Goal: Transaction & Acquisition: Book appointment/travel/reservation

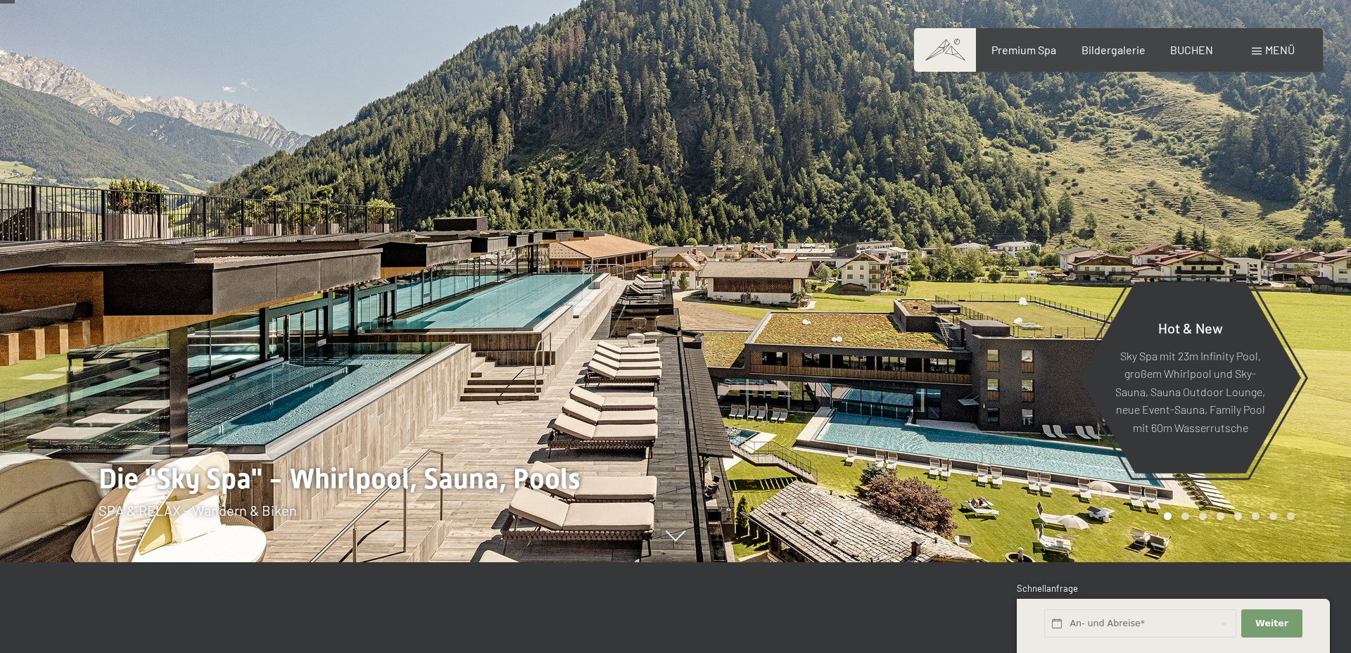
scroll to position [84, 0]
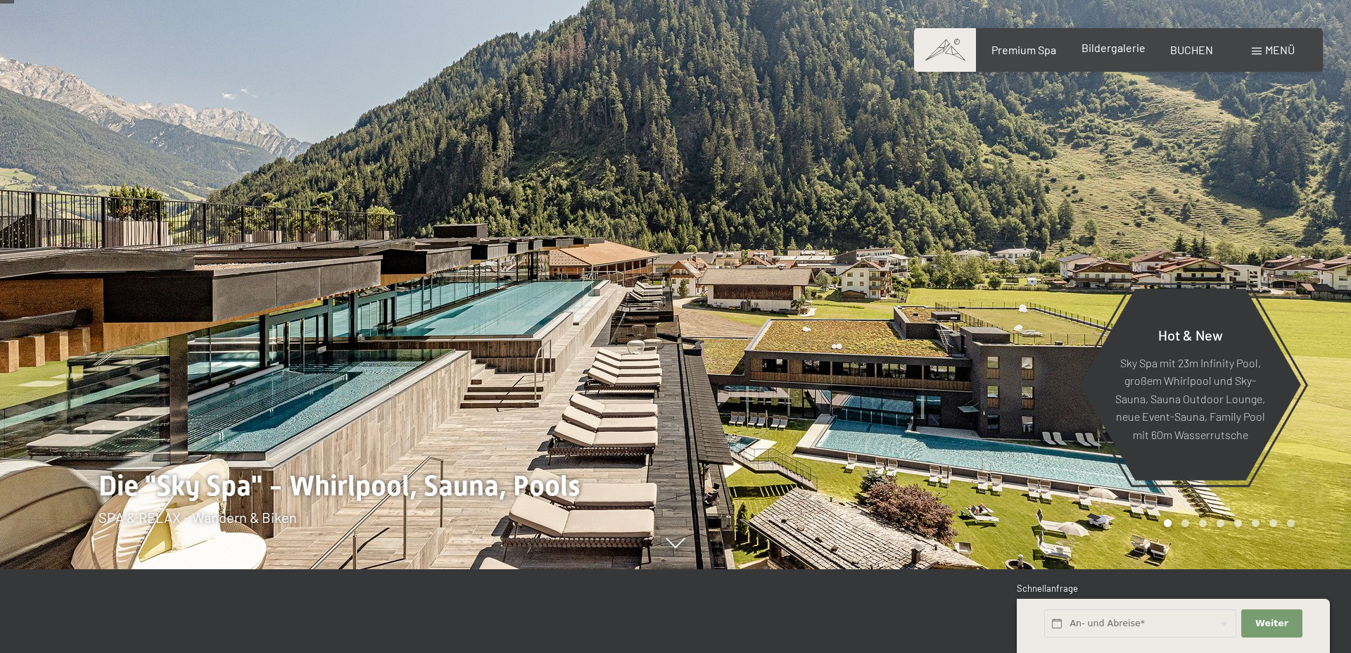
click at [1120, 56] on div "Premium Spa Bildergalerie BUCHEN" at bounding box center [1090, 49] width 296 height 15
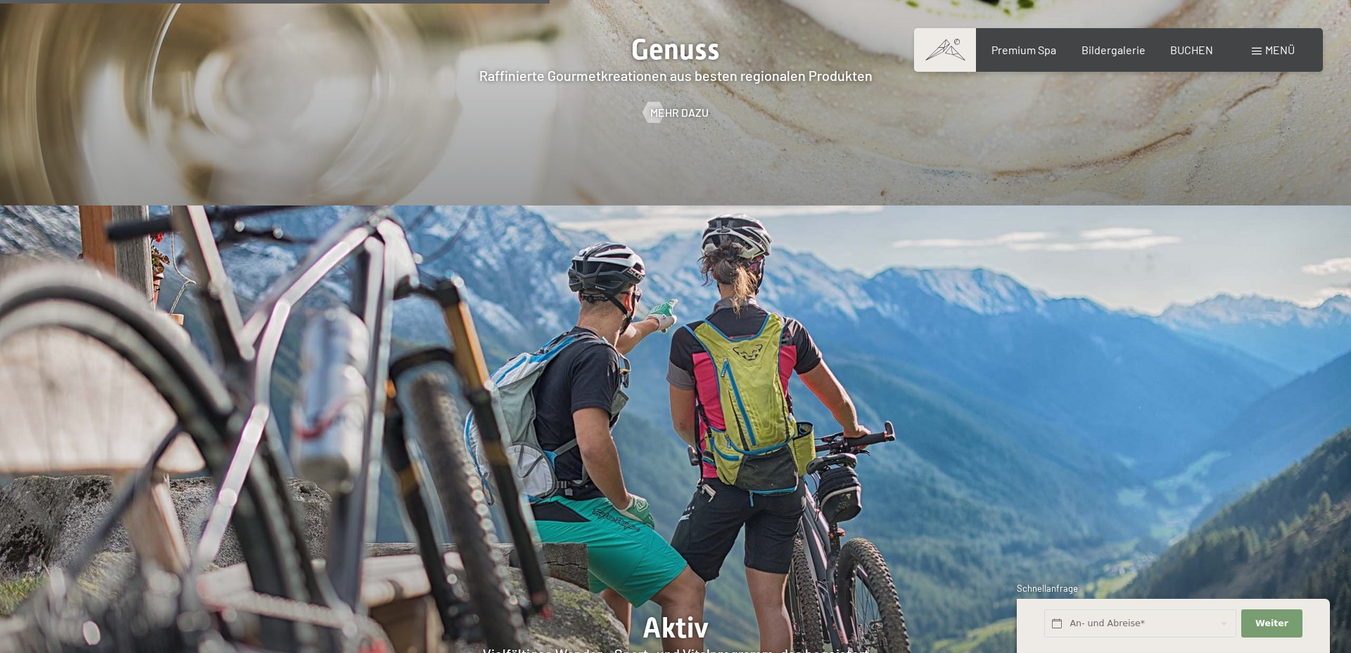
scroll to position [2889, 0]
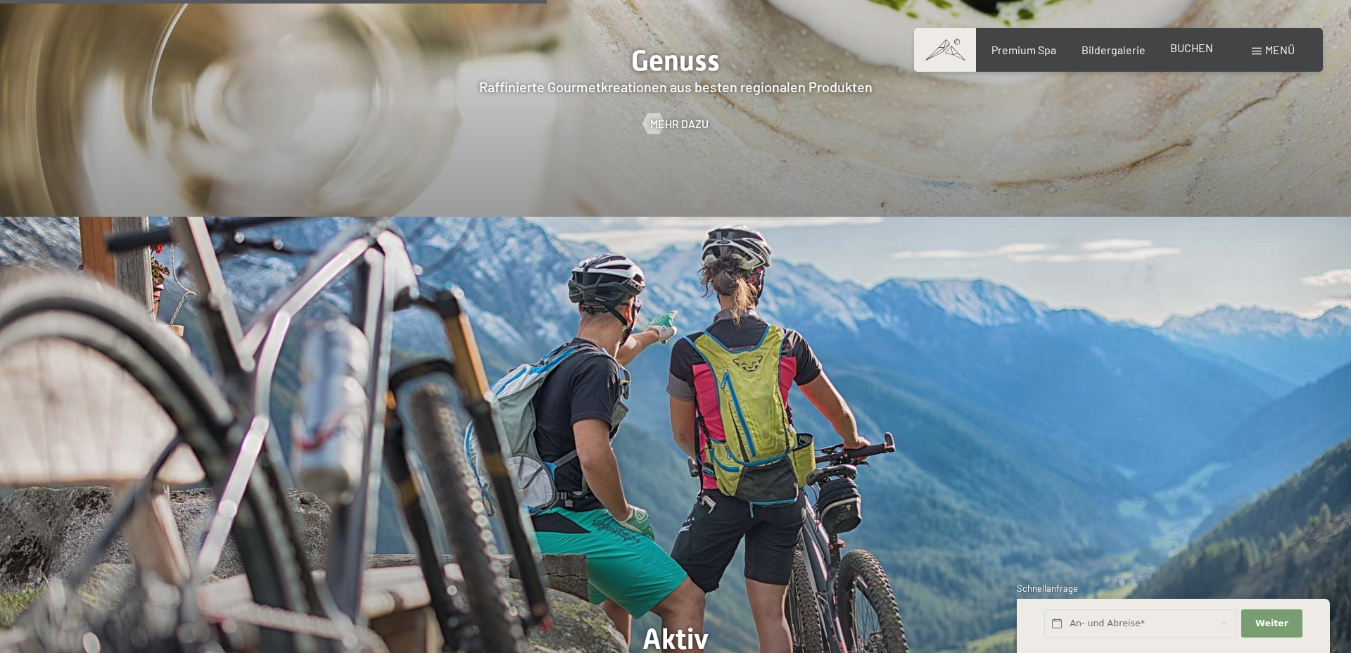
click at [1198, 49] on span "BUCHEN" at bounding box center [1191, 47] width 43 height 13
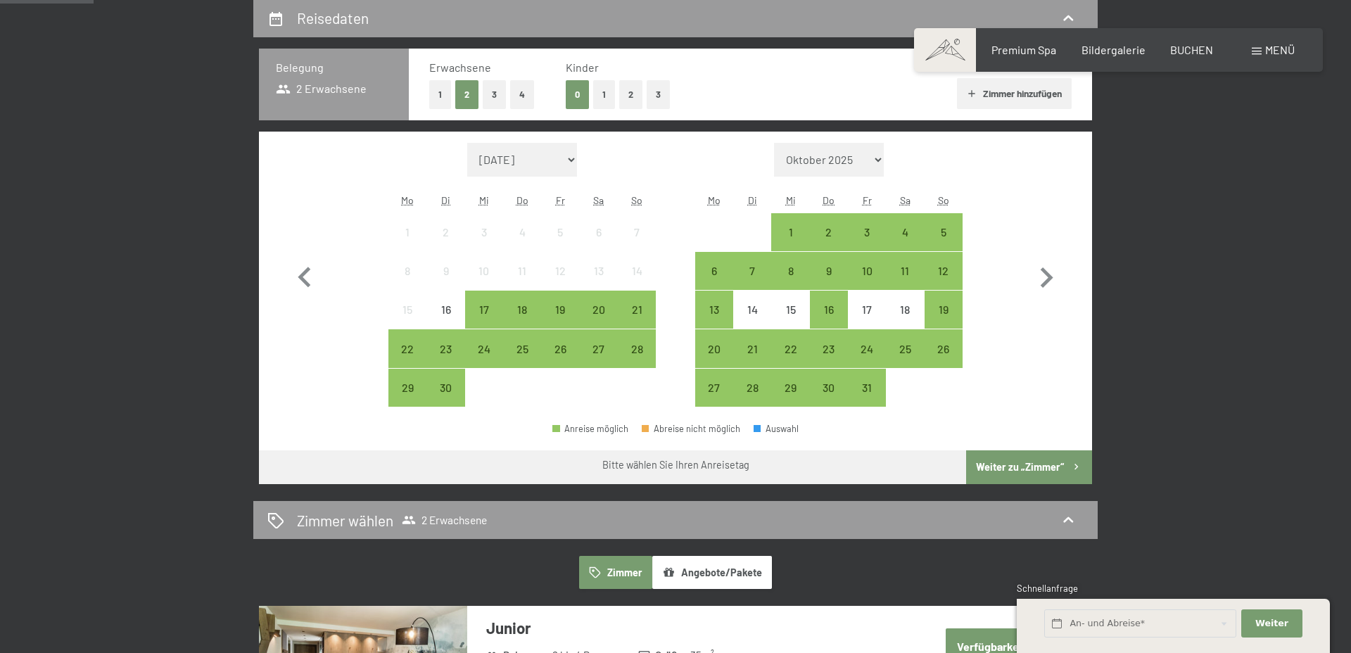
scroll to position [341, 0]
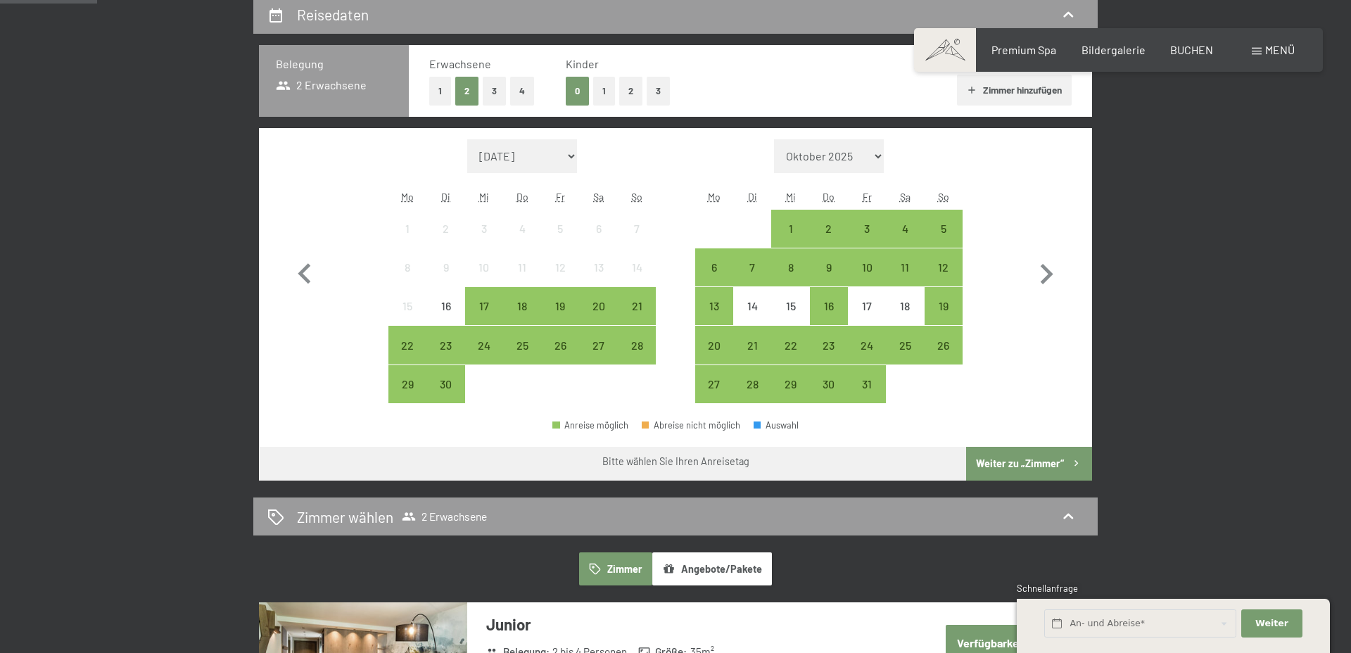
click at [627, 83] on button "2" at bounding box center [630, 91] width 23 height 29
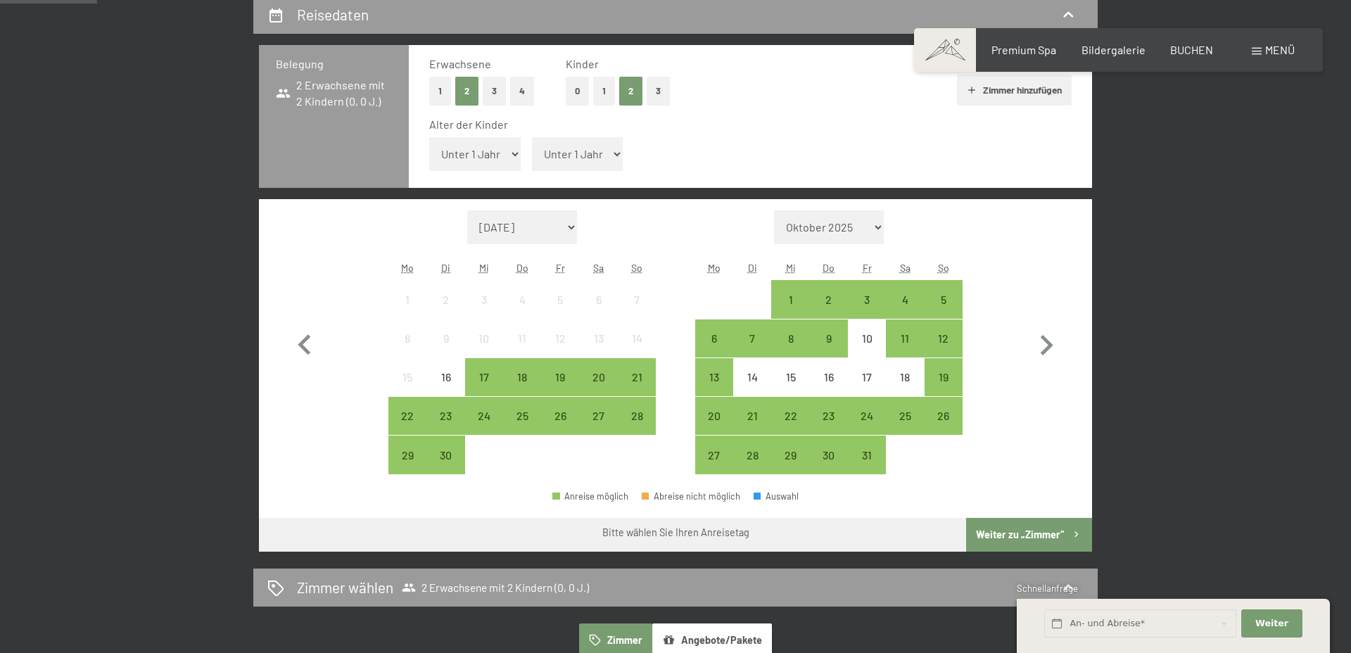
click at [490, 149] on select "Unter 1 Jahr 1 Jahr 2 Jahre 3 Jahre 4 Jahre 5 Jahre 6 Jahre 7 Jahre 8 Jahre 9 J…" at bounding box center [474, 154] width 91 height 34
select select "17"
click at [429, 137] on select "Unter 1 Jahr 1 Jahr 2 Jahre 3 Jahre 4 Jahre 5 Jahre 6 Jahre 7 Jahre 8 Jahre 9 J…" at bounding box center [474, 154] width 91 height 34
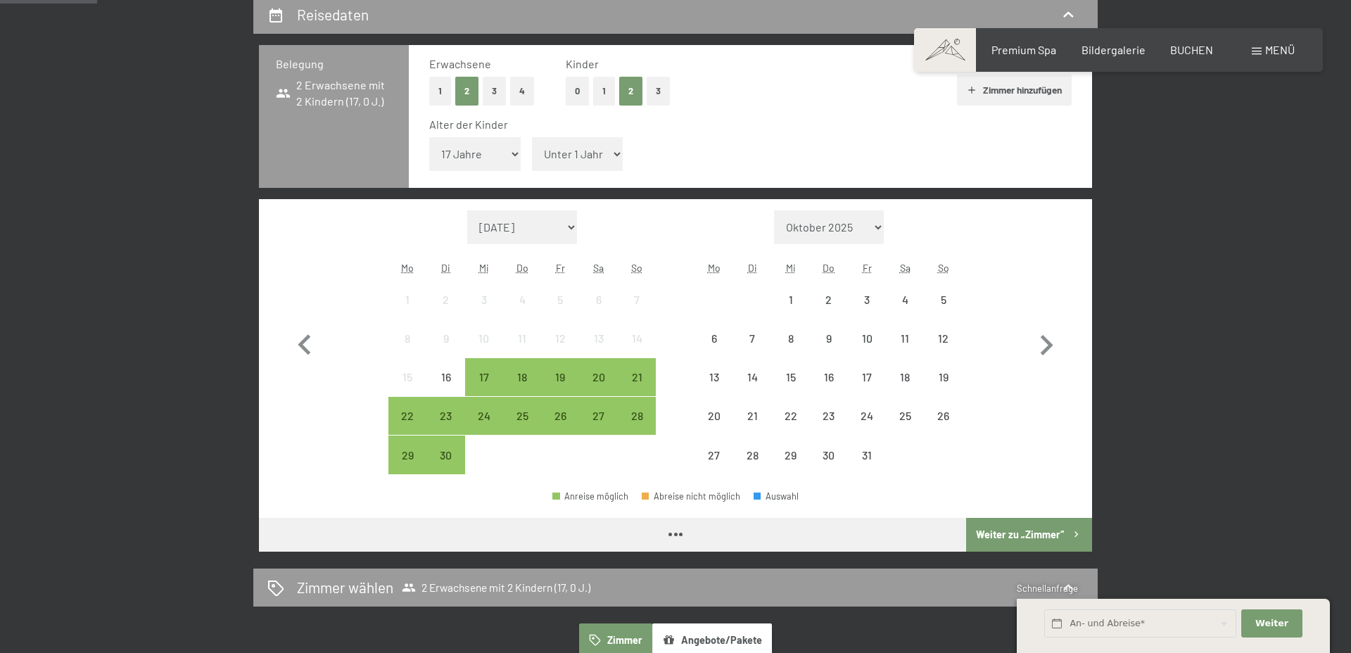
click at [585, 160] on select "Unter 1 Jahr 1 Jahr 2 Jahre 3 Jahre 4 Jahre 5 Jahre 6 Jahre 7 Jahre 8 Jahre 9 J…" at bounding box center [577, 154] width 91 height 34
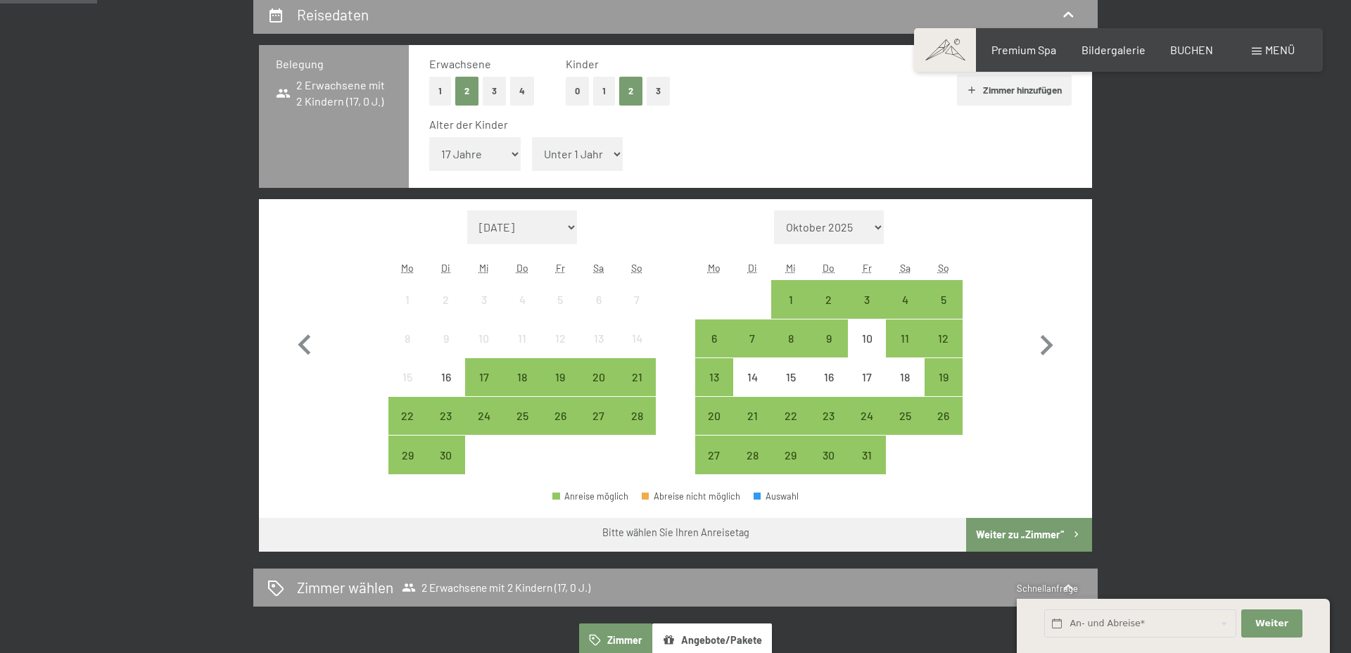
select select "13"
click at [532, 137] on select "Unter 1 Jahr 1 Jahr 2 Jahre 3 Jahre 4 Jahre 5 Jahre 6 Jahre 7 Jahre 8 Jahre 9 J…" at bounding box center [577, 154] width 91 height 34
click at [757, 460] on div "28" at bounding box center [752, 467] width 35 height 35
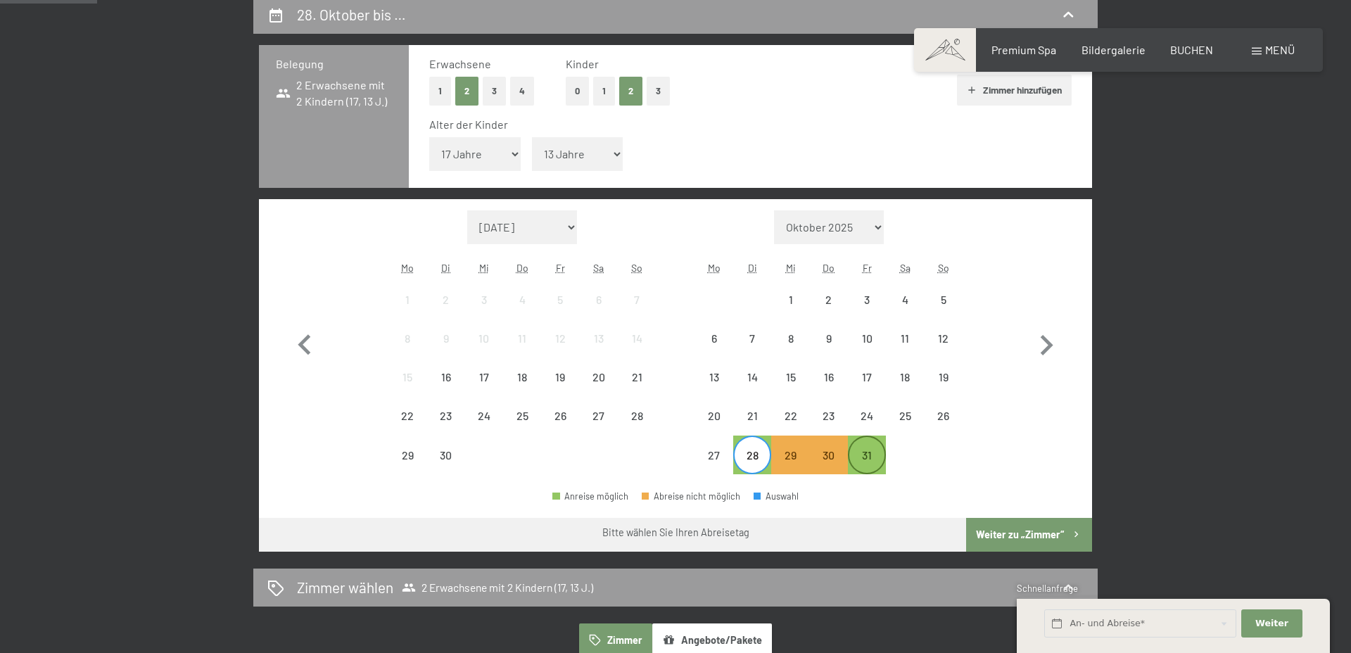
click at [870, 456] on div "31" at bounding box center [866, 467] width 35 height 35
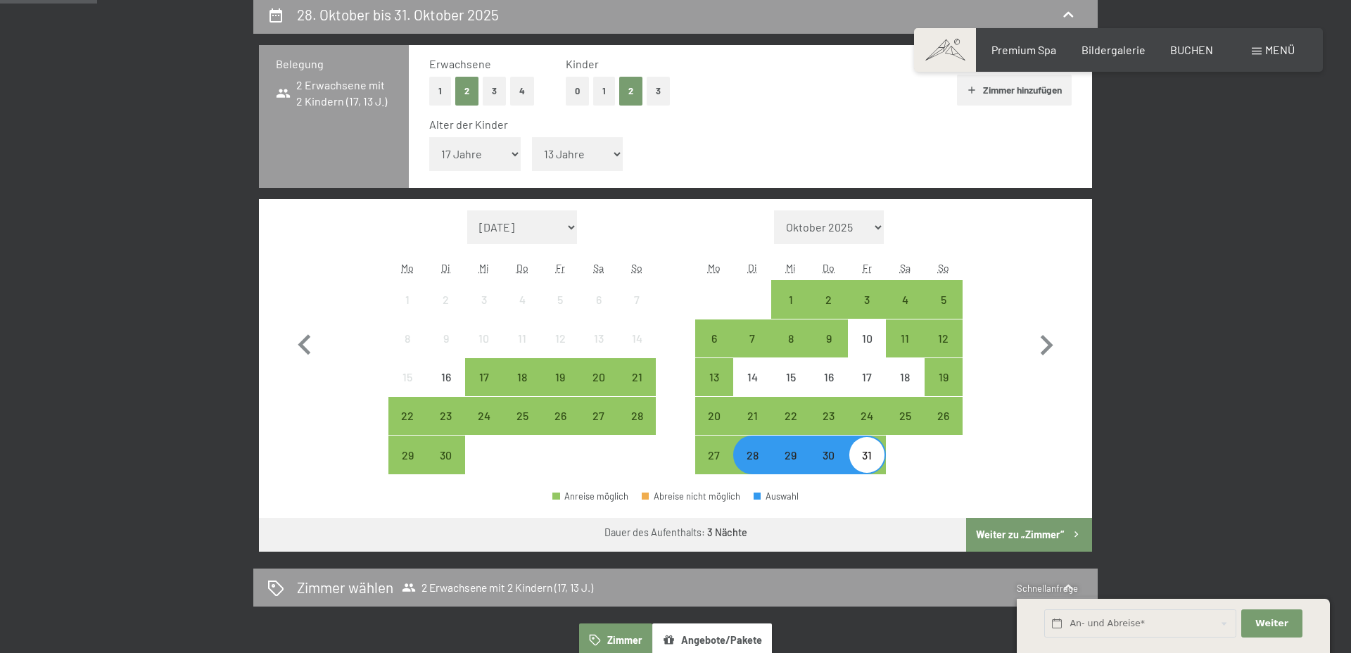
click at [1024, 530] on button "Weiter zu „Zimmer“" at bounding box center [1029, 535] width 126 height 34
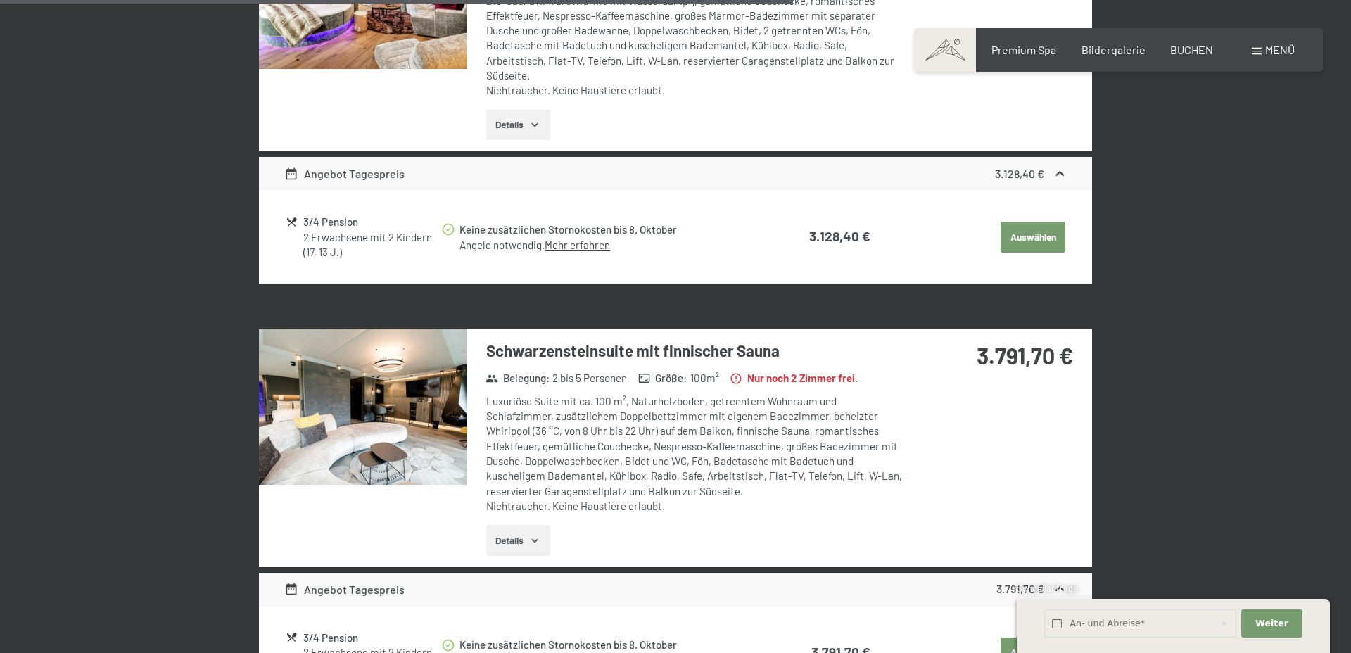
scroll to position [1760, 0]
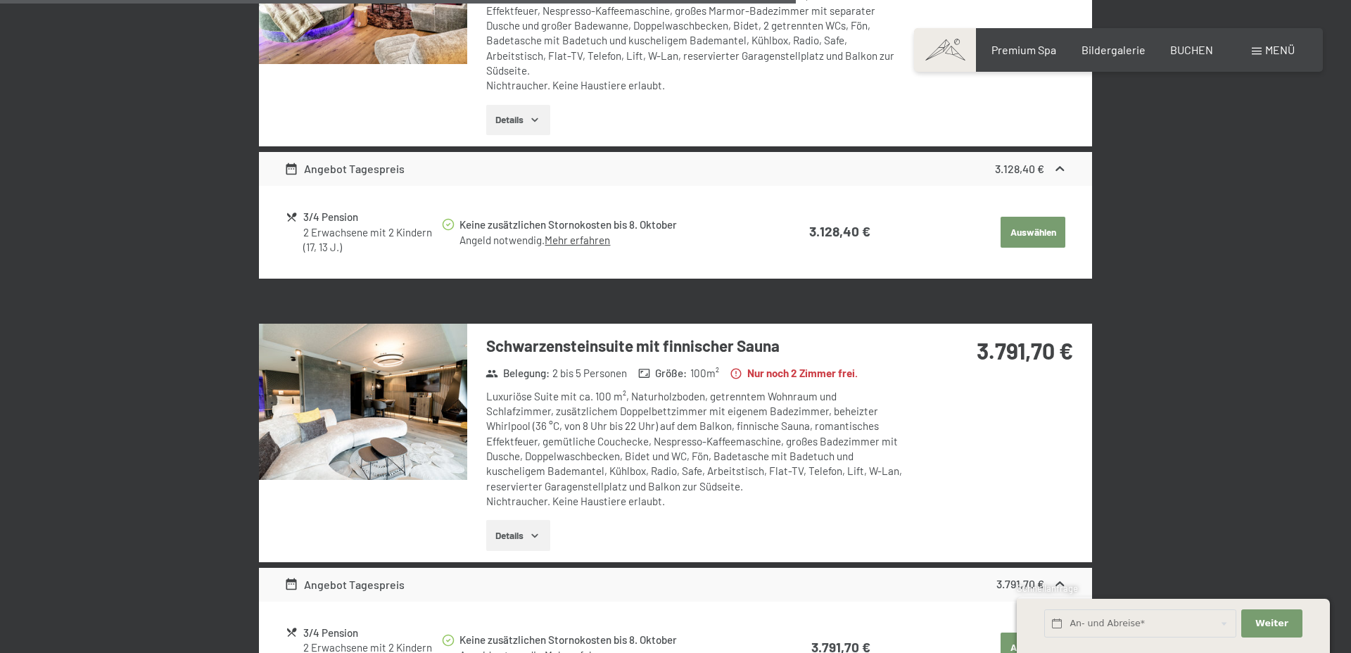
click at [528, 536] on button "Details" at bounding box center [518, 535] width 64 height 31
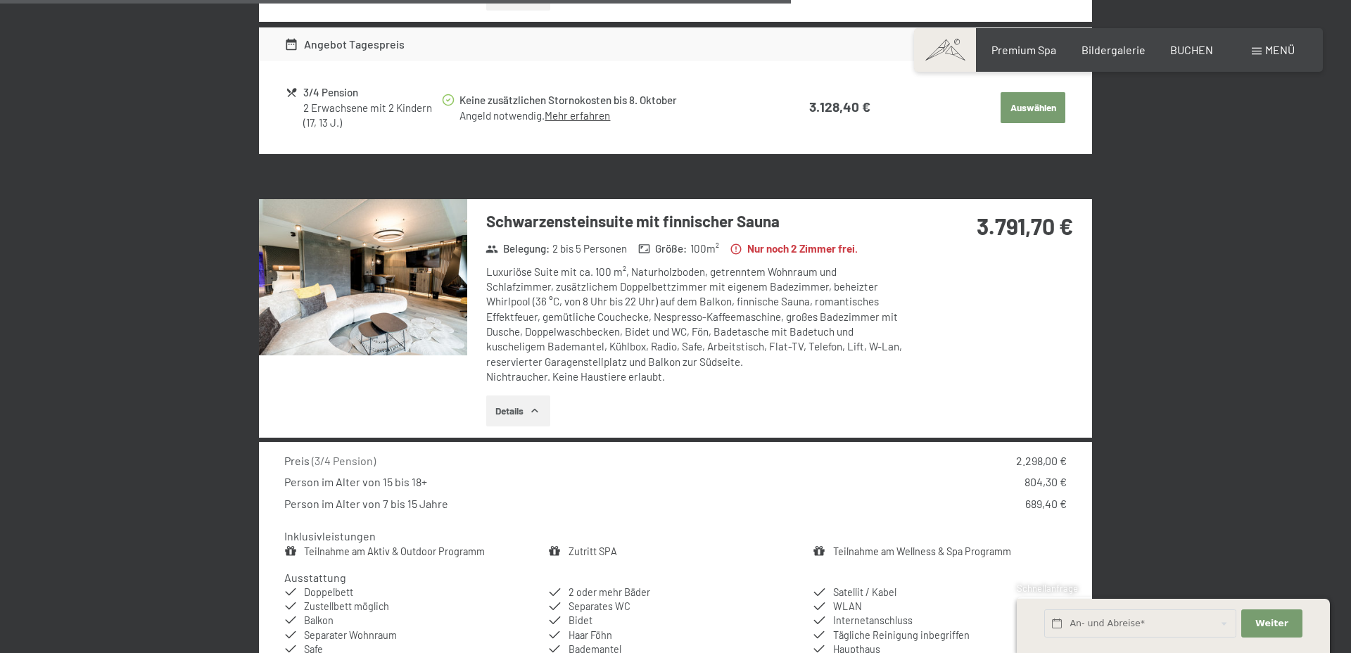
scroll to position [1883, 0]
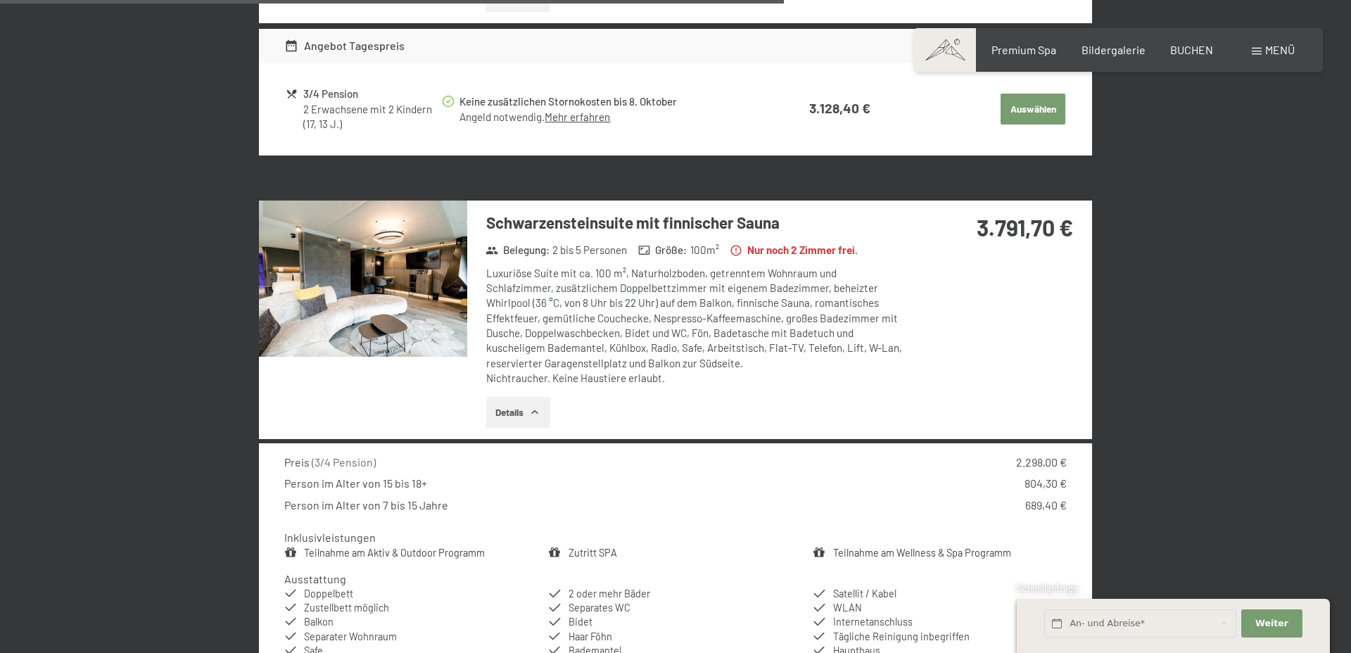
click at [331, 254] on img at bounding box center [363, 279] width 208 height 156
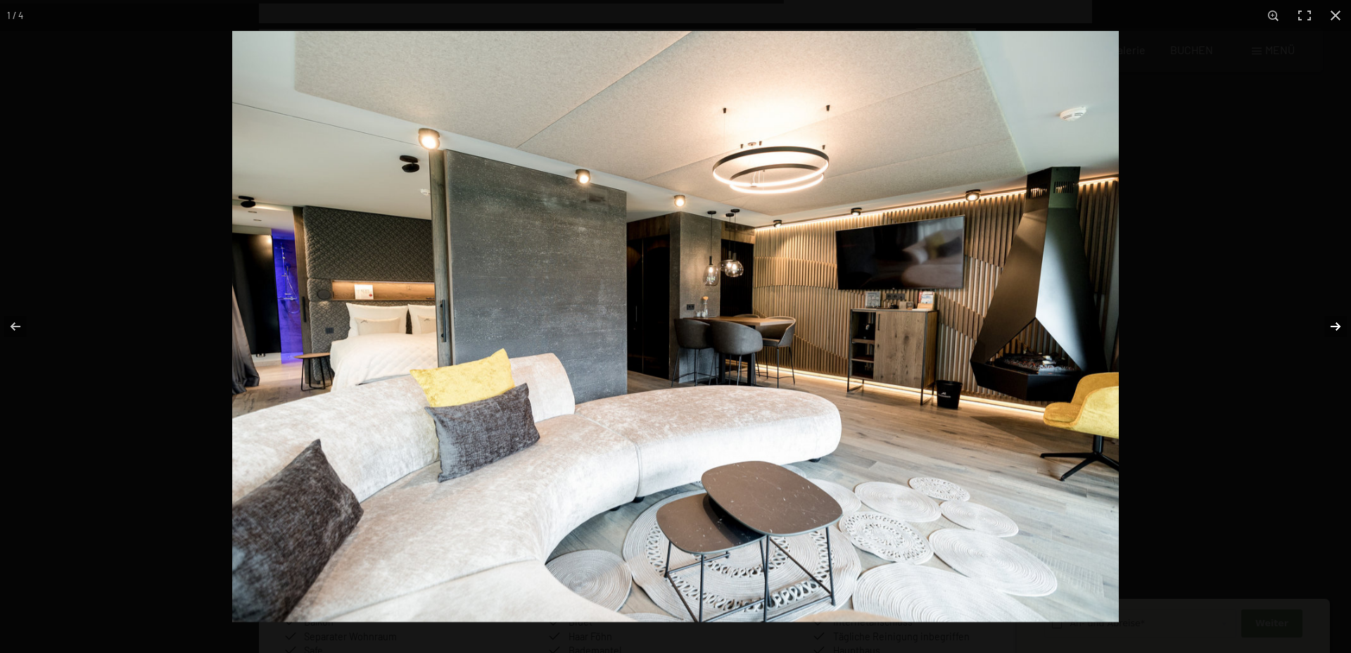
click at [1337, 326] on button "button" at bounding box center [1326, 326] width 49 height 70
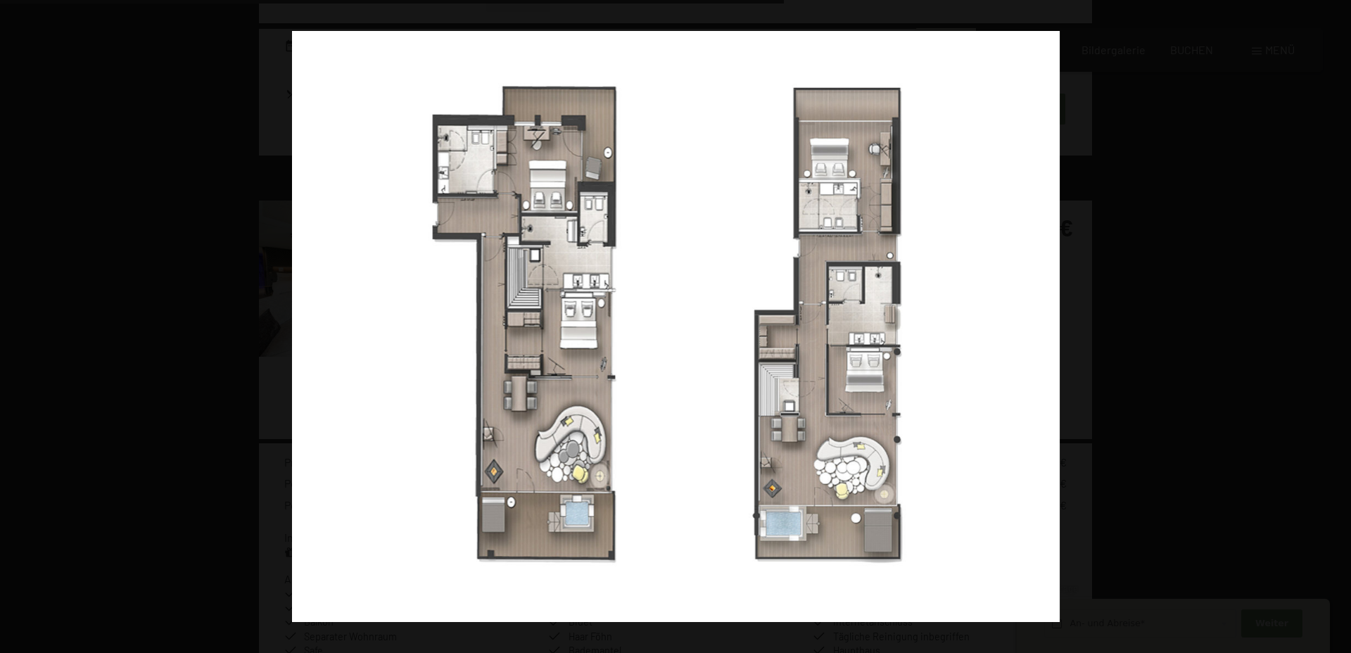
click at [1337, 326] on button "button" at bounding box center [1326, 326] width 49 height 70
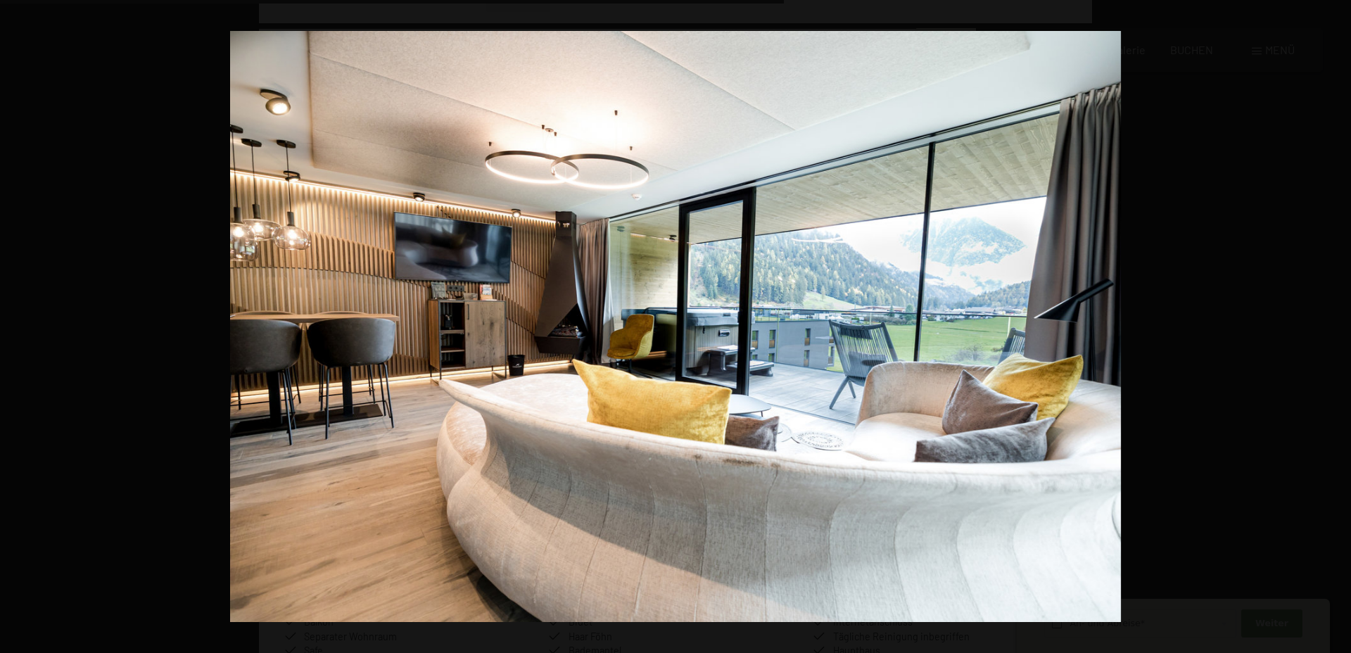
click at [1337, 326] on button "button" at bounding box center [1326, 326] width 49 height 70
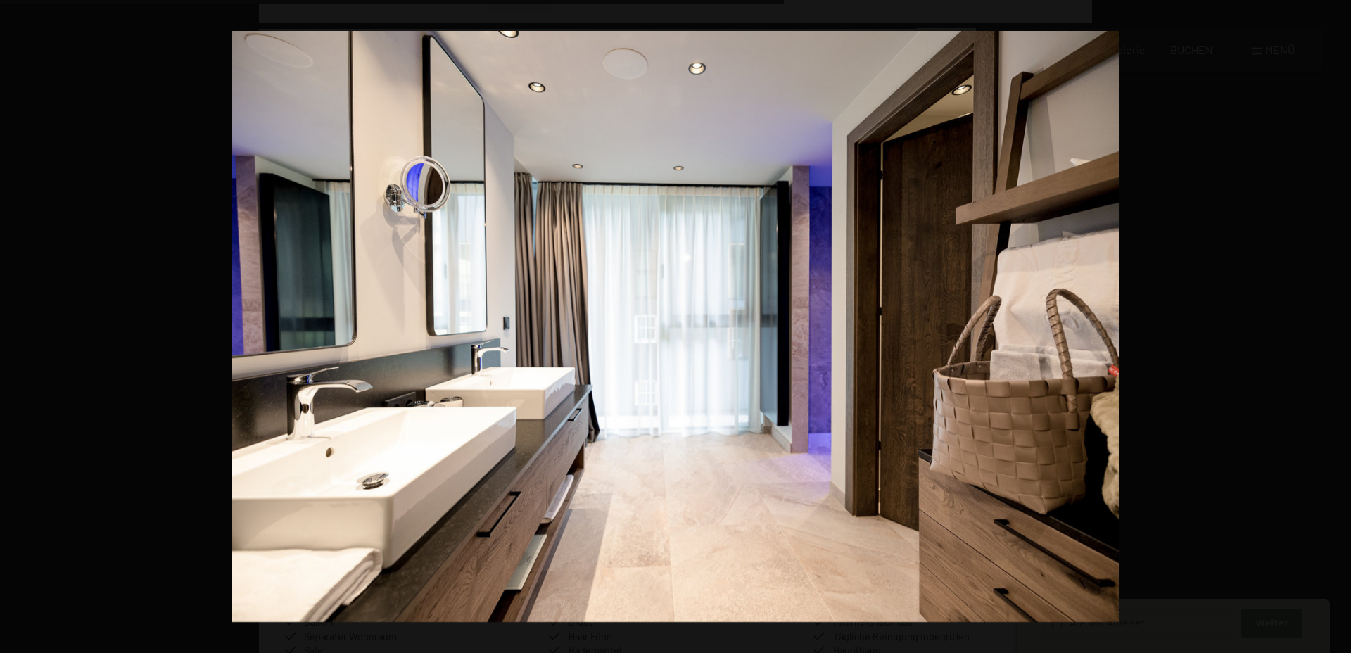
click at [1337, 326] on button "button" at bounding box center [1326, 326] width 49 height 70
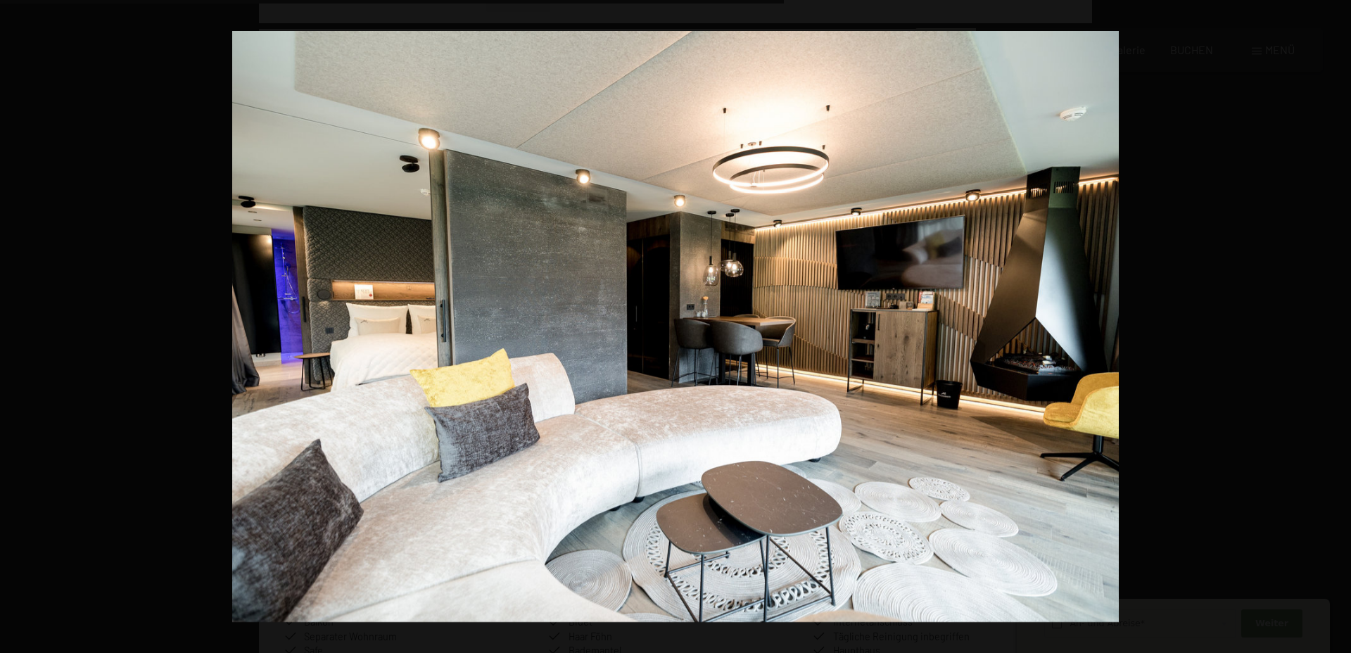
click at [1337, 326] on button "button" at bounding box center [1326, 326] width 49 height 70
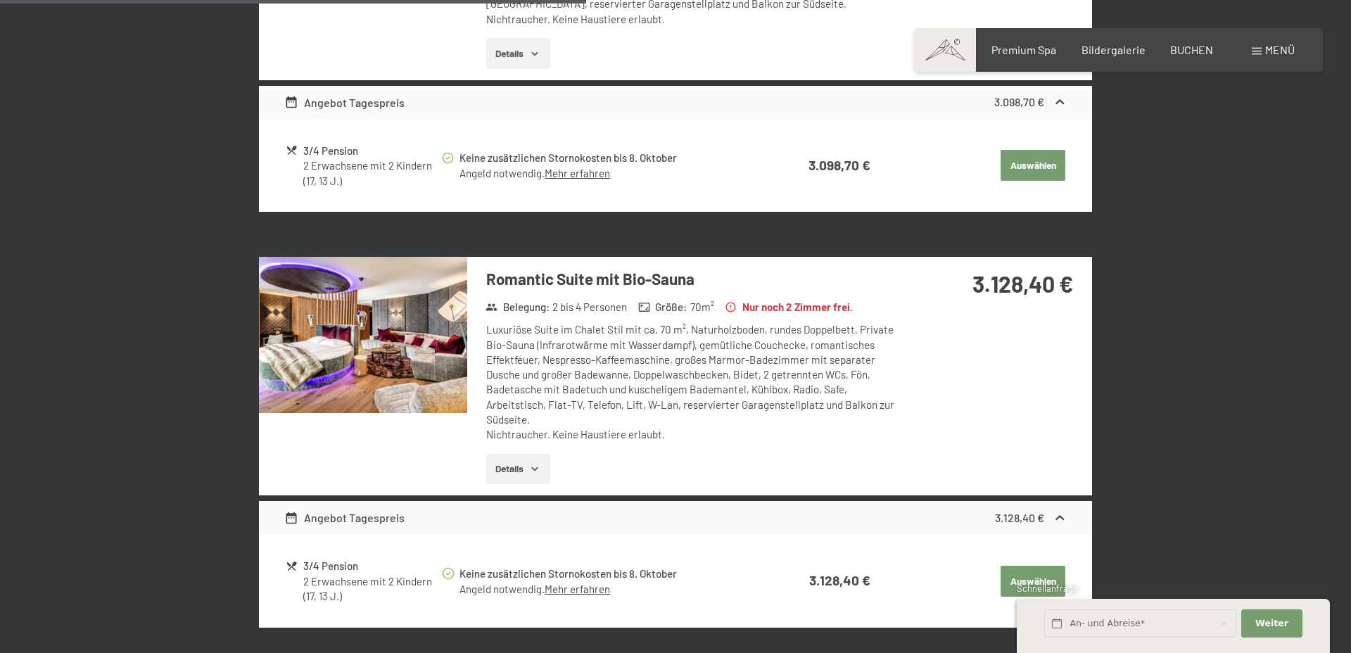
scroll to position [1404, 0]
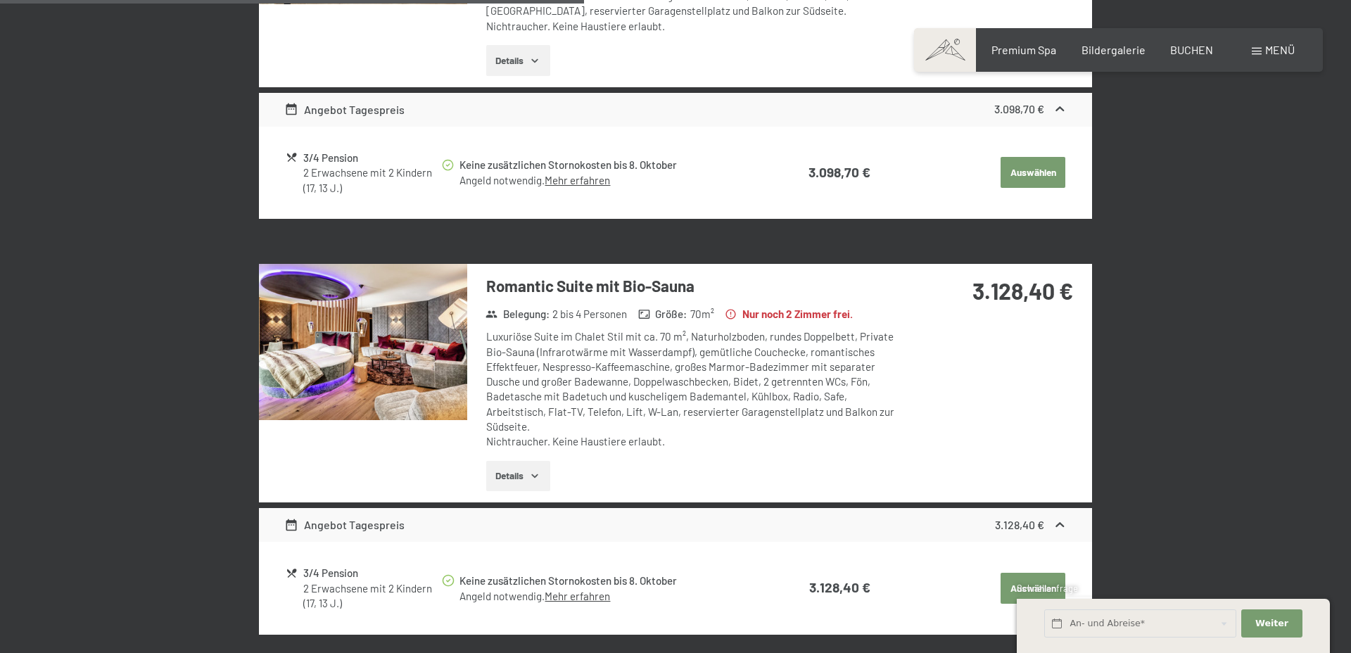
click at [419, 346] on img at bounding box center [363, 342] width 208 height 156
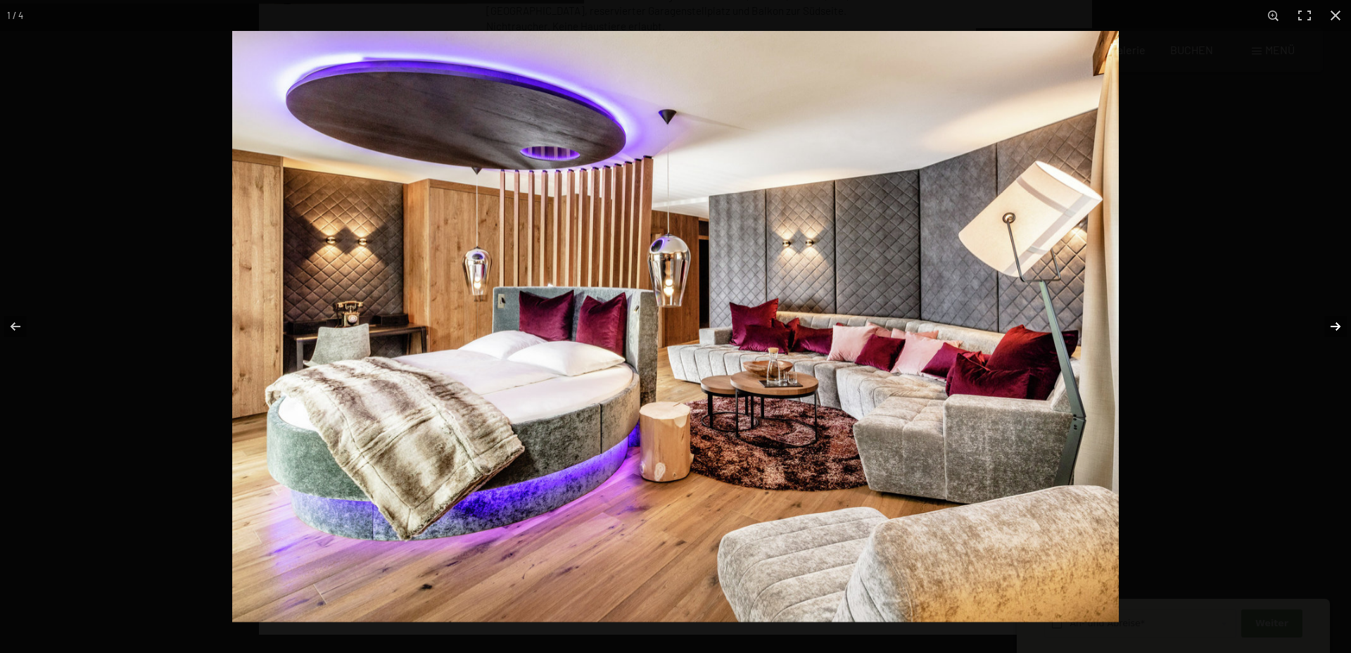
click at [1337, 327] on button "button" at bounding box center [1326, 326] width 49 height 70
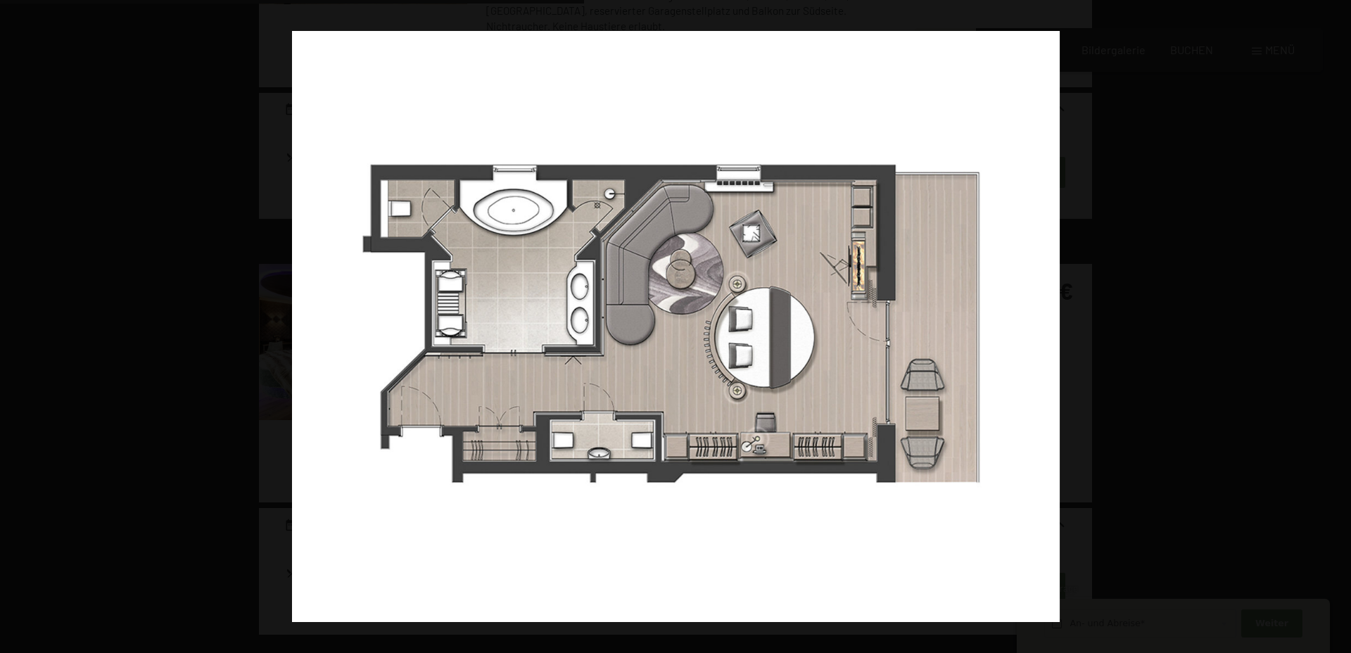
click at [1337, 327] on button "button" at bounding box center [1326, 326] width 49 height 70
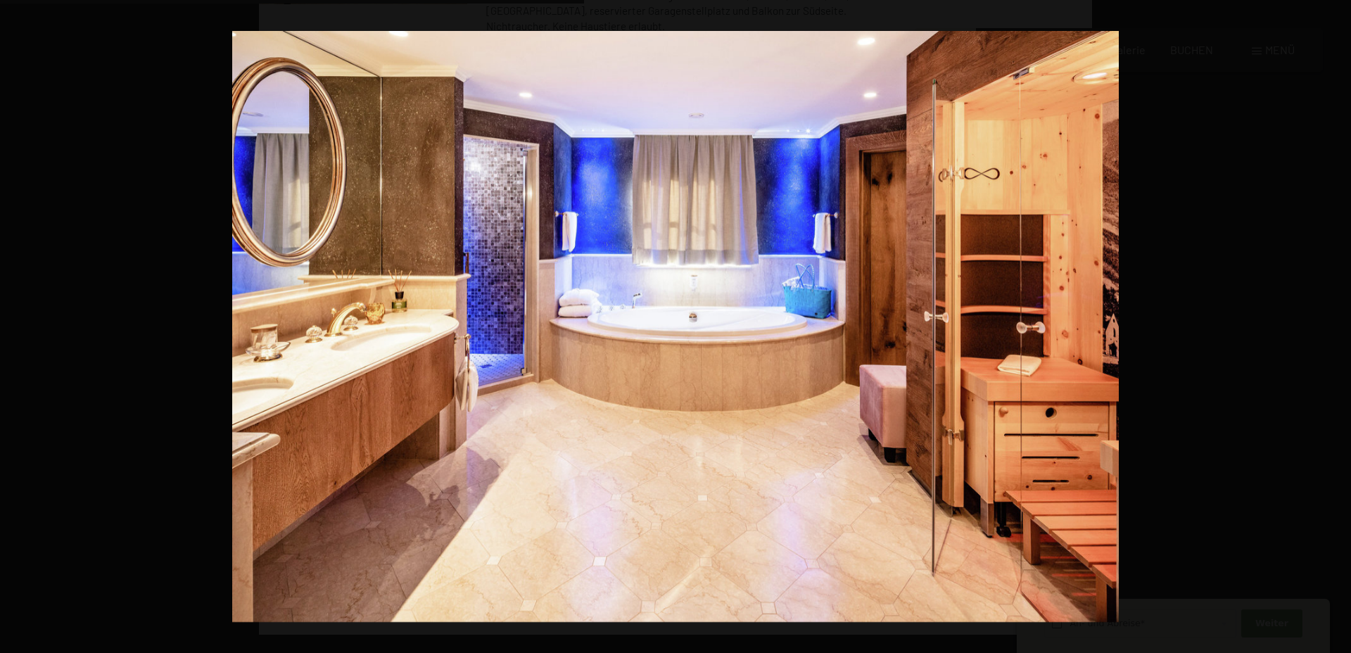
click at [1337, 327] on button "button" at bounding box center [1326, 326] width 49 height 70
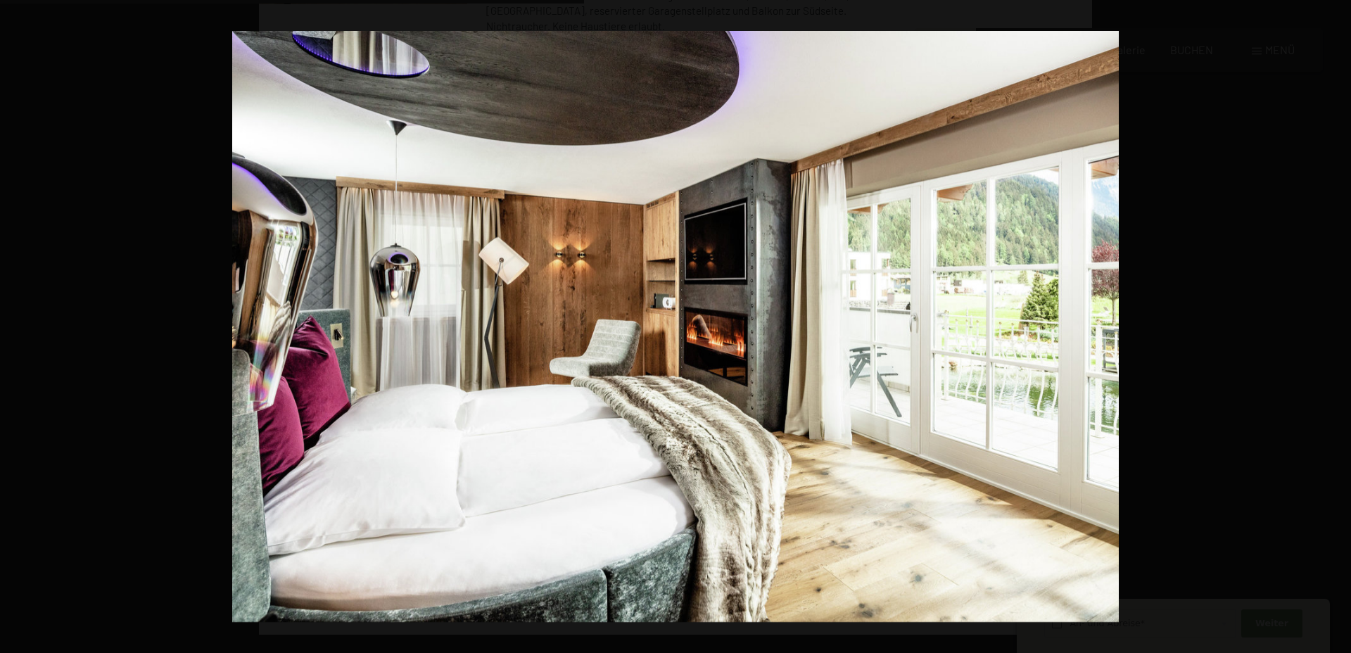
click at [1337, 327] on button "button" at bounding box center [1326, 326] width 49 height 70
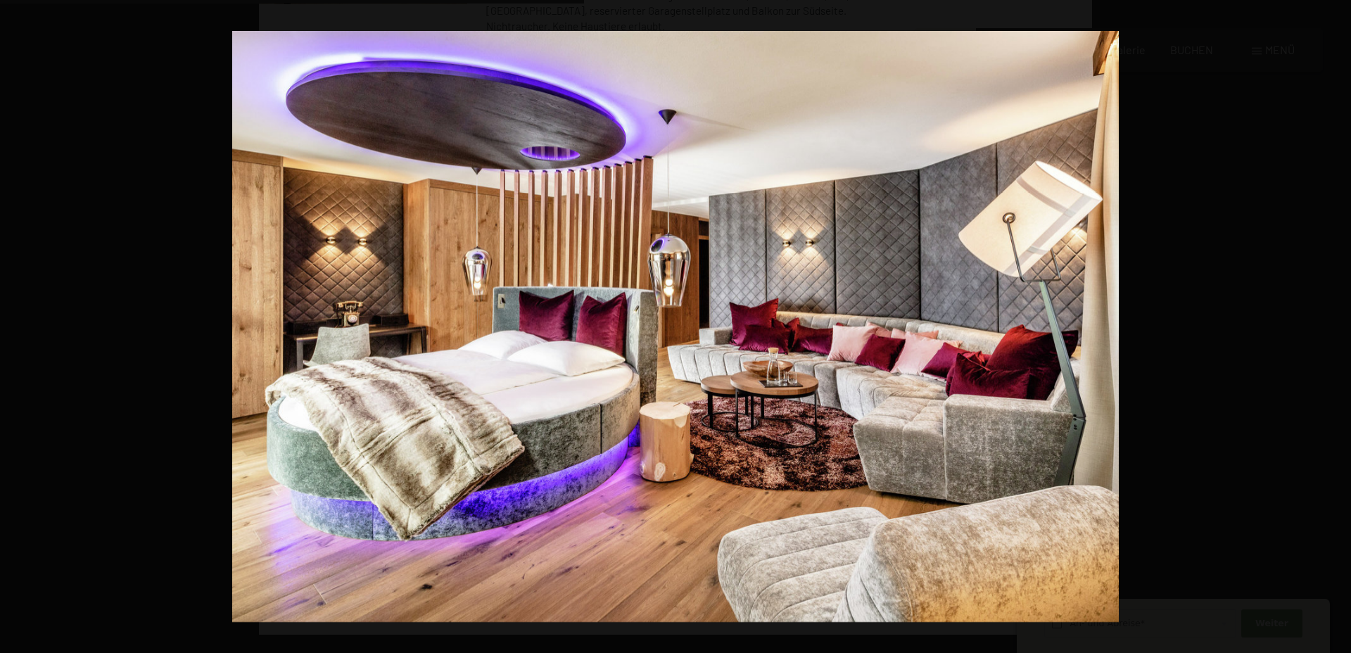
click at [1337, 327] on button "button" at bounding box center [1326, 326] width 49 height 70
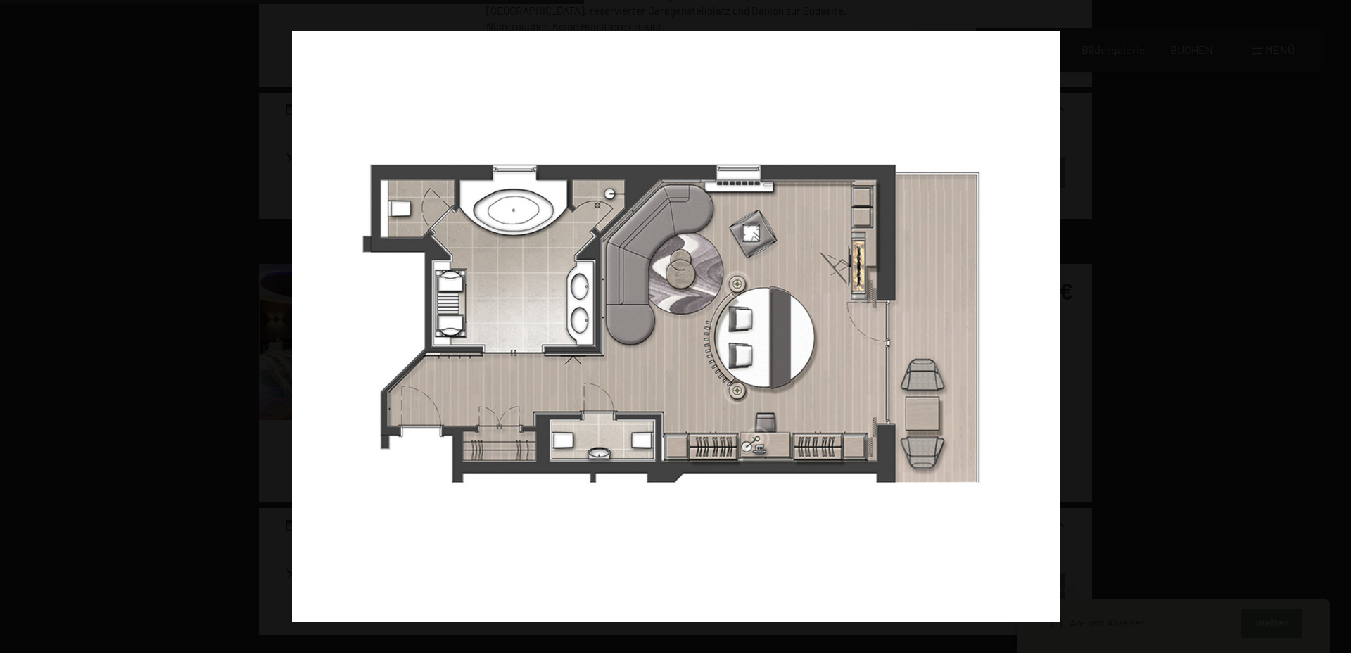
click at [1337, 327] on button "button" at bounding box center [1326, 326] width 49 height 70
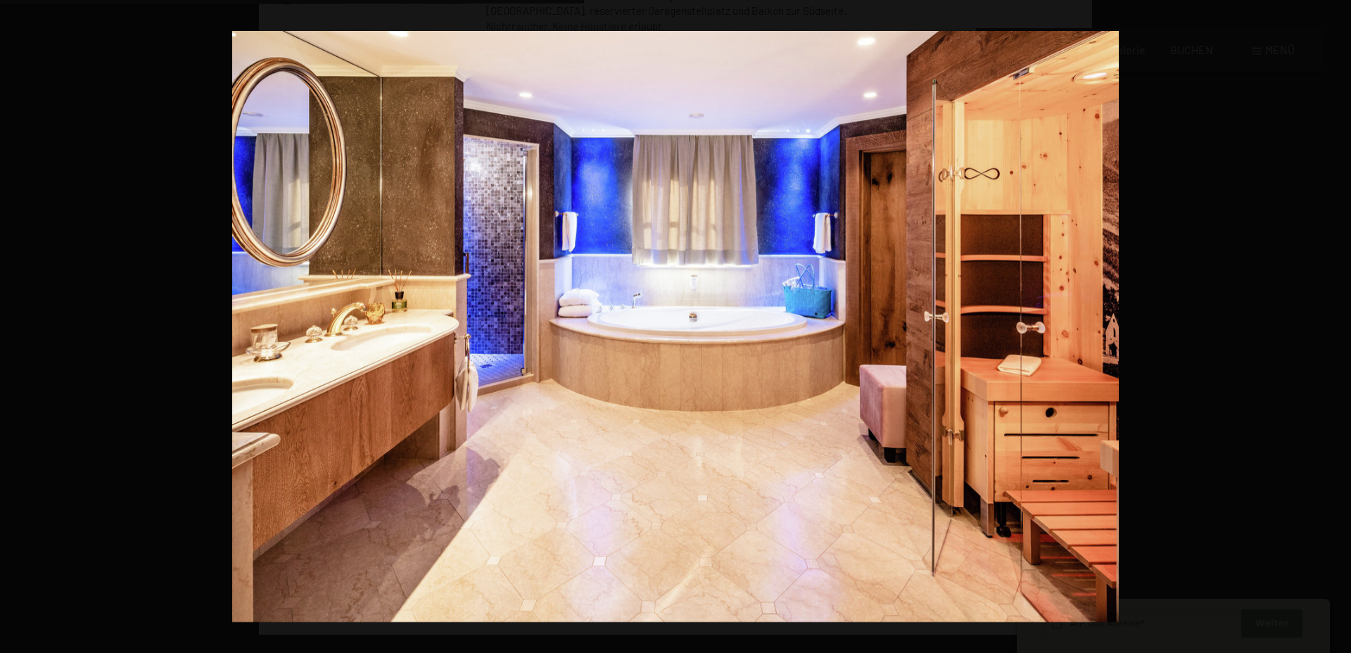
click at [1337, 327] on button "button" at bounding box center [1326, 326] width 49 height 70
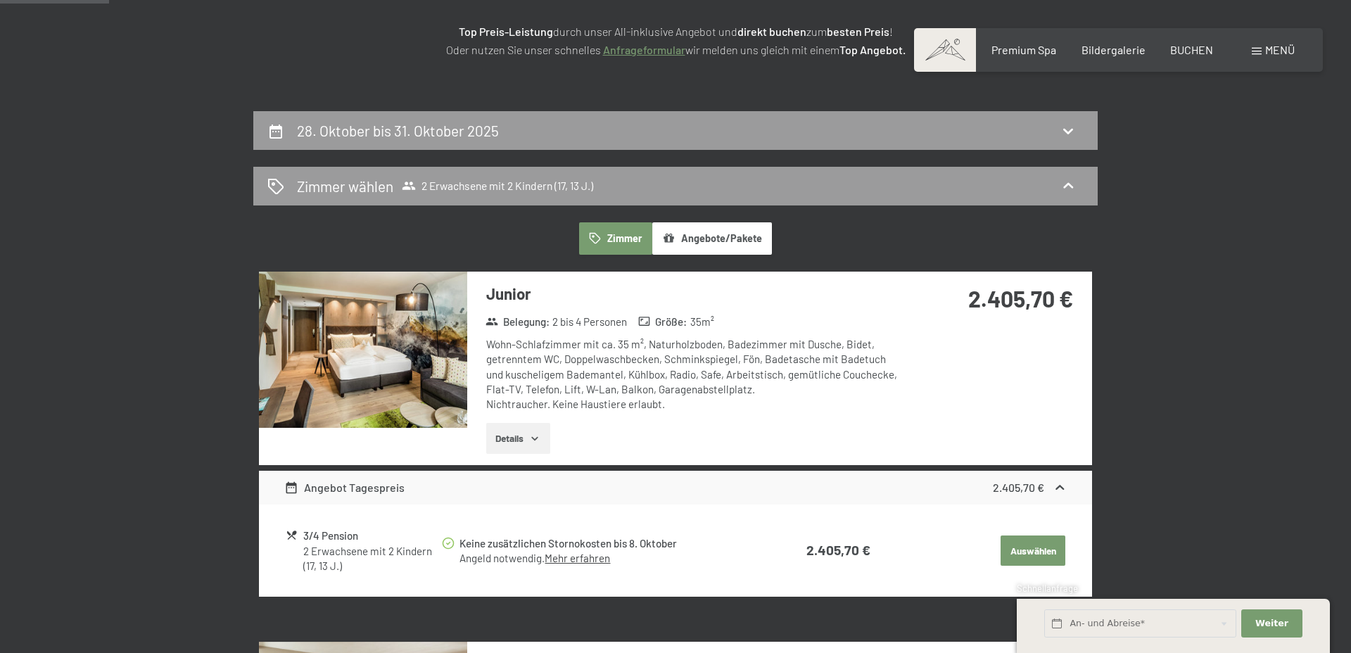
scroll to position [0, 0]
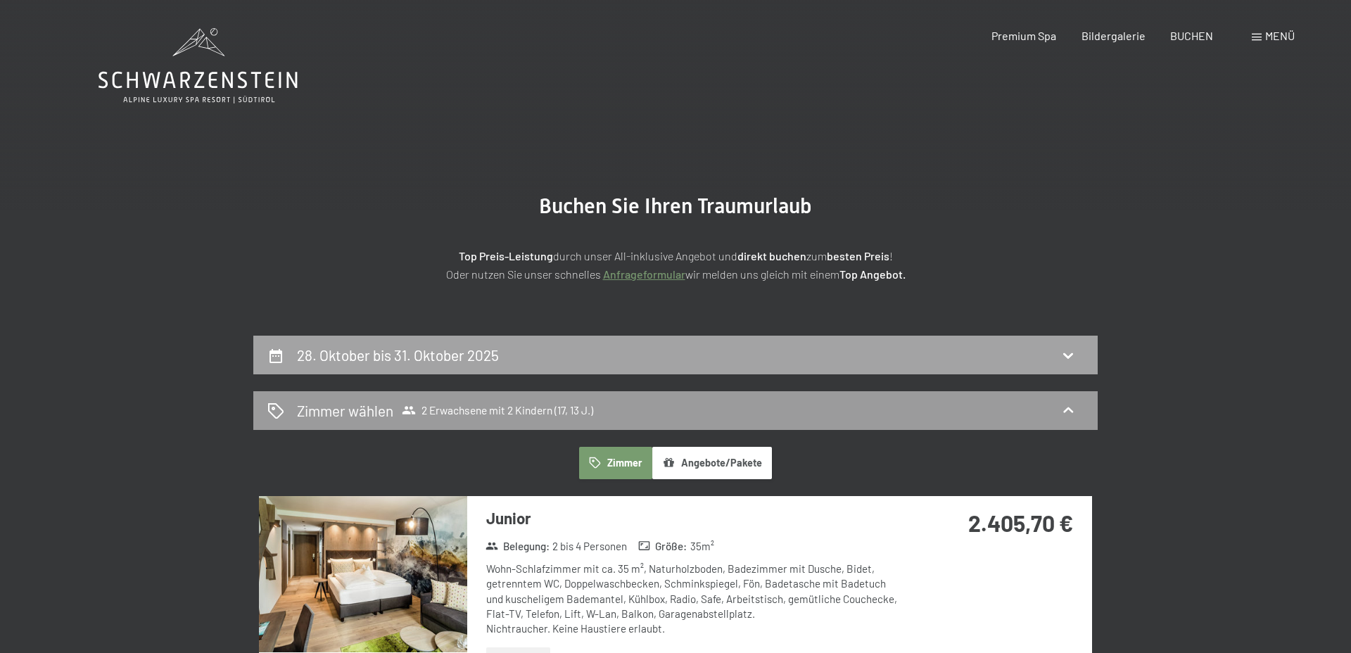
click at [810, 368] on div "28. Oktober bis 31. Oktober 2025" at bounding box center [675, 355] width 844 height 39
select select "17"
select select "13"
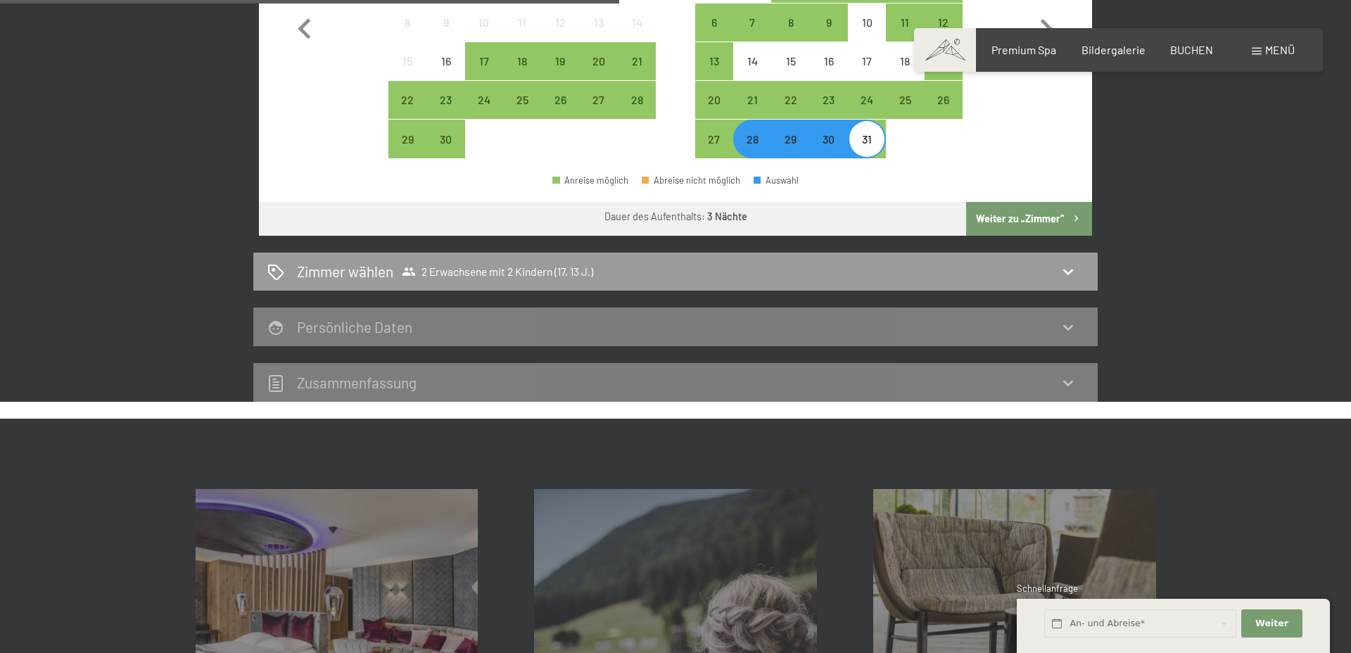
scroll to position [658, 0]
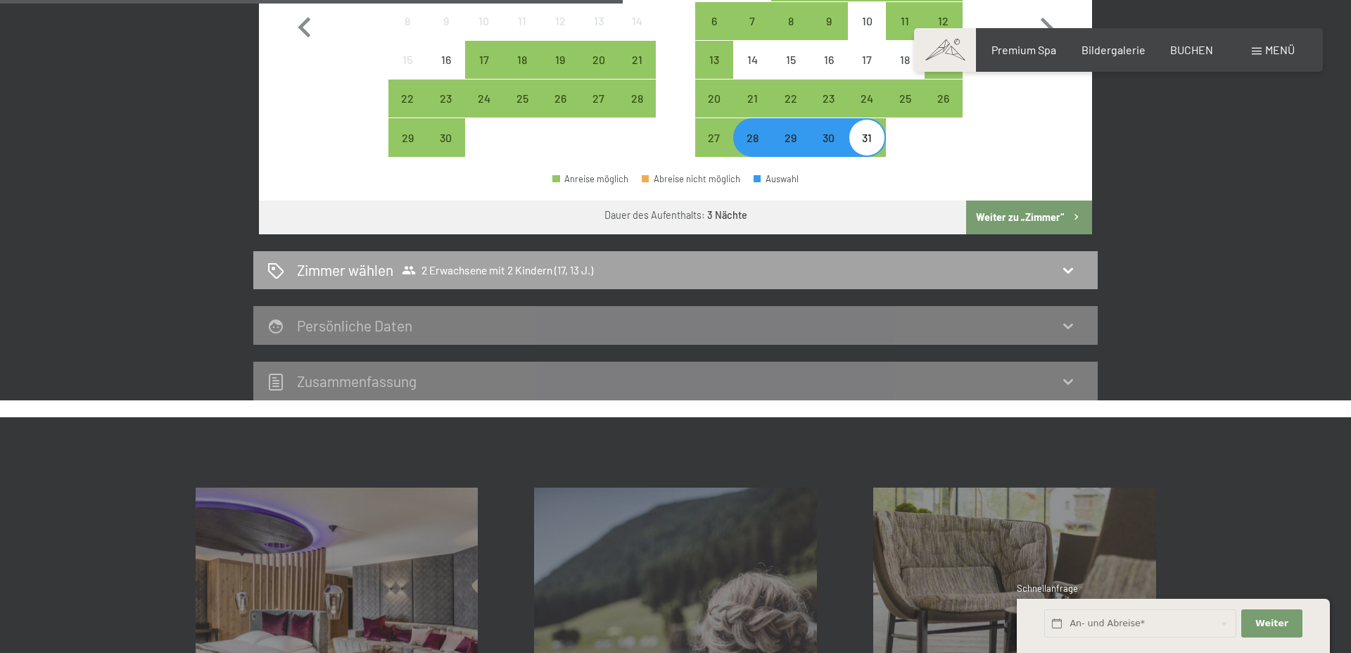
click at [861, 273] on div "Zimmer wählen 2 Erwachsene mit 2 Kindern (17, 13 J.)" at bounding box center [675, 270] width 816 height 20
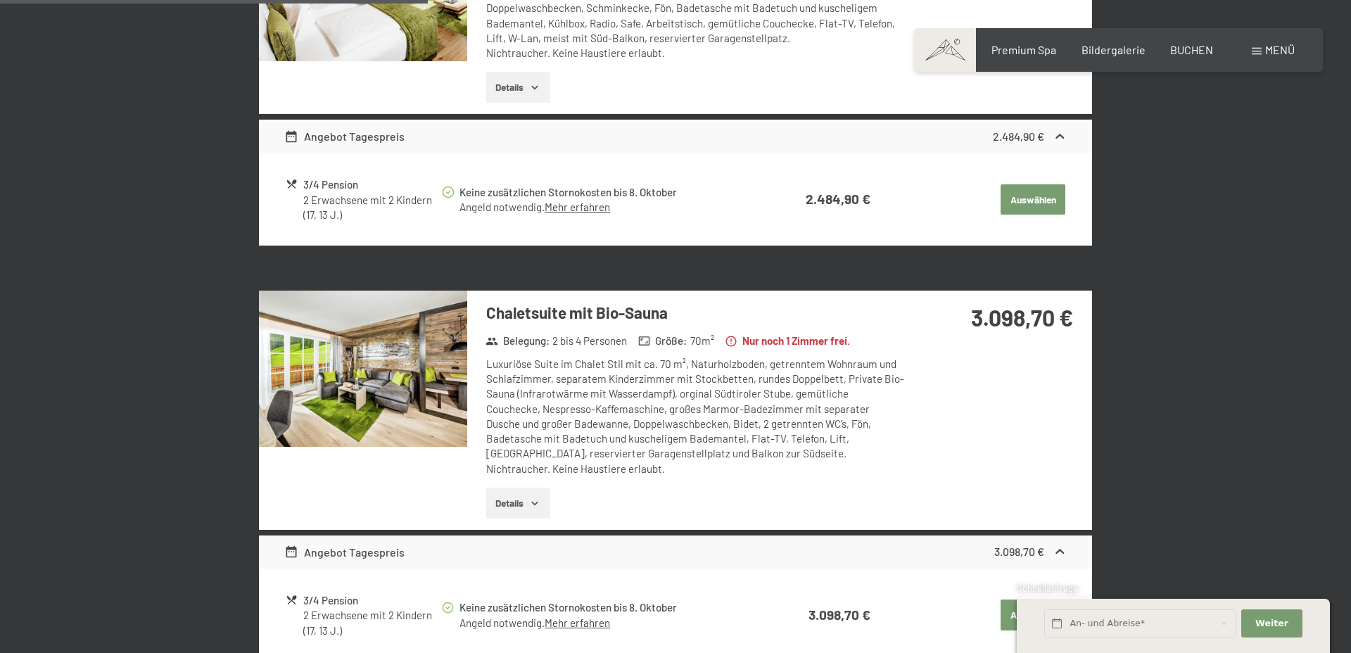
scroll to position [970, 0]
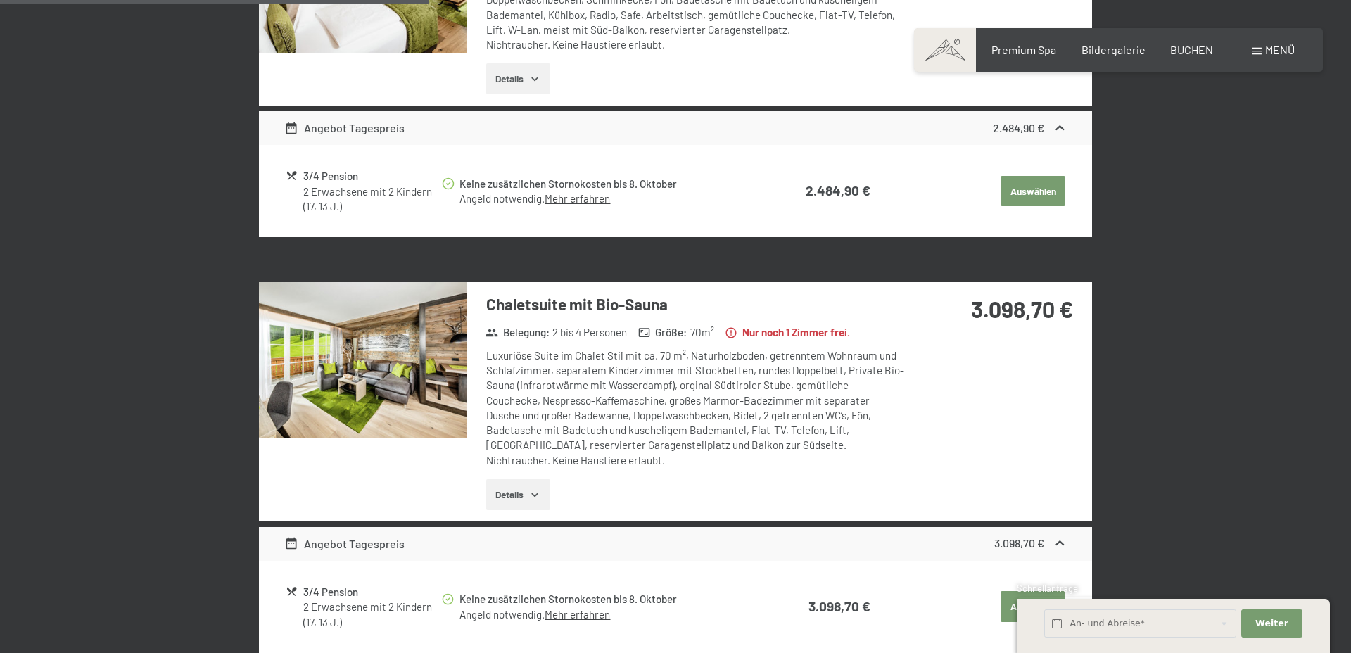
click at [398, 374] on img at bounding box center [363, 360] width 208 height 156
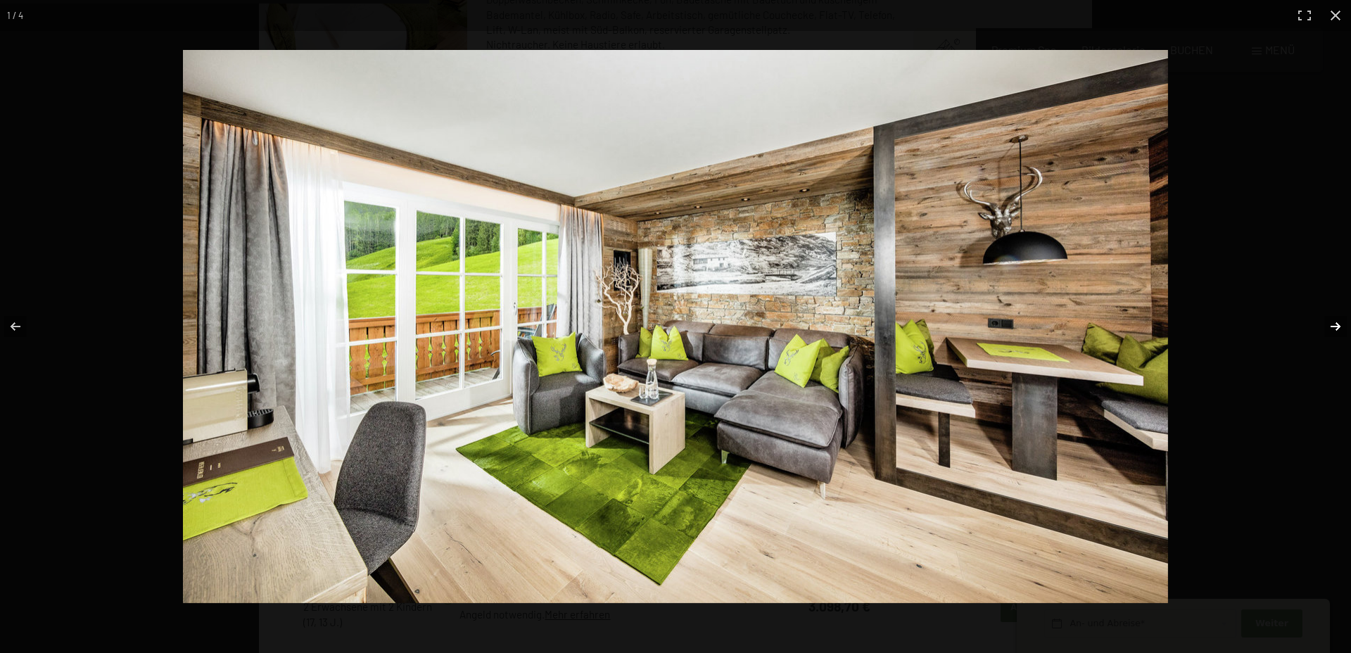
click at [1336, 328] on button "button" at bounding box center [1326, 326] width 49 height 70
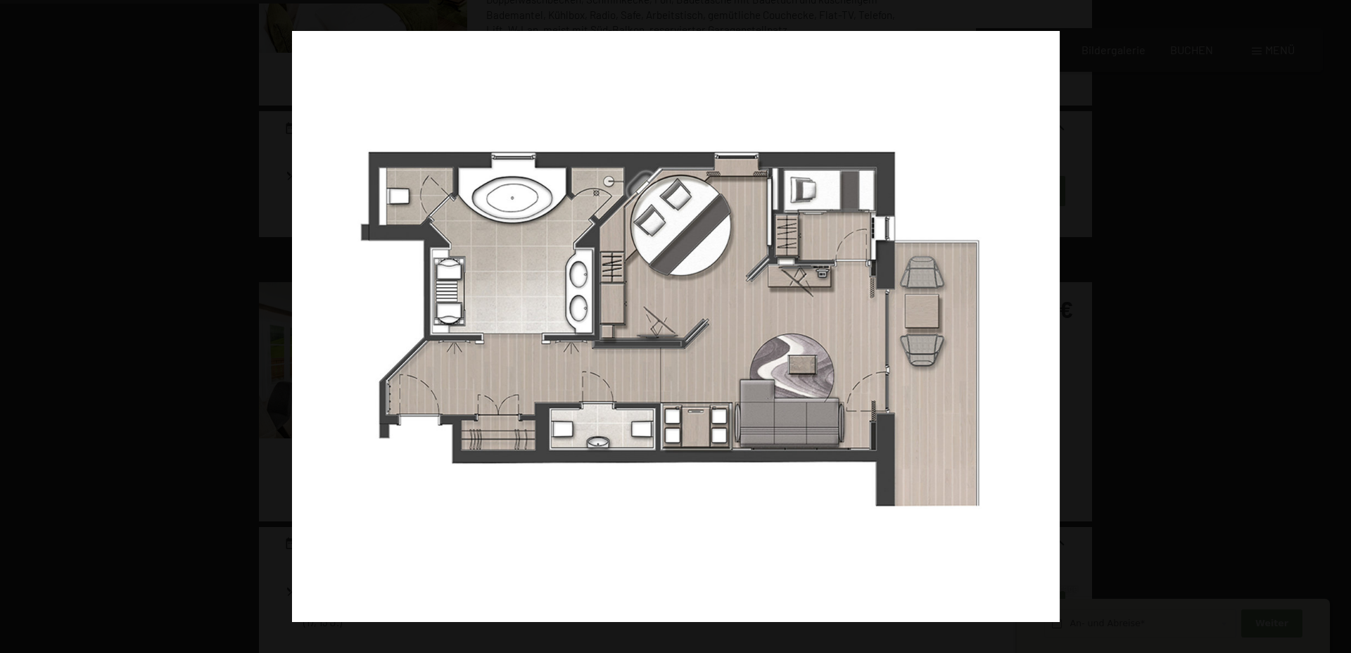
click at [1336, 328] on button "button" at bounding box center [1326, 326] width 49 height 70
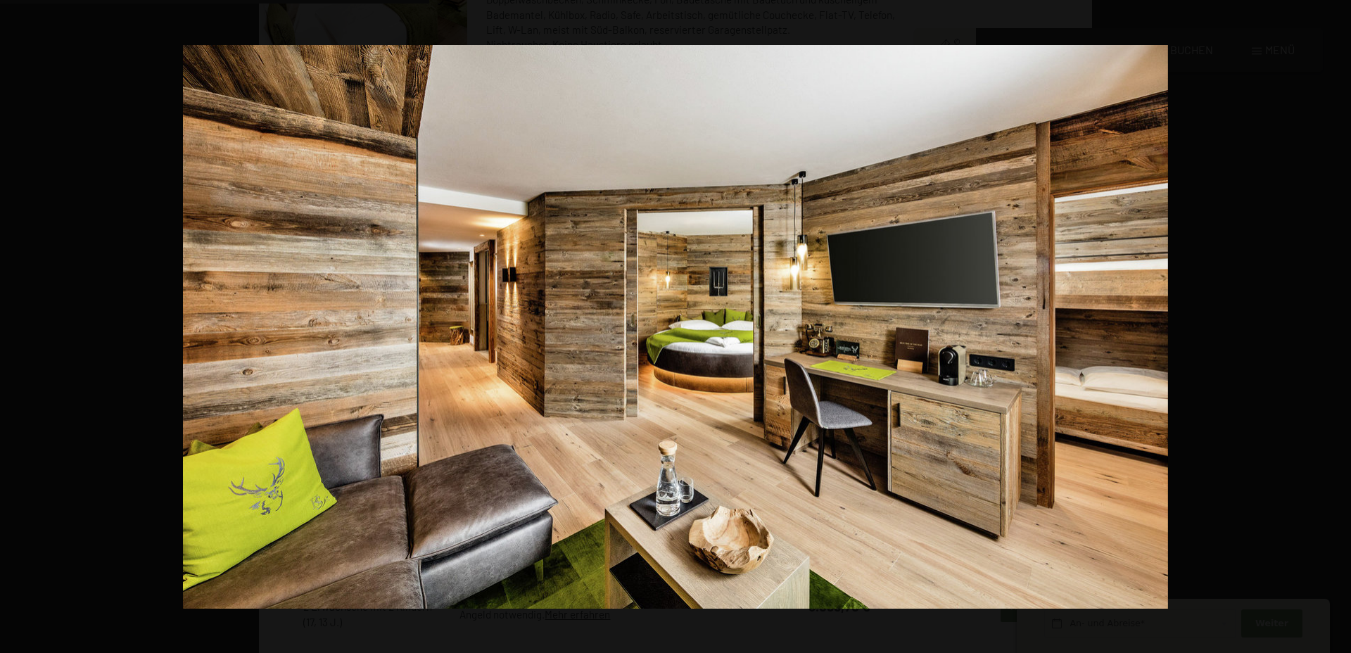
click at [1336, 328] on button "button" at bounding box center [1326, 326] width 49 height 70
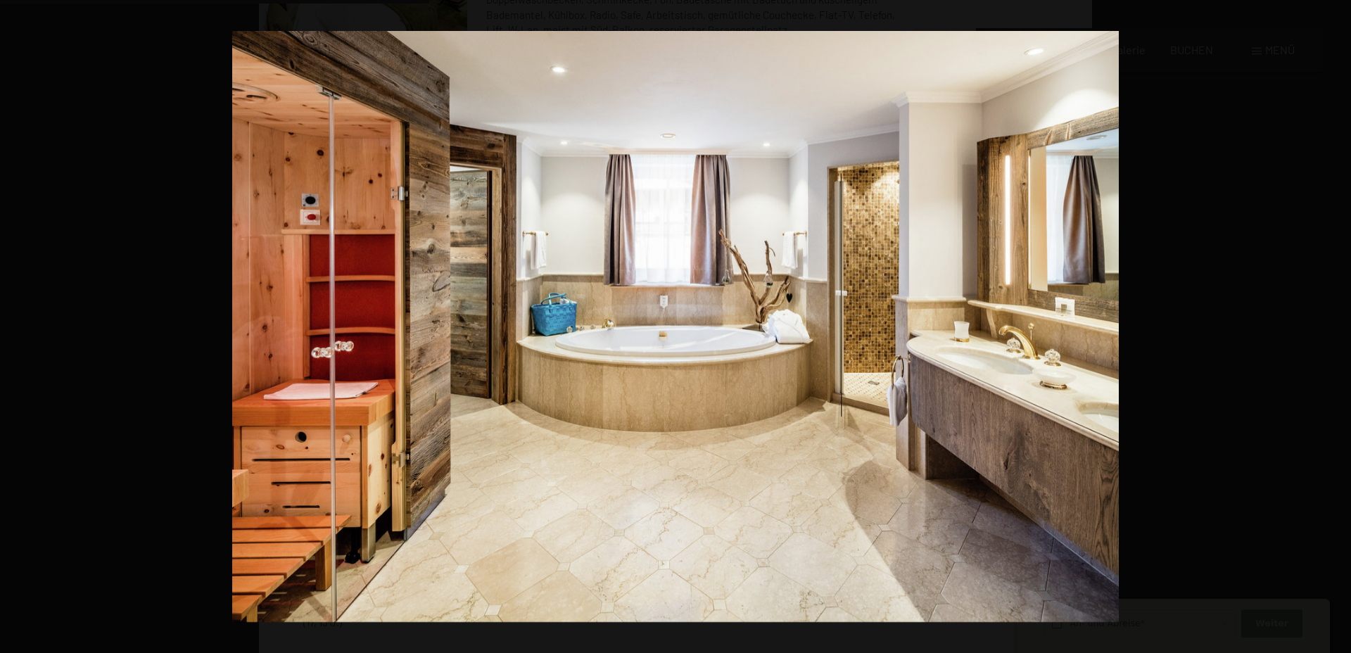
click at [1336, 328] on button "button" at bounding box center [1326, 326] width 49 height 70
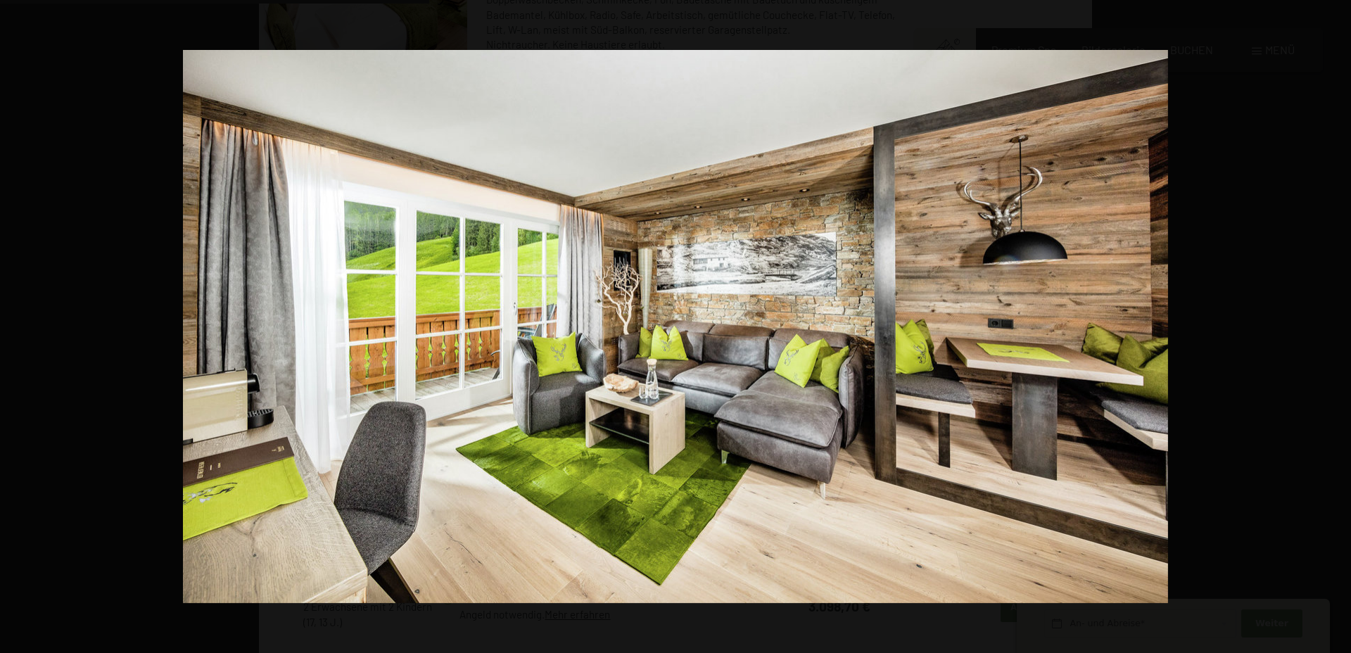
click at [1336, 328] on button "button" at bounding box center [1326, 326] width 49 height 70
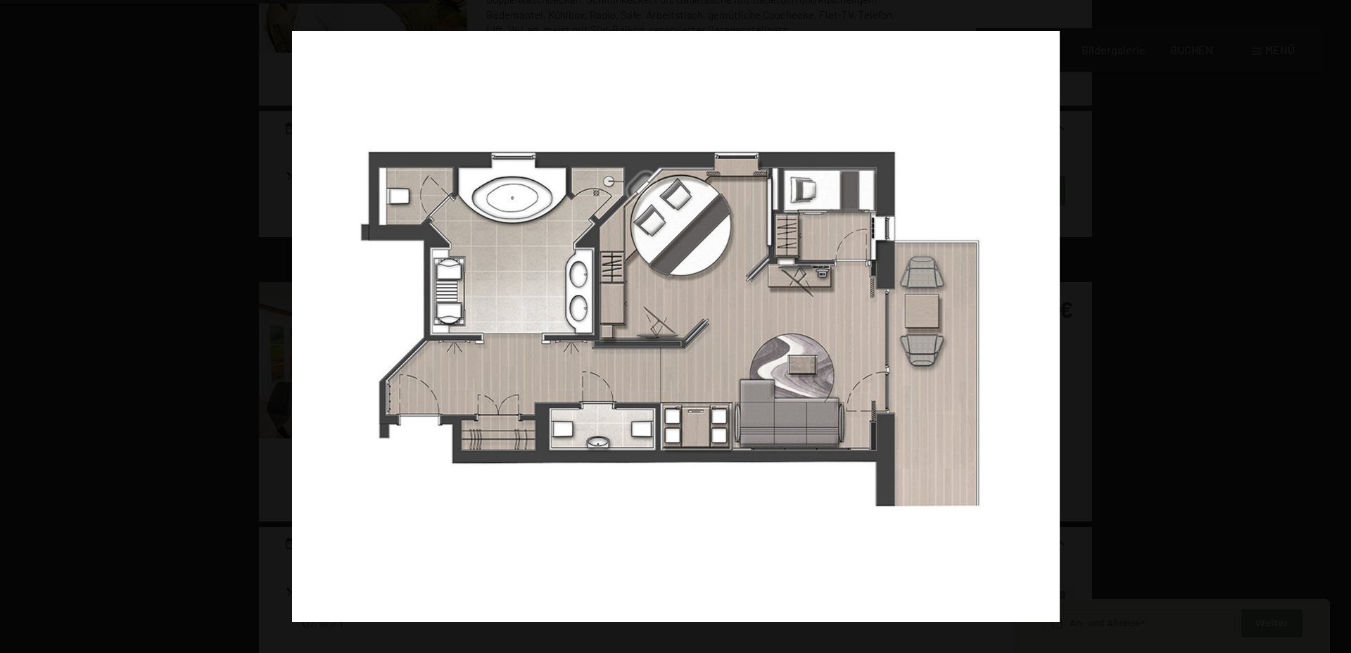
click at [1336, 328] on button "button" at bounding box center [1326, 326] width 49 height 70
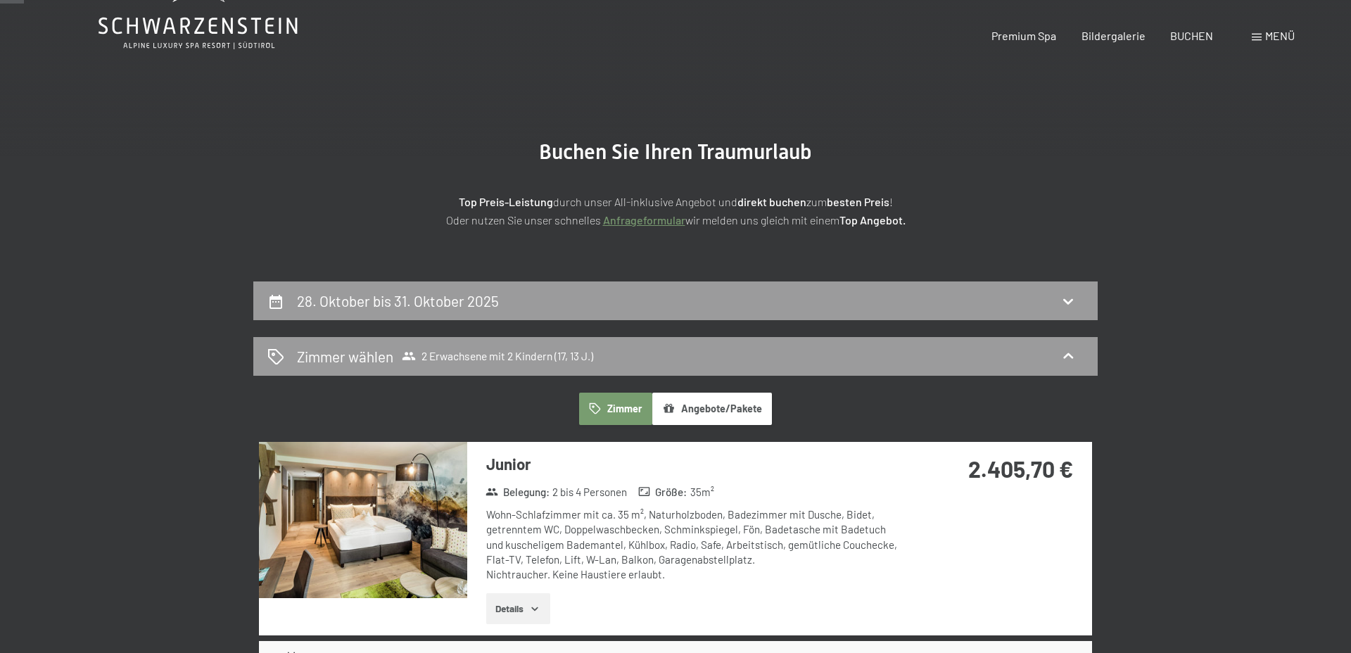
scroll to position [0, 0]
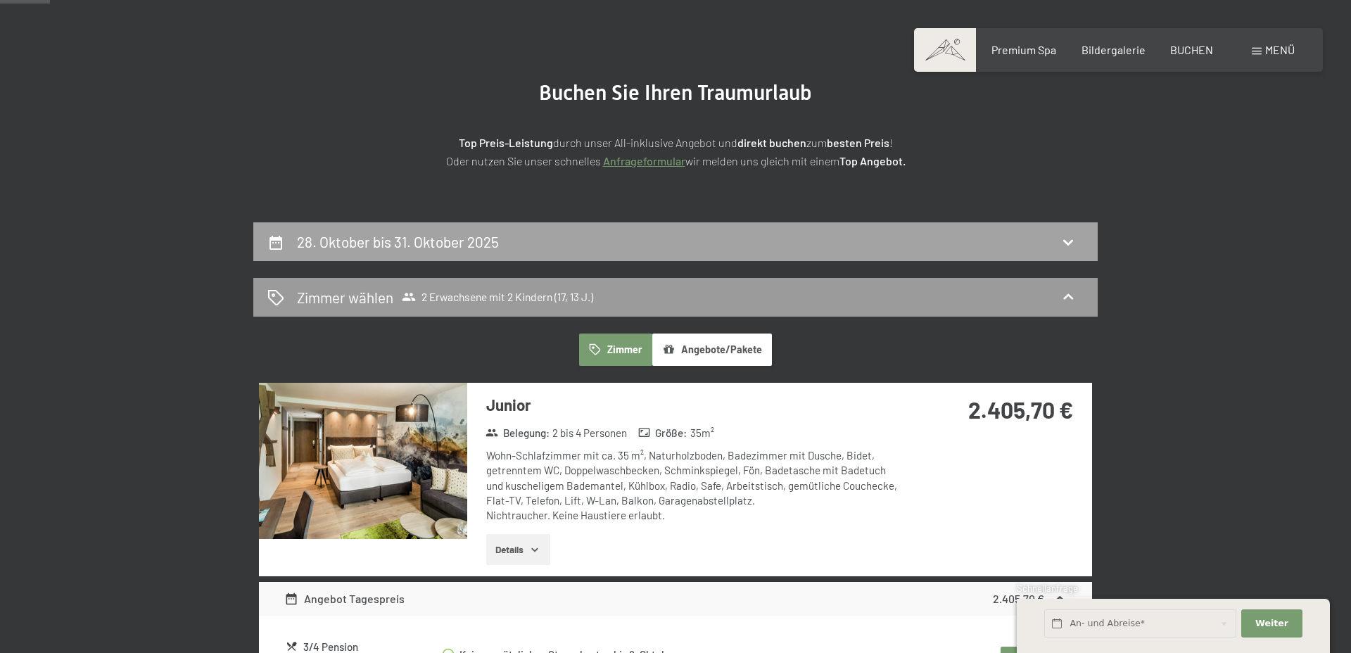
click at [933, 229] on div "28. Oktober bis 31. Oktober 2025" at bounding box center [675, 241] width 844 height 39
select select "17"
select select "13"
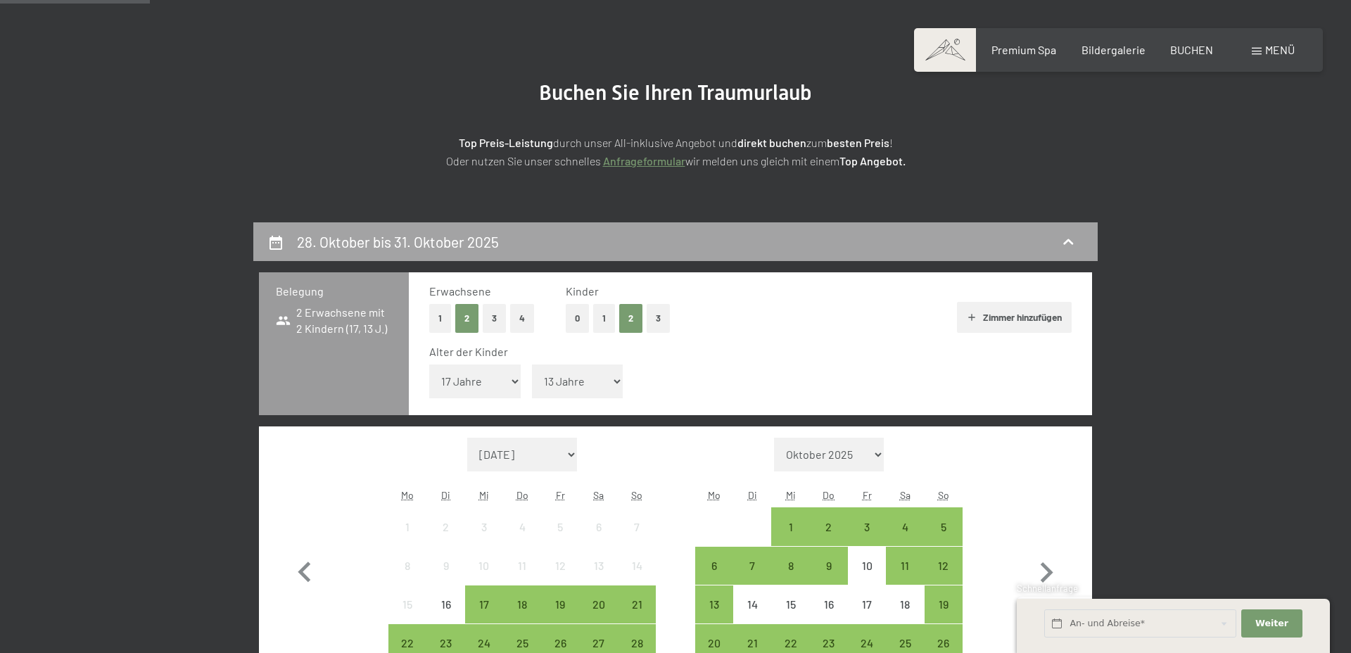
scroll to position [336, 0]
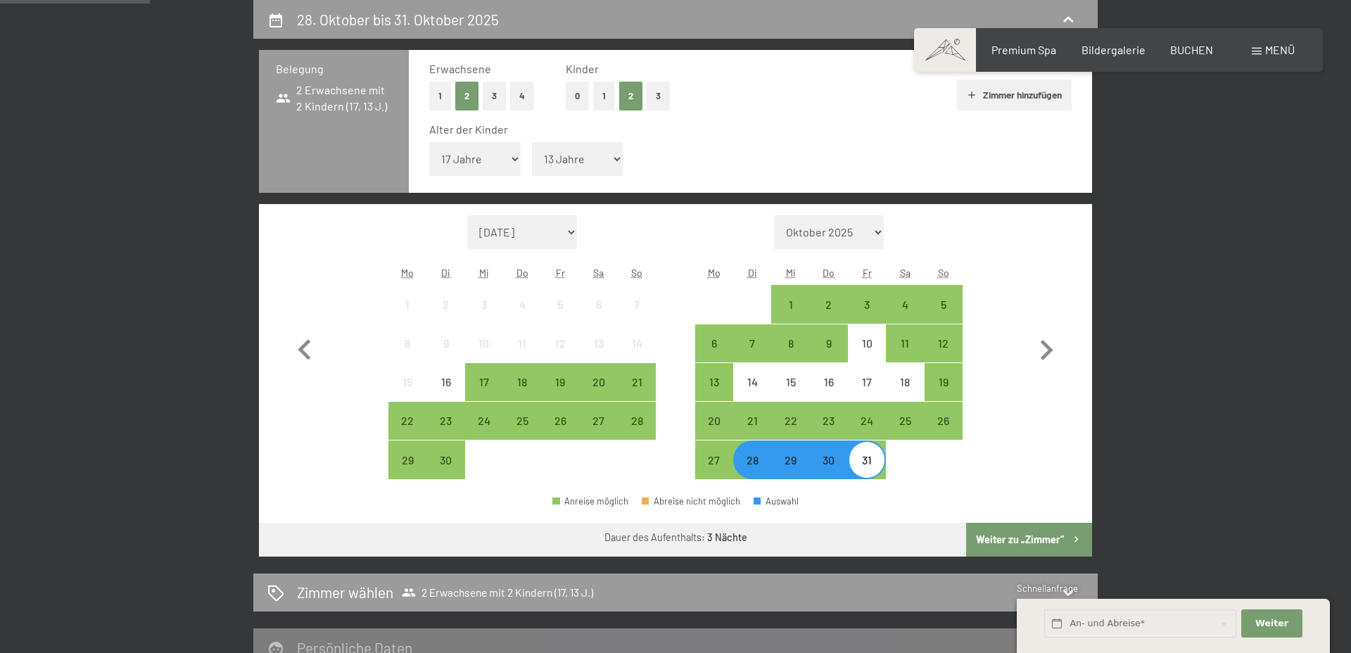
click at [1003, 99] on button "Zimmer hinzufügen" at bounding box center [1014, 95] width 115 height 31
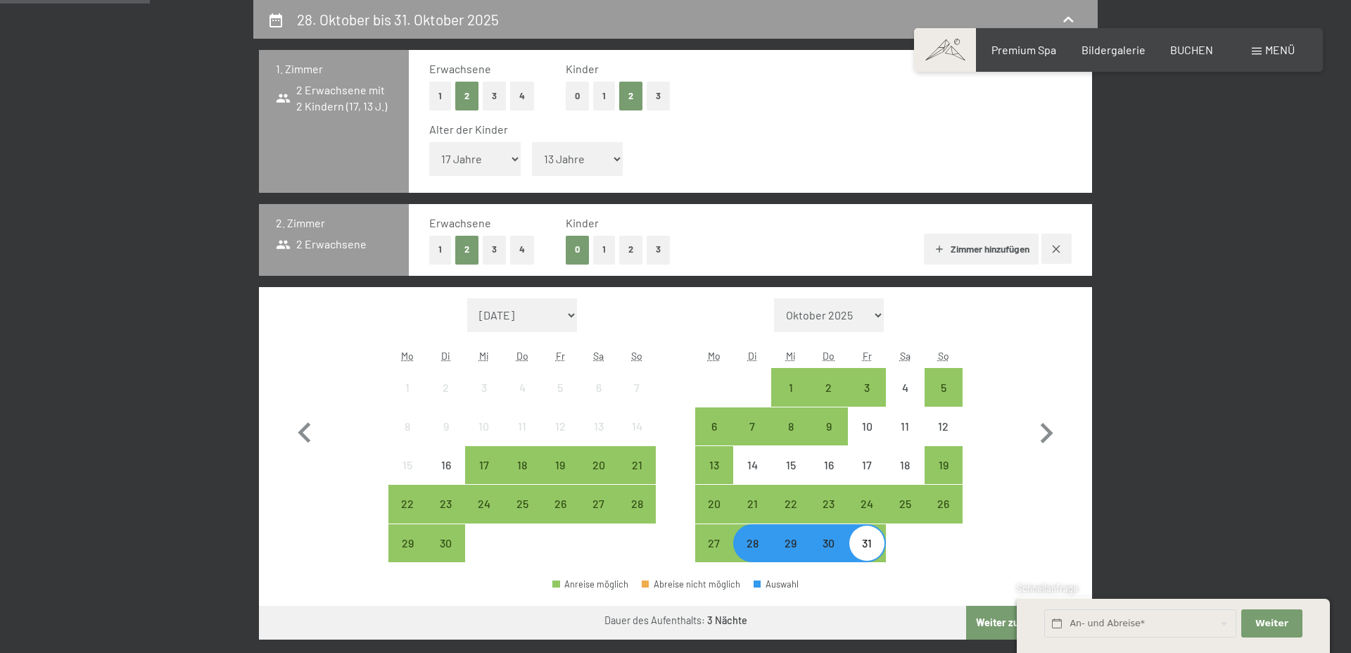
click at [441, 94] on button "1" at bounding box center [440, 96] width 22 height 29
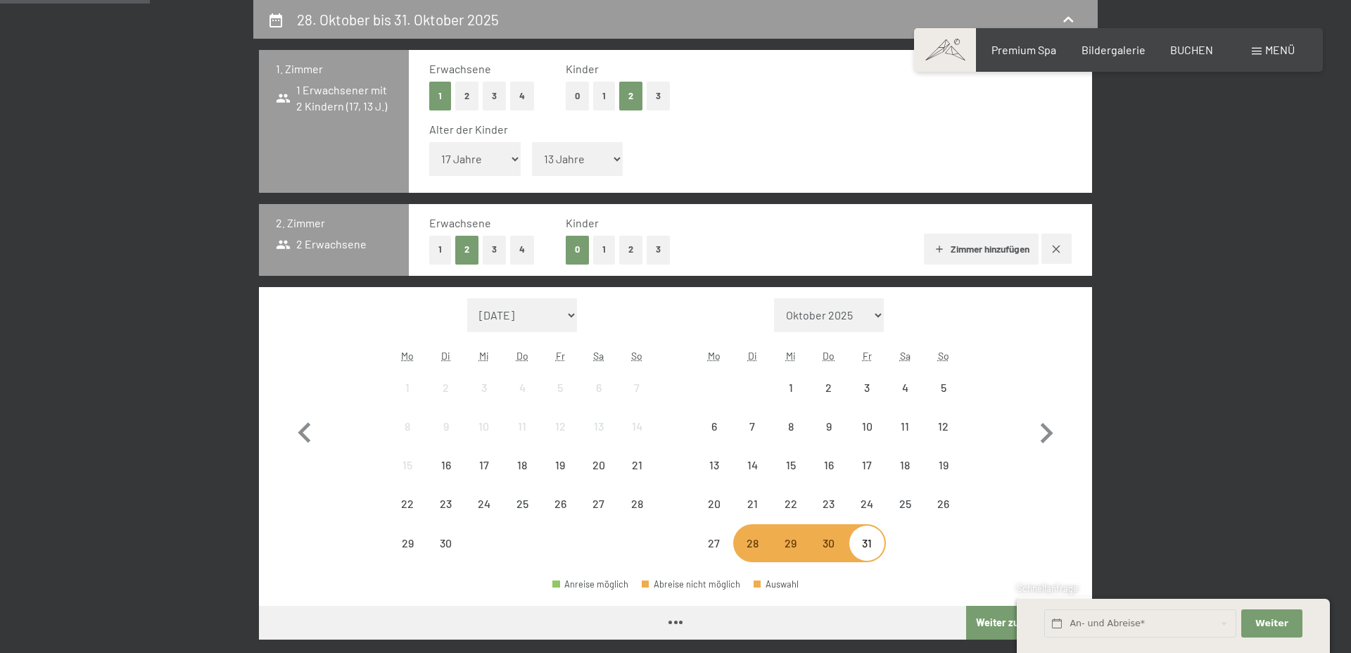
click at [604, 96] on button "1" at bounding box center [604, 96] width 22 height 29
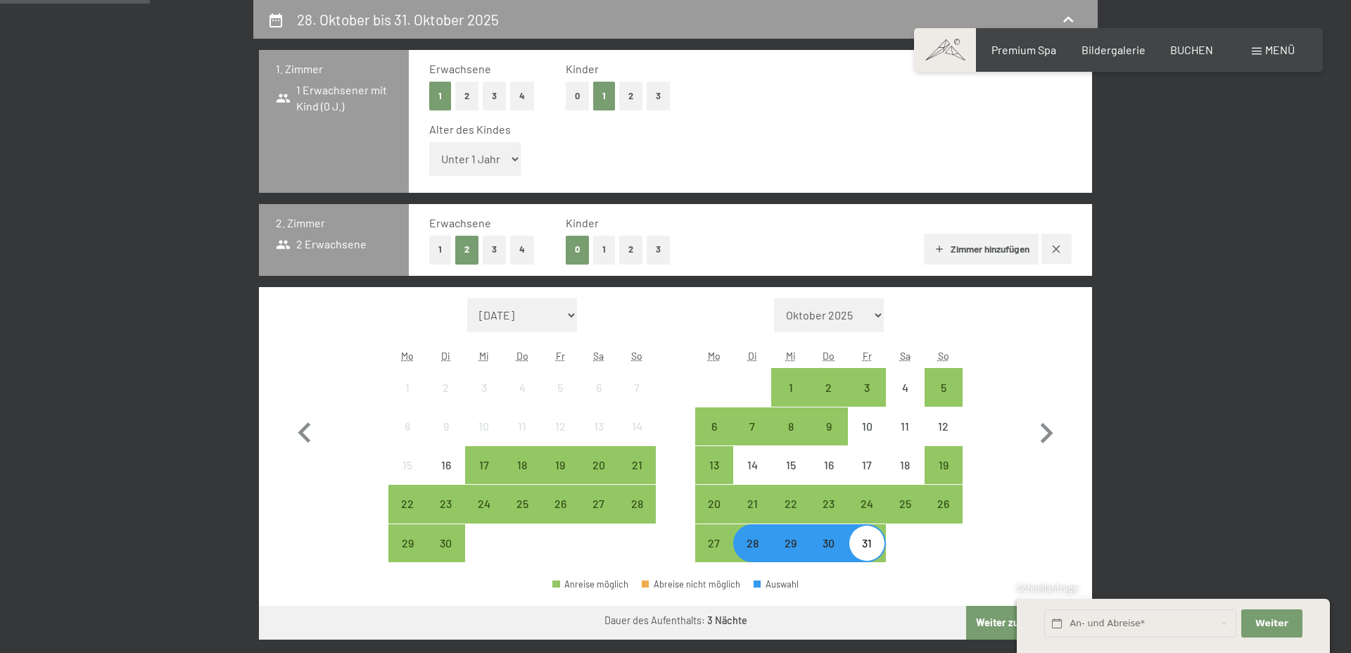
click at [503, 165] on select "Unter 1 Jahr 1 Jahr 2 Jahre 3 Jahre 4 Jahre 5 Jahre 6 Jahre 7 Jahre 8 Jahre 9 J…" at bounding box center [474, 159] width 91 height 34
select select "17"
click at [429, 142] on select "Unter 1 Jahr 1 Jahr 2 Jahre 3 Jahre 4 Jahre 5 Jahre 6 Jahre 7 Jahre 8 Jahre 9 J…" at bounding box center [474, 159] width 91 height 34
click at [442, 258] on button "1" at bounding box center [440, 250] width 22 height 29
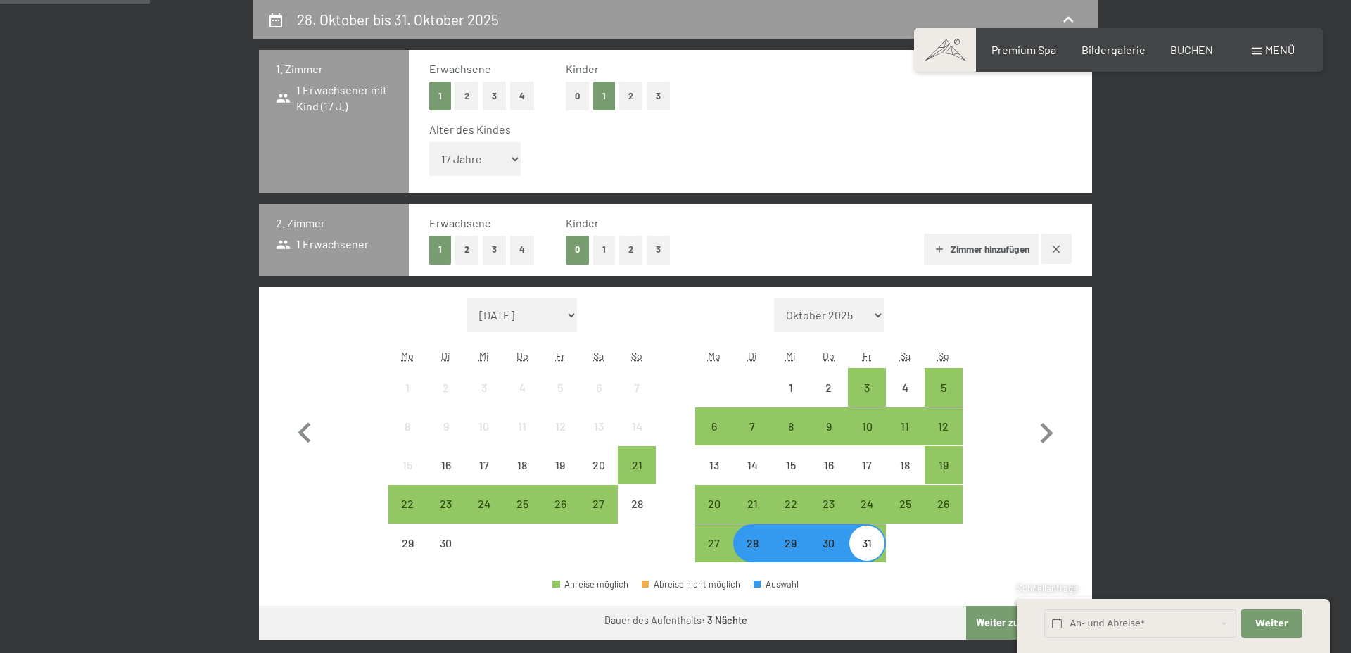
click at [604, 250] on button "1" at bounding box center [604, 250] width 22 height 29
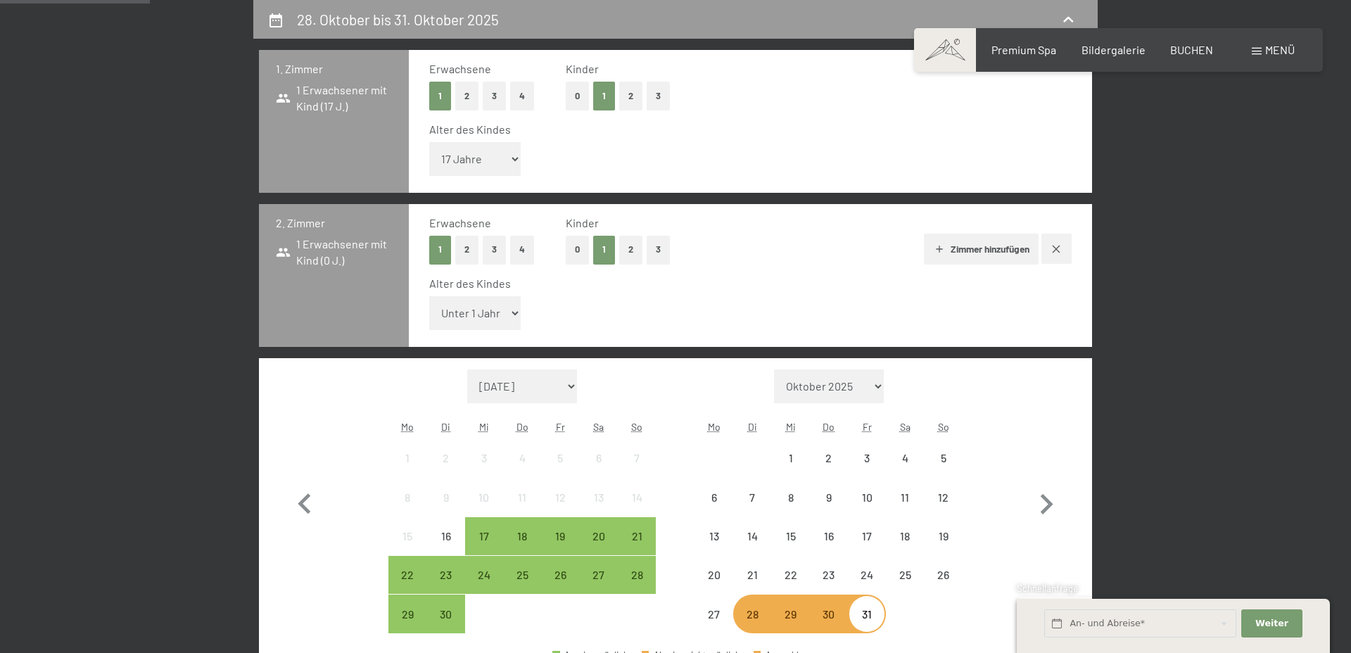
click at [482, 312] on select "Unter 1 Jahr 1 Jahr 2 Jahre 3 Jahre 4 Jahre 5 Jahre 6 Jahre 7 Jahre 8 Jahre 9 J…" at bounding box center [474, 313] width 91 height 34
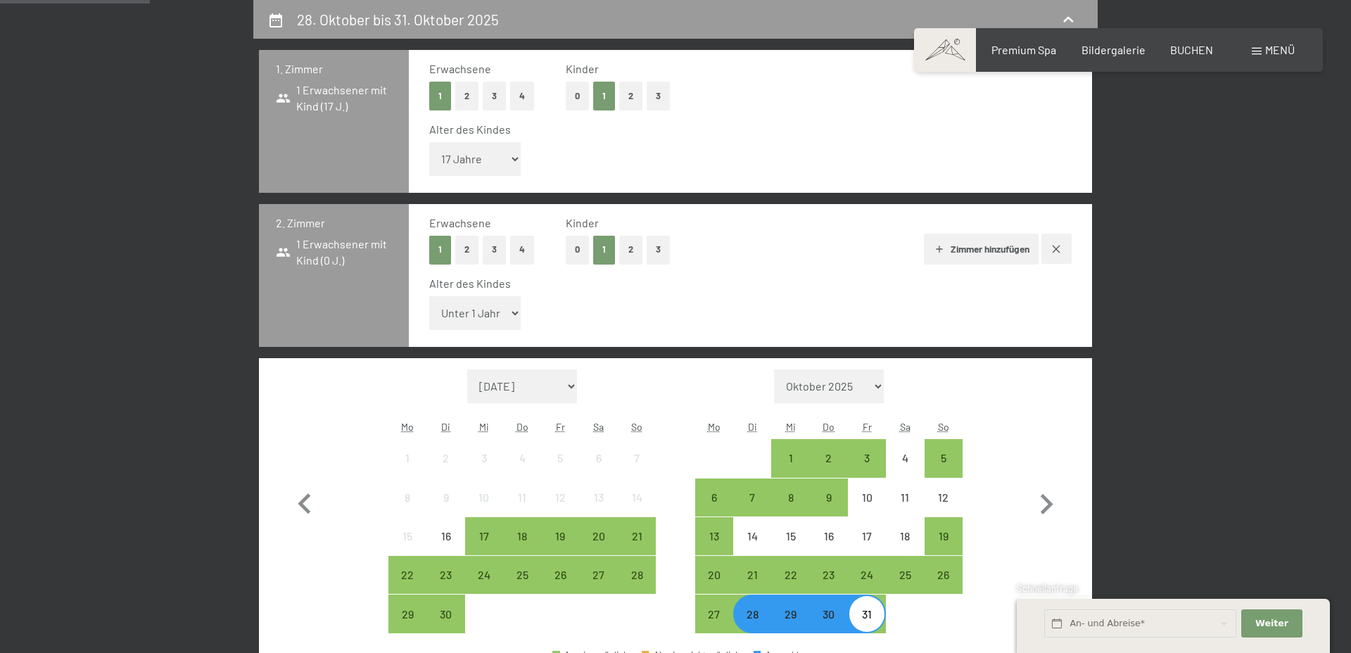
select select "13"
click at [429, 296] on select "Unter 1 Jahr 1 Jahr 2 Jahre 3 Jahre 4 Jahre 5 Jahre 6 Jahre 7 Jahre 8 Jahre 9 J…" at bounding box center [474, 313] width 91 height 34
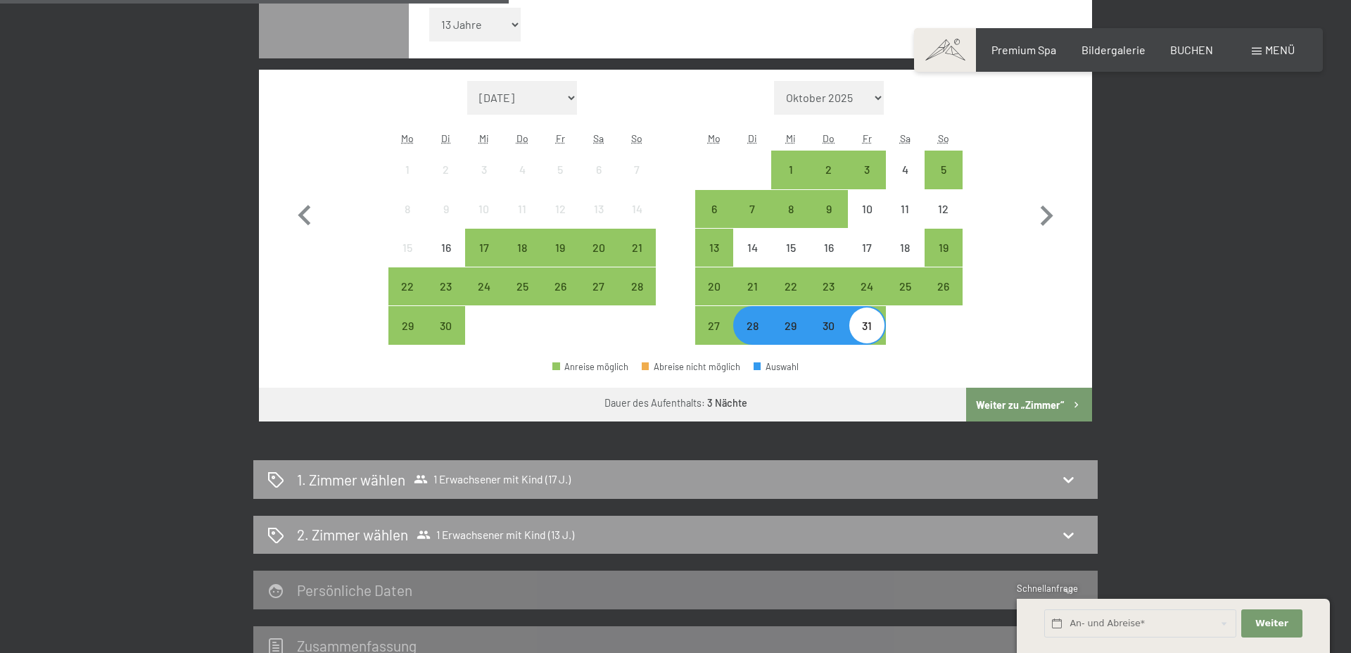
click at [998, 403] on button "Weiter zu „Zimmer“" at bounding box center [1029, 405] width 126 height 34
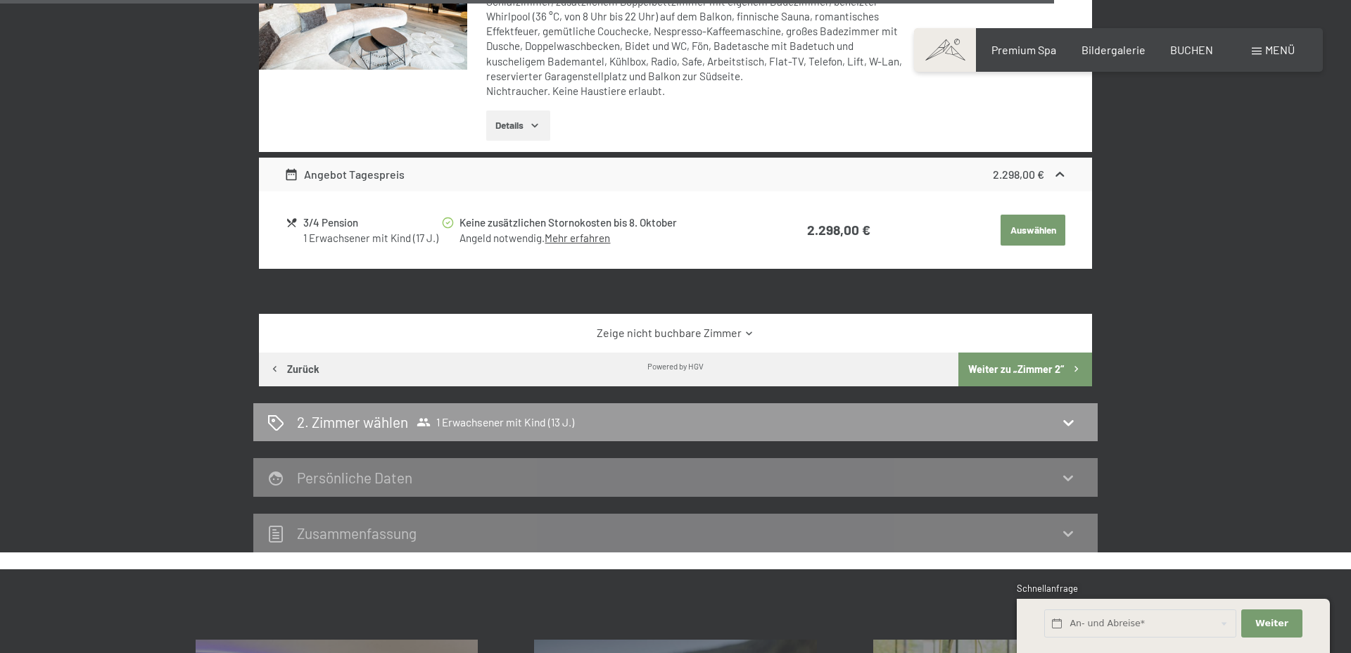
scroll to position [3299, 0]
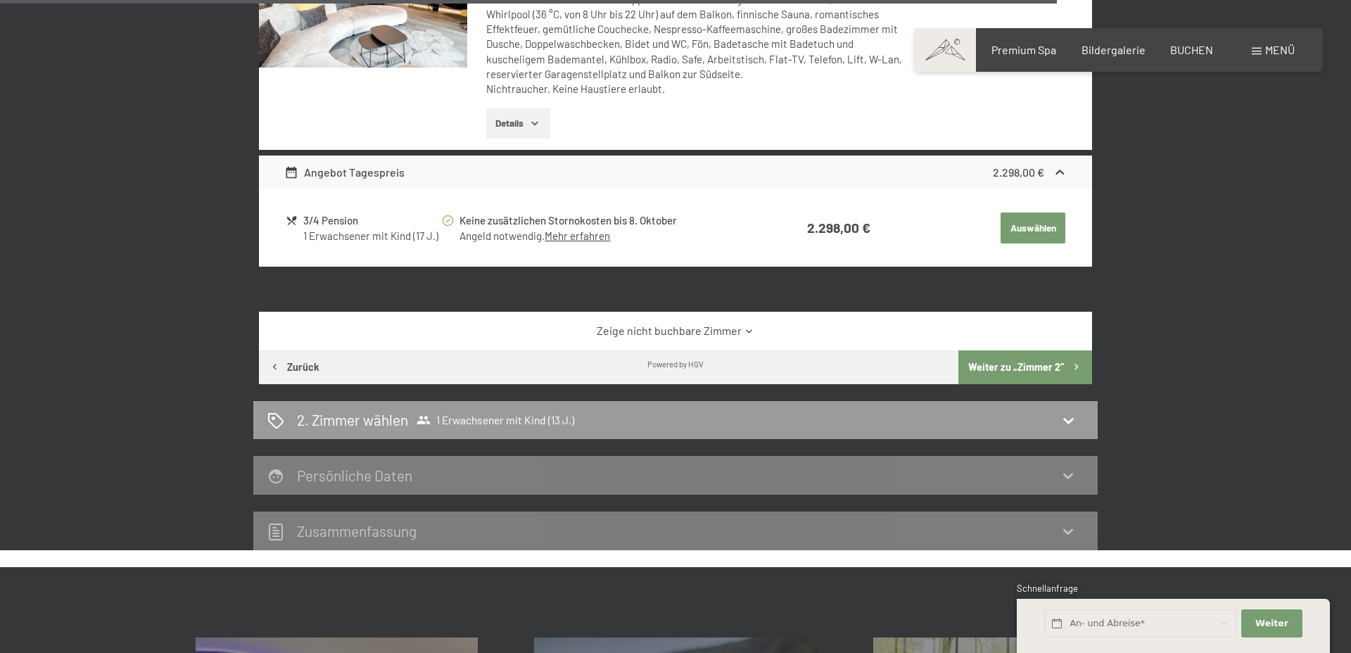
click at [1036, 367] on button "Weiter zu „Zimmer 2“" at bounding box center [1025, 367] width 134 height 34
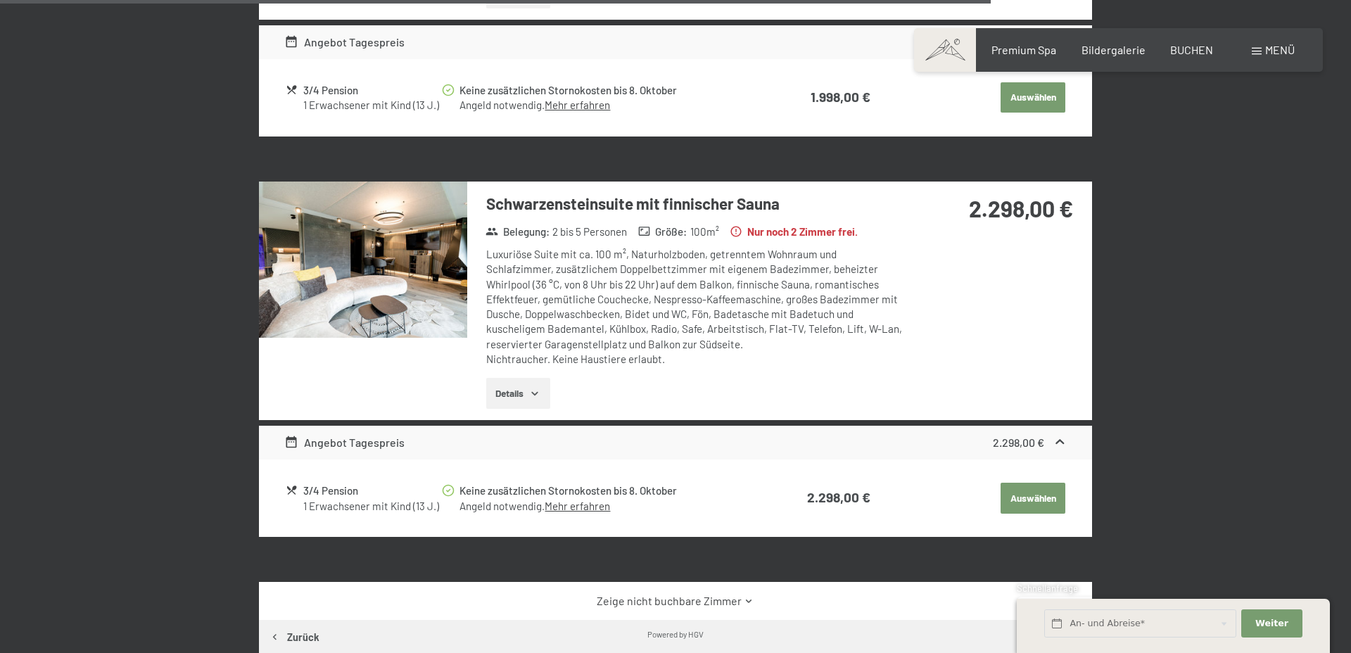
scroll to position [3082, 0]
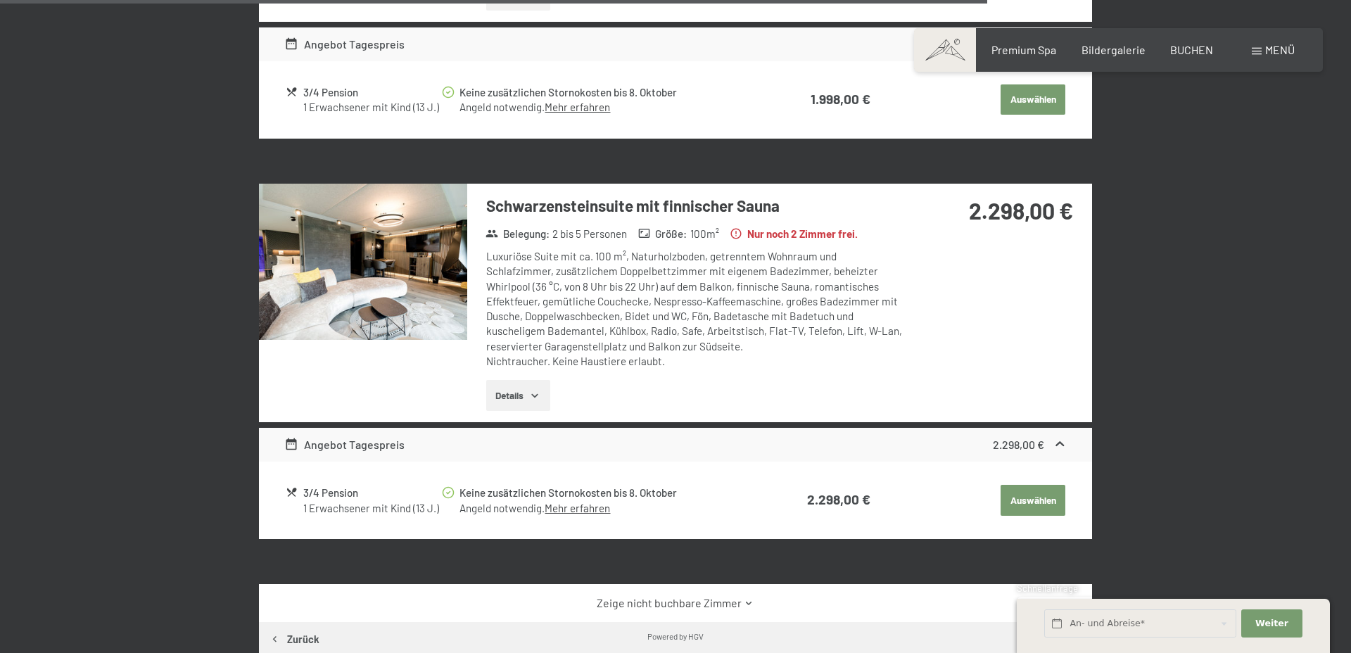
click at [348, 274] on img at bounding box center [363, 262] width 208 height 156
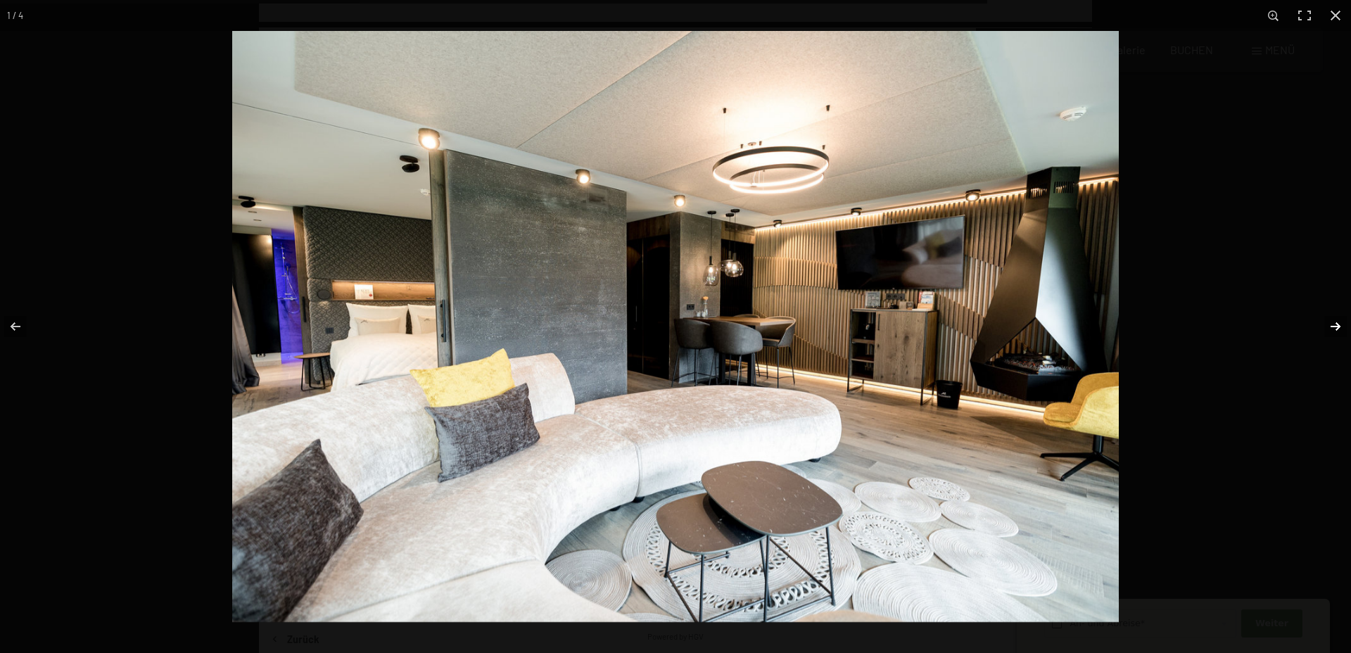
click at [1340, 324] on button "button" at bounding box center [1326, 326] width 49 height 70
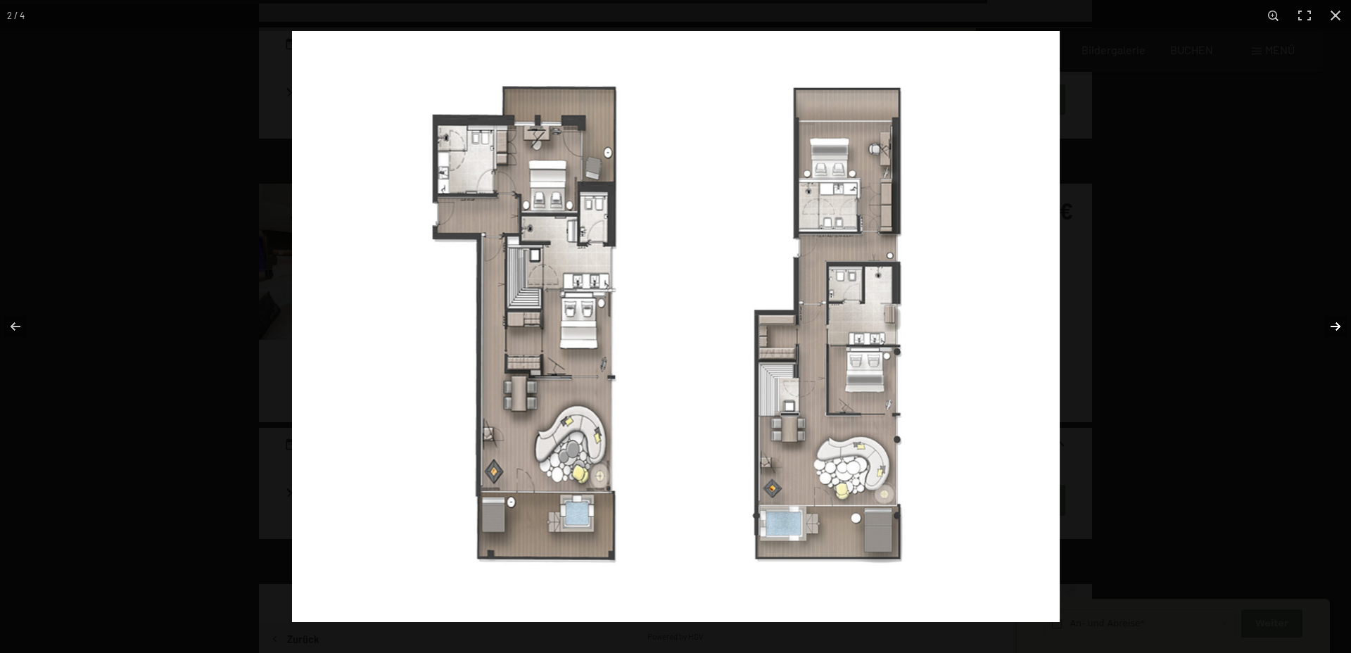
click at [1340, 324] on button "button" at bounding box center [1326, 326] width 49 height 70
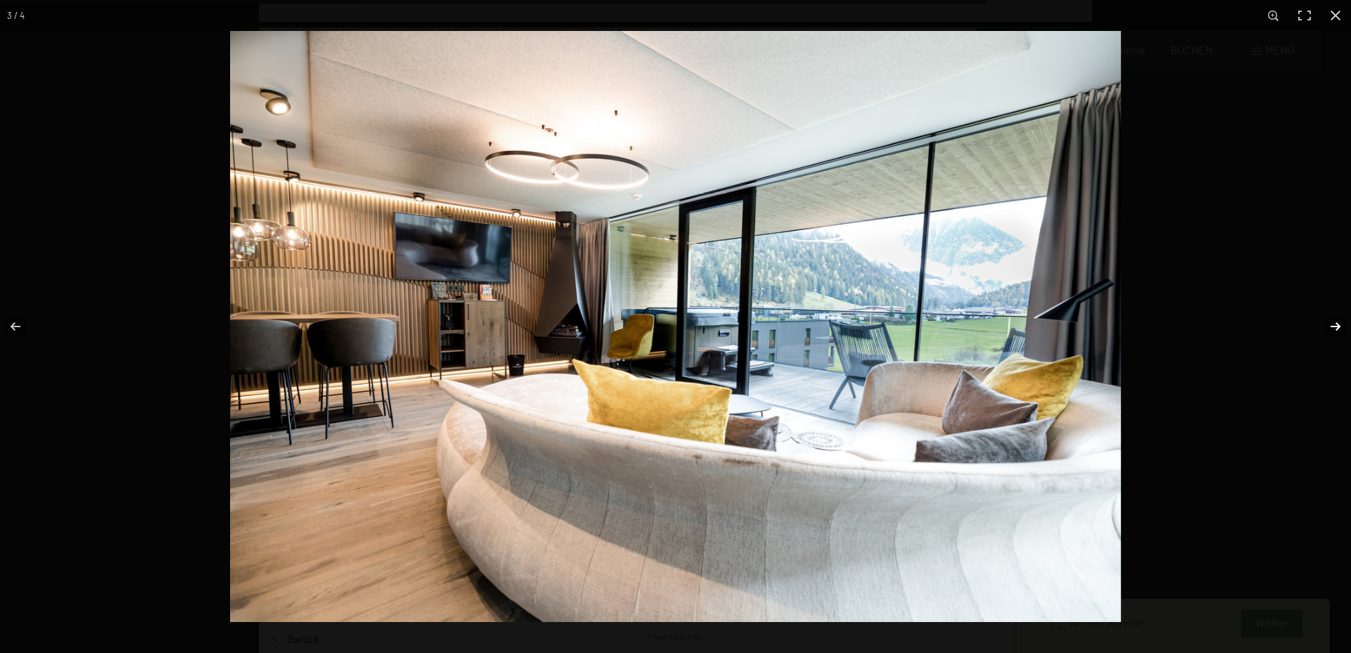
click at [1340, 324] on button "button" at bounding box center [1326, 326] width 49 height 70
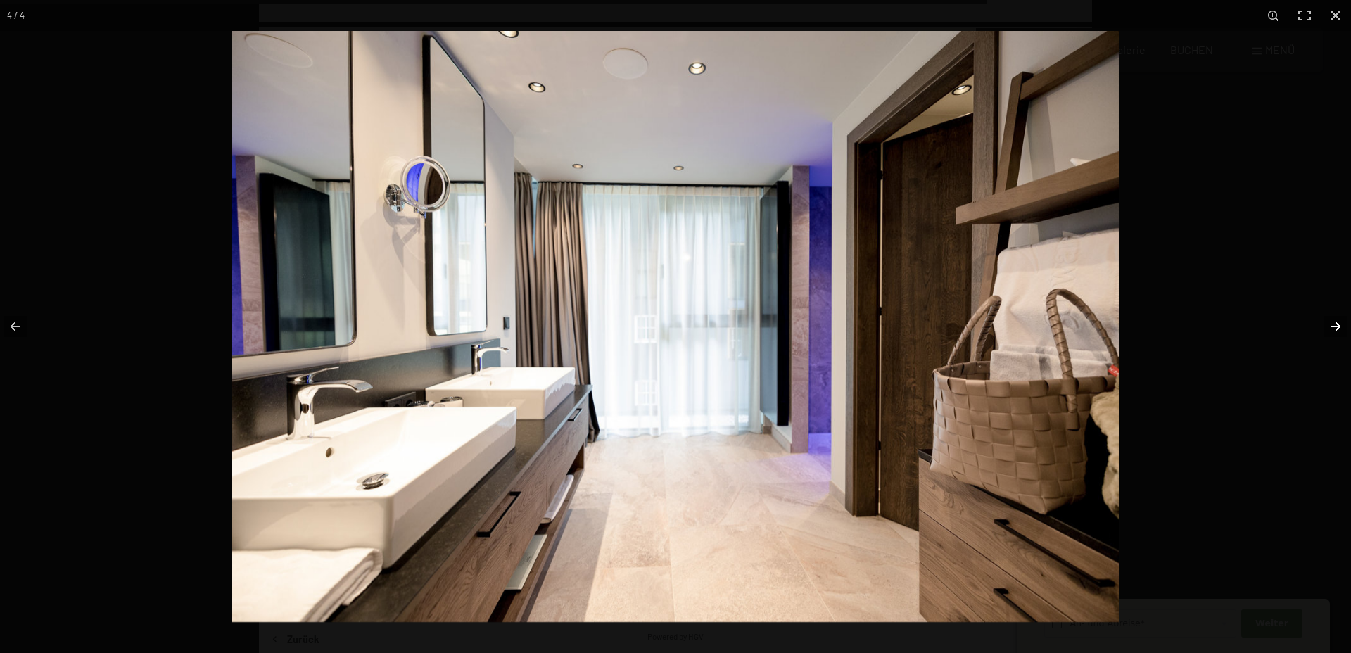
click at [1340, 324] on button "button" at bounding box center [1326, 326] width 49 height 70
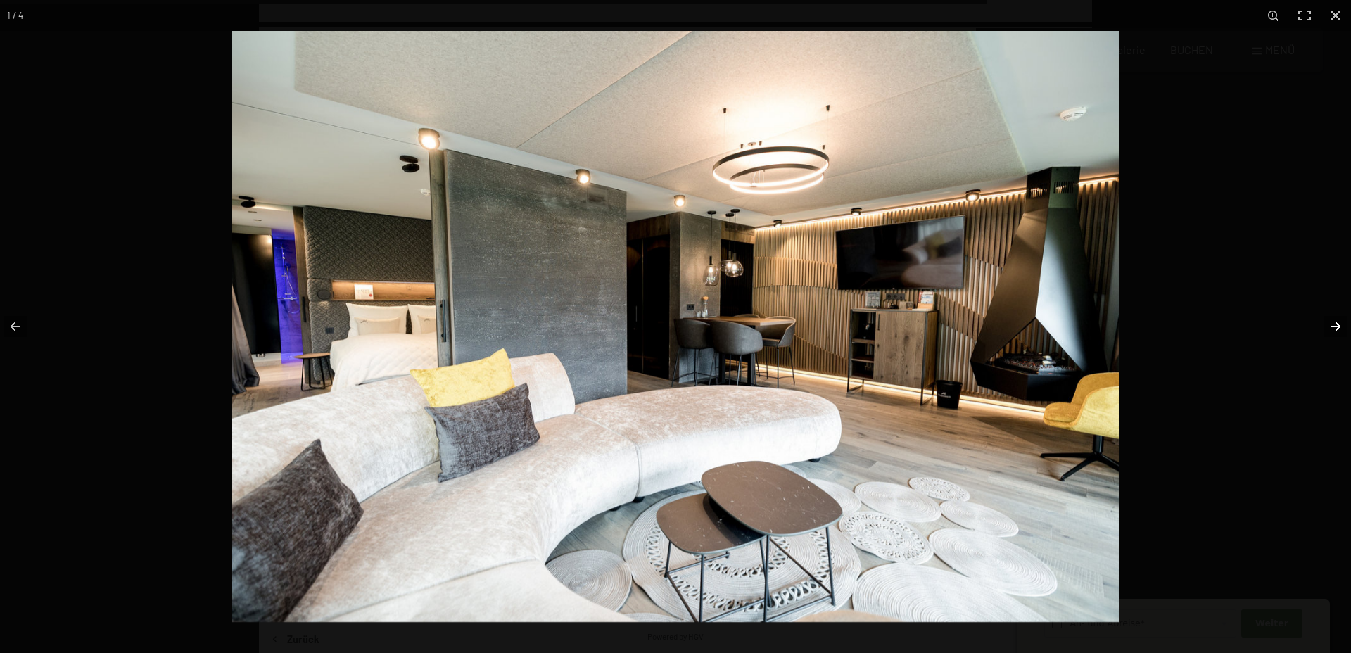
click at [1340, 324] on button "button" at bounding box center [1326, 326] width 49 height 70
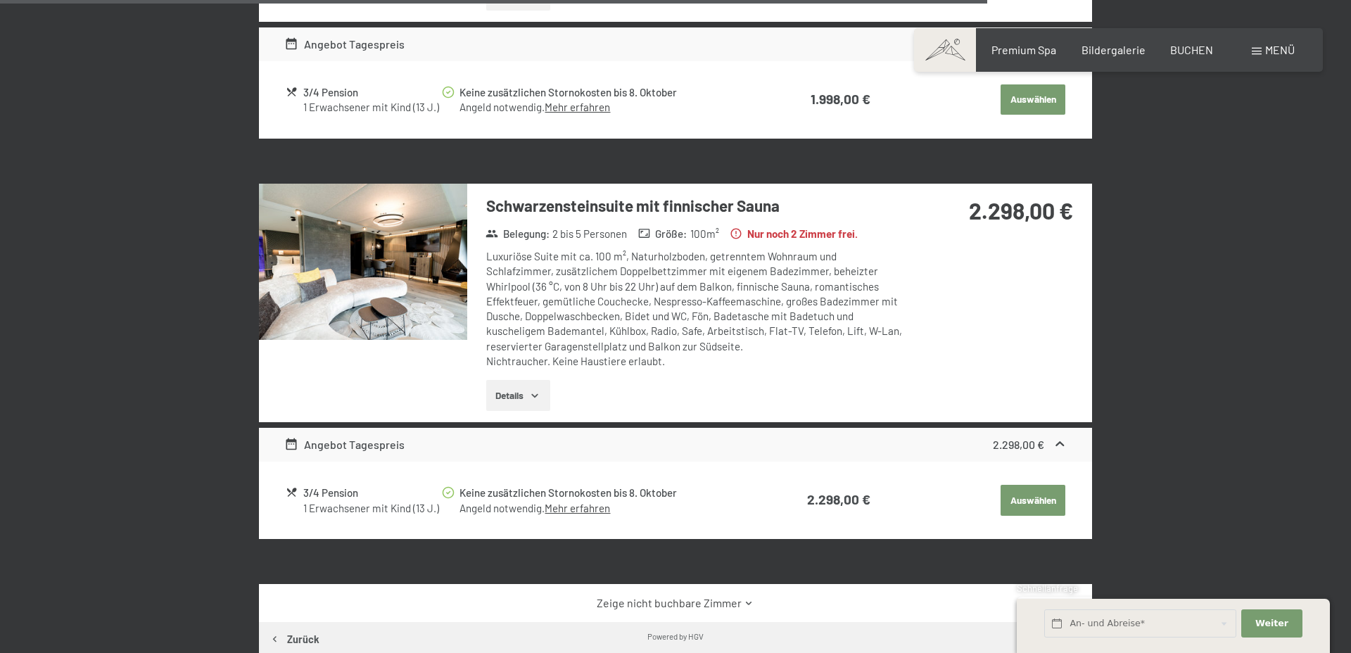
click at [514, 396] on button "Details" at bounding box center [518, 395] width 64 height 31
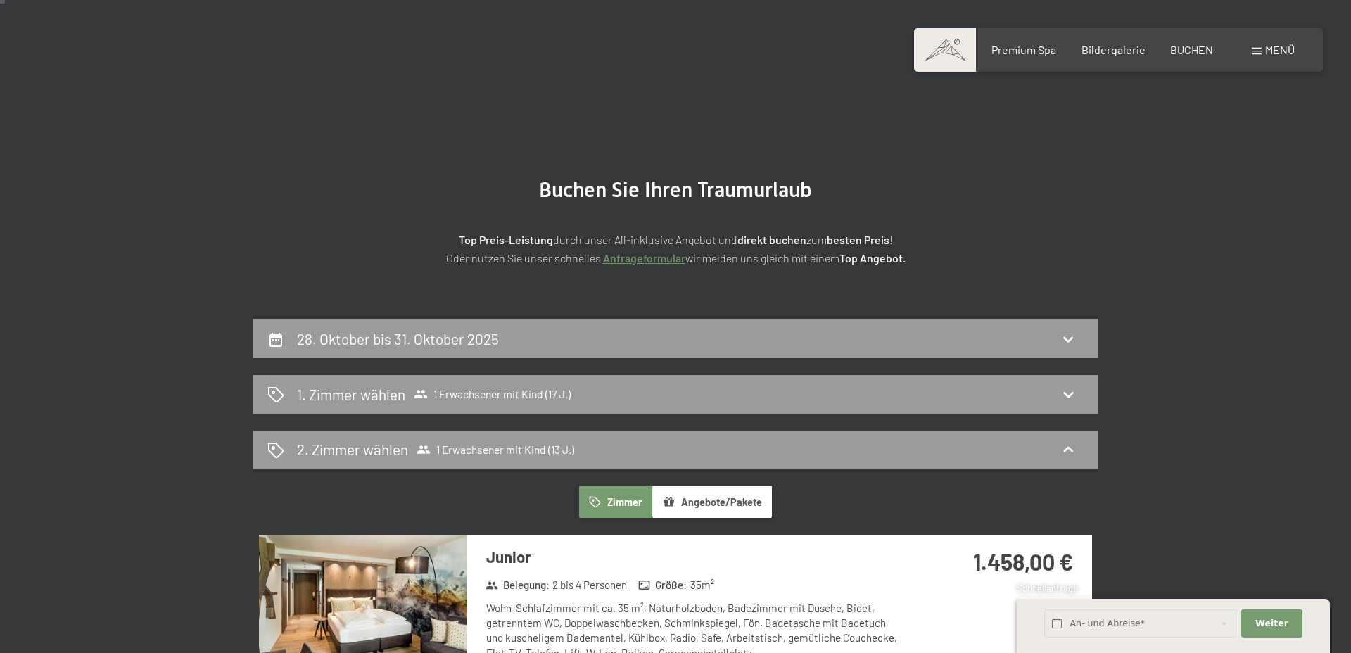
scroll to position [14, 0]
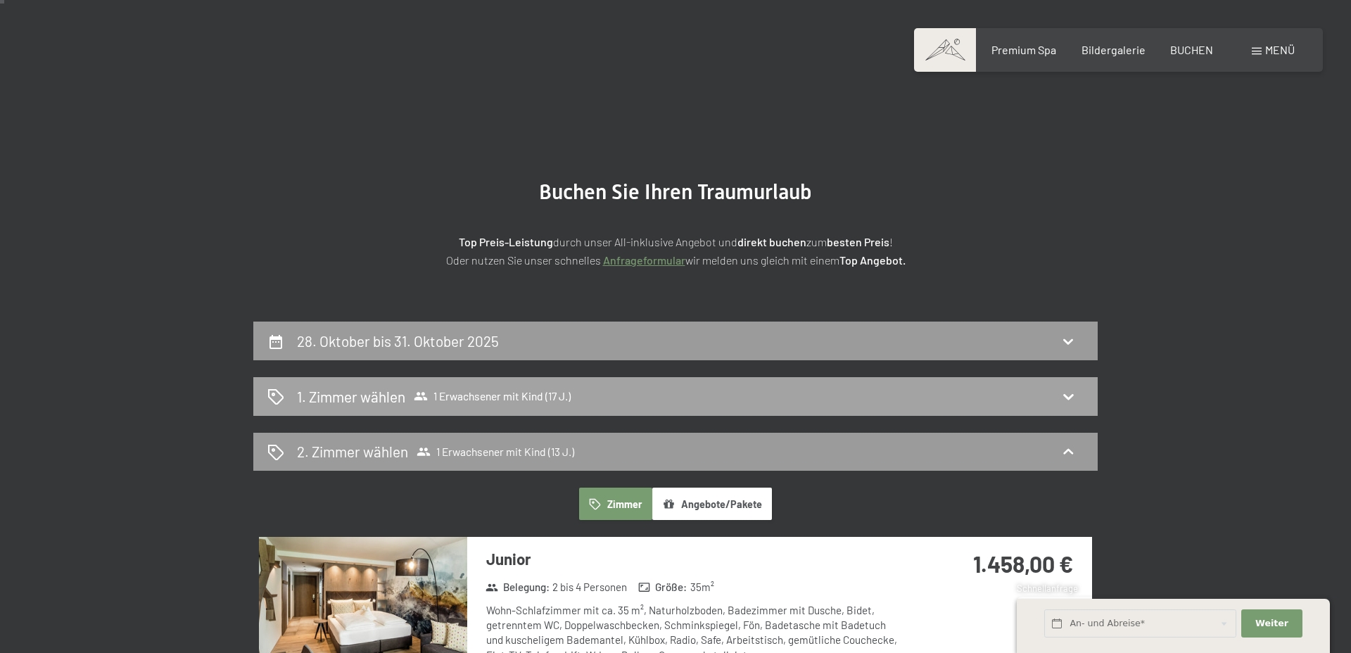
click at [667, 395] on div "1. Zimmer wählen 1 Erwachsener mit Kind (17 J.)" at bounding box center [675, 396] width 816 height 20
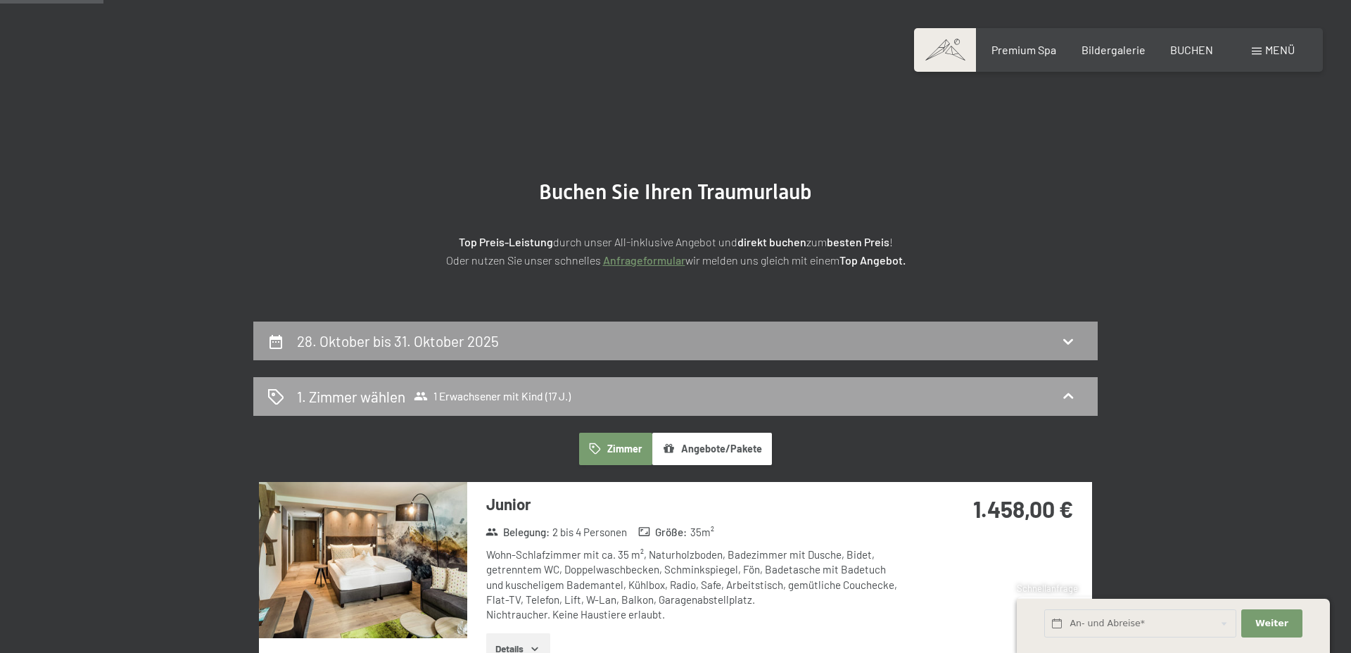
scroll to position [336, 0]
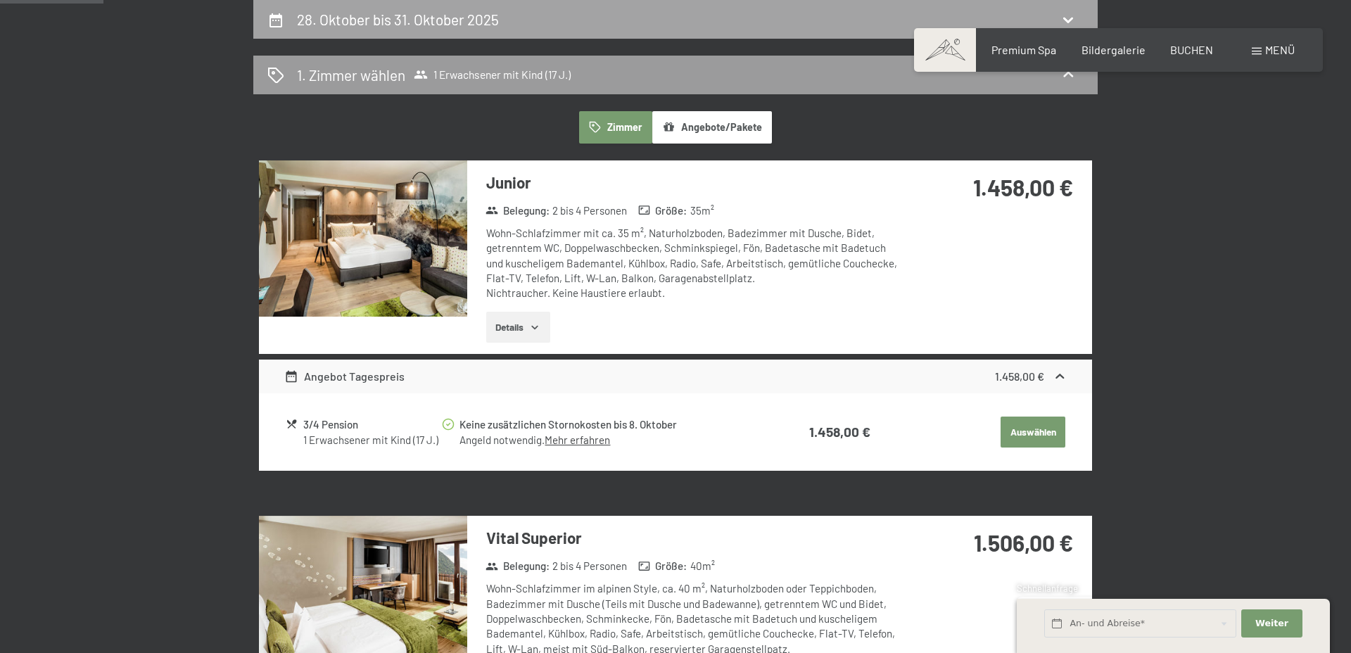
click at [707, 13] on div "28. Oktober bis 31. Oktober 2025" at bounding box center [675, 19] width 816 height 20
select select "17"
select select "13"
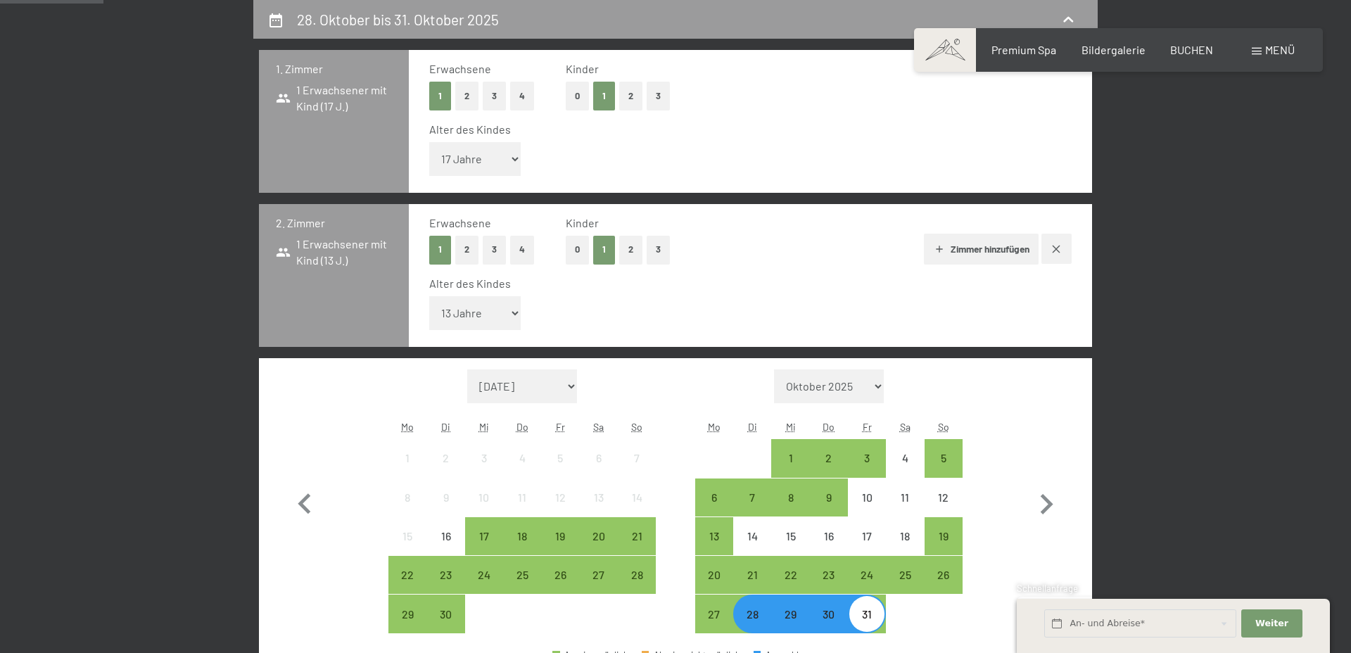
click at [467, 99] on button "2" at bounding box center [466, 96] width 23 height 29
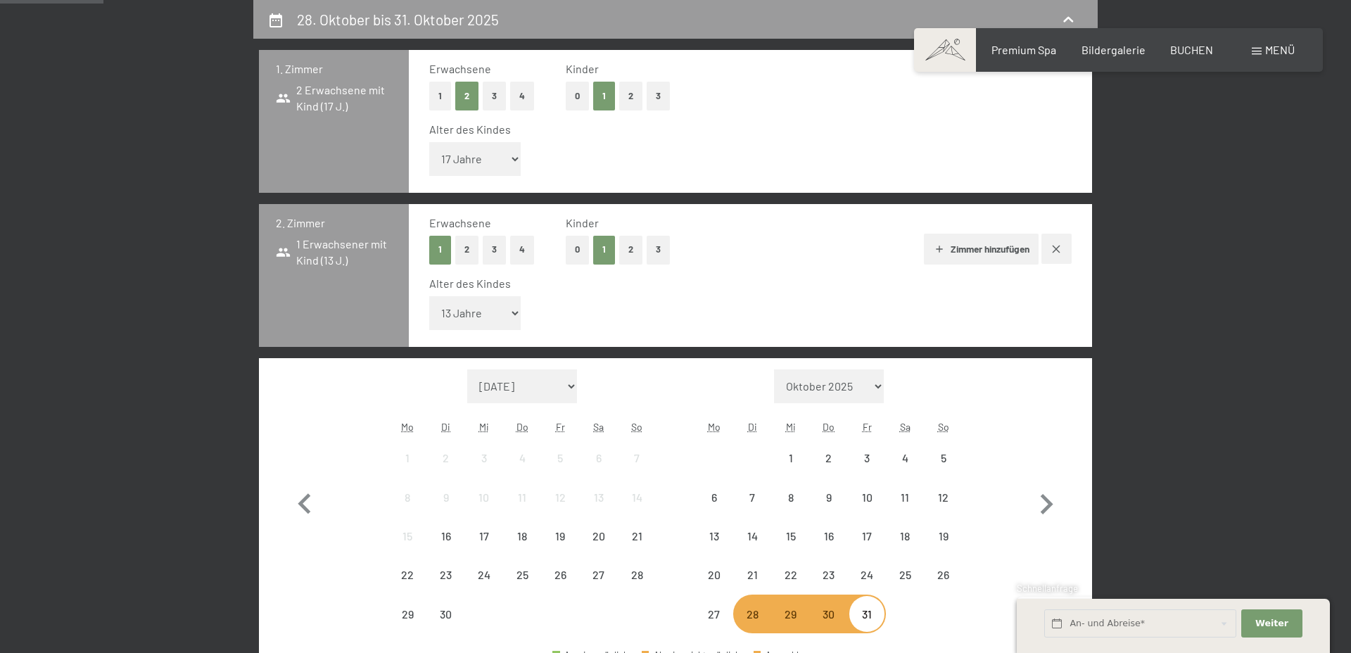
click at [630, 96] on button "2" at bounding box center [630, 96] width 23 height 29
click at [493, 165] on select "Unter 1 Jahr 1 Jahr 2 Jahre 3 Jahre 4 Jahre 5 Jahre 6 Jahre 7 Jahre 8 Jahre 9 J…" at bounding box center [474, 159] width 91 height 34
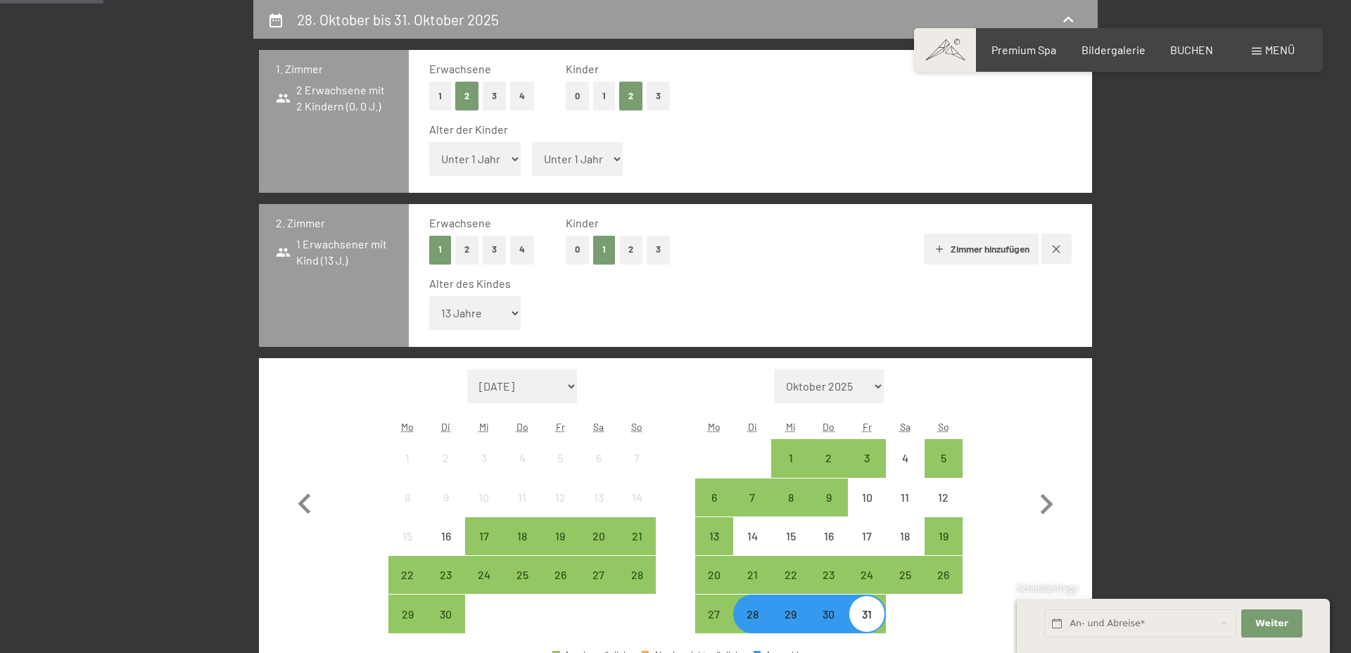
select select "17"
click at [429, 142] on select "Unter 1 Jahr 1 Jahr 2 Jahre 3 Jahre 4 Jahre 5 Jahre 6 Jahre 7 Jahre 8 Jahre 9 J…" at bounding box center [474, 159] width 91 height 34
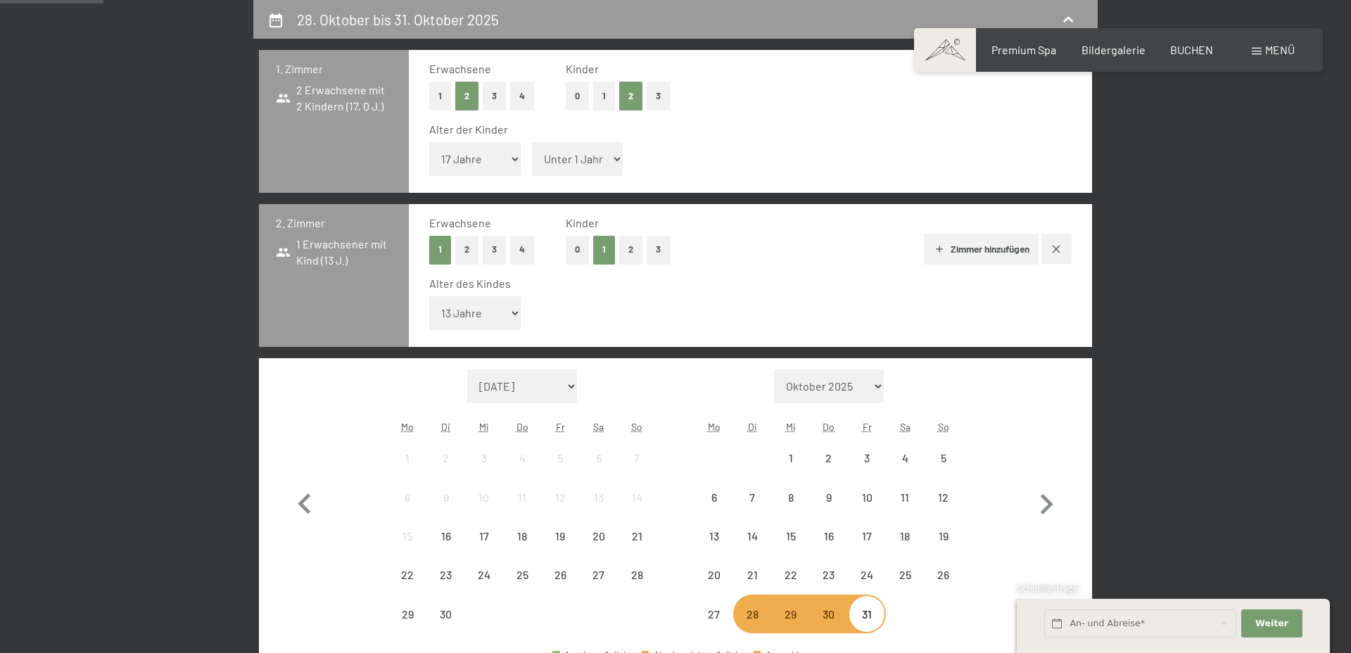
click at [592, 165] on select "Unter 1 Jahr 1 Jahr 2 Jahre 3 Jahre 4 Jahre 5 Jahre 6 Jahre 7 Jahre 8 Jahre 9 J…" at bounding box center [577, 159] width 91 height 34
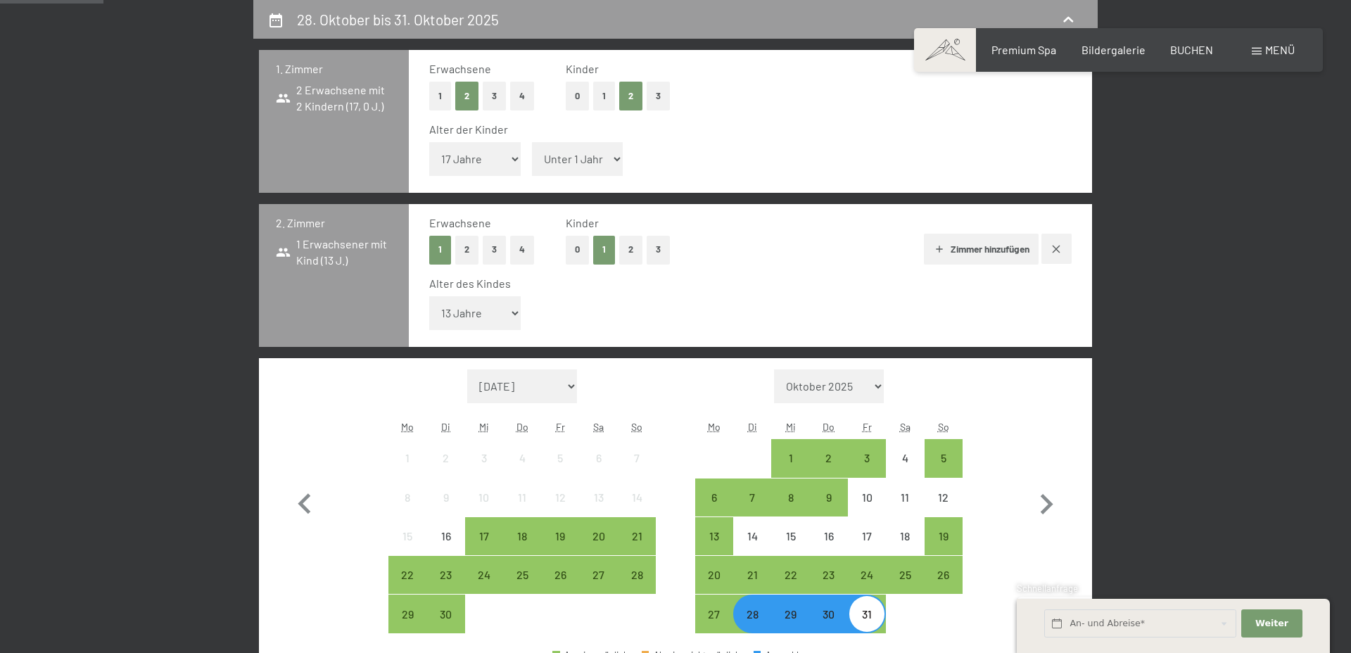
select select "13"
click at [532, 142] on select "Unter 1 Jahr 1 Jahr 2 Jahre 3 Jahre 4 Jahre 5 Jahre 6 Jahre 7 Jahre 8 Jahre 9 J…" at bounding box center [577, 159] width 91 height 34
click at [1057, 248] on icon "button" at bounding box center [1056, 248] width 11 height 11
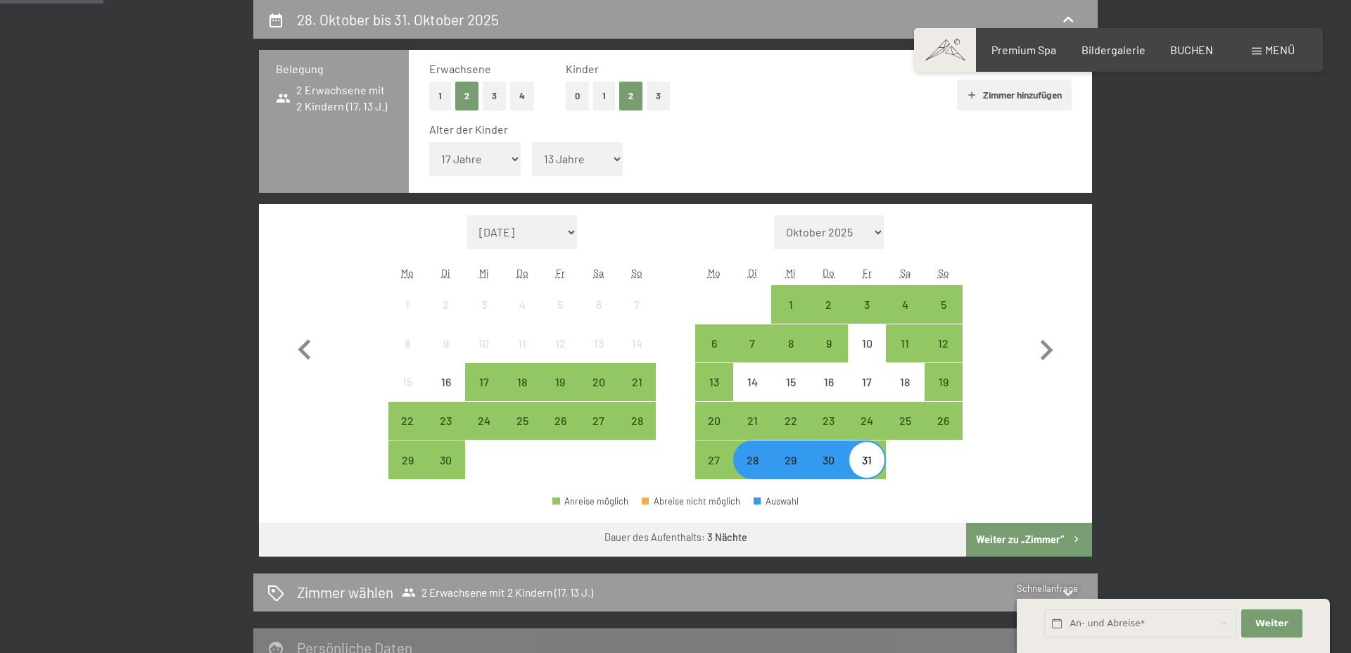
click at [1015, 543] on button "Weiter zu „Zimmer“" at bounding box center [1029, 540] width 126 height 34
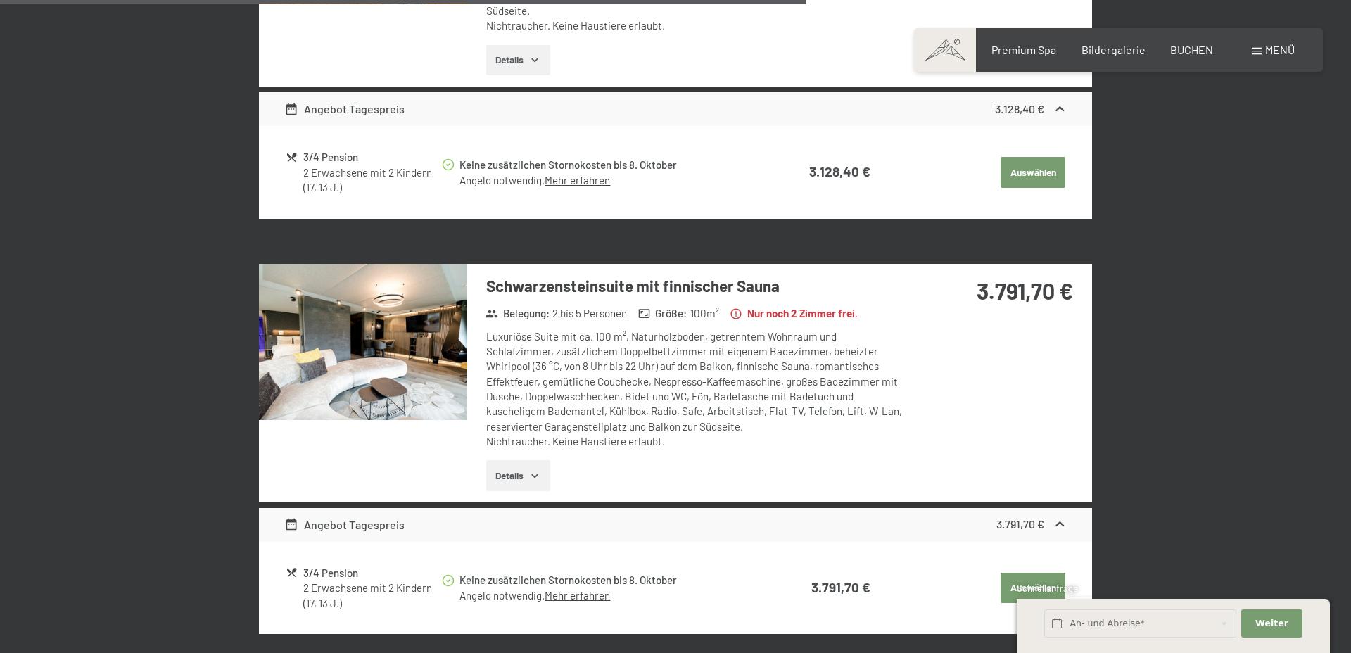
scroll to position [1822, 0]
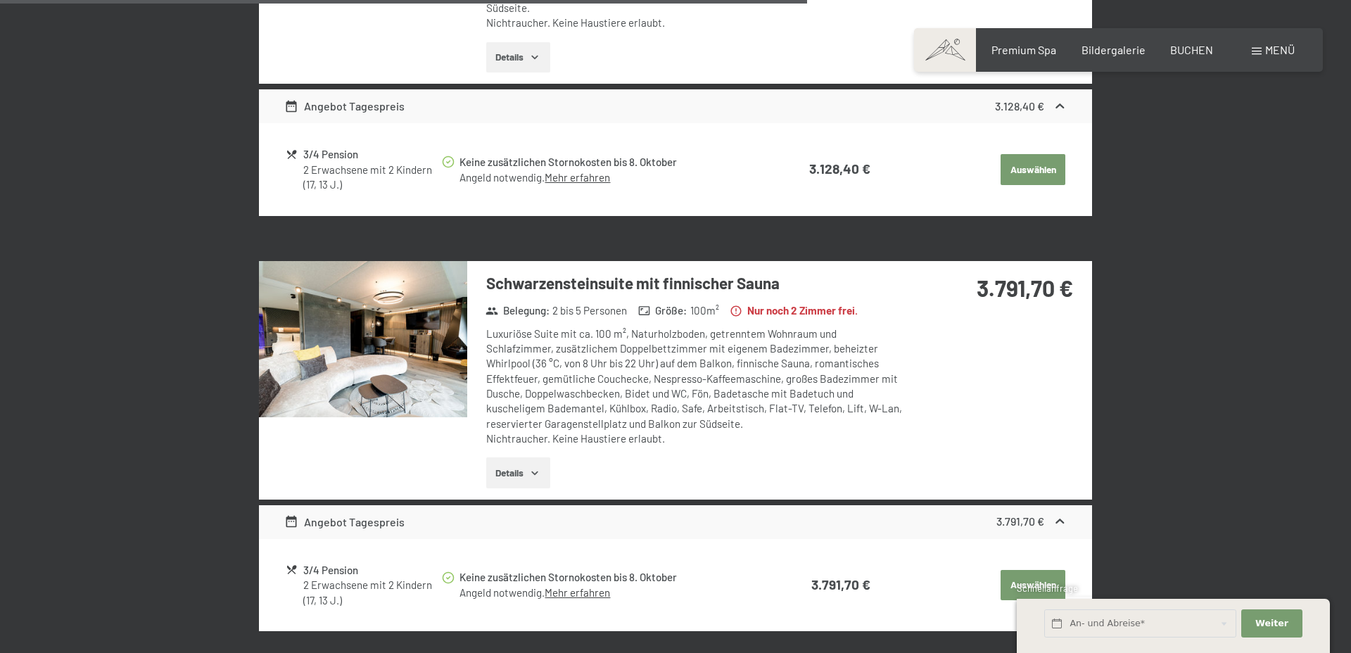
click at [400, 334] on img at bounding box center [363, 339] width 208 height 156
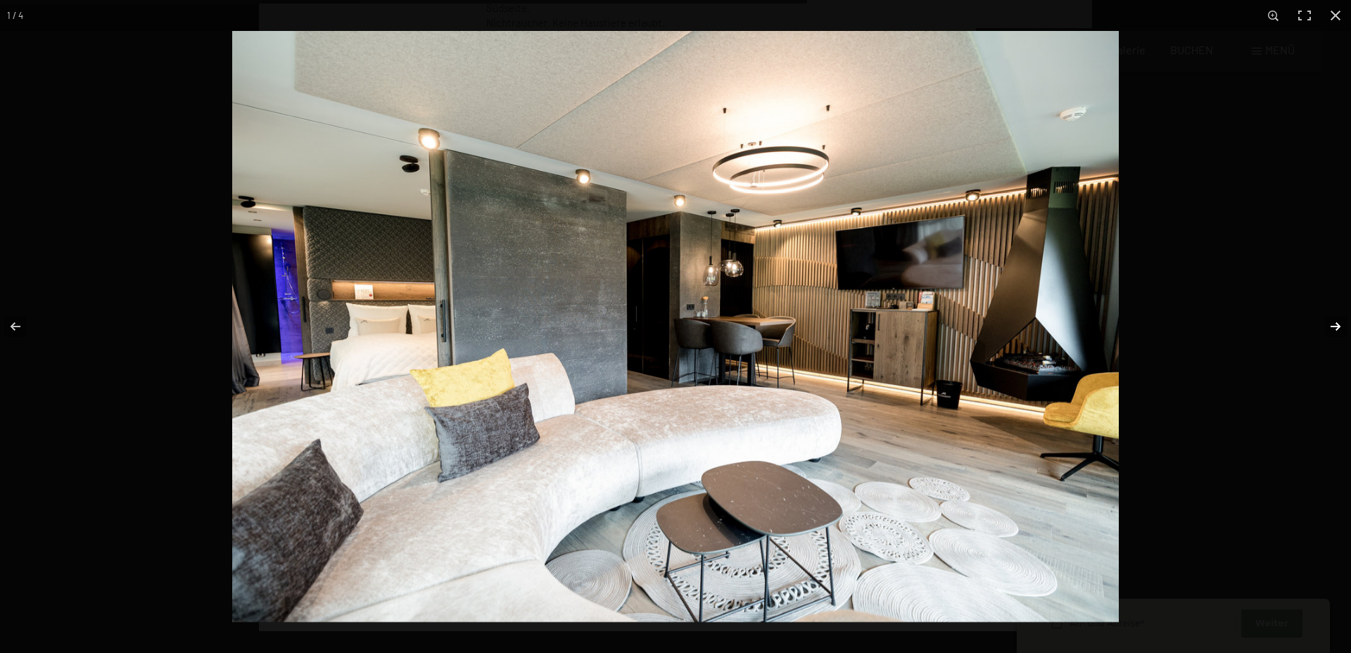
click at [1334, 322] on button "button" at bounding box center [1326, 326] width 49 height 70
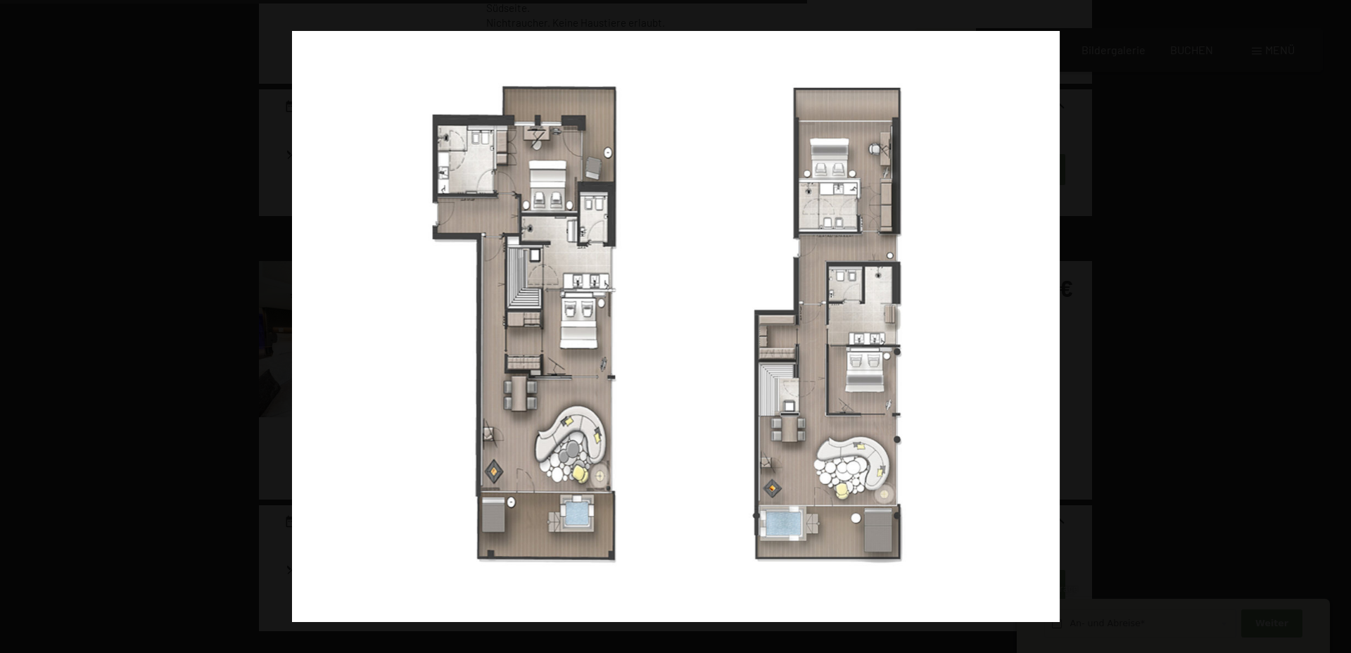
click at [1334, 322] on button "button" at bounding box center [1326, 326] width 49 height 70
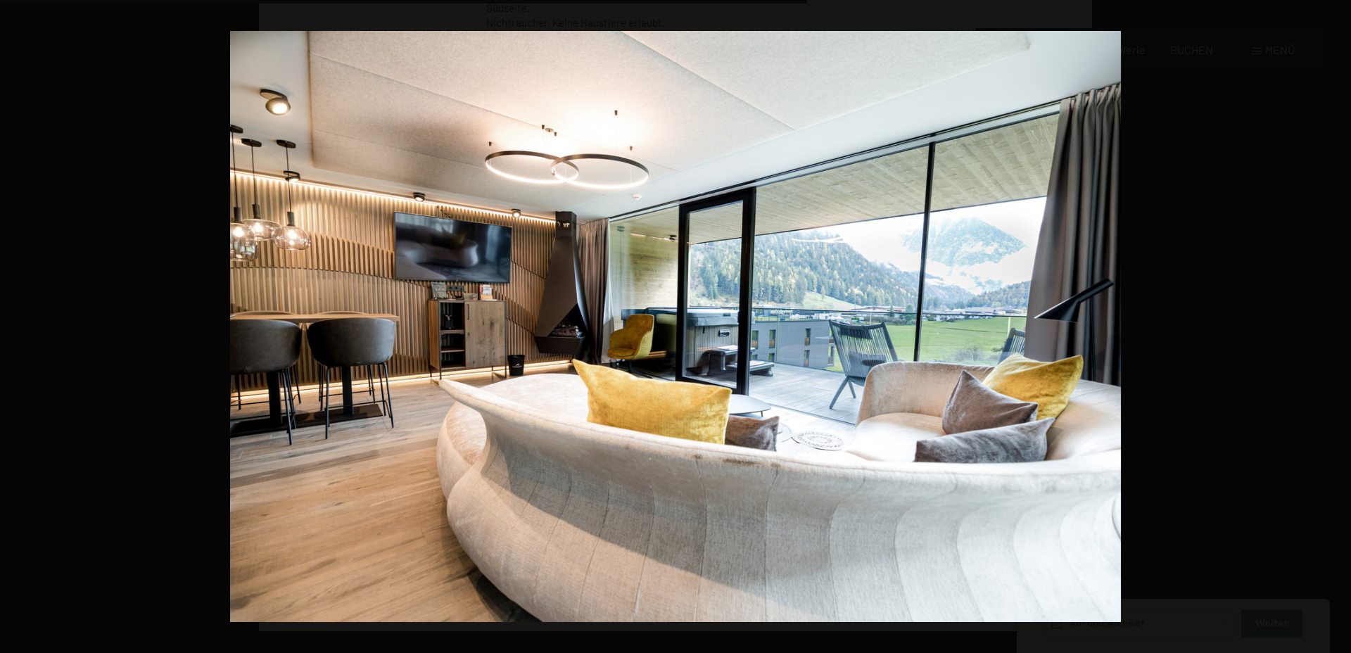
click at [1334, 322] on button "button" at bounding box center [1326, 326] width 49 height 70
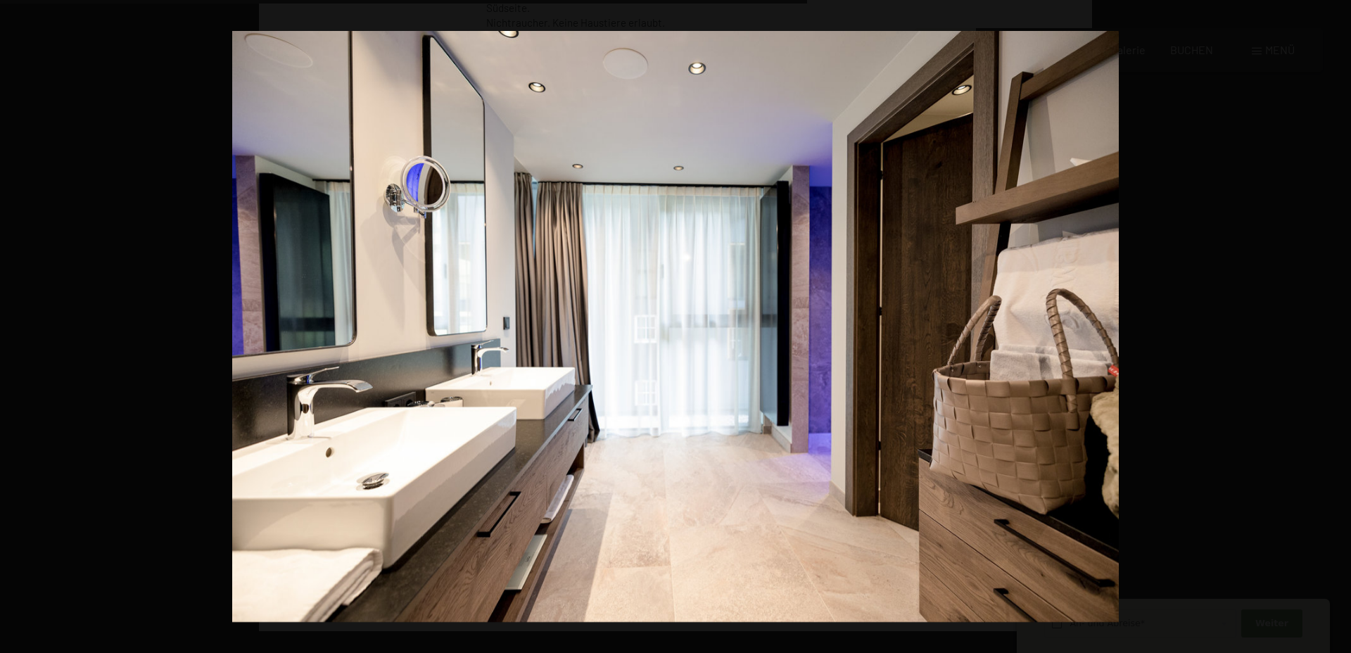
click at [1334, 322] on button "button" at bounding box center [1326, 326] width 49 height 70
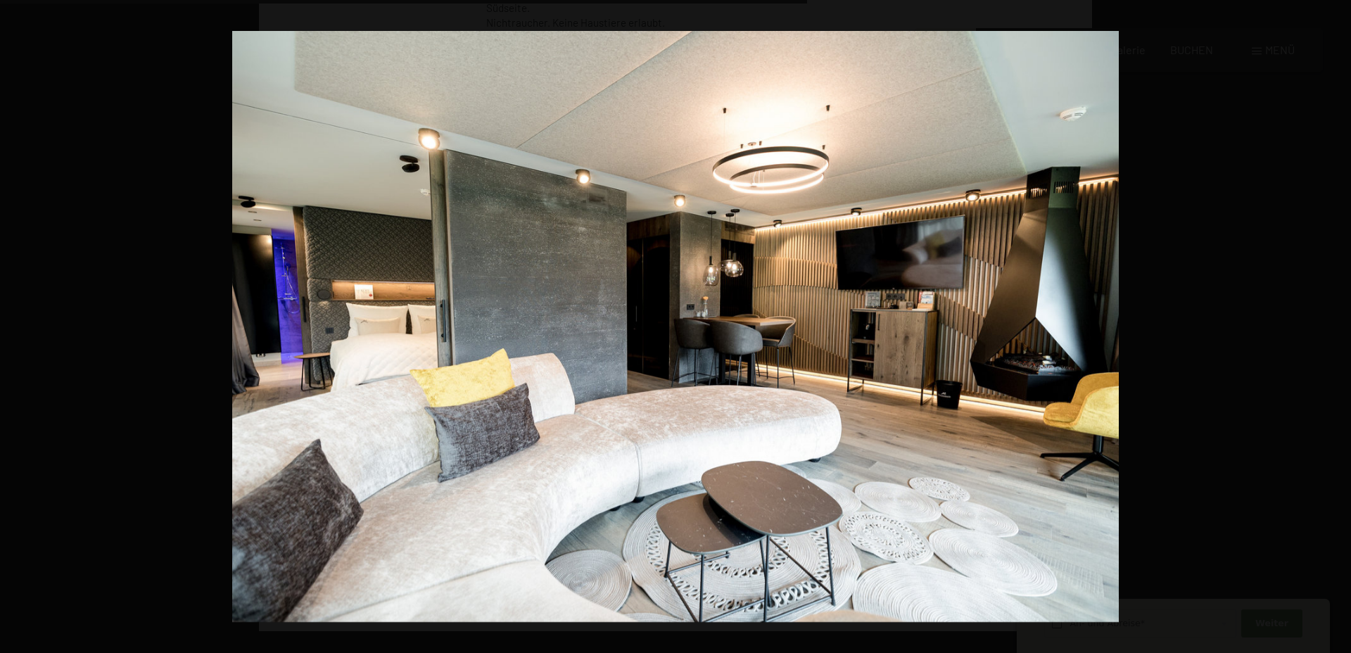
click at [1334, 322] on button "button" at bounding box center [1326, 326] width 49 height 70
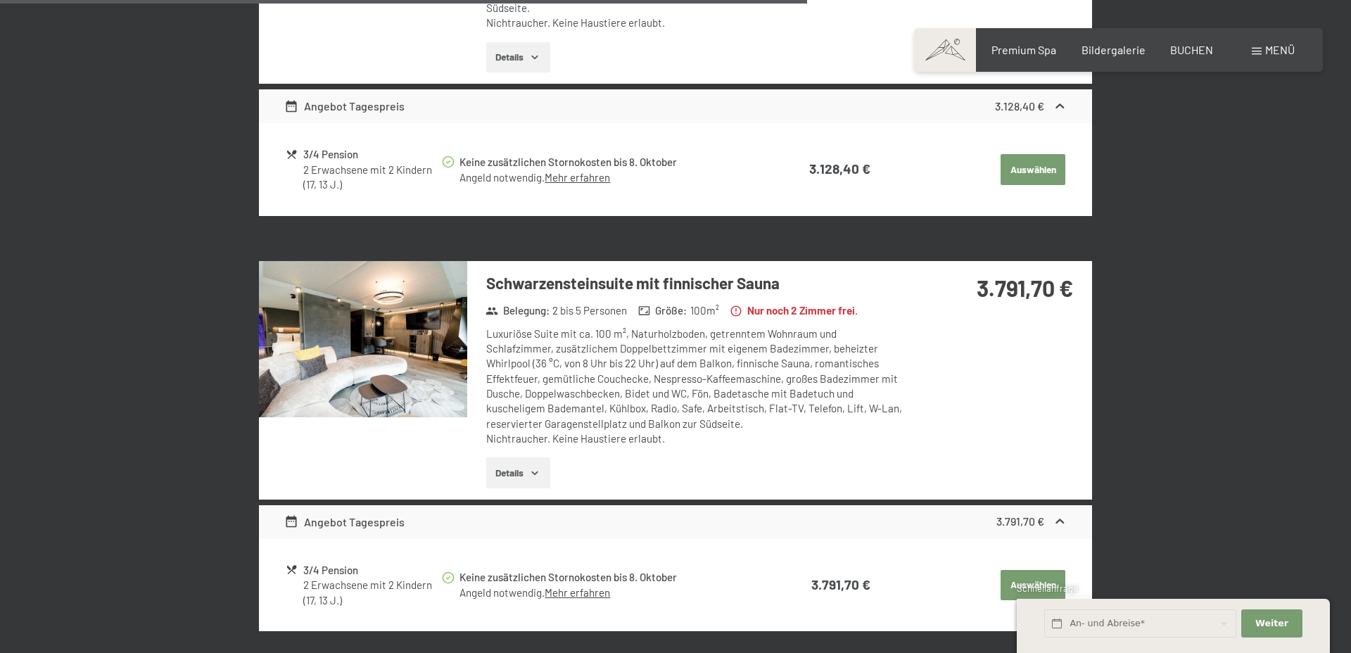
click at [1009, 283] on strong "3.791,70 €" at bounding box center [1025, 287] width 96 height 27
click at [378, 376] on img at bounding box center [363, 339] width 208 height 156
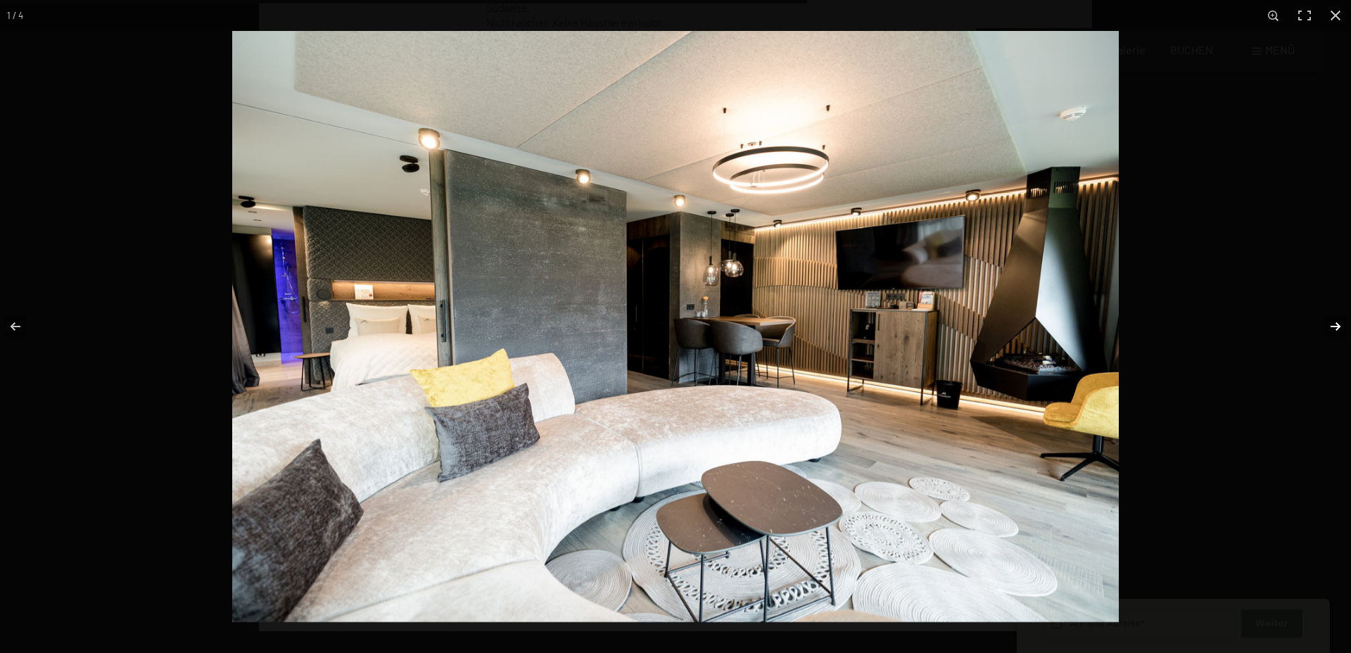
click at [1334, 329] on button "button" at bounding box center [1326, 326] width 49 height 70
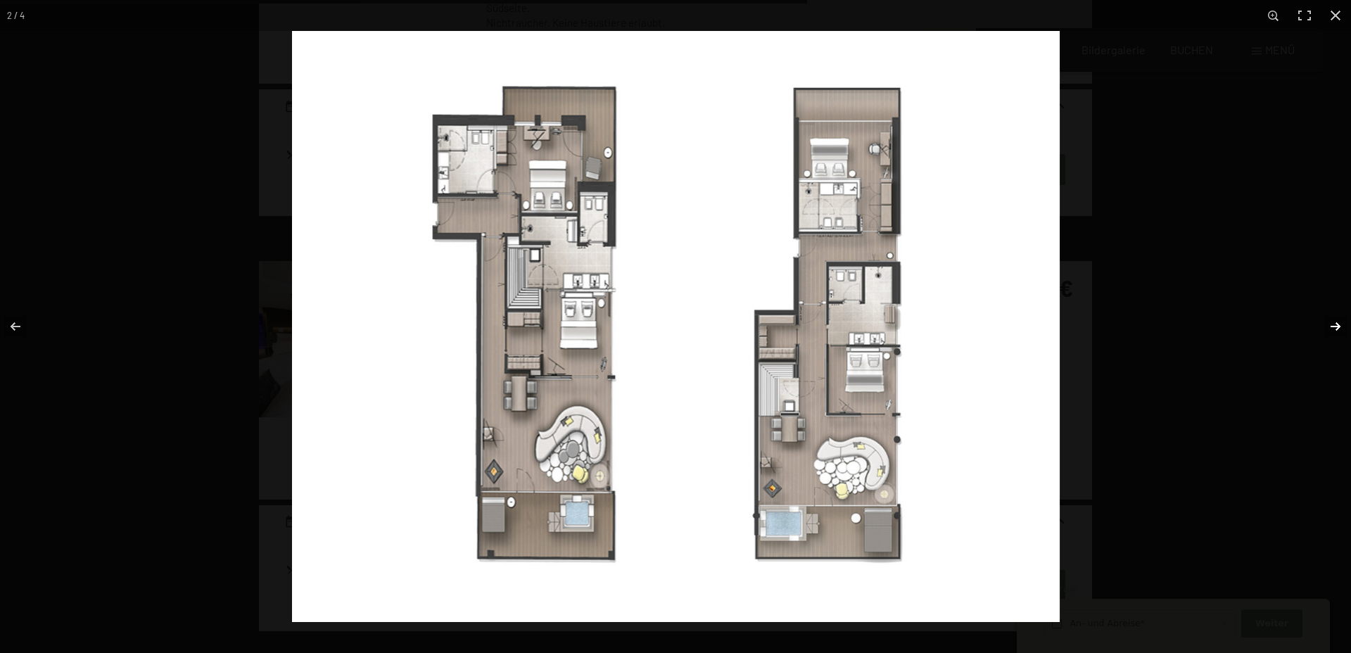
click at [1334, 329] on button "button" at bounding box center [1326, 326] width 49 height 70
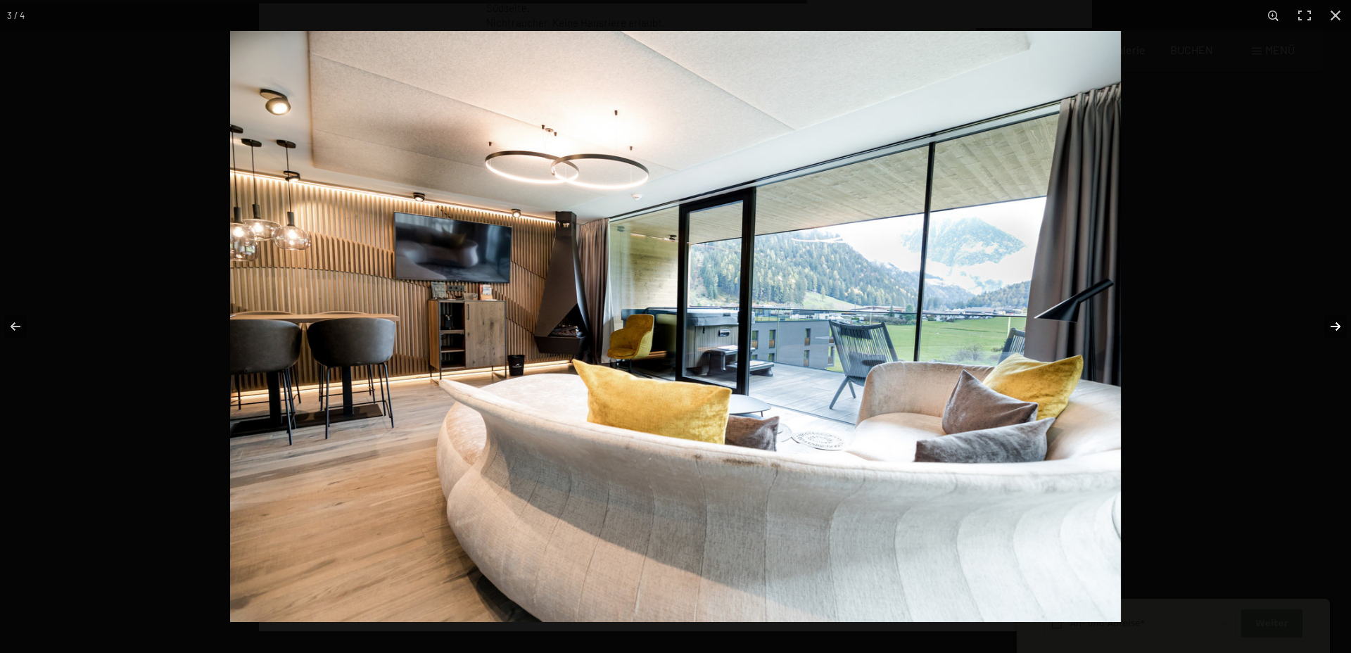
click at [1334, 329] on button "button" at bounding box center [1326, 326] width 49 height 70
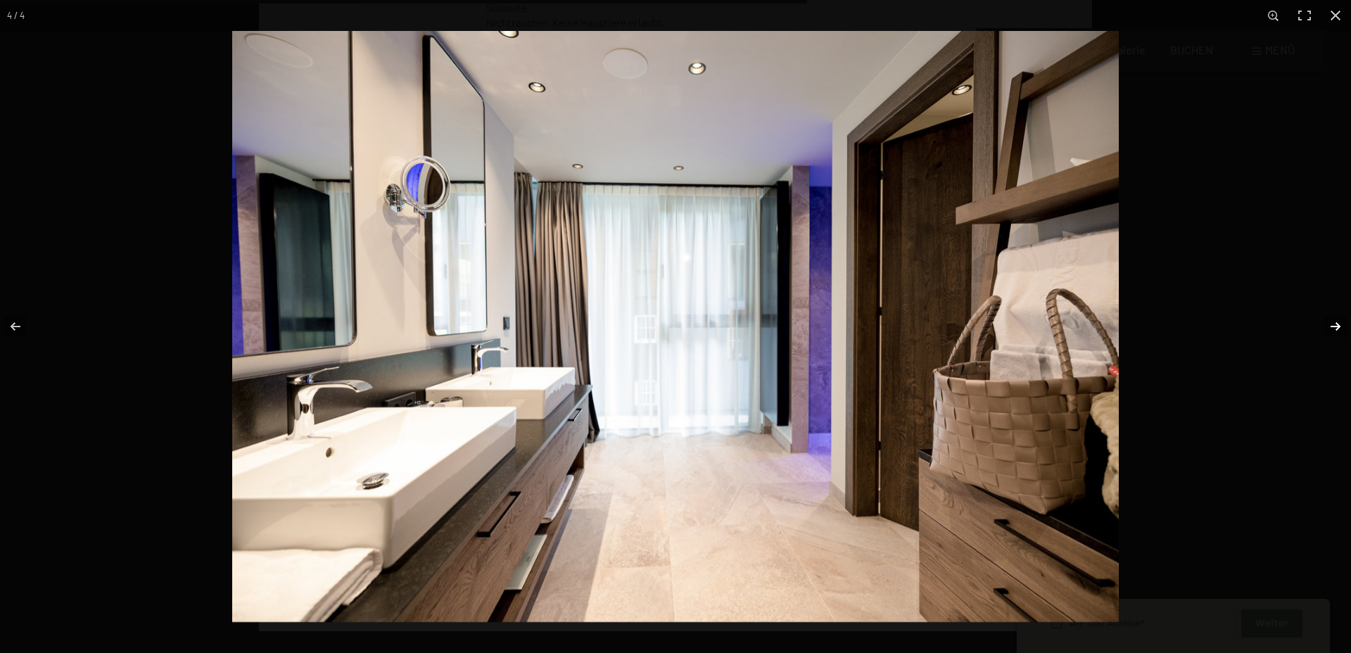
click at [1334, 329] on button "button" at bounding box center [1326, 326] width 49 height 70
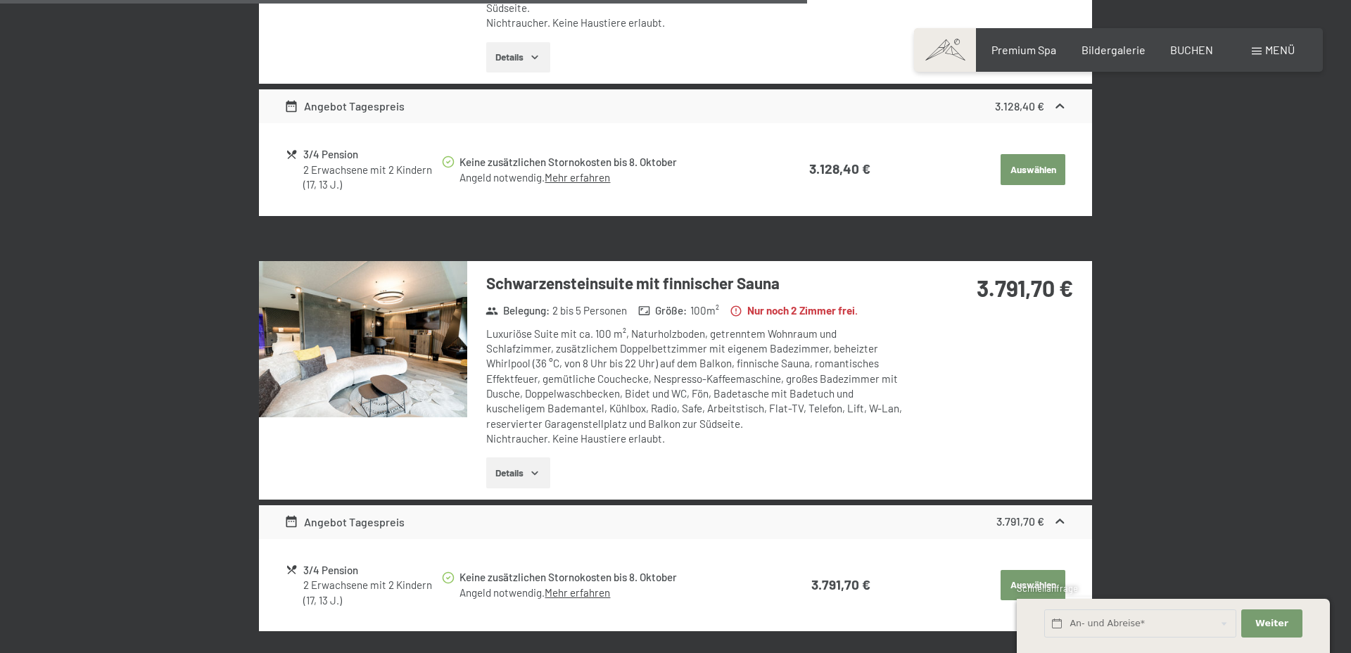
click at [355, 363] on img at bounding box center [363, 339] width 208 height 156
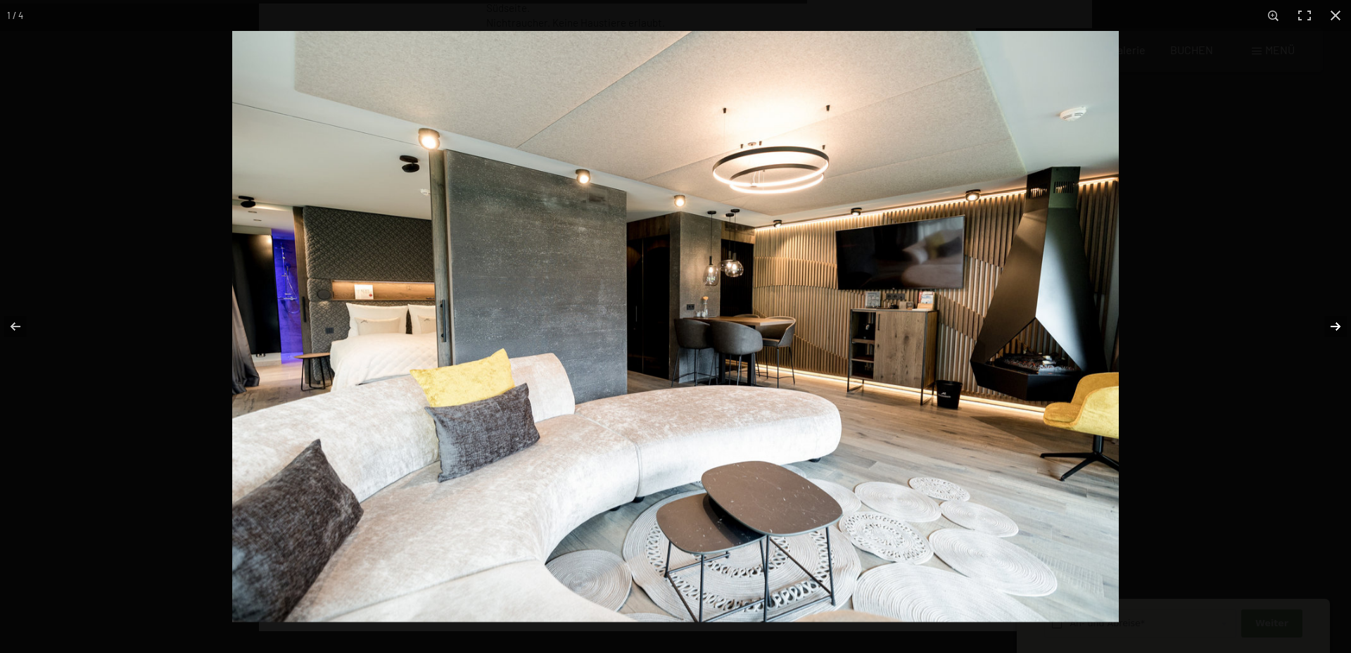
click at [1338, 323] on button "button" at bounding box center [1326, 326] width 49 height 70
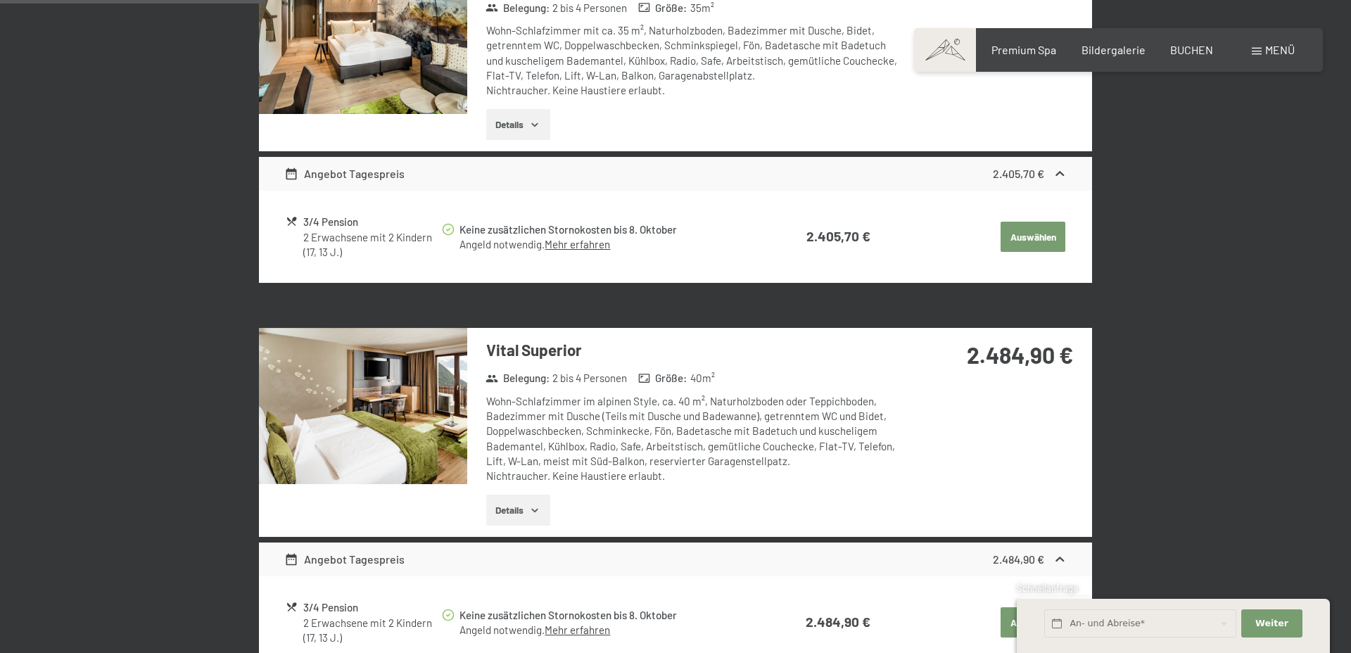
scroll to position [0, 0]
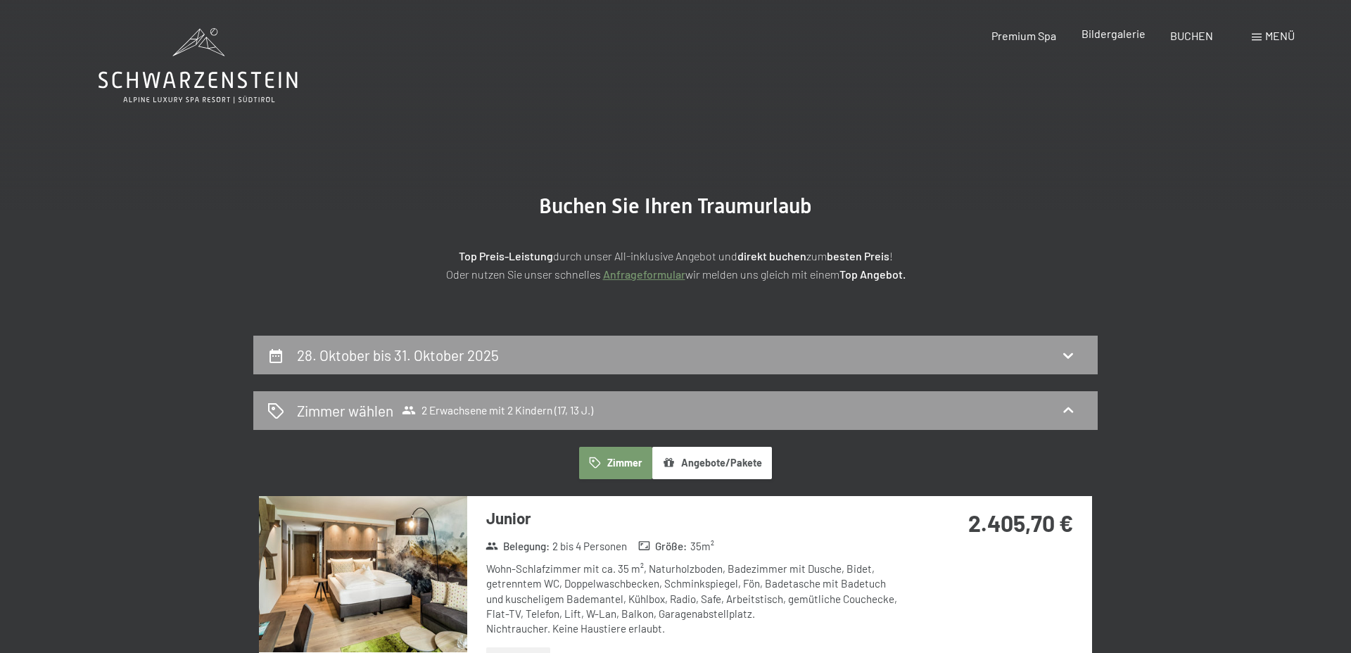
click at [1105, 30] on span "Bildergalerie" at bounding box center [1114, 33] width 64 height 13
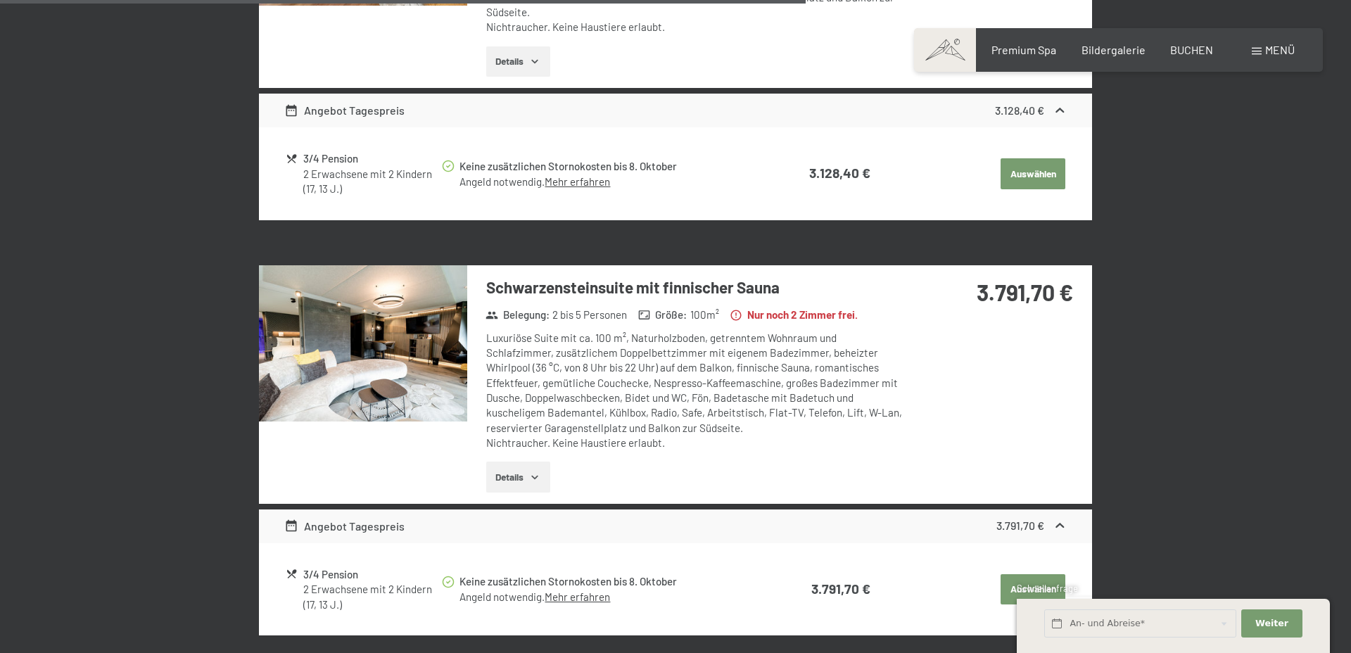
scroll to position [1819, 0]
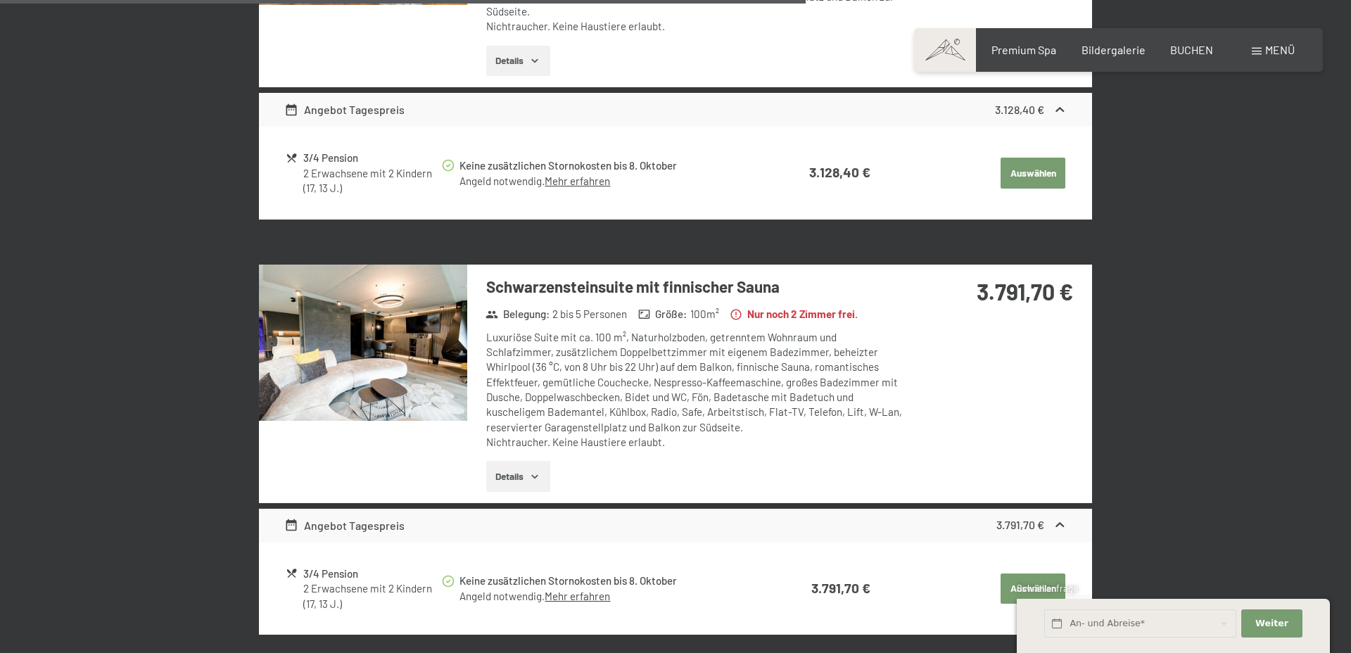
click at [509, 476] on button "Details" at bounding box center [518, 476] width 64 height 31
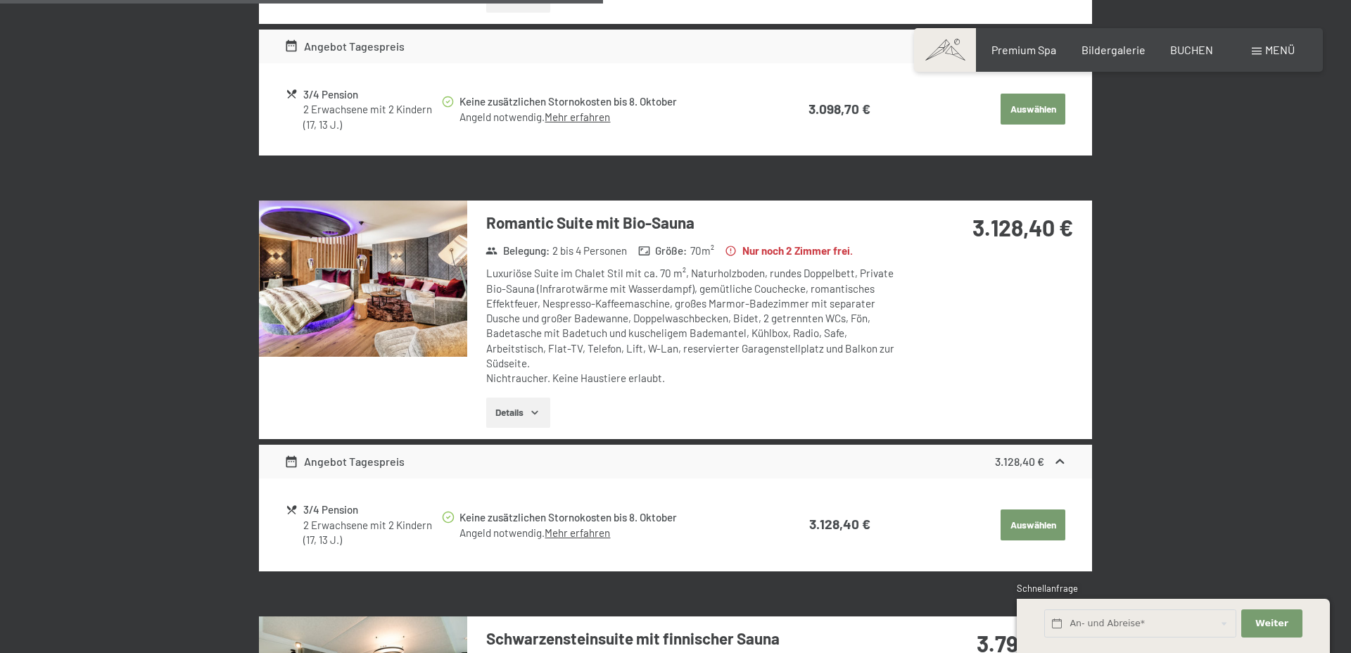
scroll to position [1463, 0]
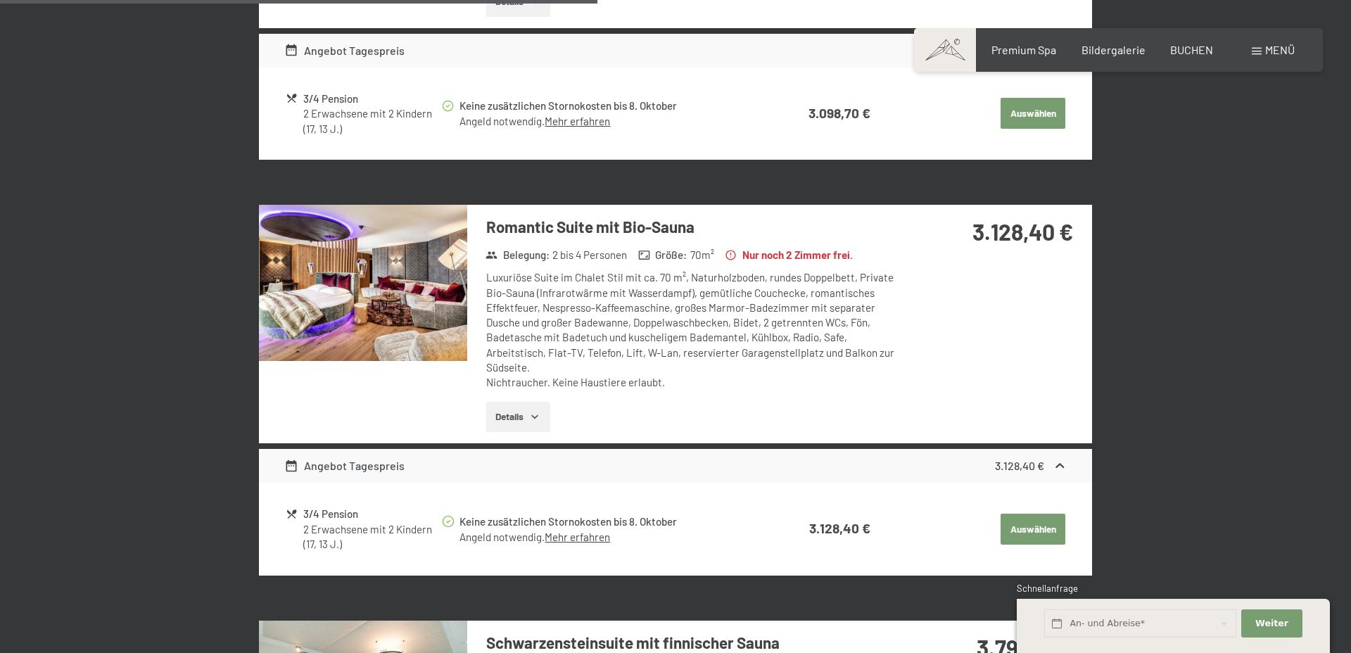
click at [445, 298] on img at bounding box center [363, 283] width 208 height 156
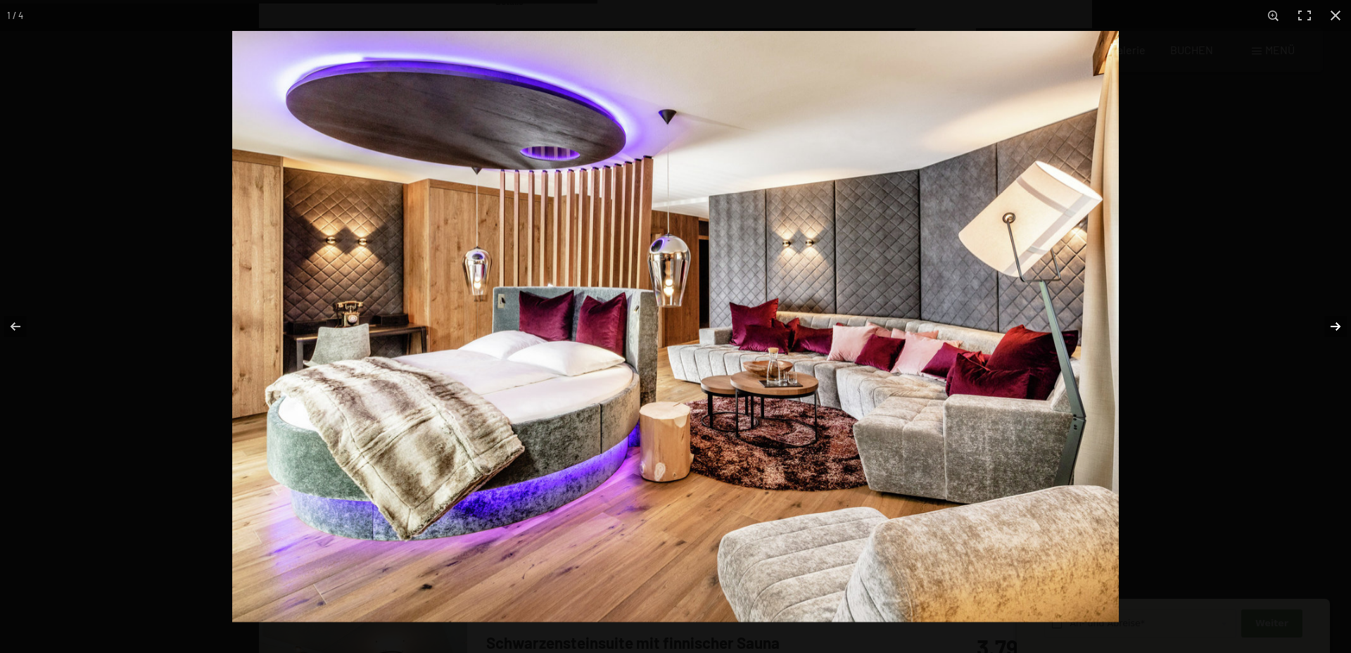
click at [1340, 329] on button "button" at bounding box center [1326, 326] width 49 height 70
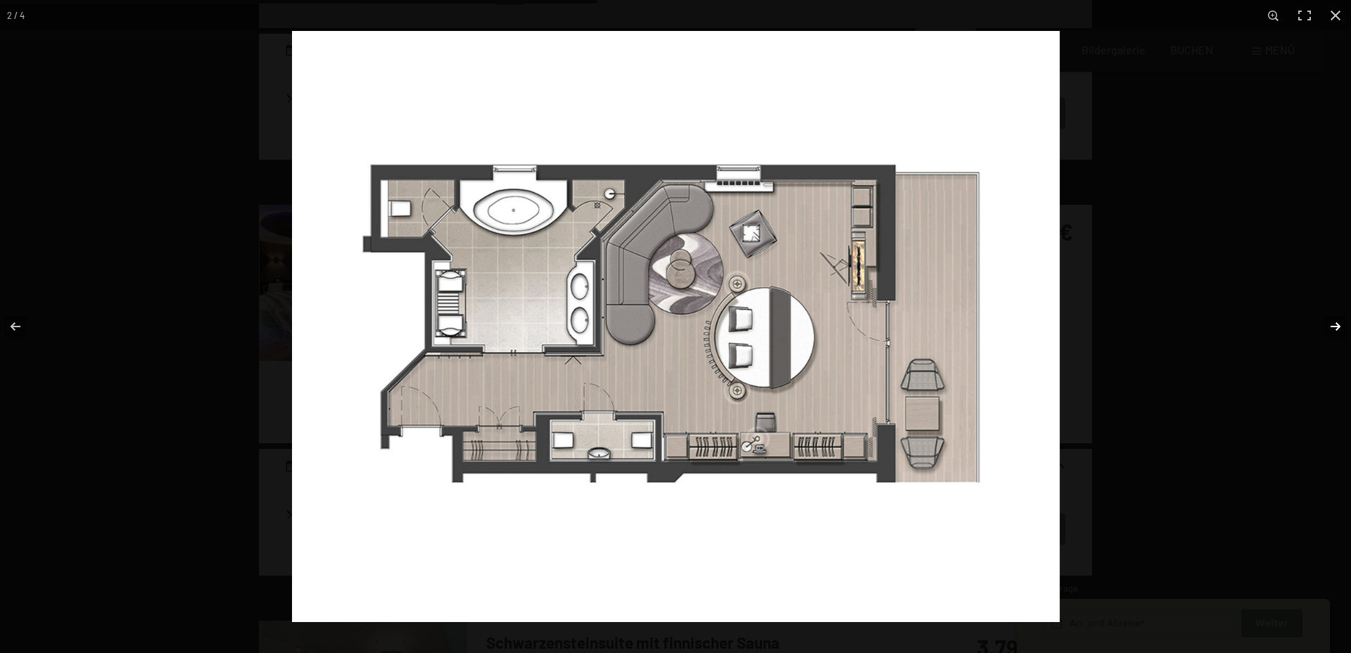
click at [1340, 329] on button "button" at bounding box center [1326, 326] width 49 height 70
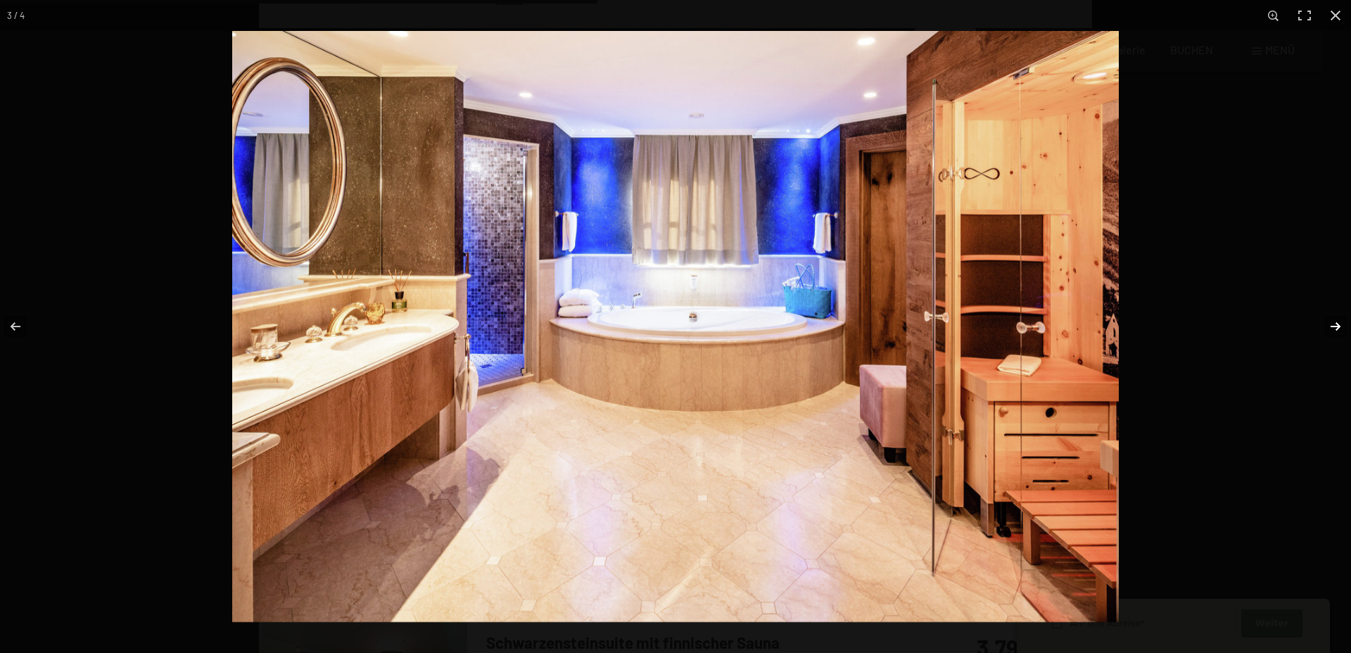
click at [1340, 329] on button "button" at bounding box center [1326, 326] width 49 height 70
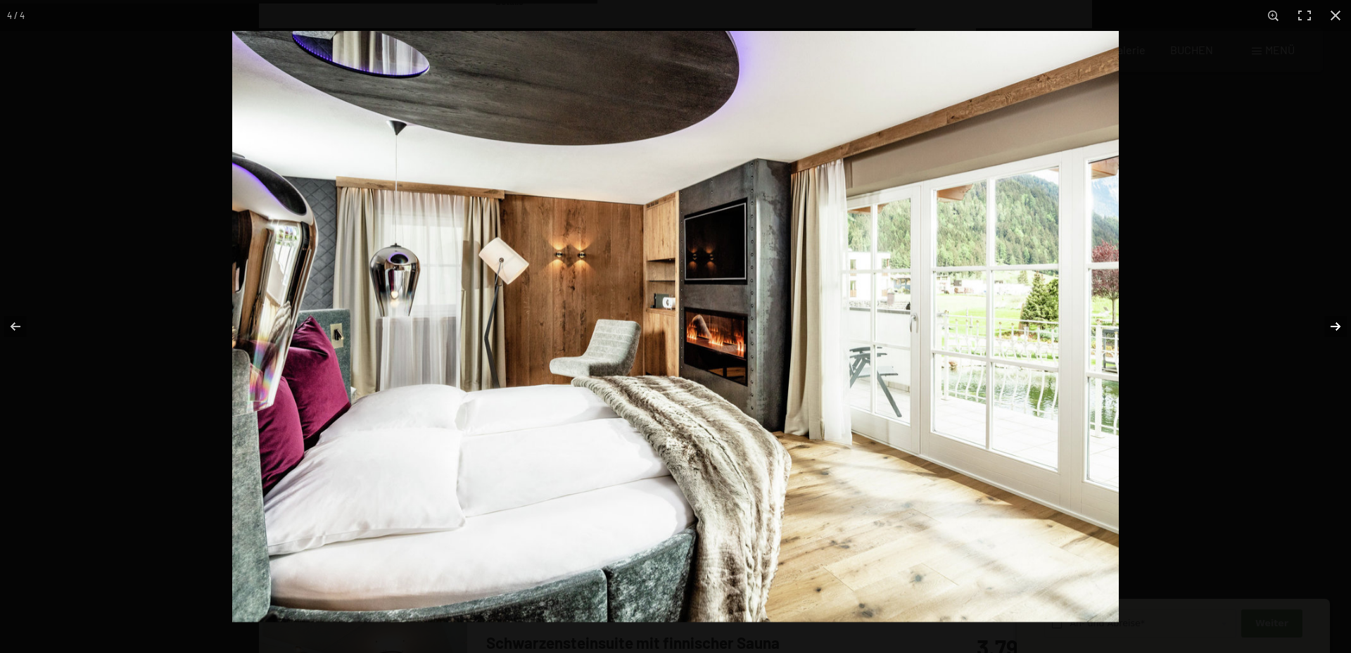
click at [1340, 329] on button "button" at bounding box center [1326, 326] width 49 height 70
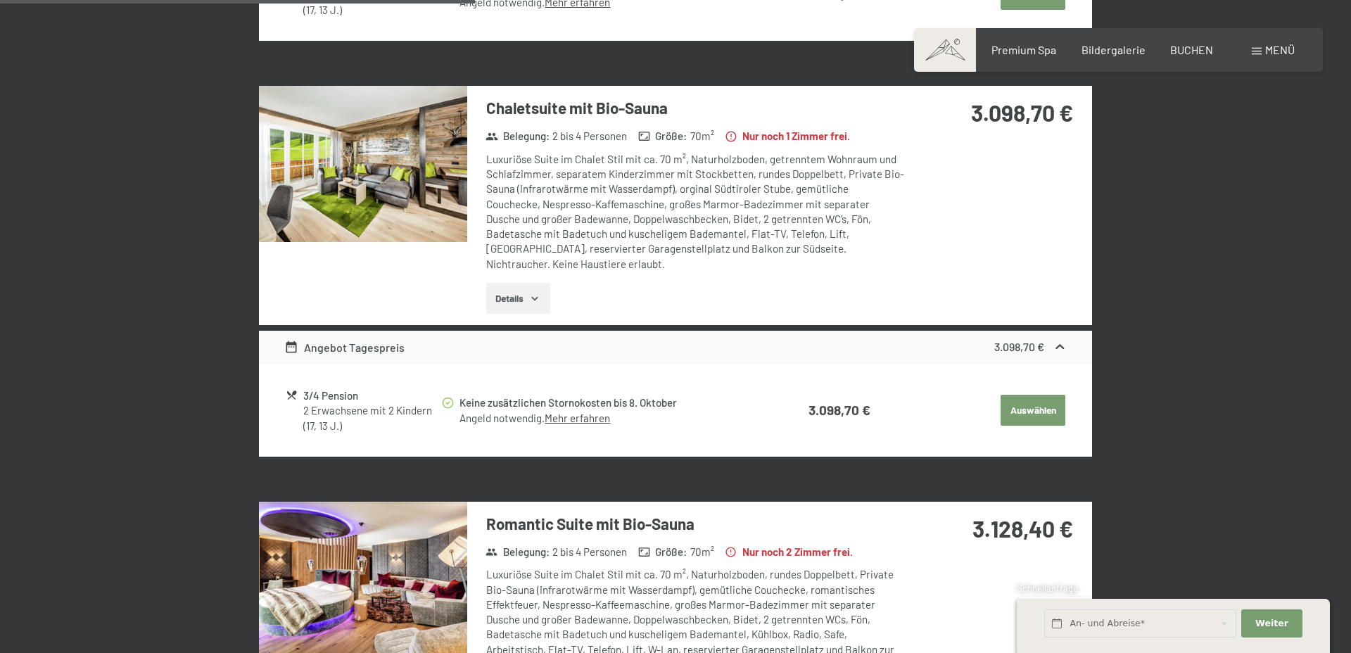
scroll to position [1159, 0]
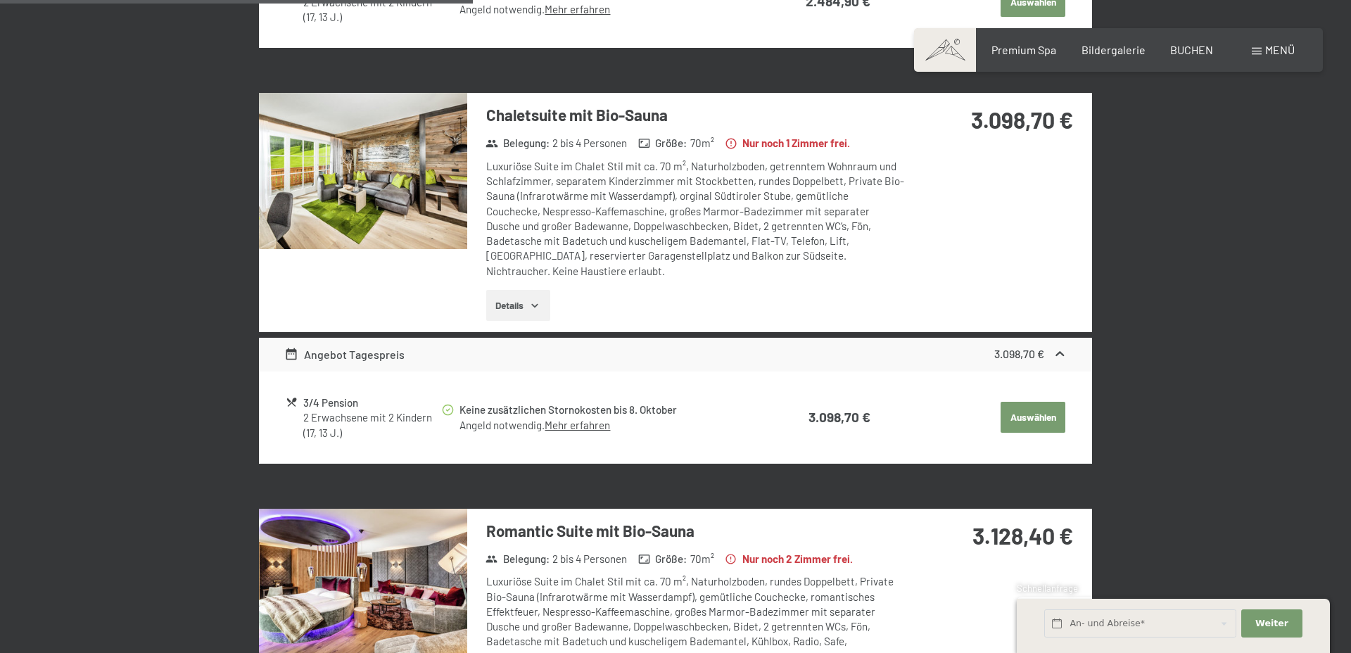
click at [512, 310] on button "Details" at bounding box center [518, 305] width 64 height 31
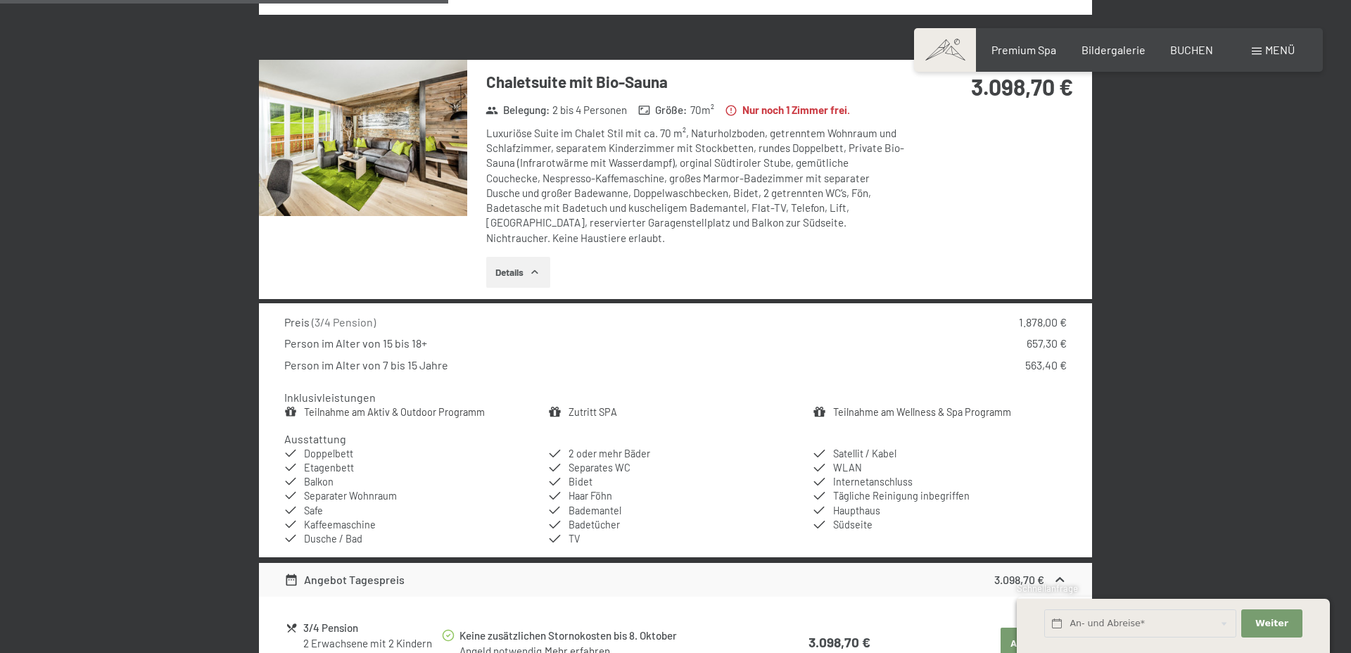
scroll to position [1207, 0]
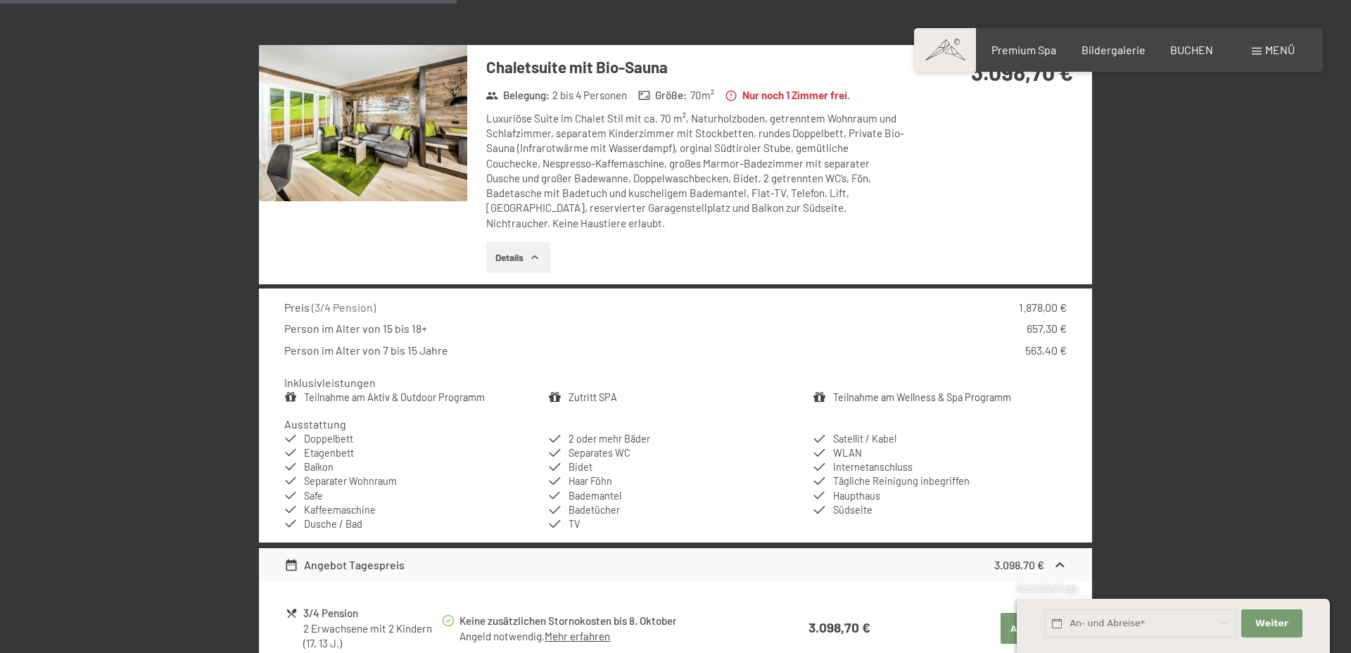
click at [440, 144] on img at bounding box center [363, 123] width 208 height 156
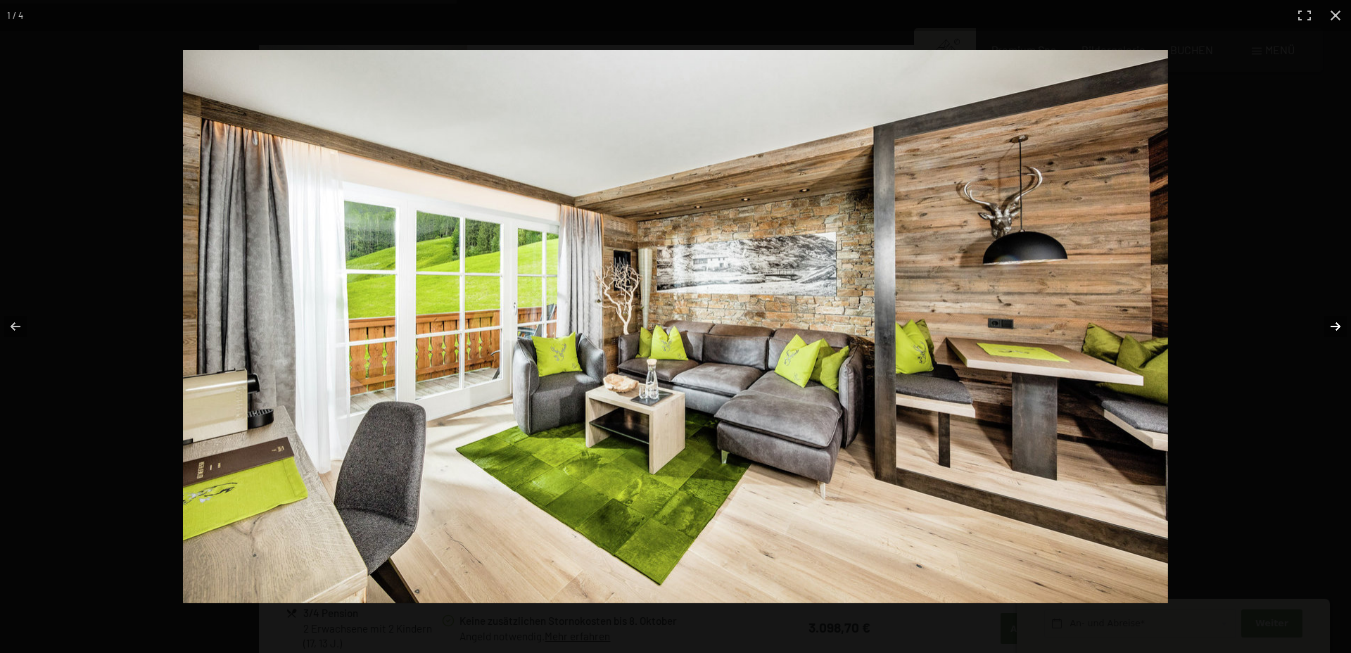
click at [1335, 328] on button "button" at bounding box center [1326, 326] width 49 height 70
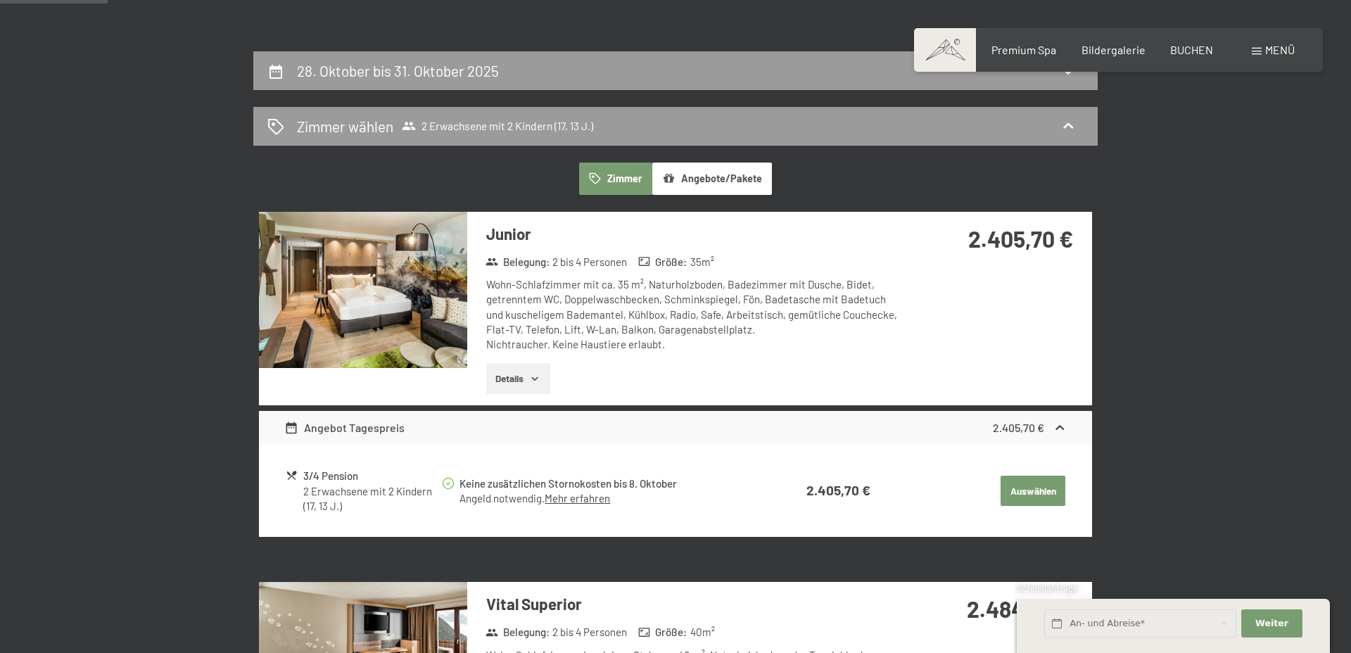
scroll to position [284, 0]
click at [338, 321] on img at bounding box center [363, 291] width 208 height 156
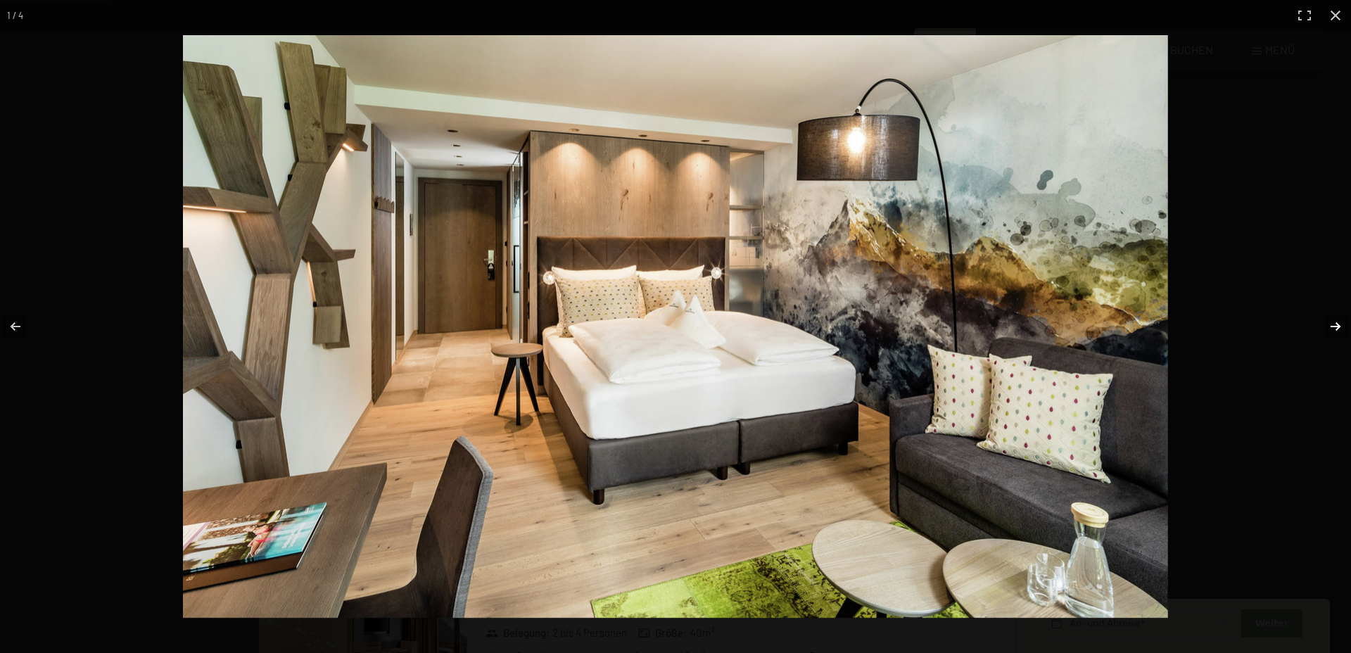
click at [1331, 322] on button "button" at bounding box center [1326, 326] width 49 height 70
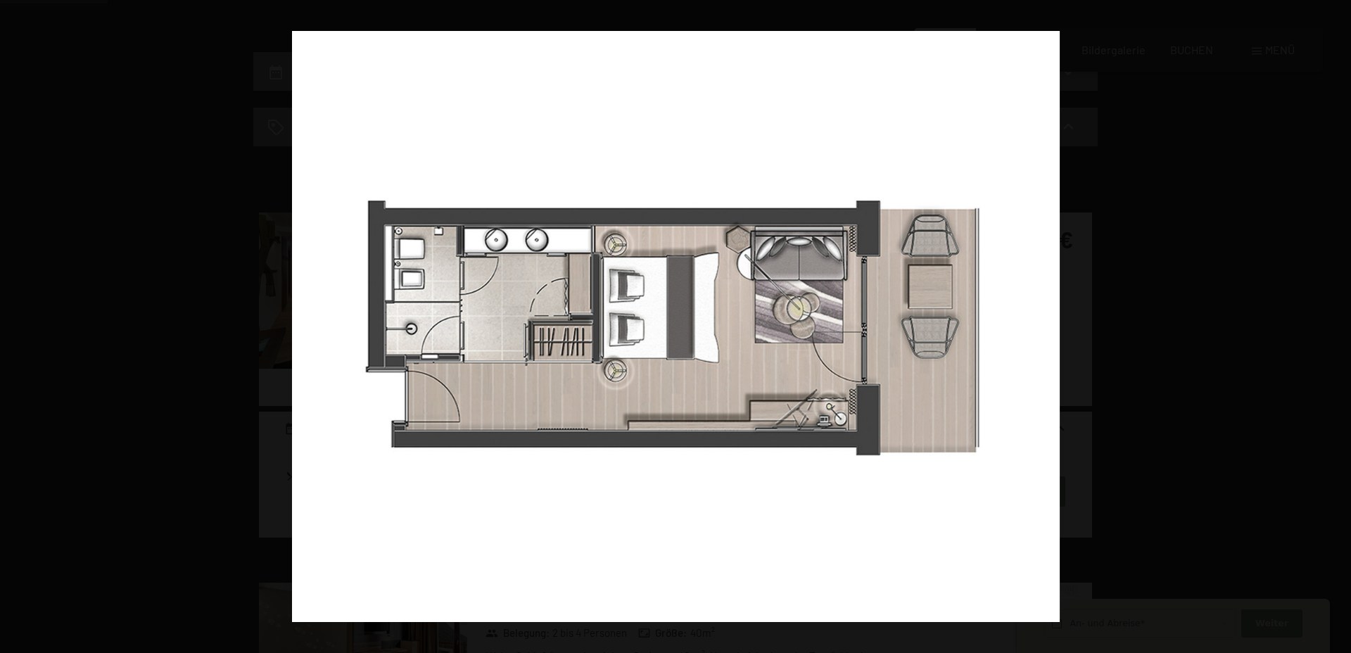
click at [1331, 322] on button "button" at bounding box center [1326, 326] width 49 height 70
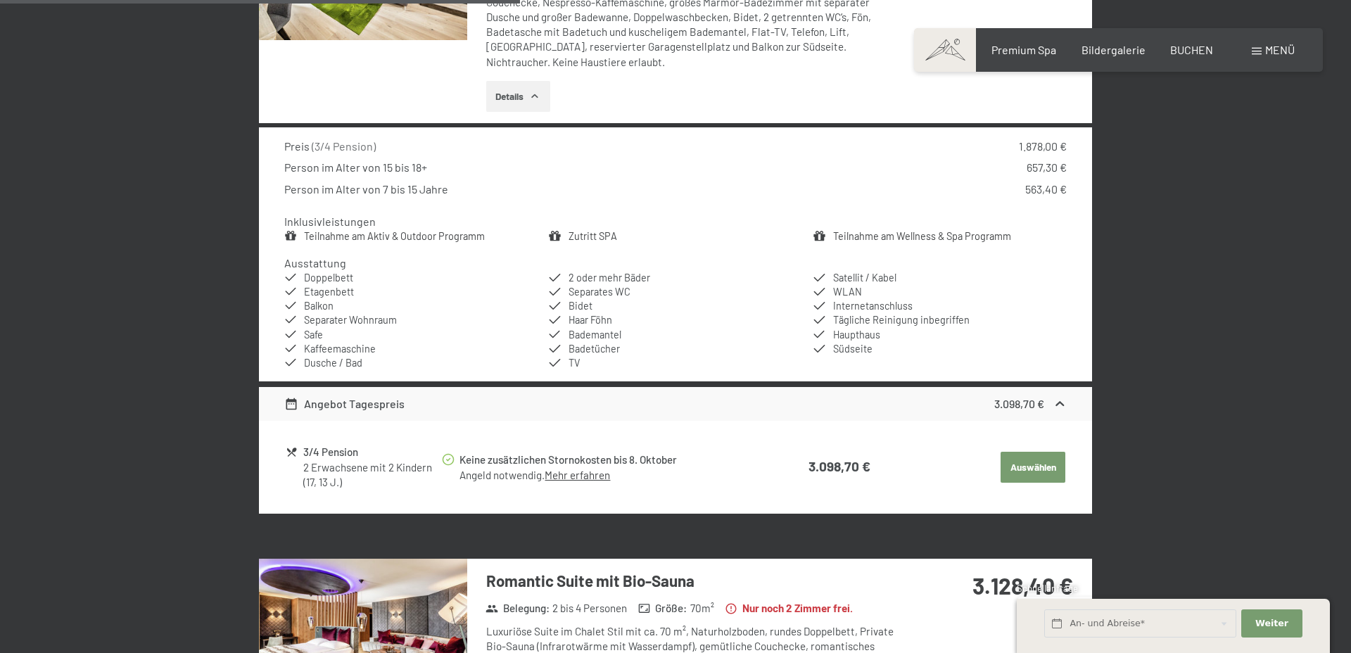
scroll to position [1378, 0]
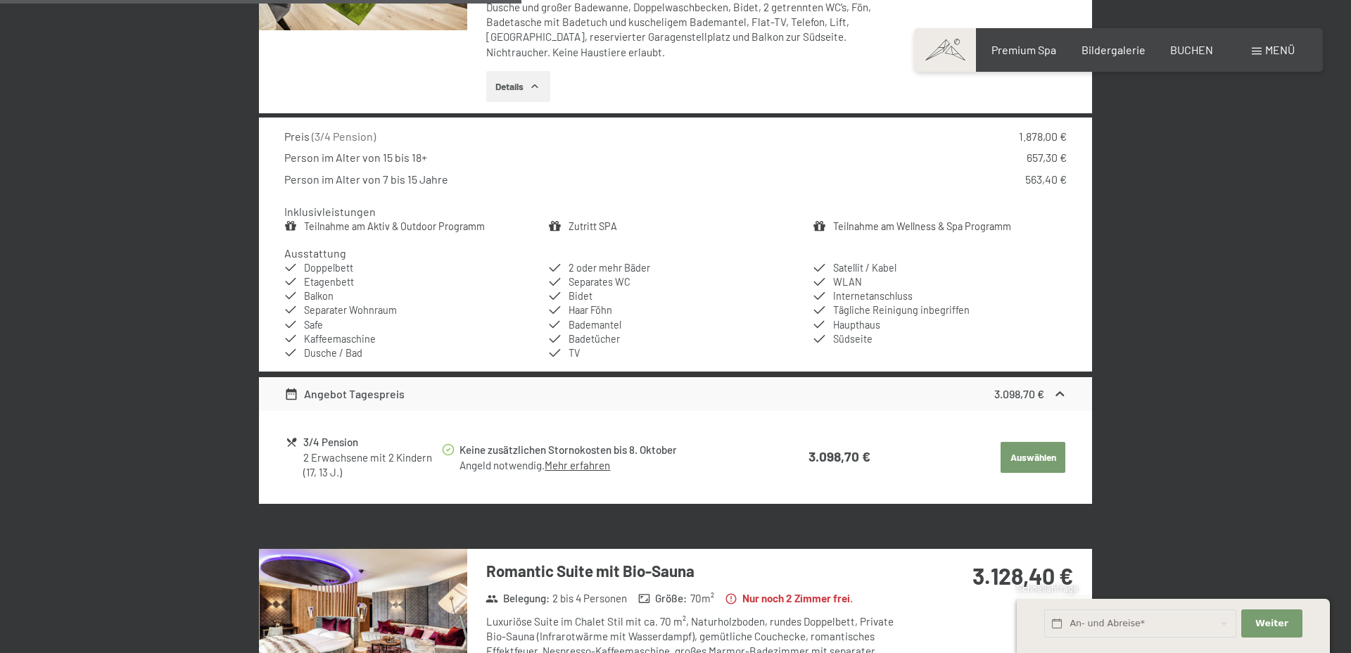
click at [595, 461] on link "Mehr erfahren" at bounding box center [577, 465] width 65 height 13
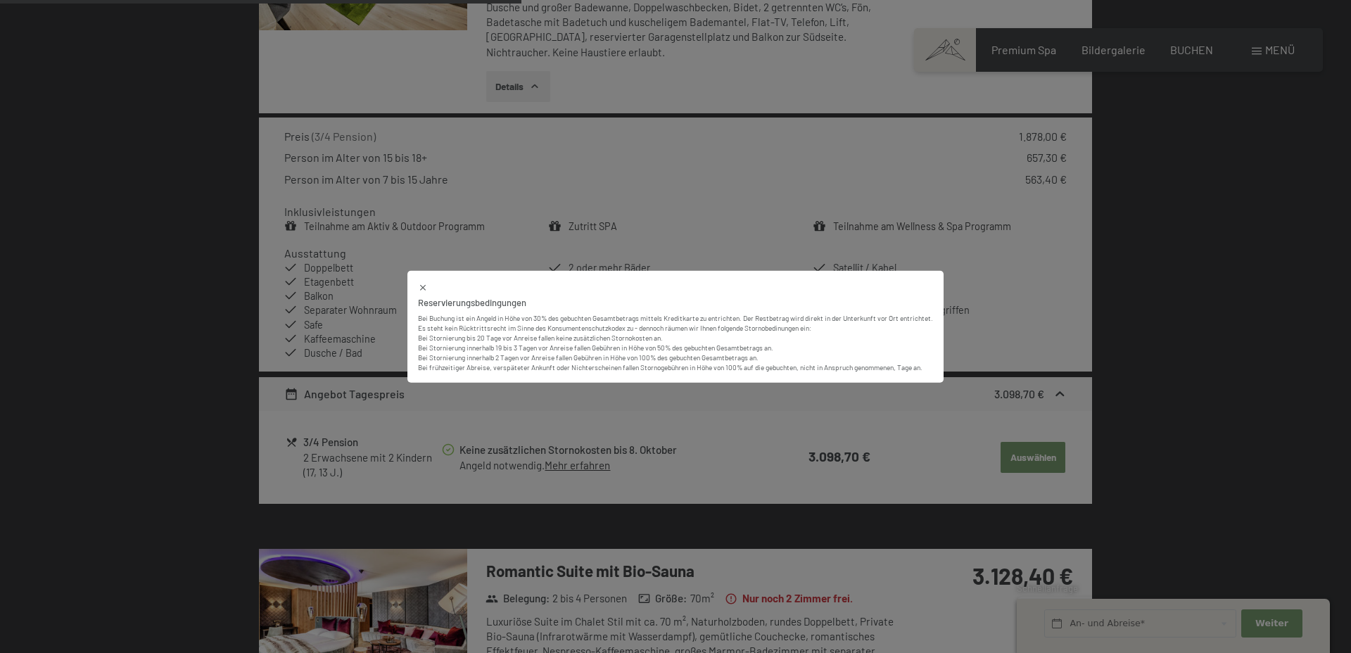
click at [418, 284] on icon at bounding box center [423, 288] width 10 height 10
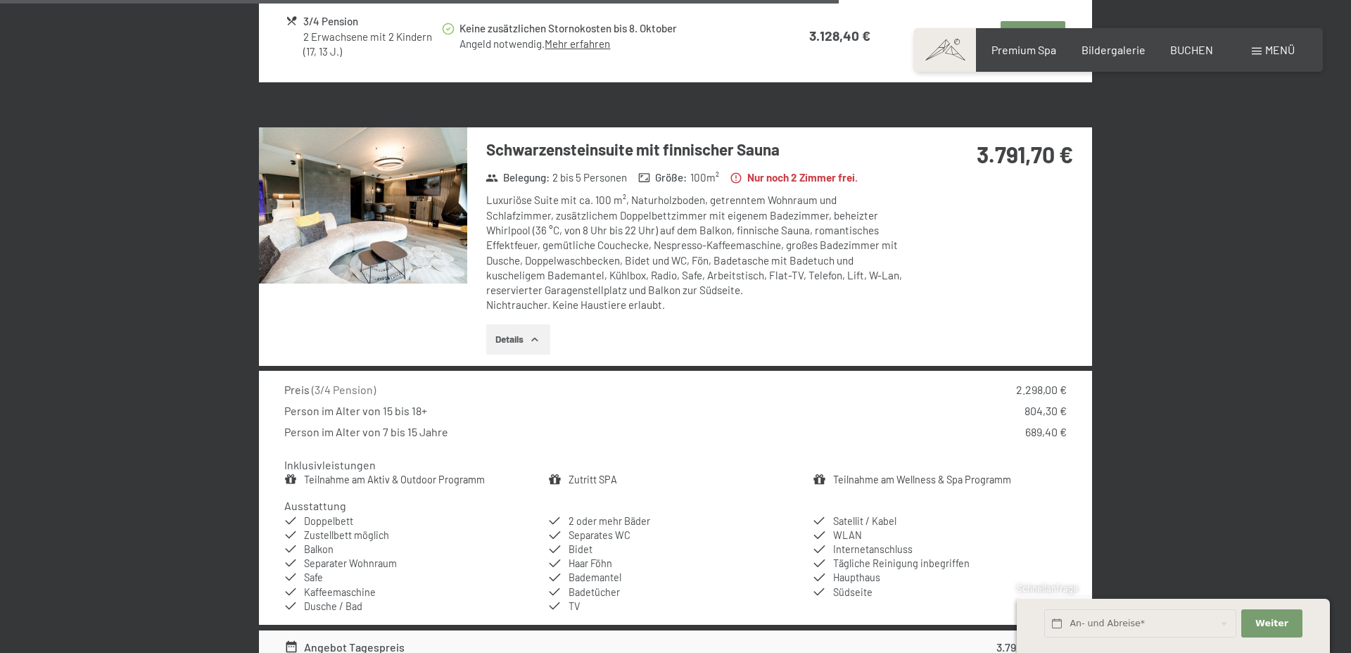
scroll to position [2228, 0]
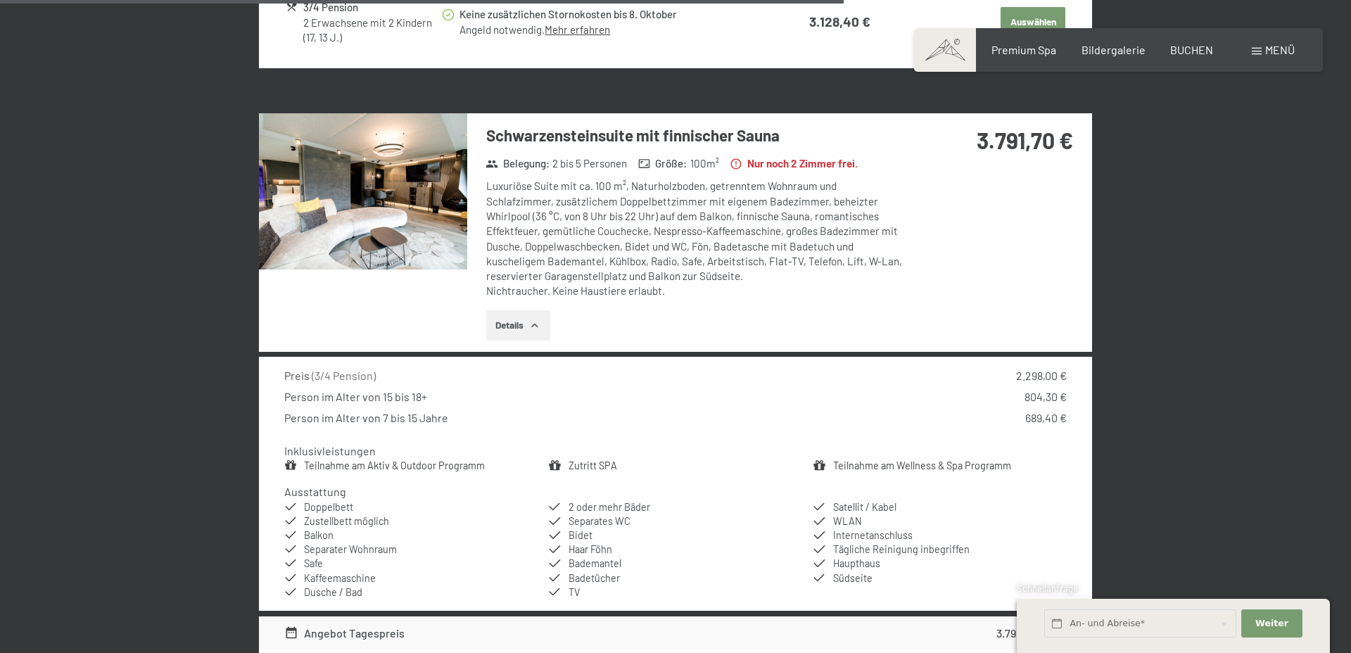
click at [668, 279] on div "Luxuriöse Suite mit ca. 100 m², Naturholzboden, getrenntem Wohnraum und Schlafz…" at bounding box center [695, 239] width 419 height 120
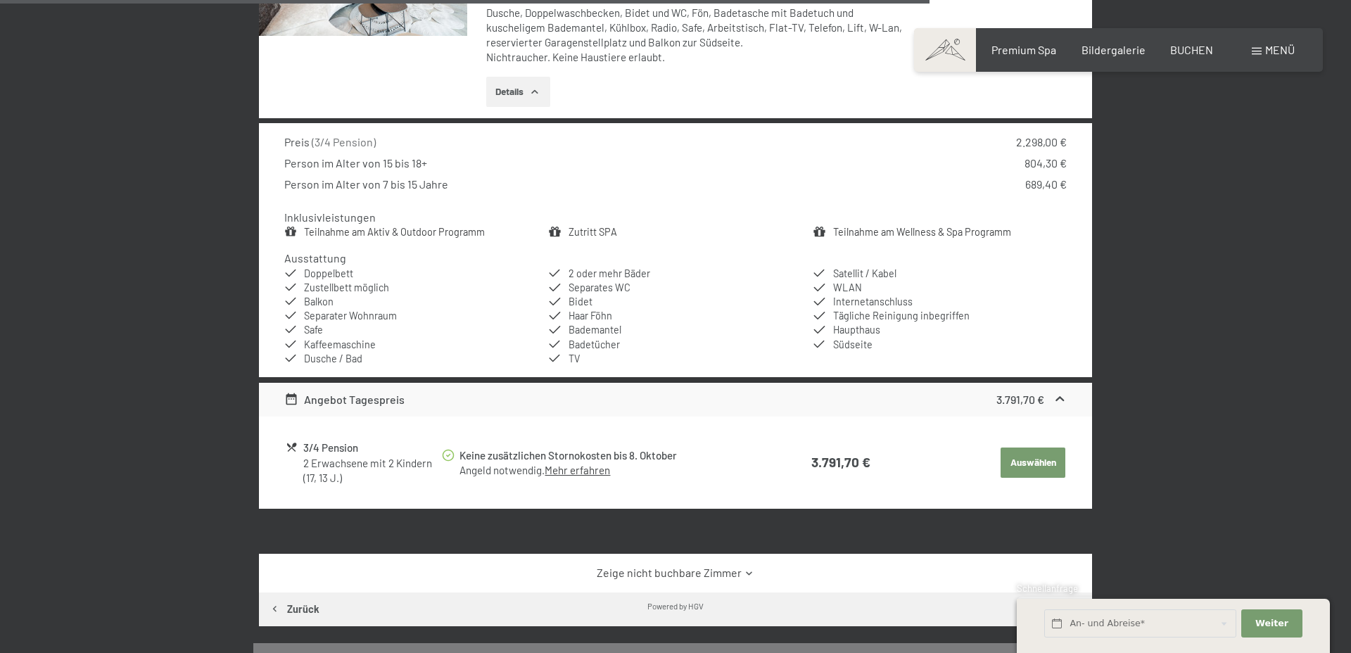
scroll to position [2466, 0]
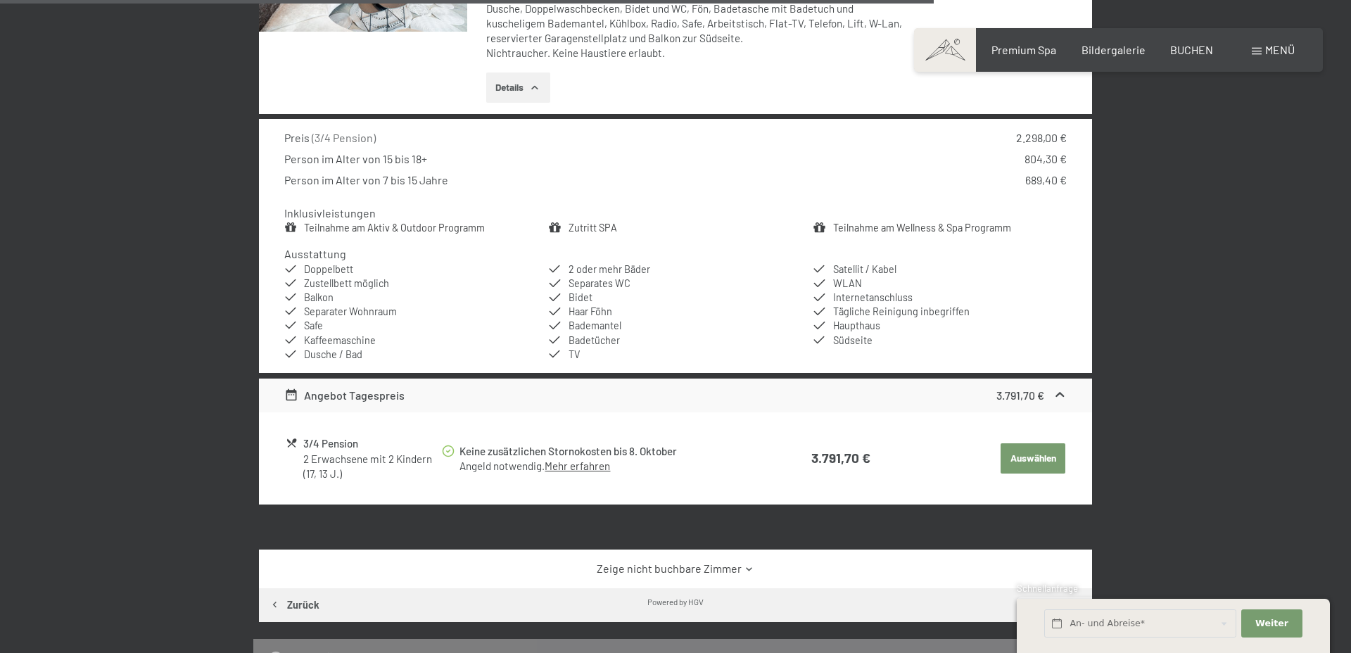
click at [1041, 462] on button "Auswählen" at bounding box center [1033, 458] width 65 height 31
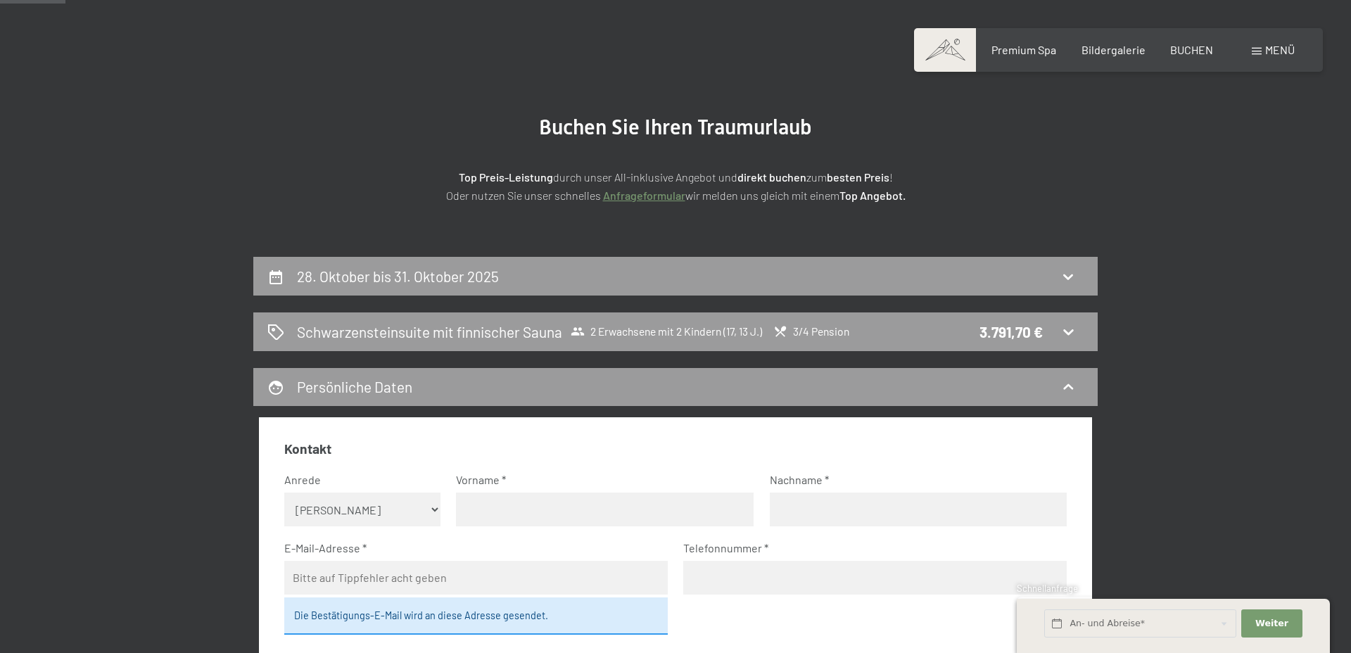
scroll to position [106, 0]
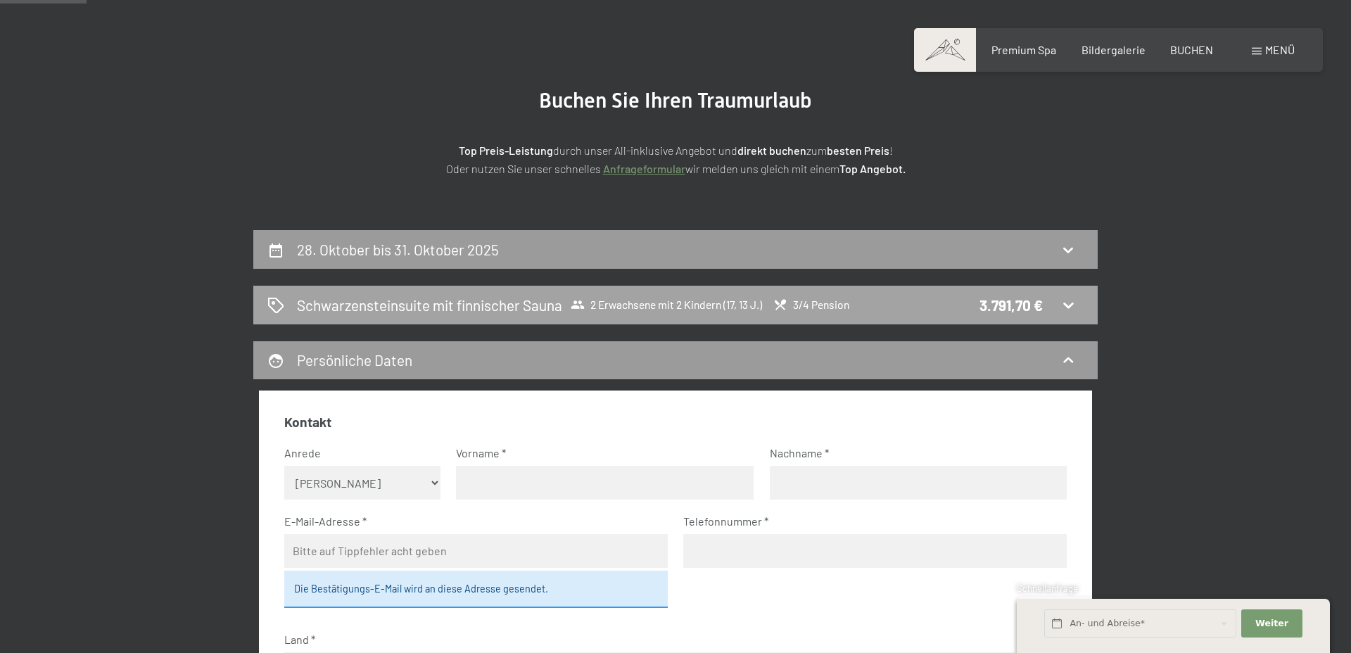
click at [810, 304] on span "3/4 Pension" at bounding box center [811, 305] width 76 height 14
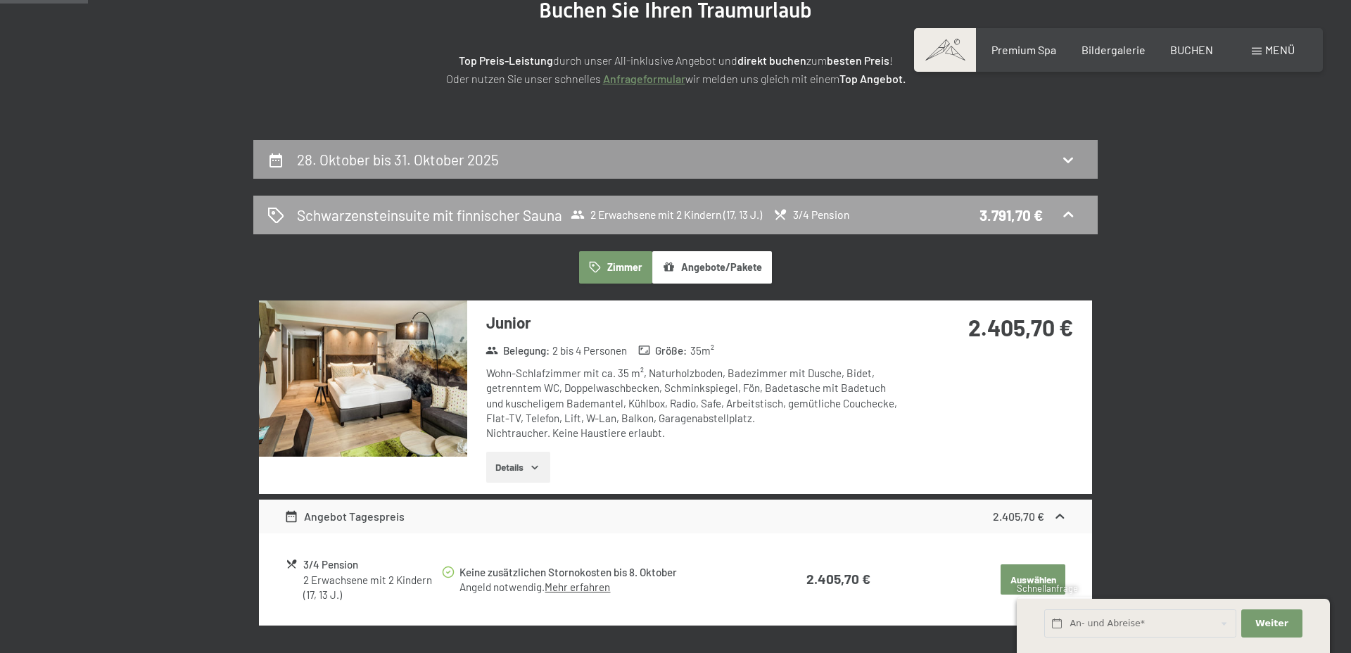
scroll to position [189, 0]
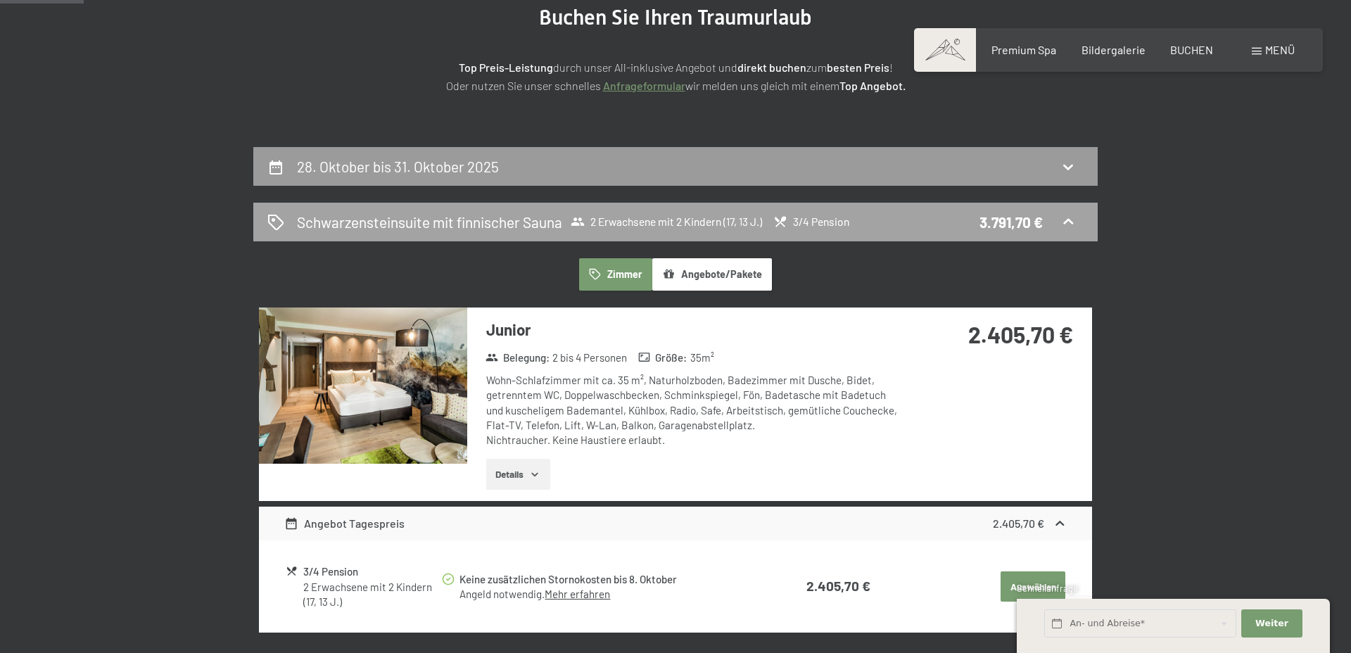
click at [841, 218] on span "3/4 Pension" at bounding box center [811, 222] width 76 height 14
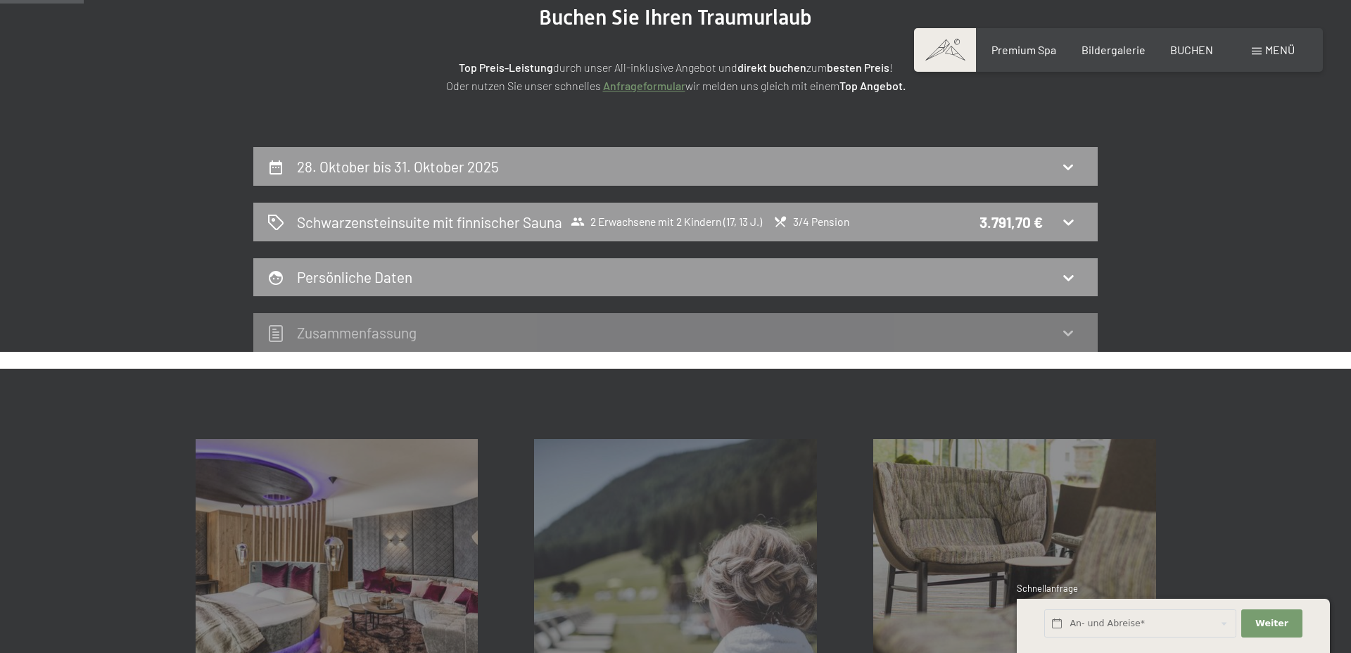
click at [812, 326] on div "Zusammen­fassung" at bounding box center [675, 332] width 816 height 20
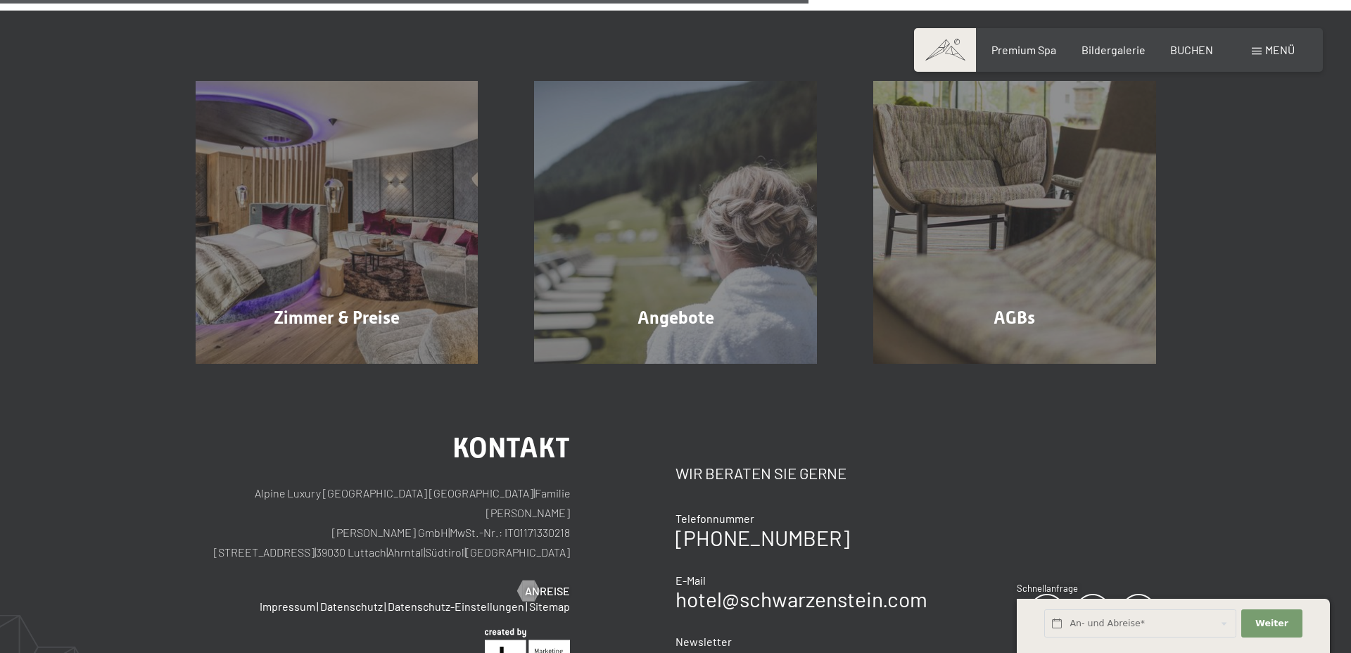
scroll to position [552, 0]
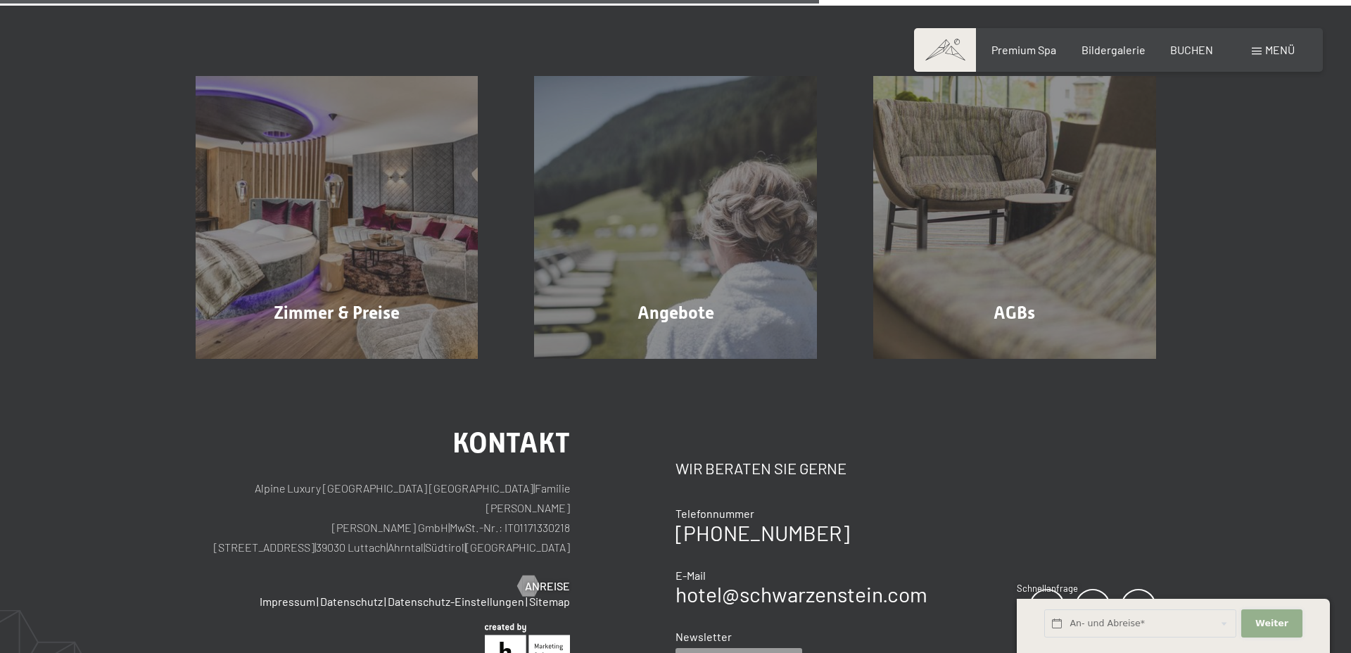
click at [1261, 620] on span "Weiter" at bounding box center [1271, 623] width 33 height 13
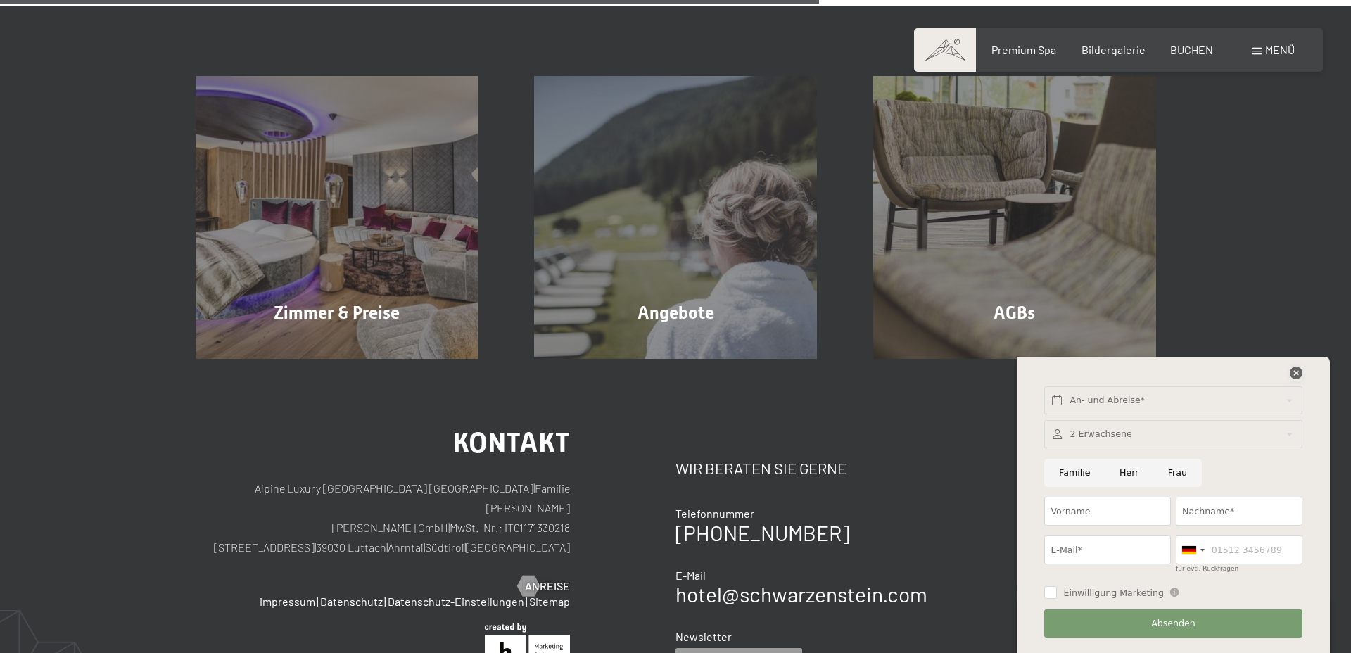
click at [1298, 376] on icon at bounding box center [1296, 373] width 13 height 13
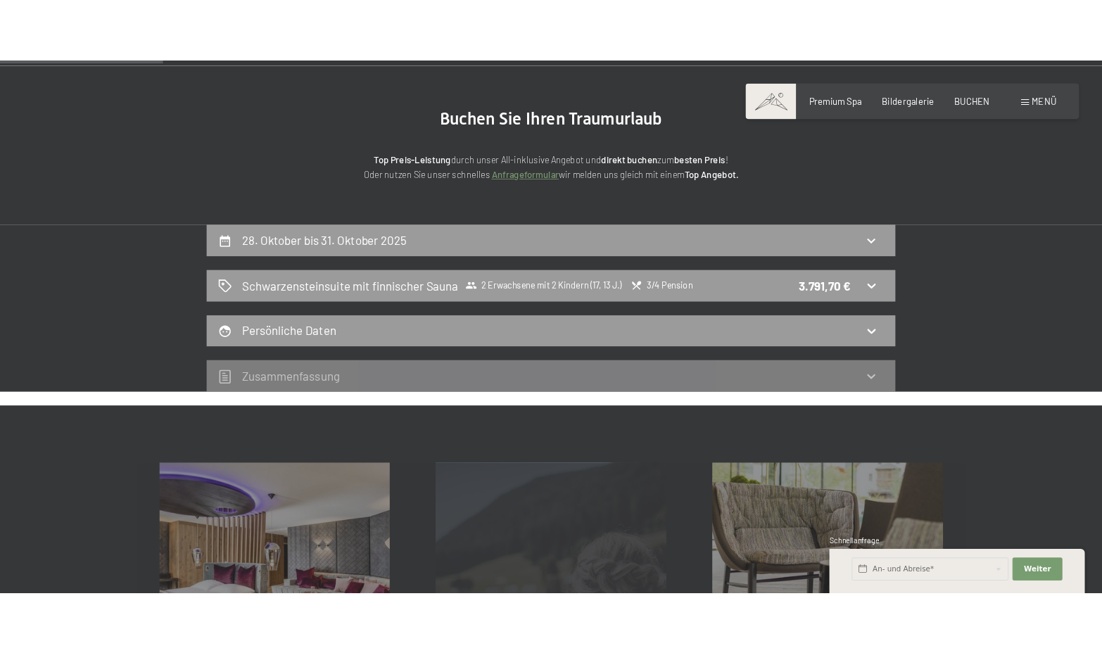
scroll to position [129, 0]
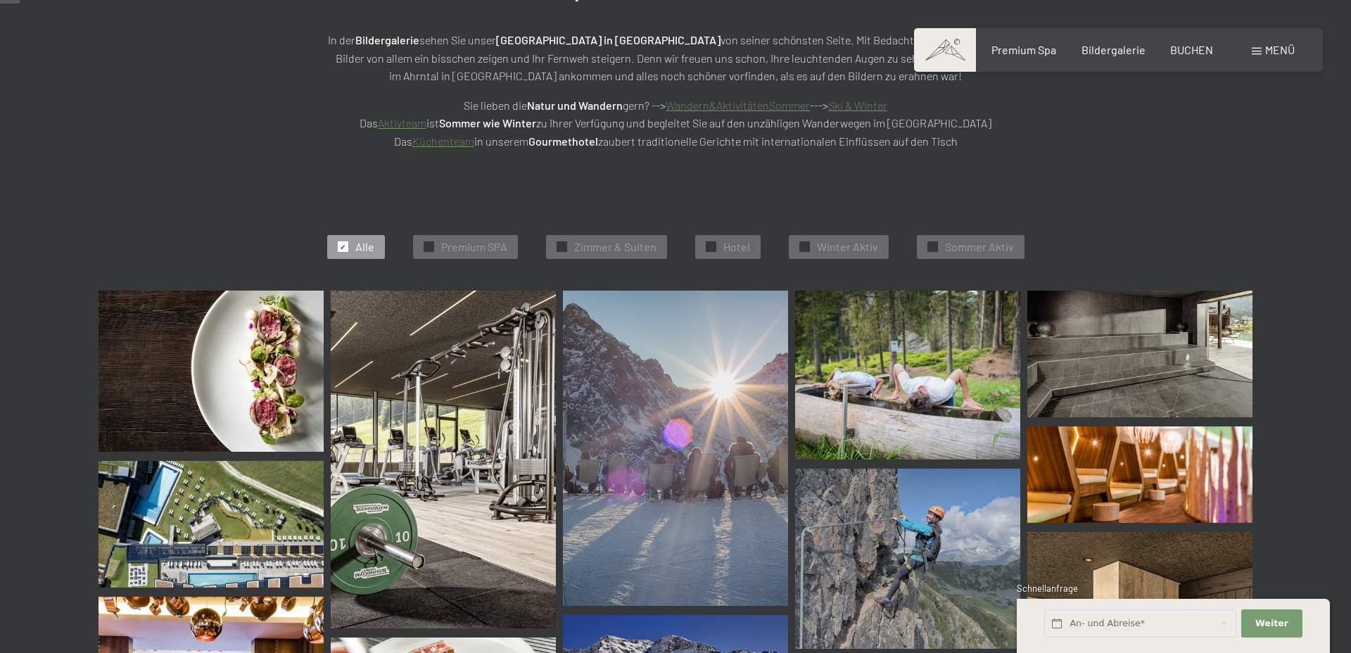
scroll to position [264, 0]
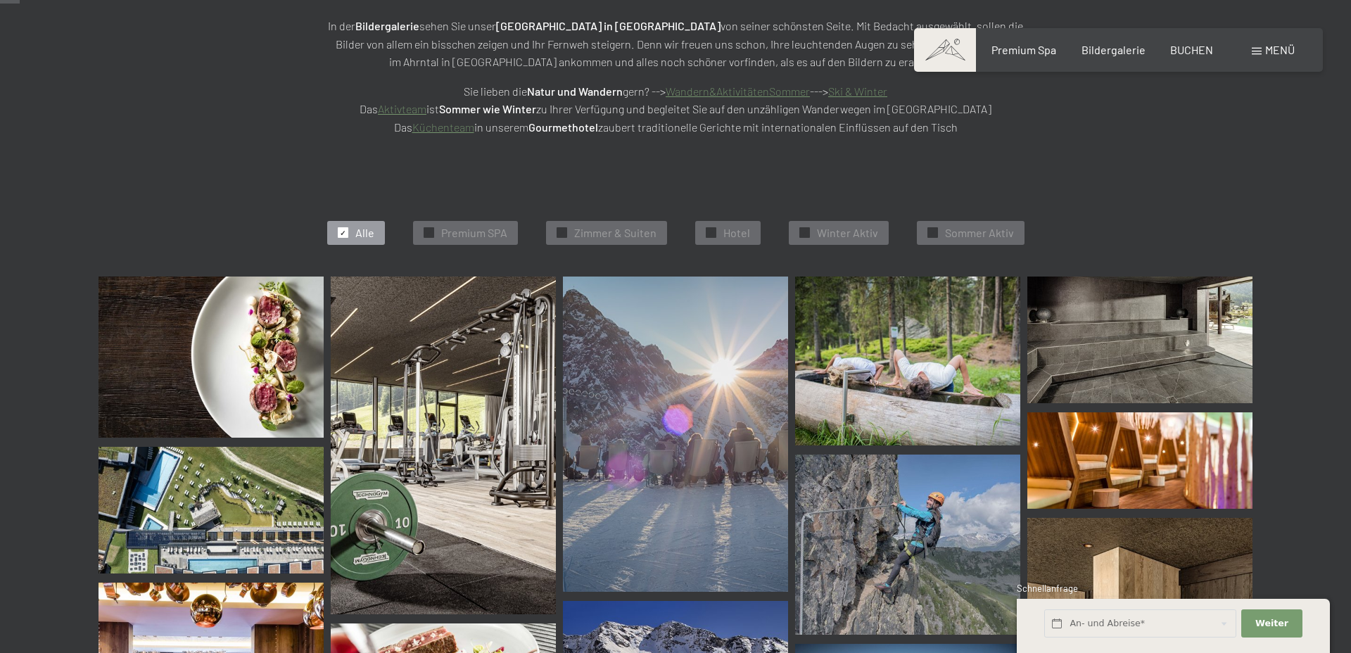
click at [288, 330] on img at bounding box center [211, 357] width 225 height 161
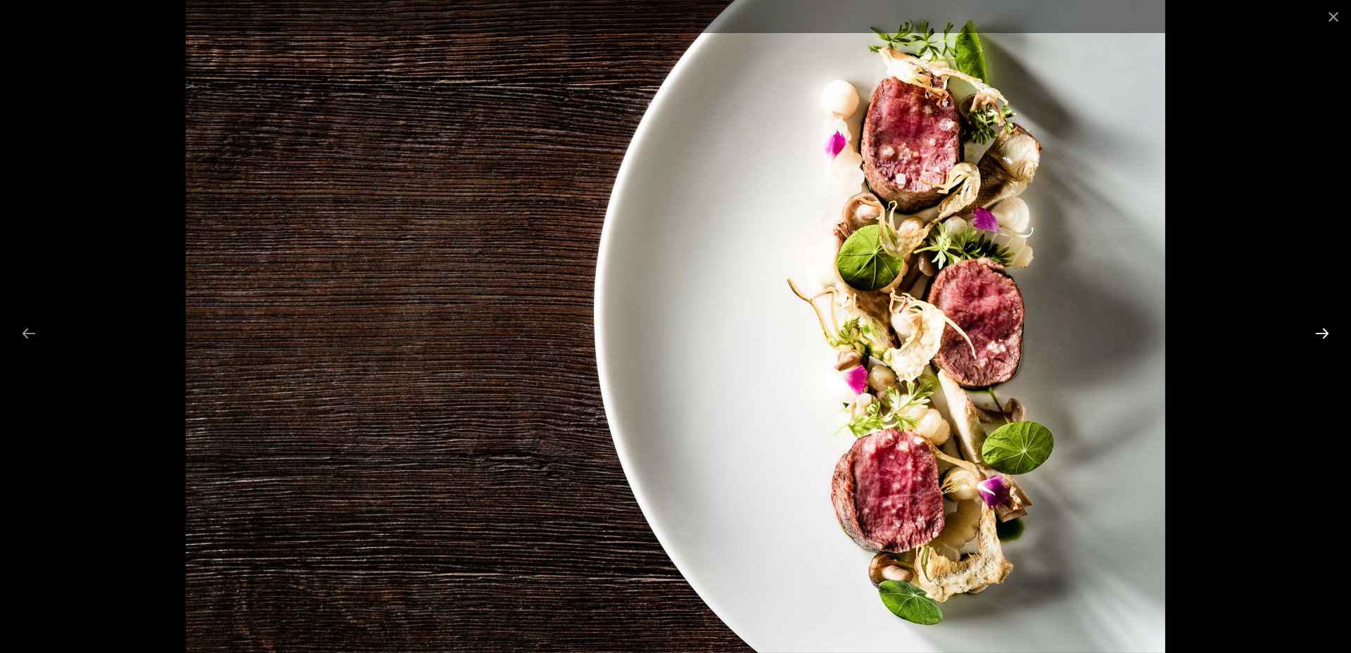
click at [1324, 337] on button "Next slide" at bounding box center [1322, 332] width 30 height 27
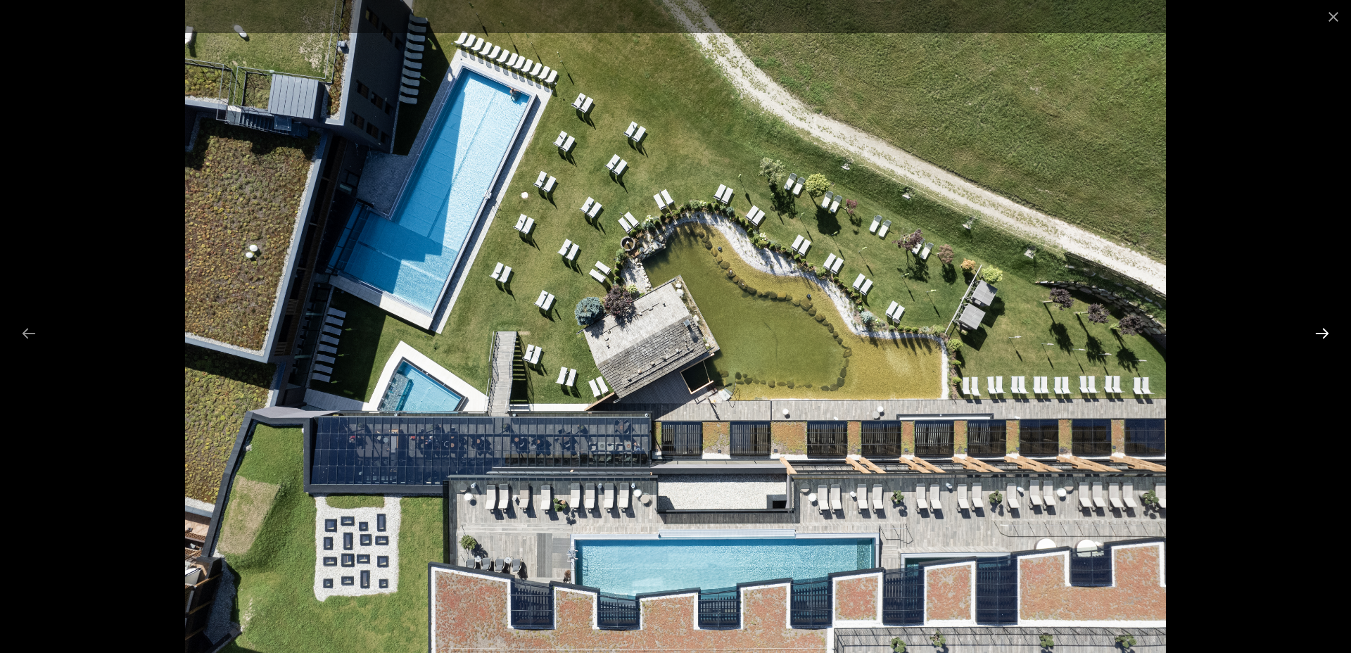
click at [1324, 337] on button "Next slide" at bounding box center [1322, 332] width 30 height 27
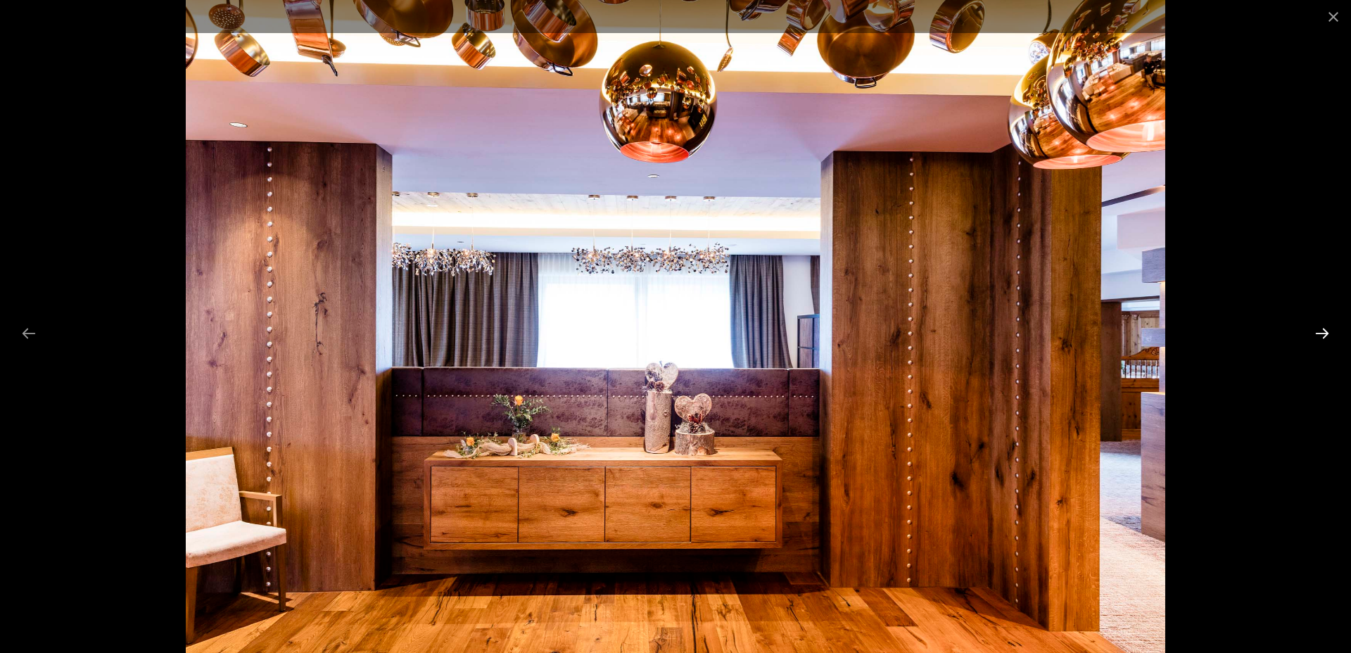
click at [1324, 337] on button "Next slide" at bounding box center [1322, 332] width 30 height 27
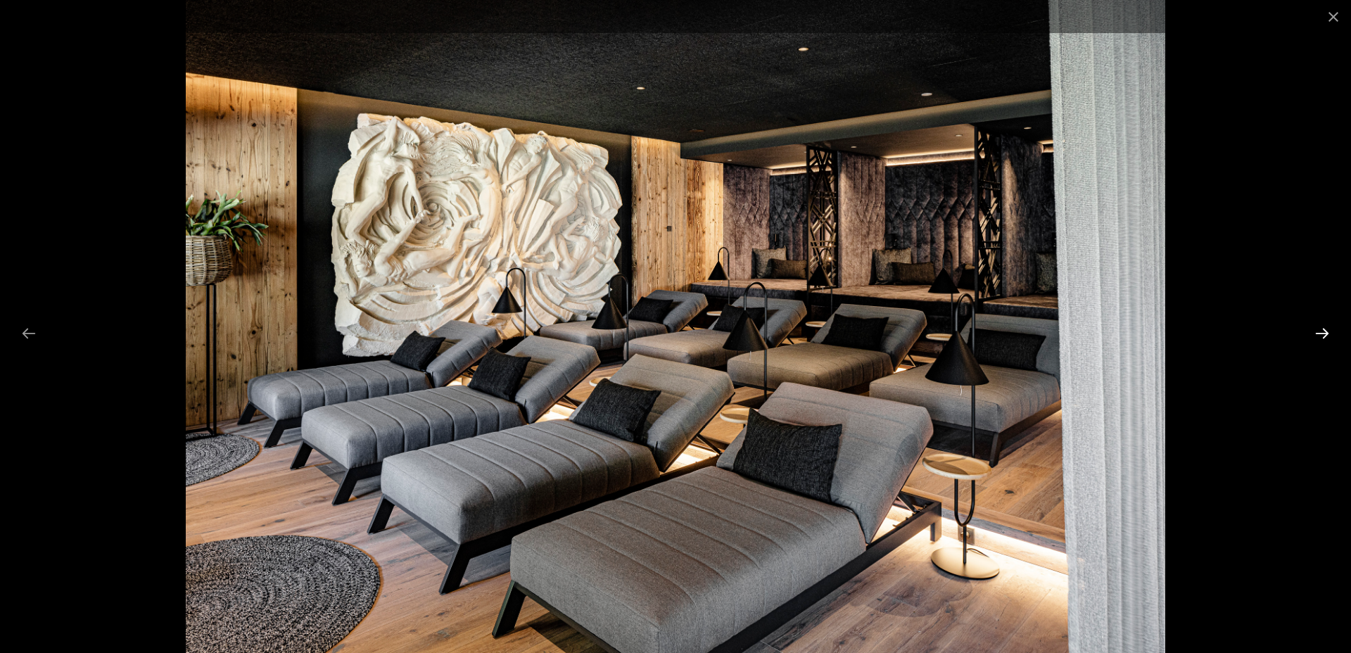
click at [1324, 337] on button "Next slide" at bounding box center [1322, 332] width 30 height 27
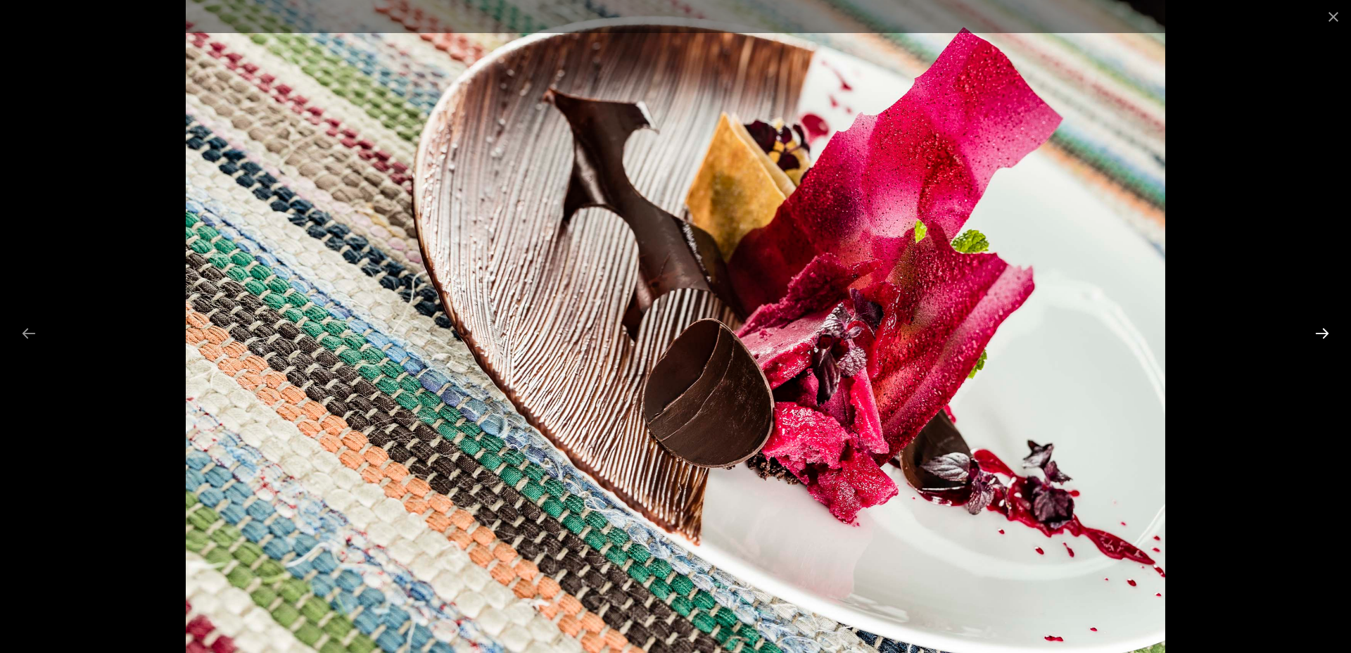
click at [1324, 337] on button "Next slide" at bounding box center [1322, 332] width 30 height 27
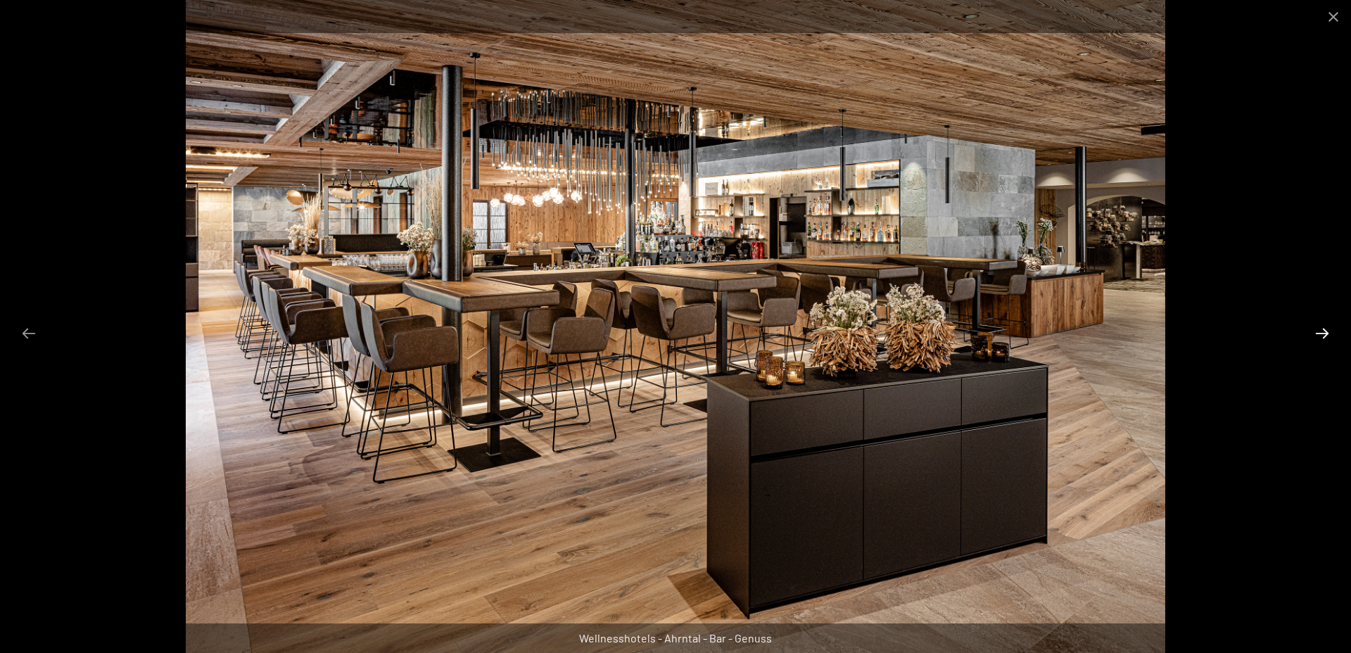
click at [1324, 337] on button "Next slide" at bounding box center [1322, 332] width 30 height 27
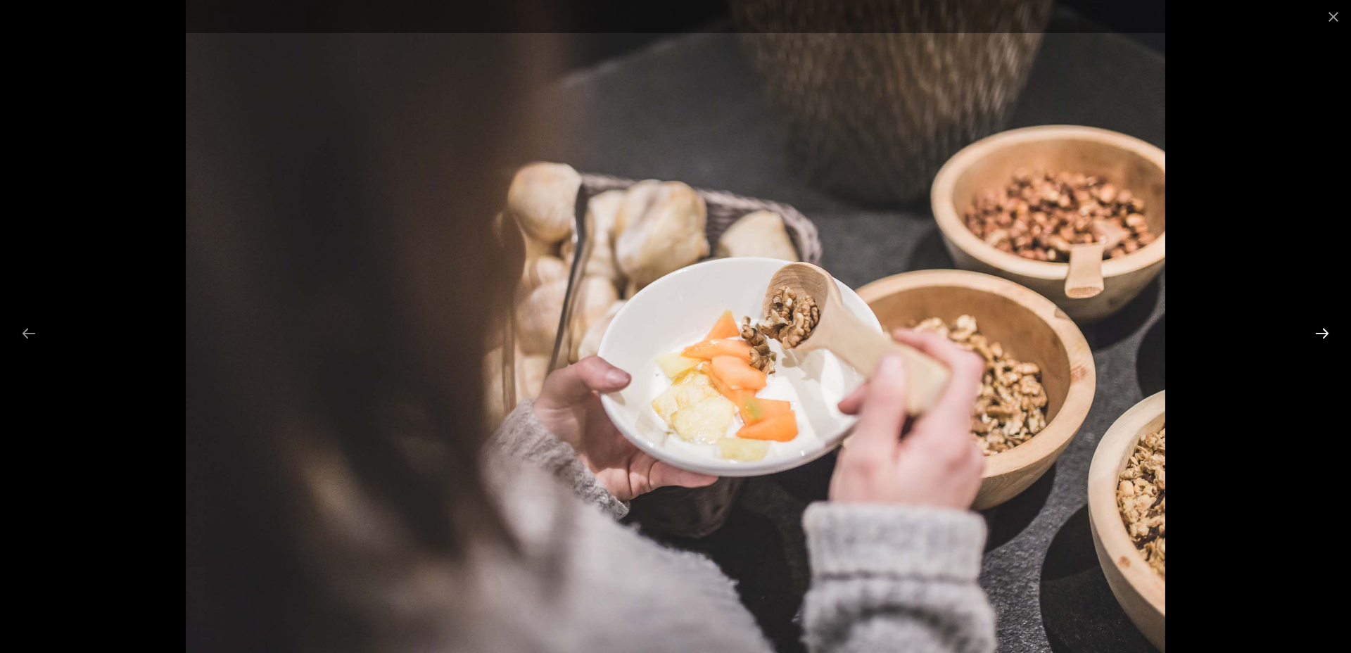
click at [1324, 337] on button "Next slide" at bounding box center [1322, 332] width 30 height 27
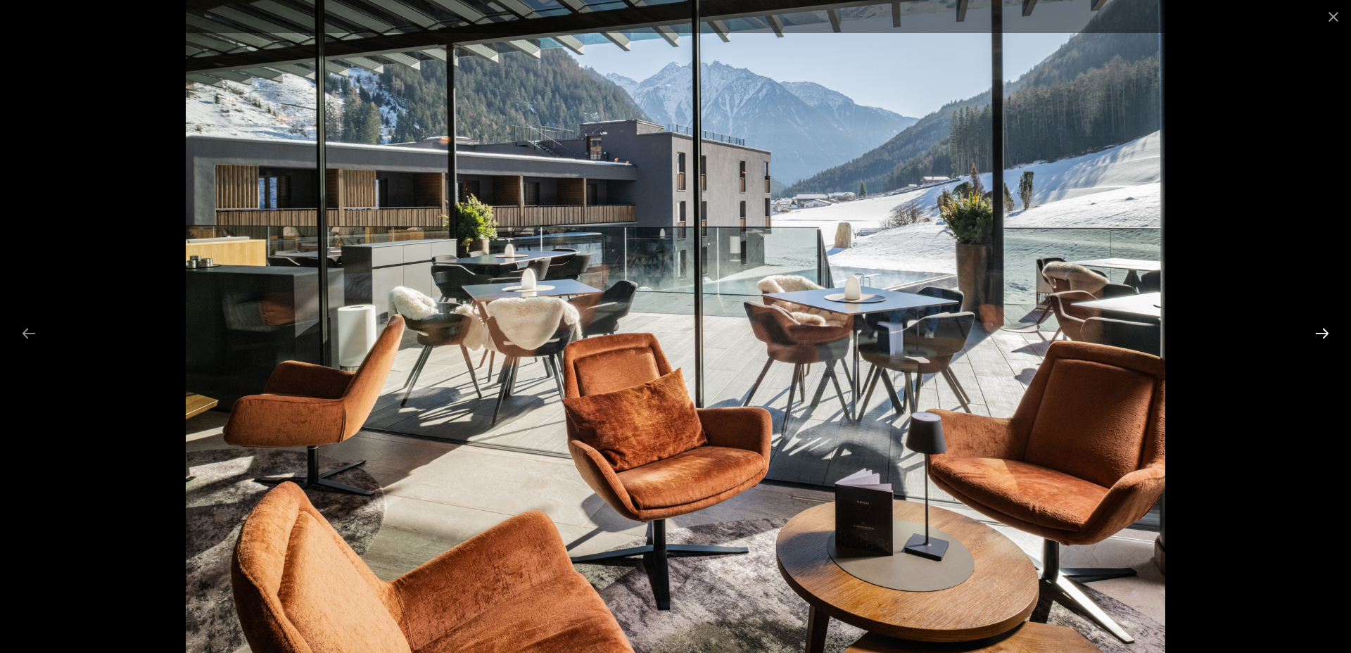
click at [1324, 337] on button "Next slide" at bounding box center [1322, 332] width 30 height 27
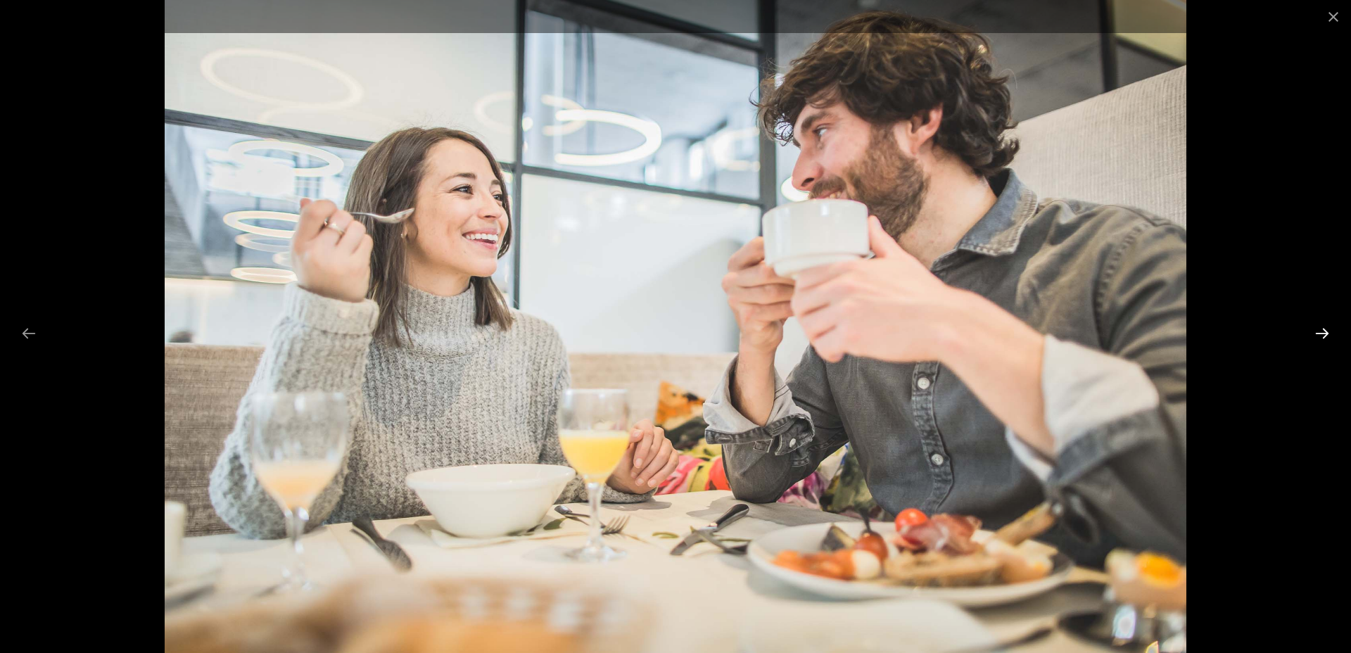
click at [1324, 337] on button "Next slide" at bounding box center [1322, 332] width 30 height 27
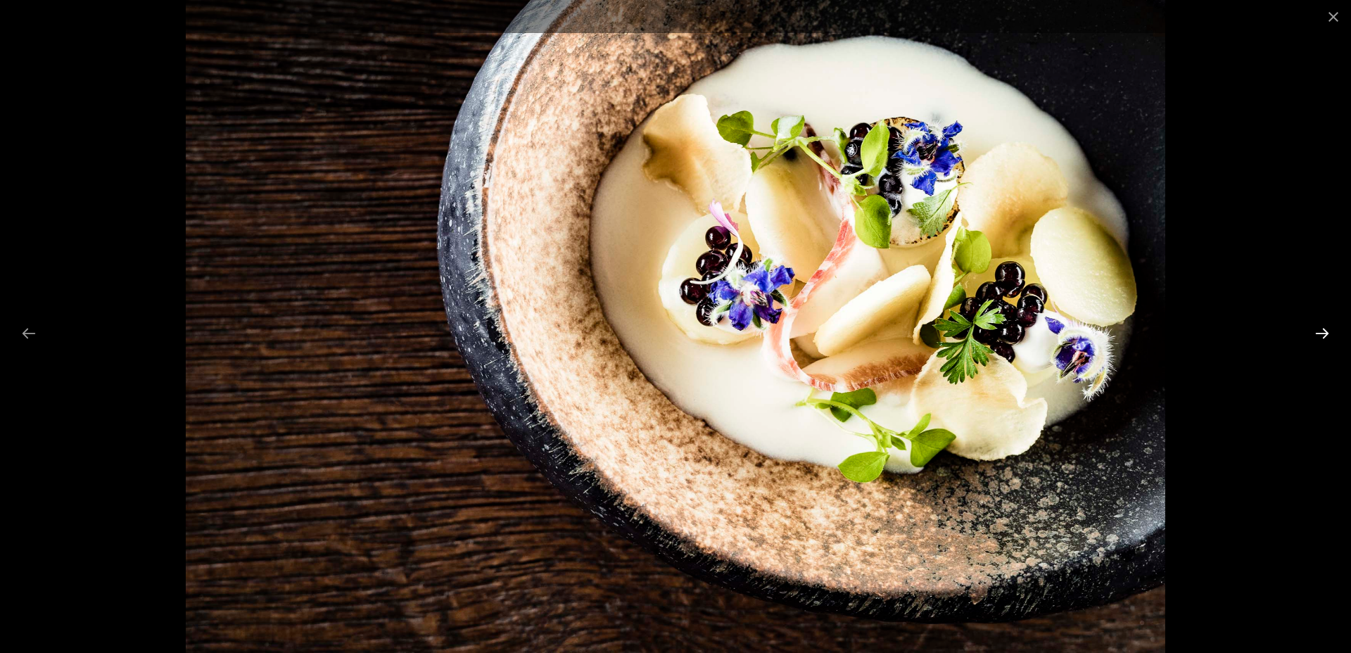
click at [1324, 337] on button "Next slide" at bounding box center [1322, 332] width 30 height 27
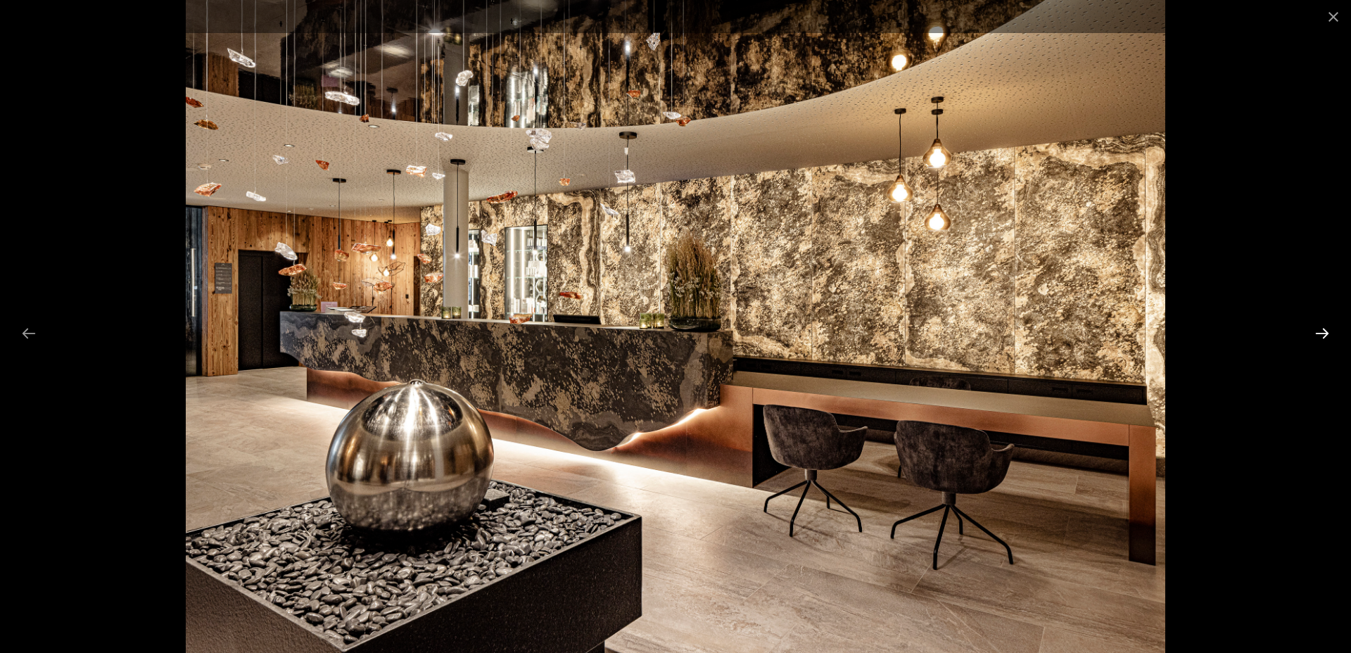
click at [1324, 337] on button "Next slide" at bounding box center [1322, 332] width 30 height 27
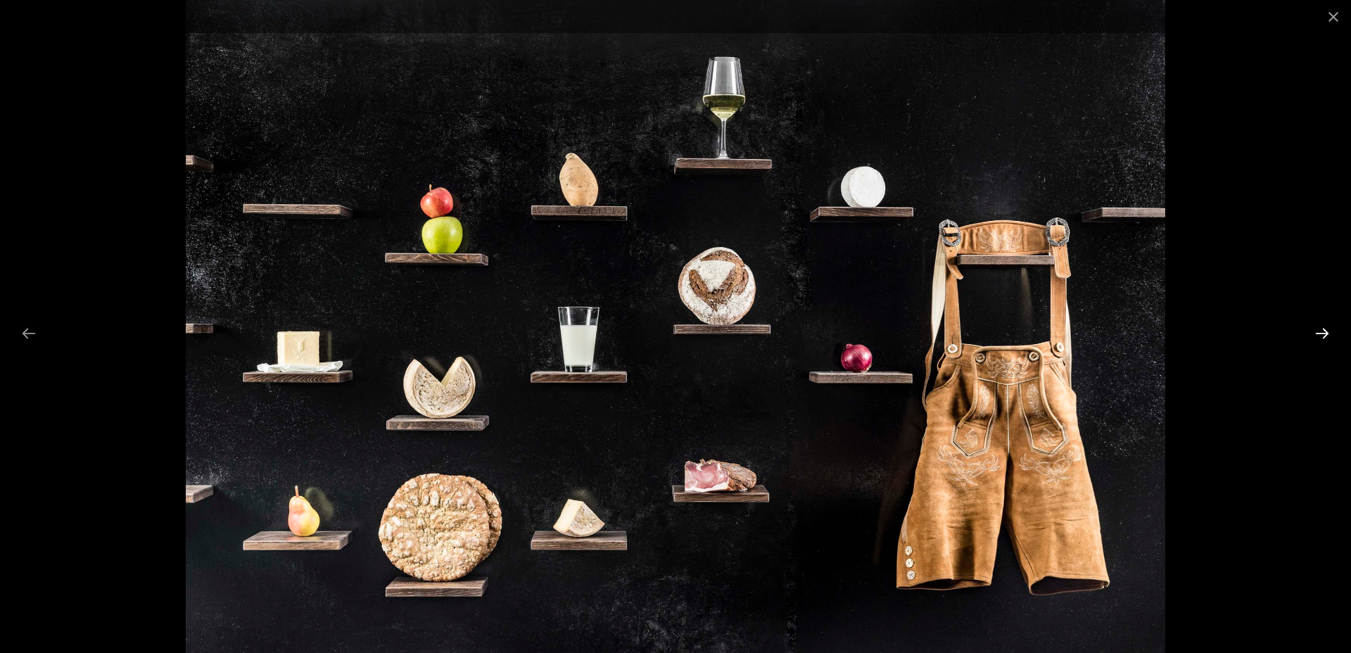
click at [1324, 337] on button "Next slide" at bounding box center [1322, 332] width 30 height 27
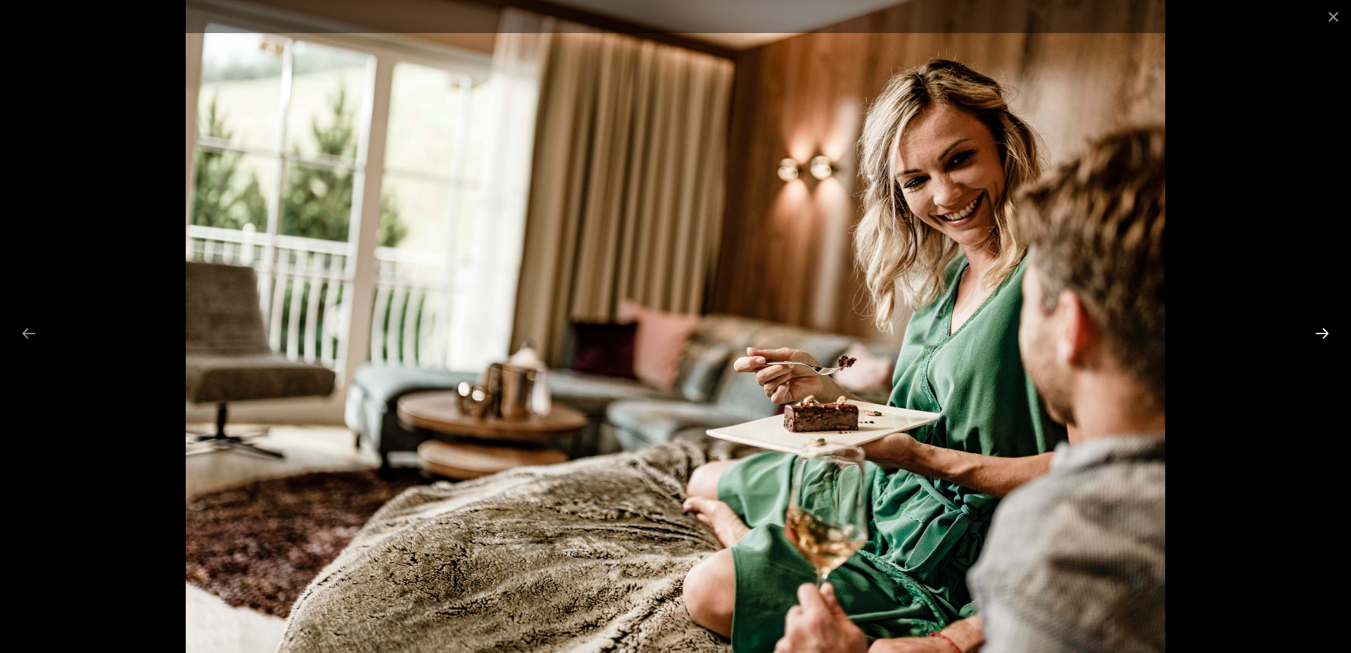
click at [1324, 337] on button "Next slide" at bounding box center [1322, 332] width 30 height 27
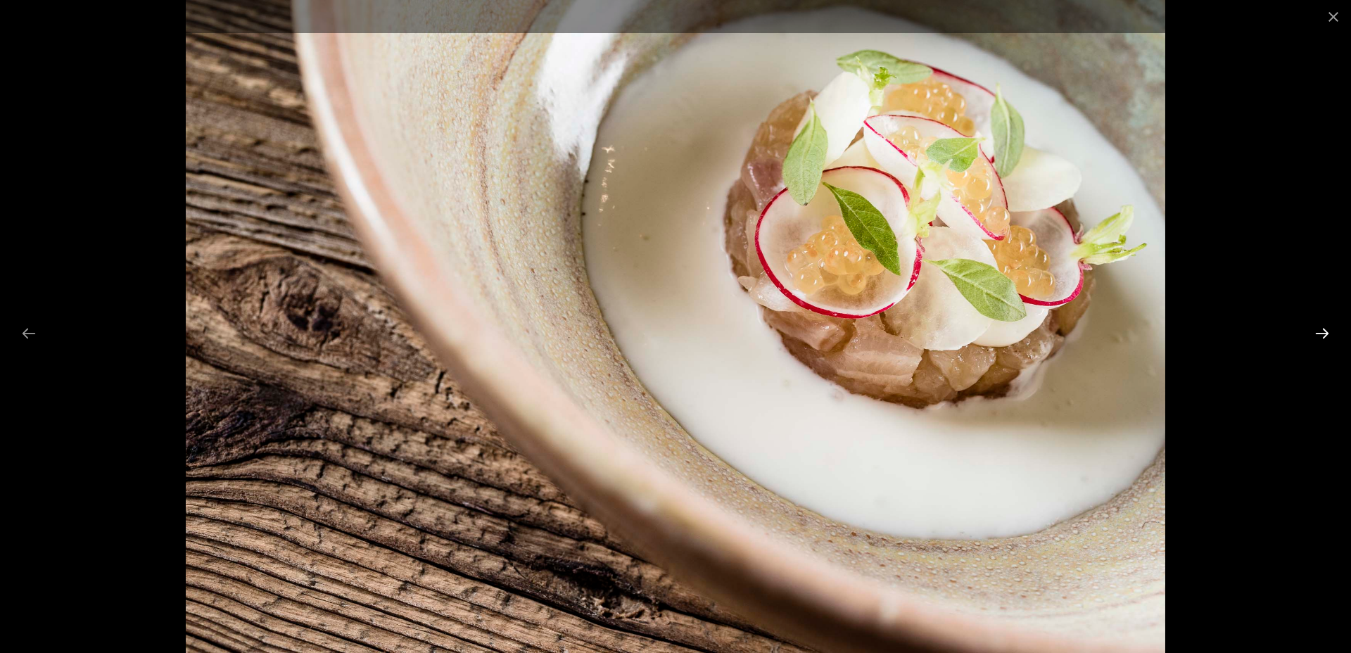
click at [1324, 337] on button "Next slide" at bounding box center [1322, 332] width 30 height 27
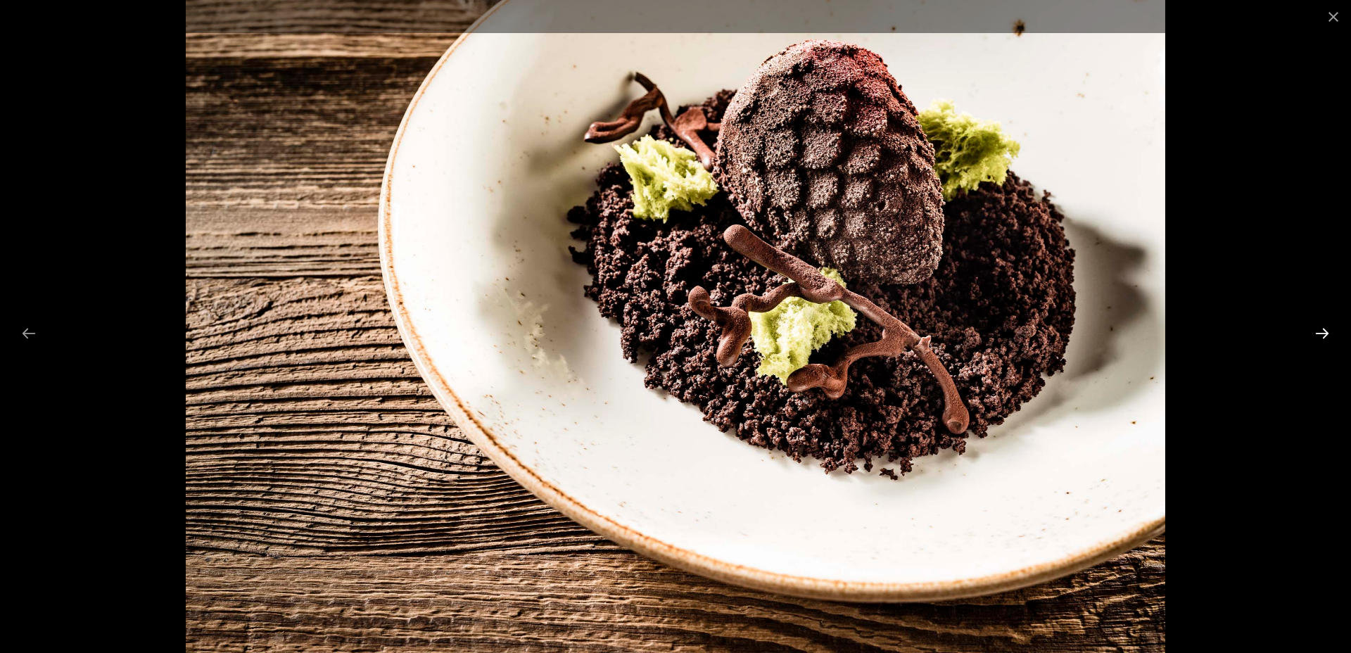
click at [1324, 337] on button "Next slide" at bounding box center [1322, 332] width 30 height 27
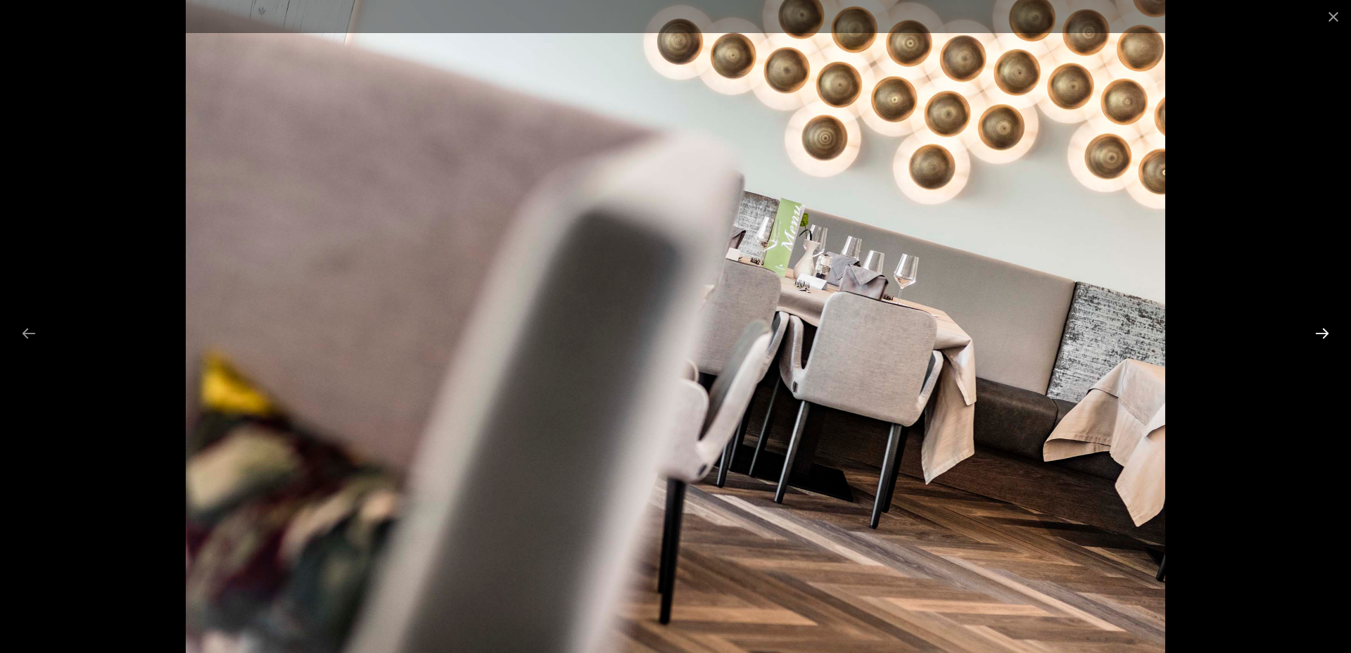
click at [1324, 337] on button "Next slide" at bounding box center [1322, 332] width 30 height 27
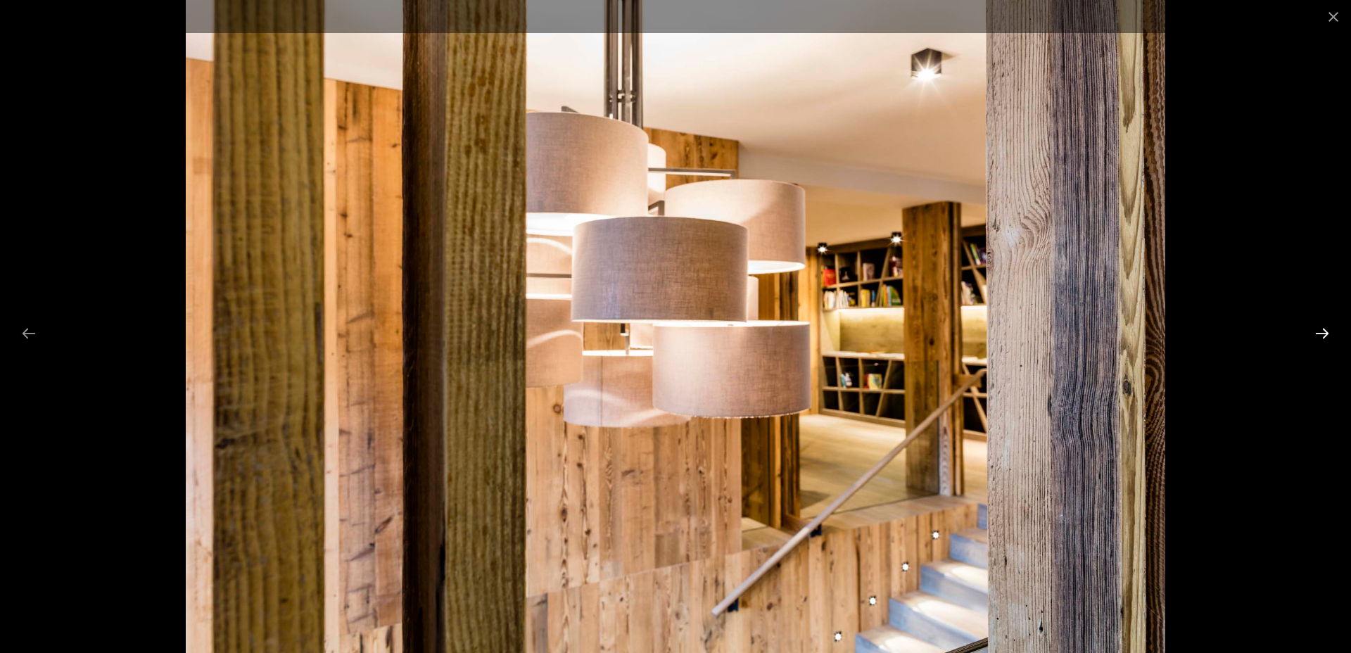
click at [1324, 337] on button "Next slide" at bounding box center [1322, 332] width 30 height 27
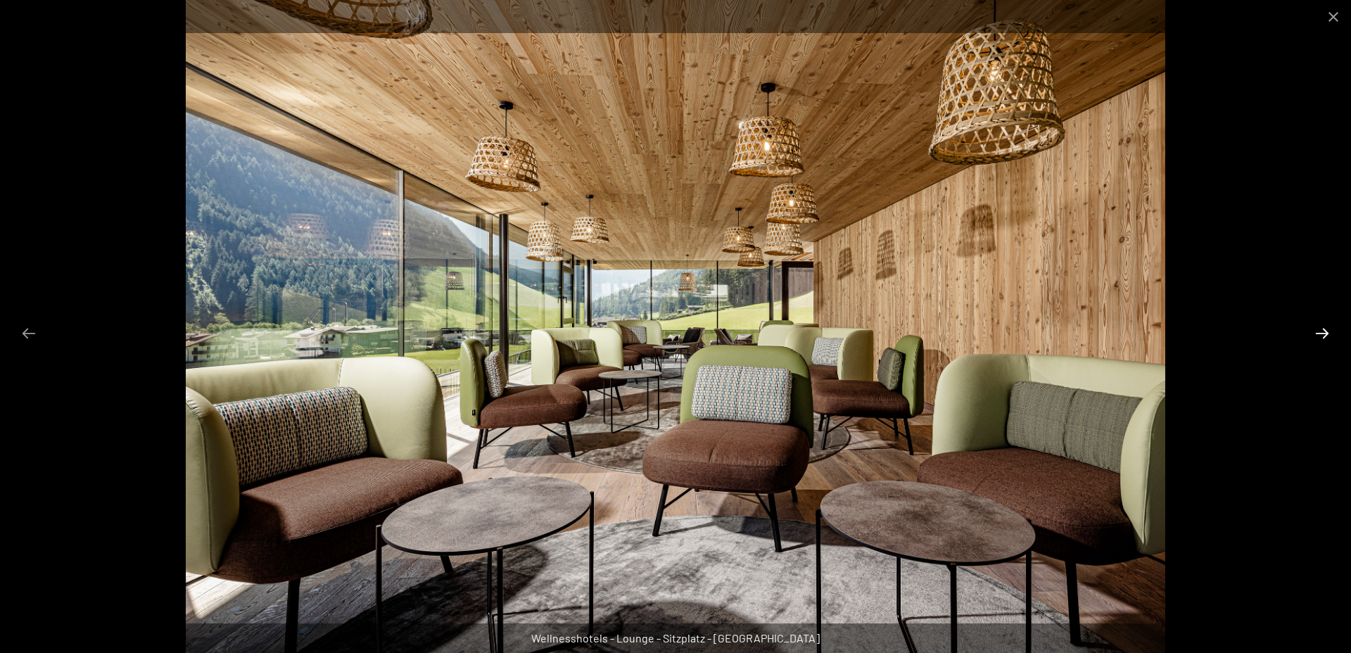
click at [1324, 337] on button "Next slide" at bounding box center [1322, 332] width 30 height 27
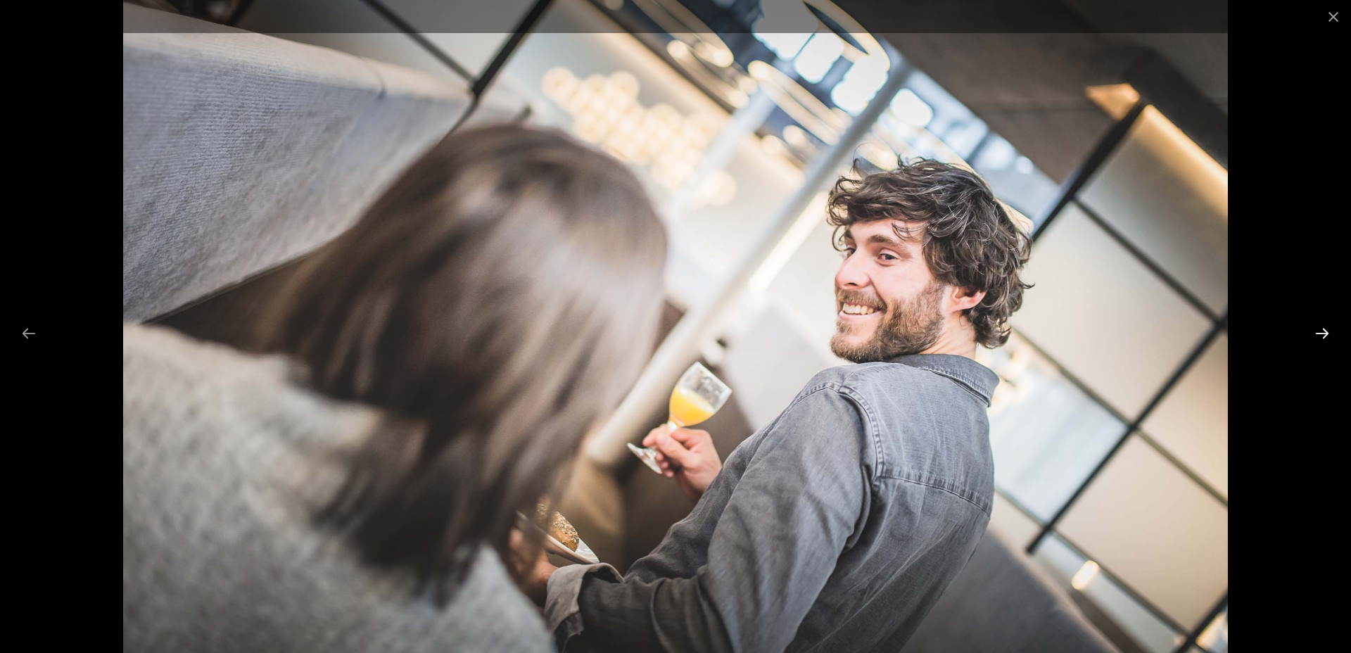
click at [1324, 337] on button "Next slide" at bounding box center [1322, 332] width 30 height 27
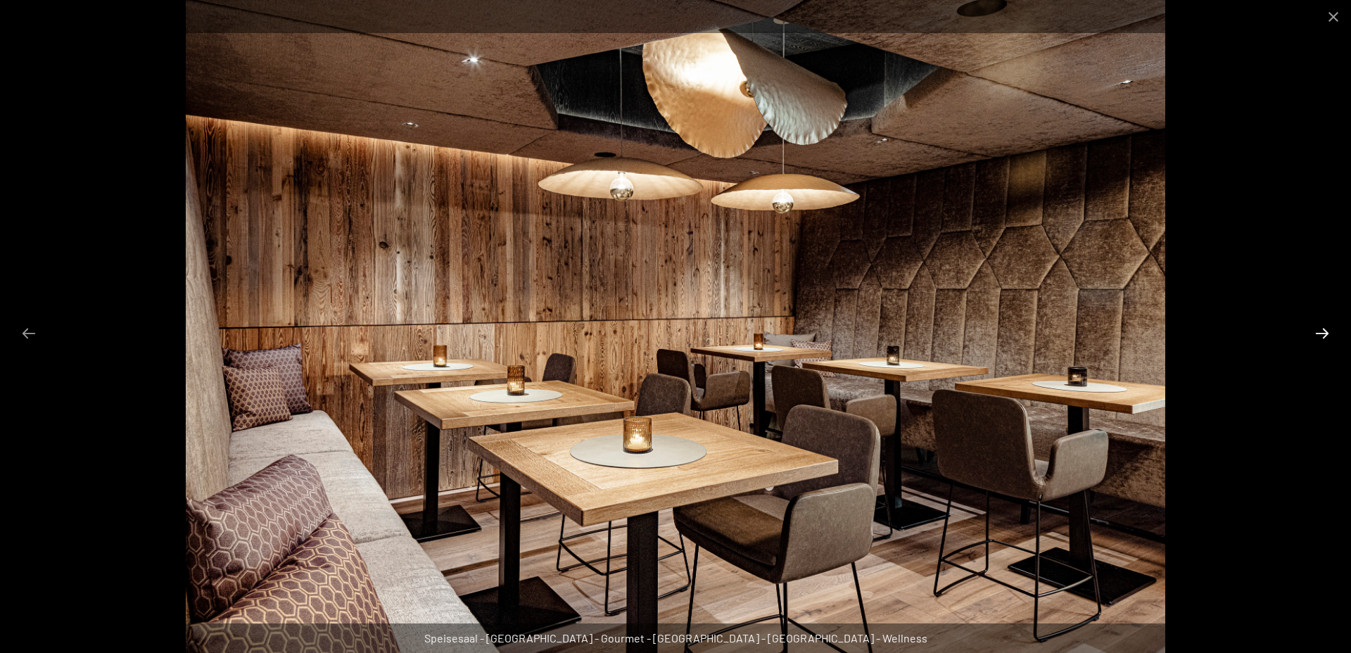
click at [1324, 337] on button "Next slide" at bounding box center [1322, 332] width 30 height 27
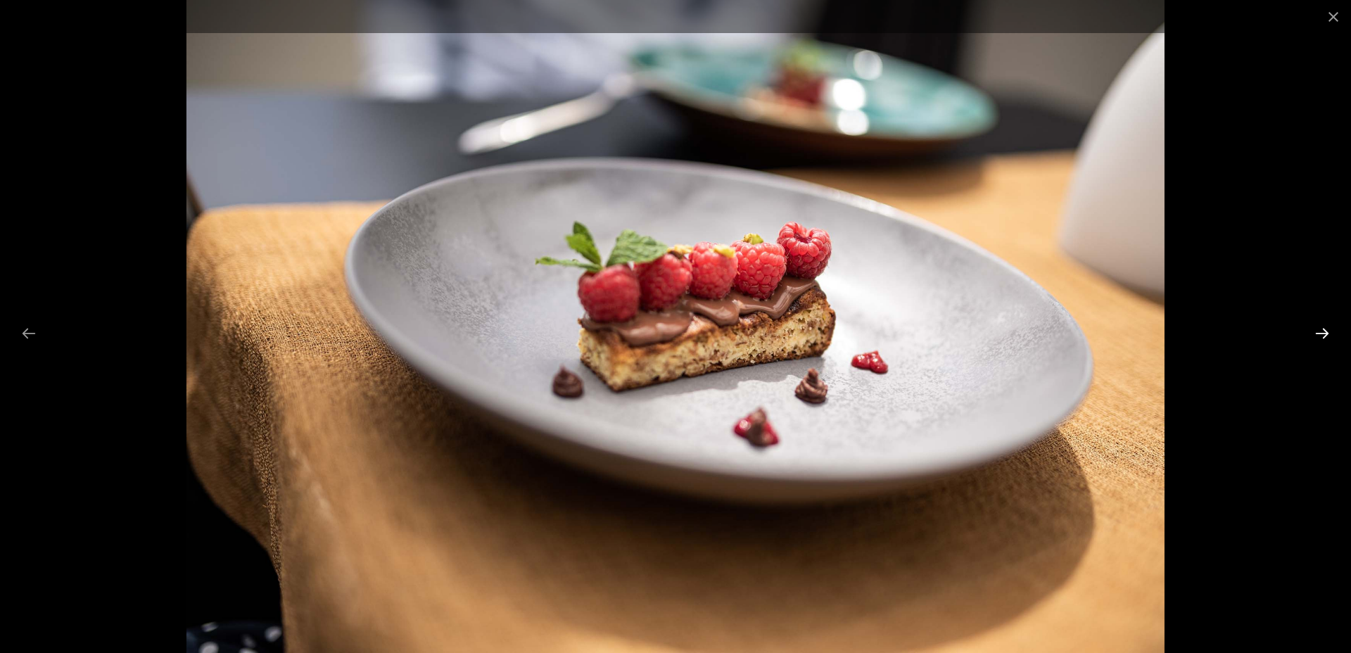
click at [1324, 337] on button "Next slide" at bounding box center [1322, 332] width 30 height 27
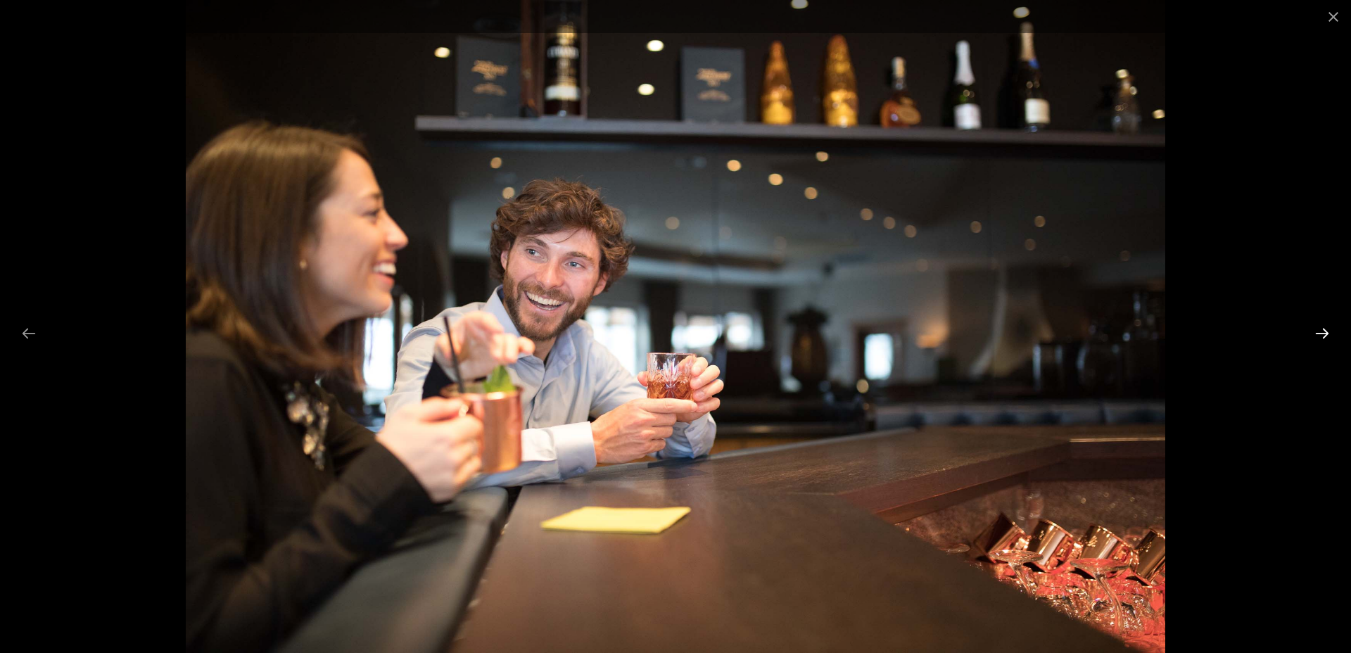
click at [1324, 337] on button "Next slide" at bounding box center [1322, 332] width 30 height 27
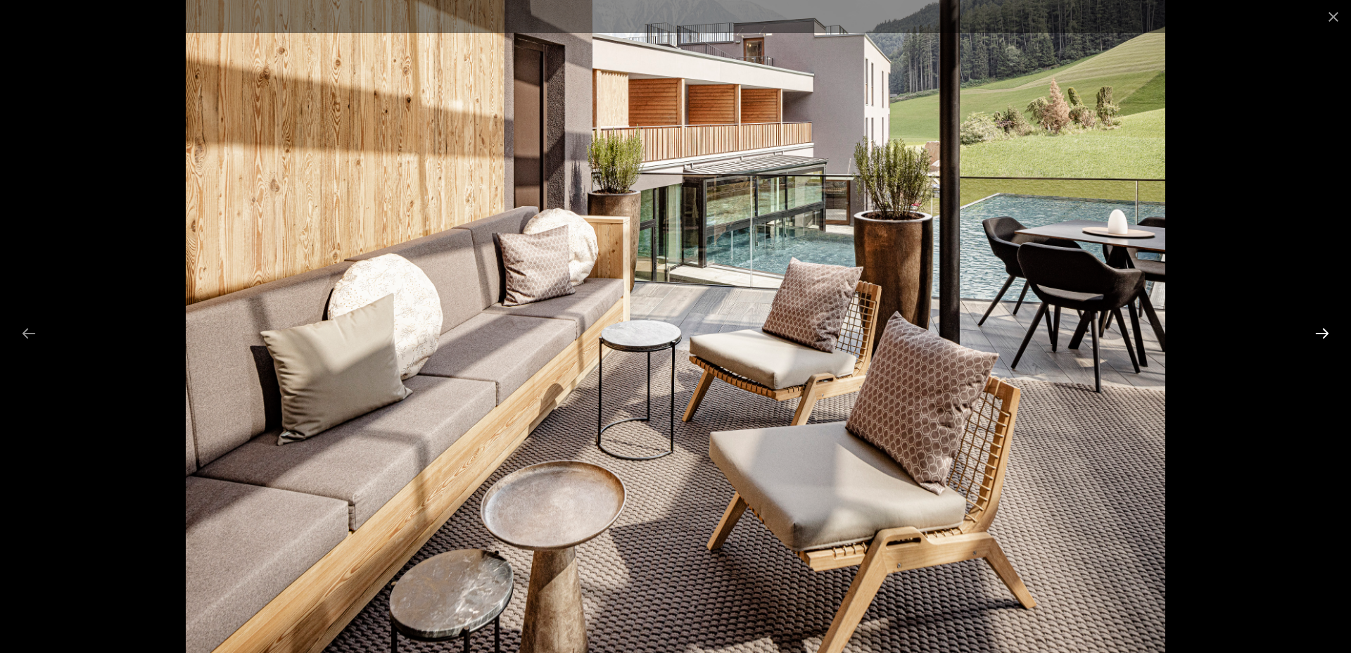
click at [1324, 337] on button "Next slide" at bounding box center [1322, 332] width 30 height 27
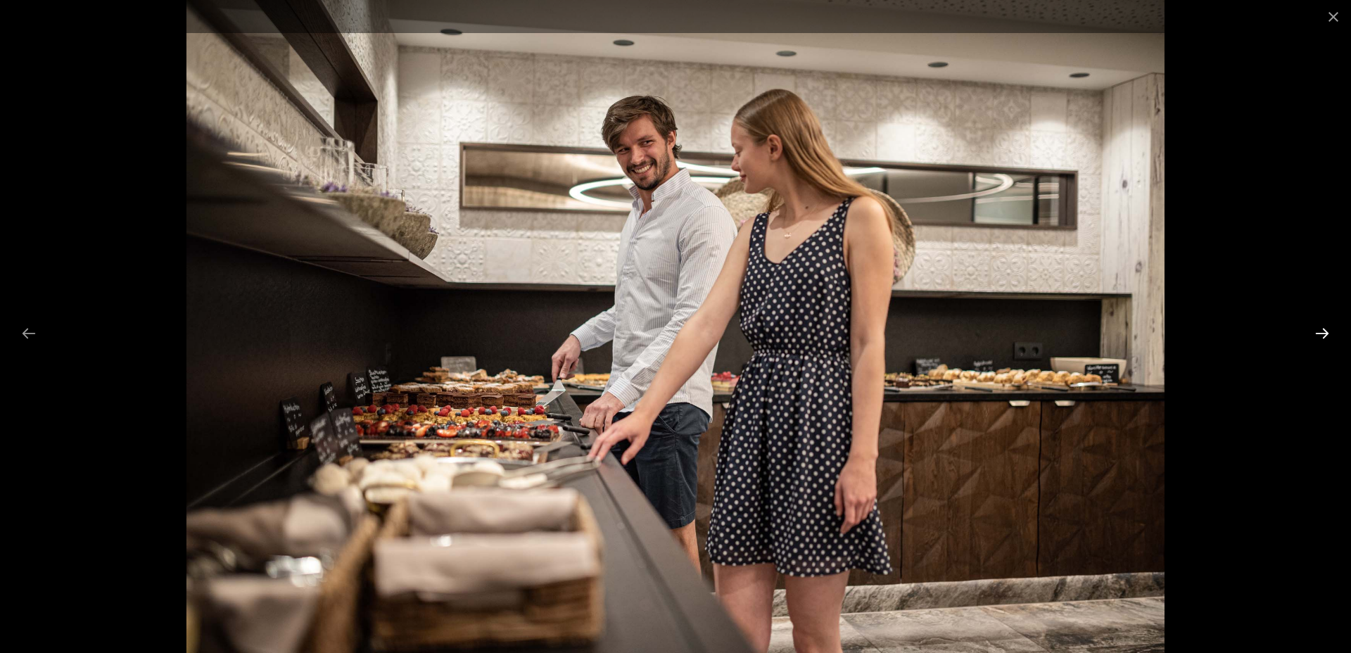
click at [1324, 337] on button "Next slide" at bounding box center [1322, 332] width 30 height 27
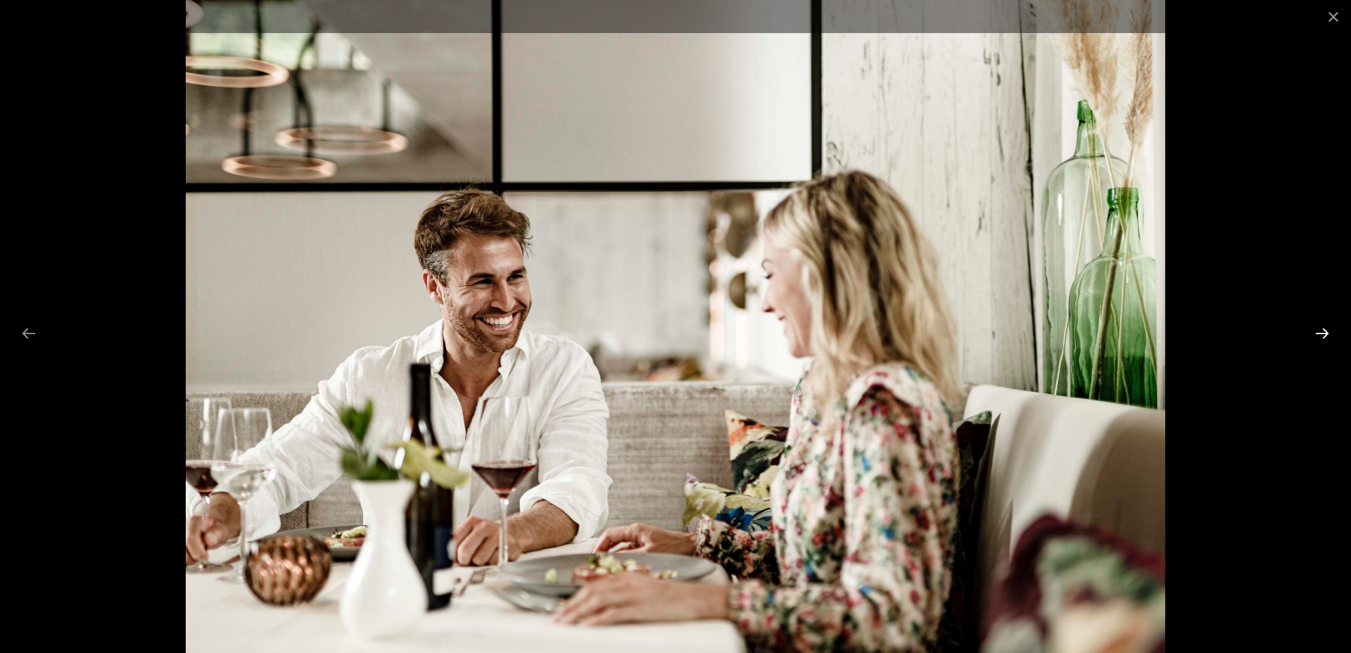
click at [1324, 337] on button "Next slide" at bounding box center [1322, 332] width 30 height 27
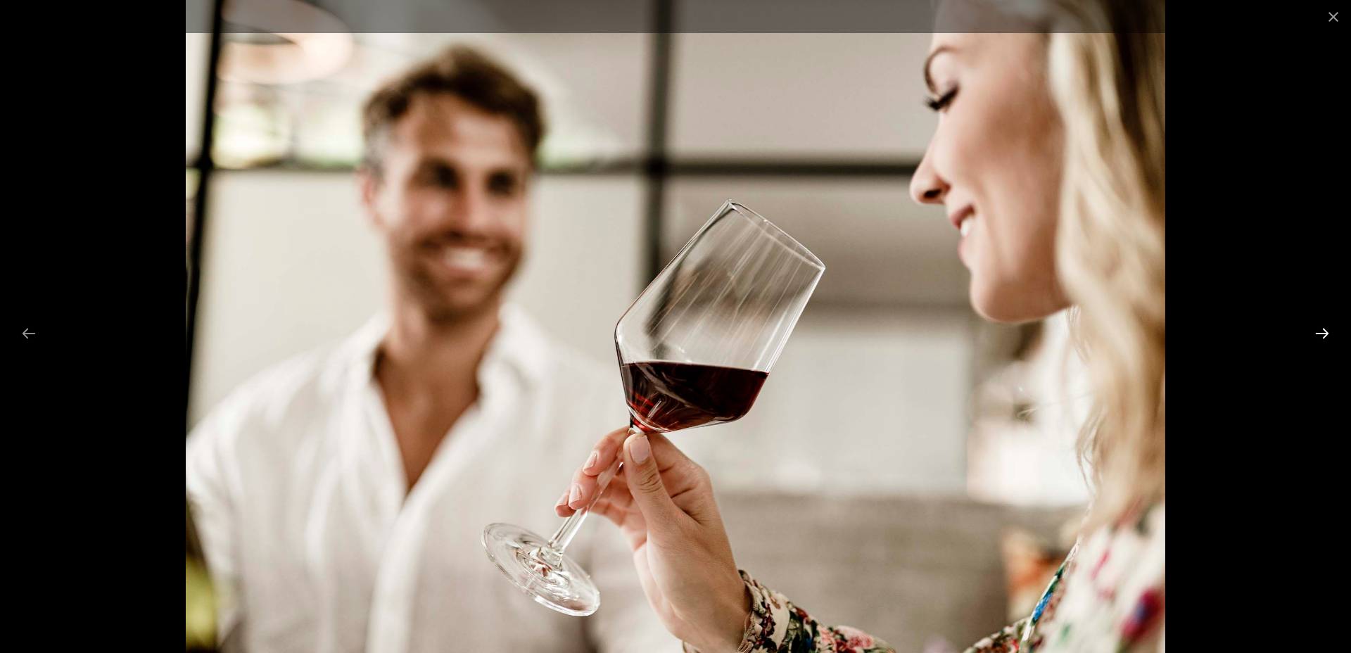
click at [1324, 337] on button "Next slide" at bounding box center [1322, 332] width 30 height 27
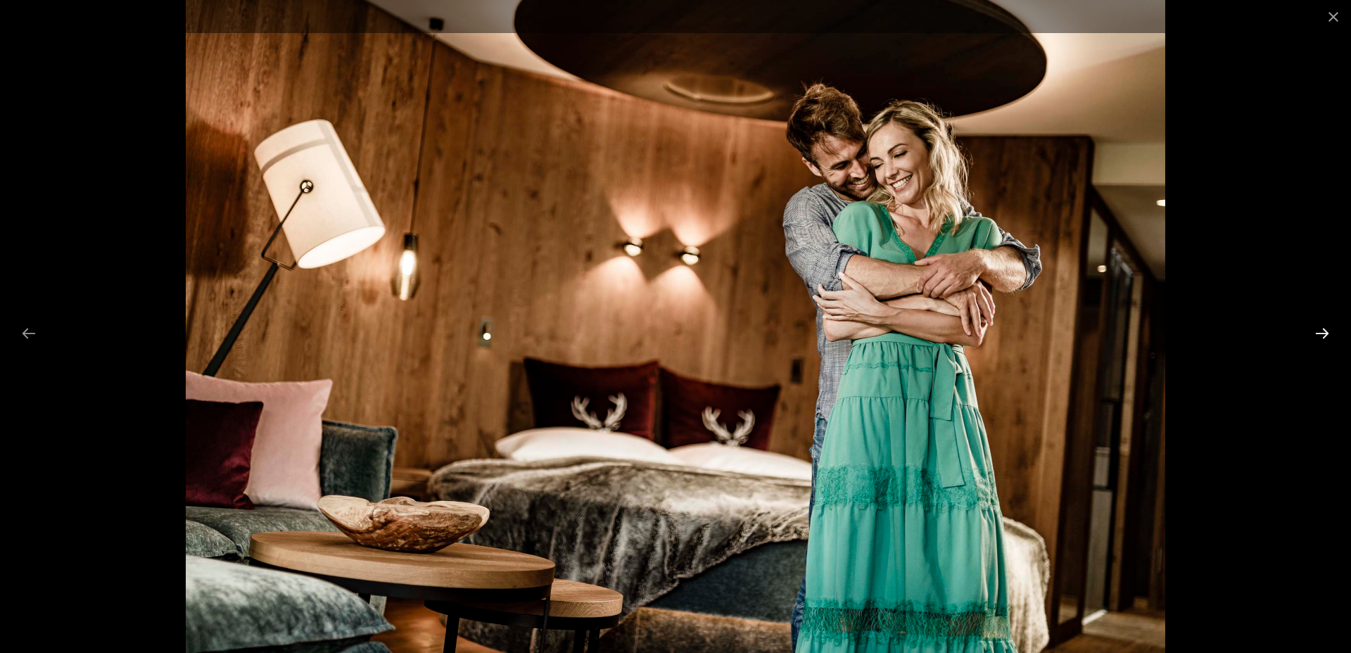
click at [1324, 337] on button "Next slide" at bounding box center [1322, 332] width 30 height 27
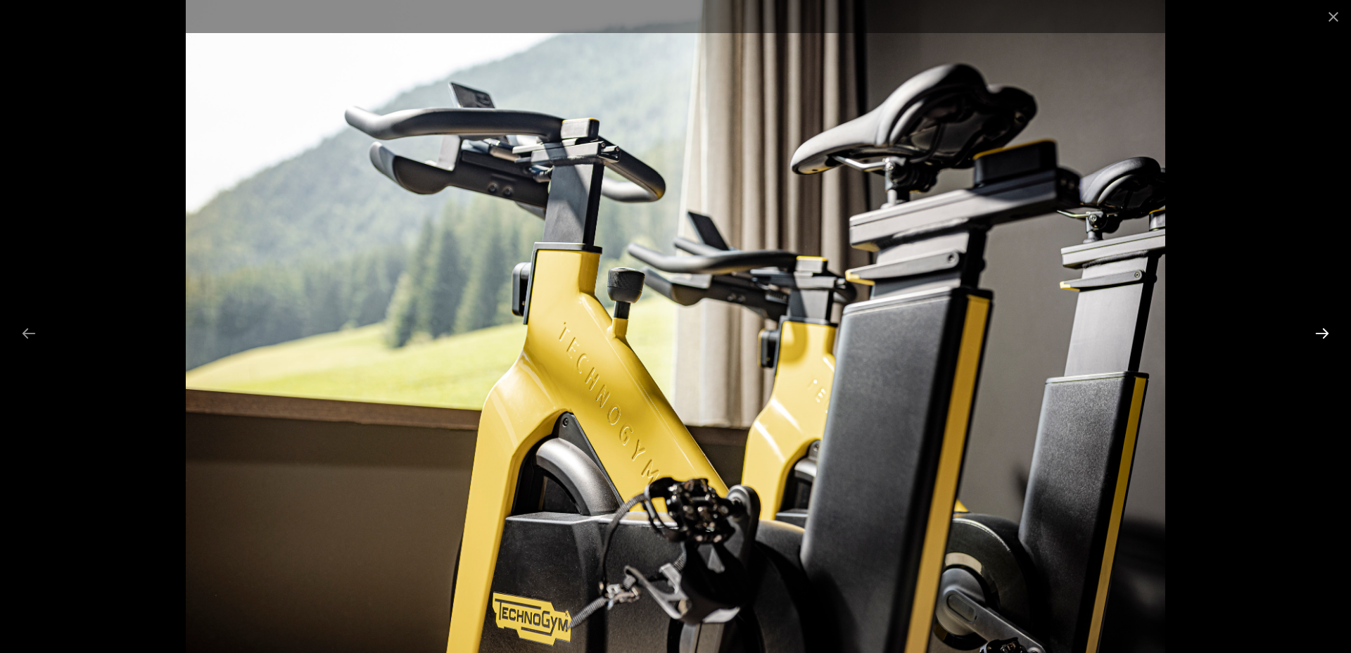
click at [1324, 337] on button "Next slide" at bounding box center [1322, 332] width 30 height 27
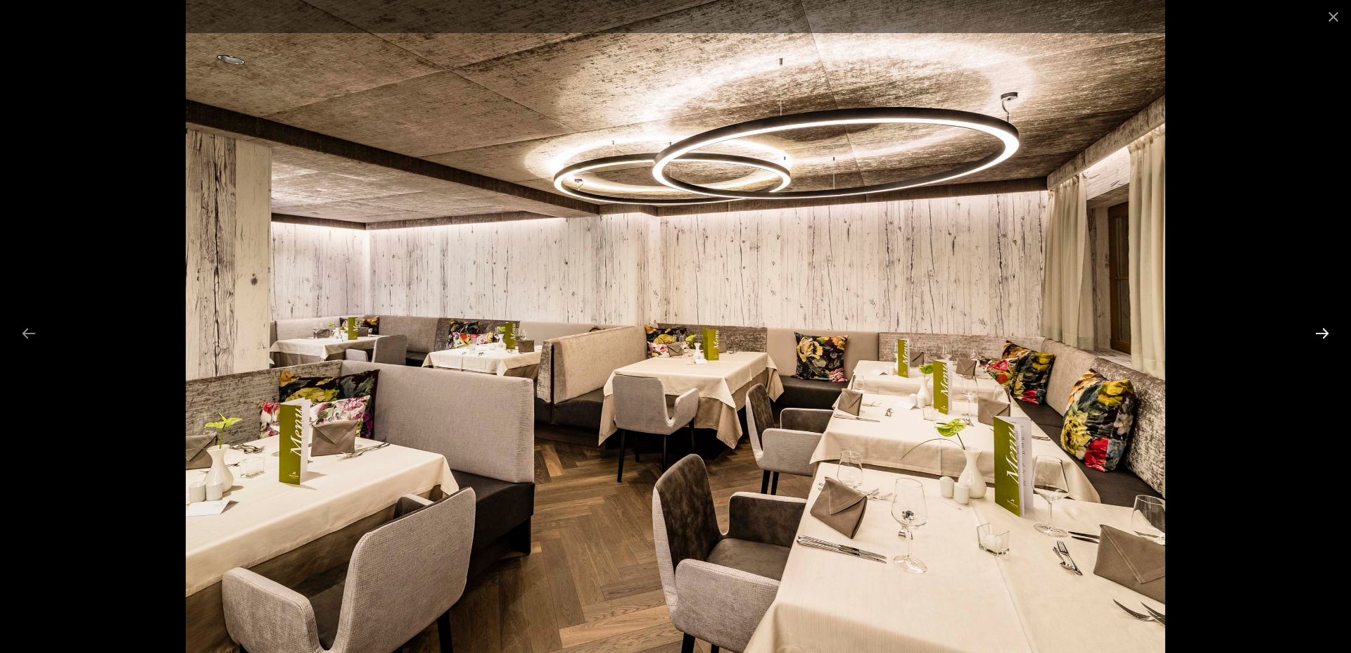
click at [1324, 337] on button "Next slide" at bounding box center [1322, 332] width 30 height 27
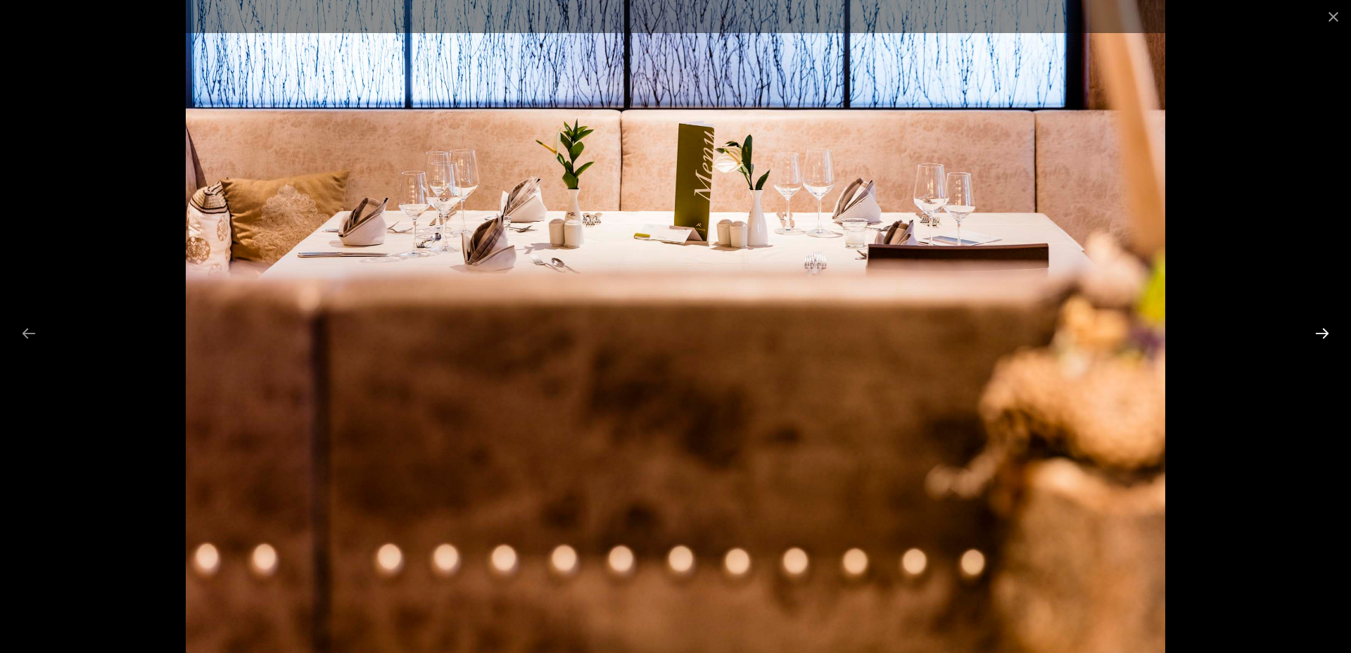
click at [1324, 337] on button "Next slide" at bounding box center [1322, 332] width 30 height 27
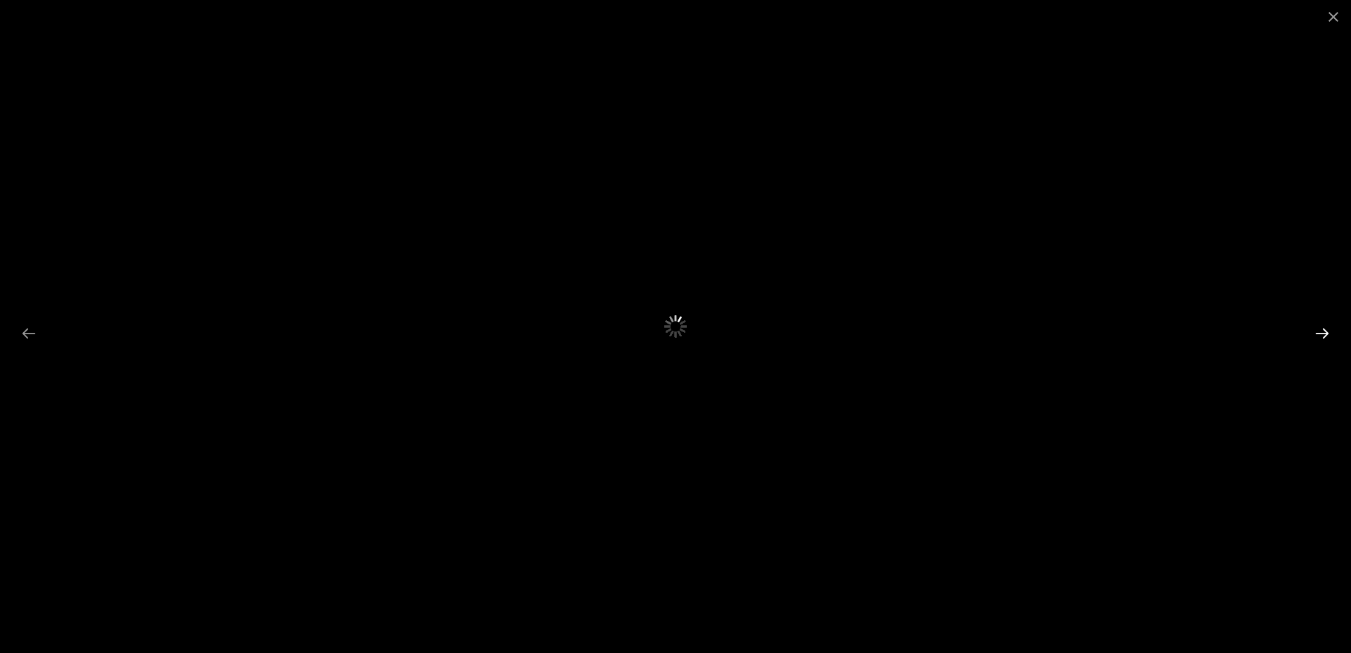
click at [1322, 329] on button "Next slide" at bounding box center [1322, 332] width 30 height 27
click at [33, 343] on button "Previous slide" at bounding box center [29, 332] width 30 height 27
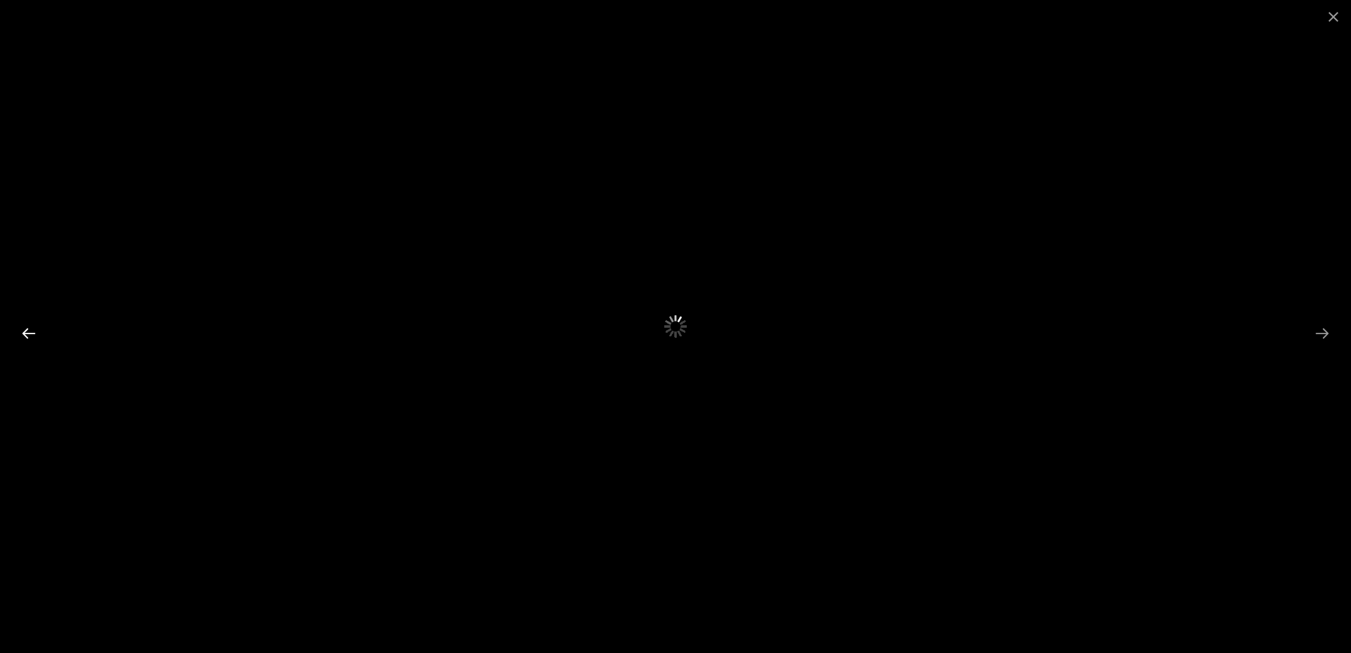
click at [33, 343] on button "Previous slide" at bounding box center [29, 332] width 30 height 27
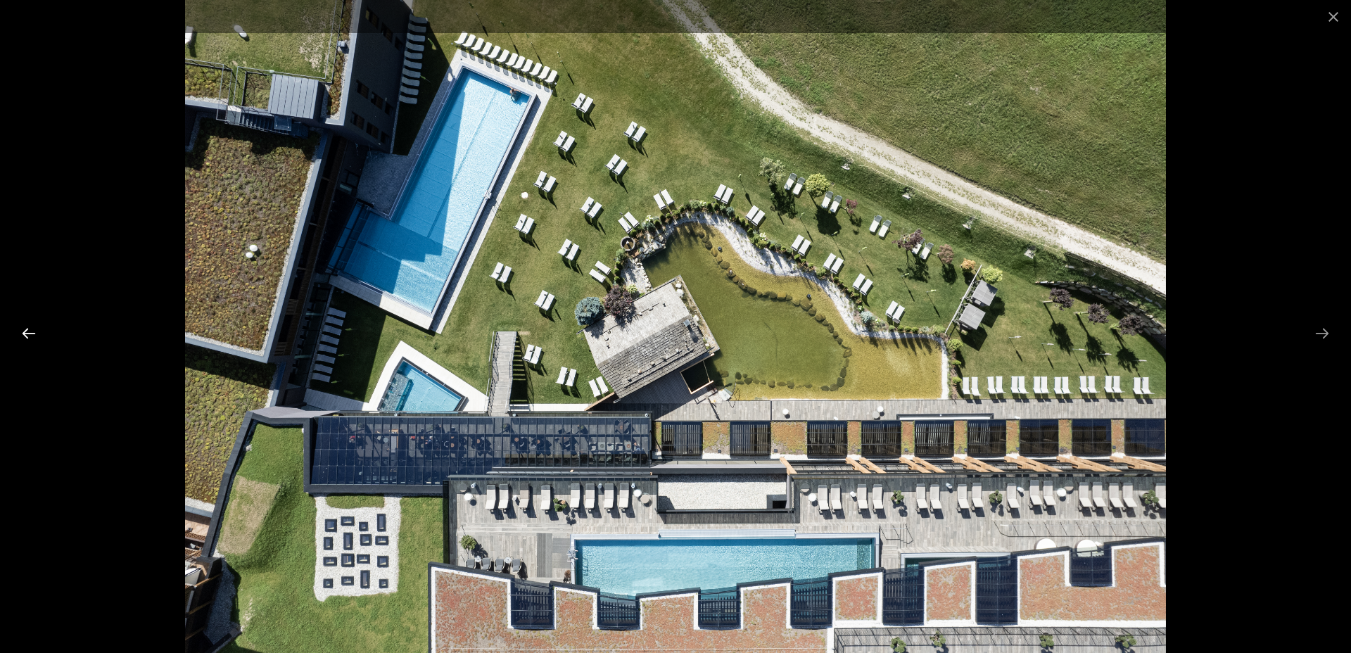
click at [33, 343] on button "Previous slide" at bounding box center [29, 332] width 30 height 27
click at [31, 330] on button "Previous slide" at bounding box center [29, 332] width 30 height 27
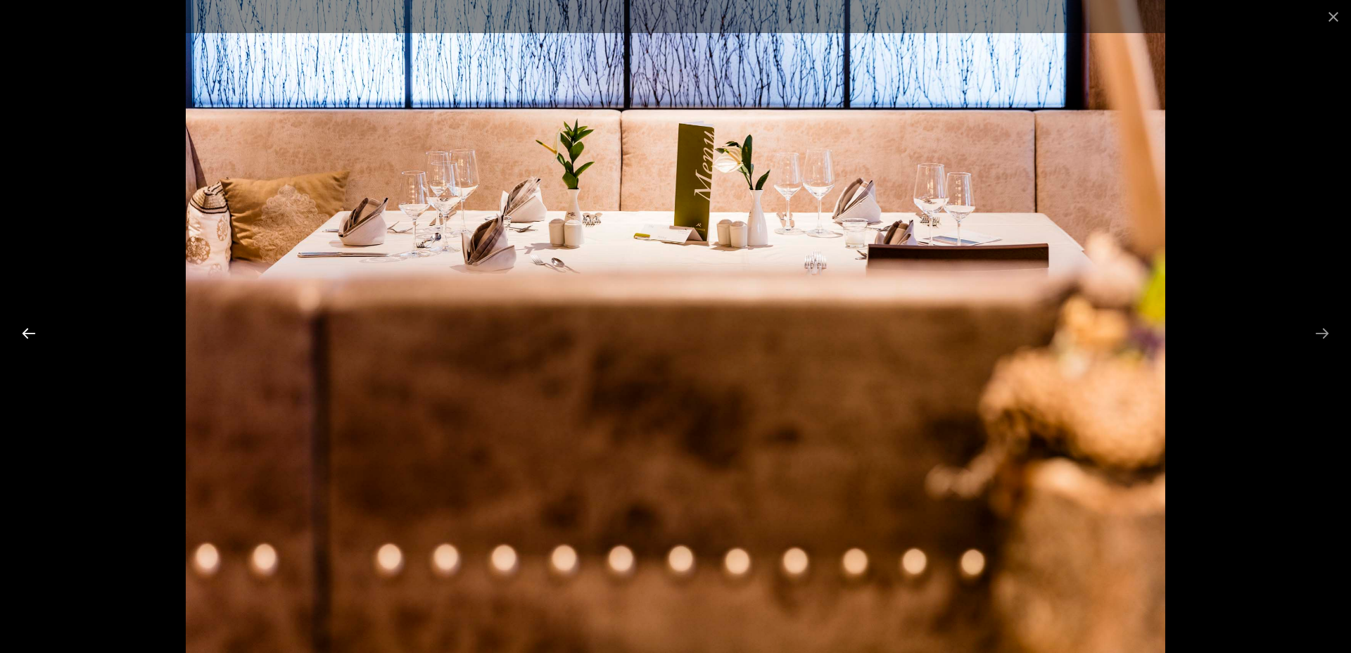
click at [31, 330] on button "Previous slide" at bounding box center [29, 332] width 30 height 27
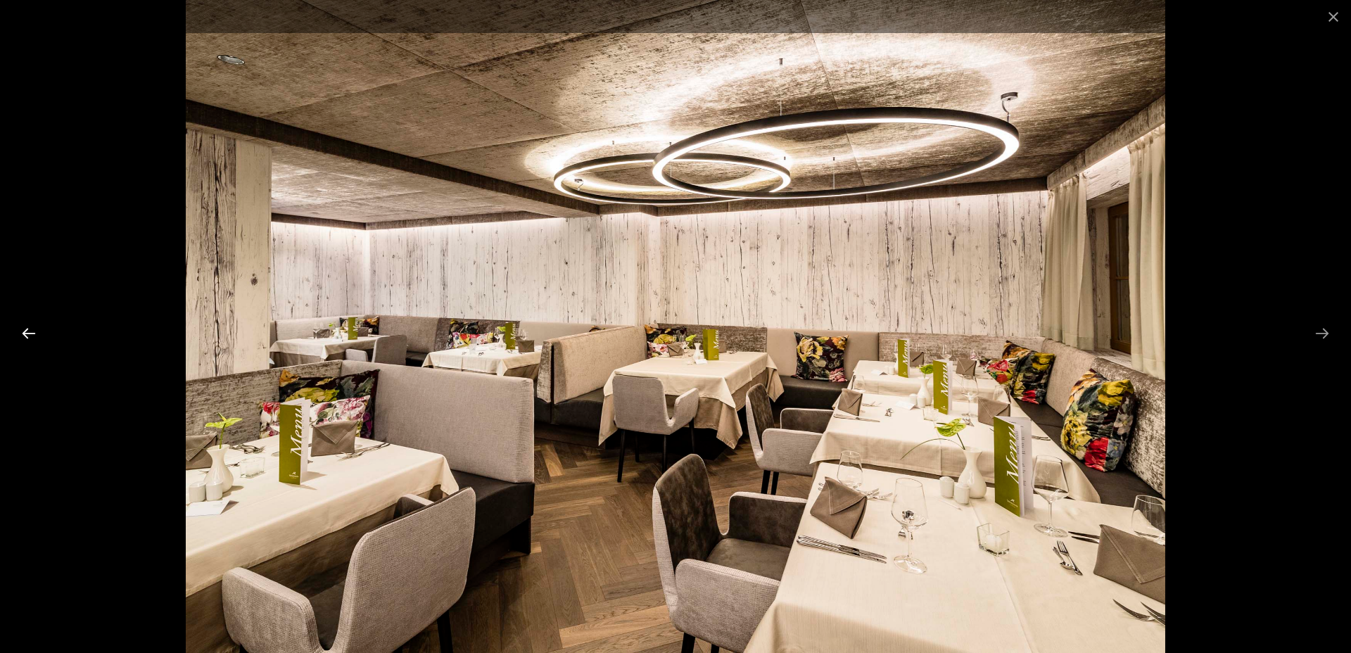
click at [31, 330] on button "Previous slide" at bounding box center [29, 332] width 30 height 27
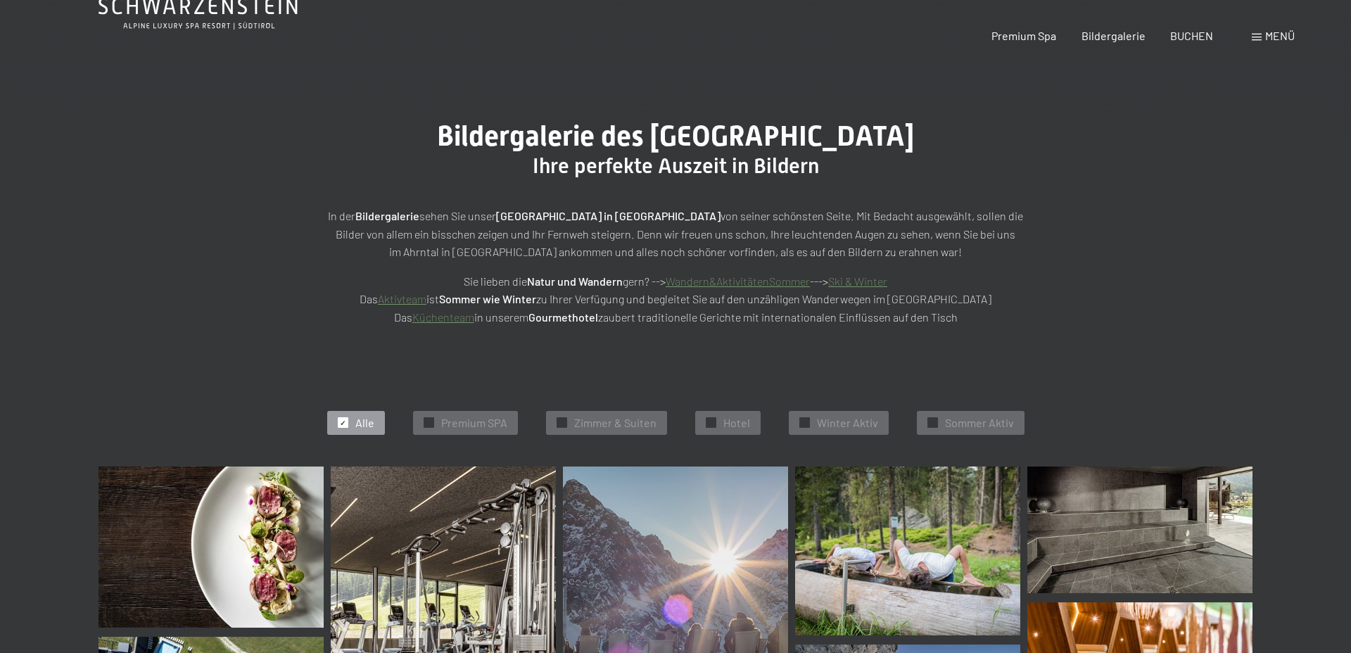
scroll to position [0, 0]
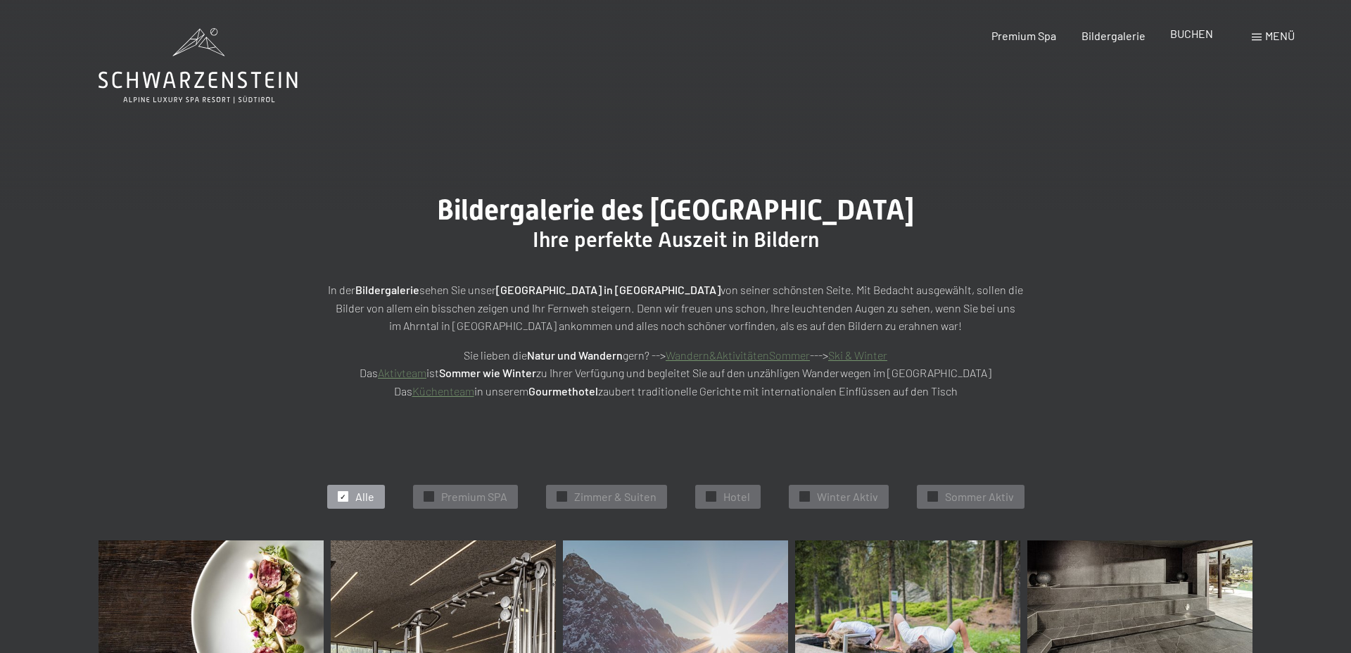
click at [1190, 41] on div "BUCHEN" at bounding box center [1191, 33] width 43 height 15
